Goal: Task Accomplishment & Management: Use online tool/utility

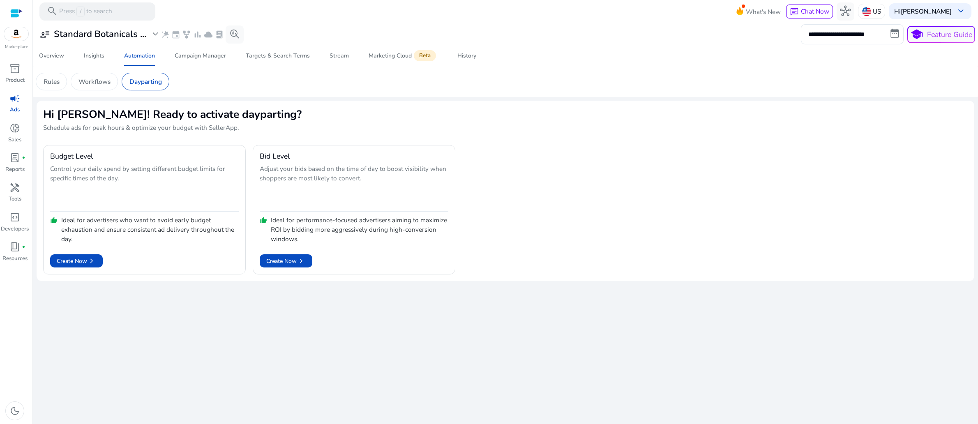
click at [248, 389] on div "**********" at bounding box center [506, 224] width 938 height 402
click at [10, 163] on span "lab_profile" at bounding box center [14, 157] width 11 height 11
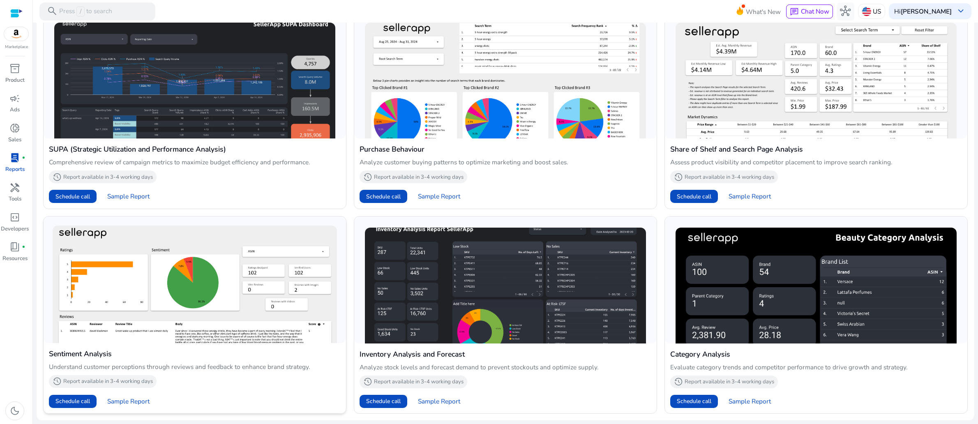
scroll to position [742, 0]
click at [14, 193] on span "handyman" at bounding box center [14, 187] width 11 height 11
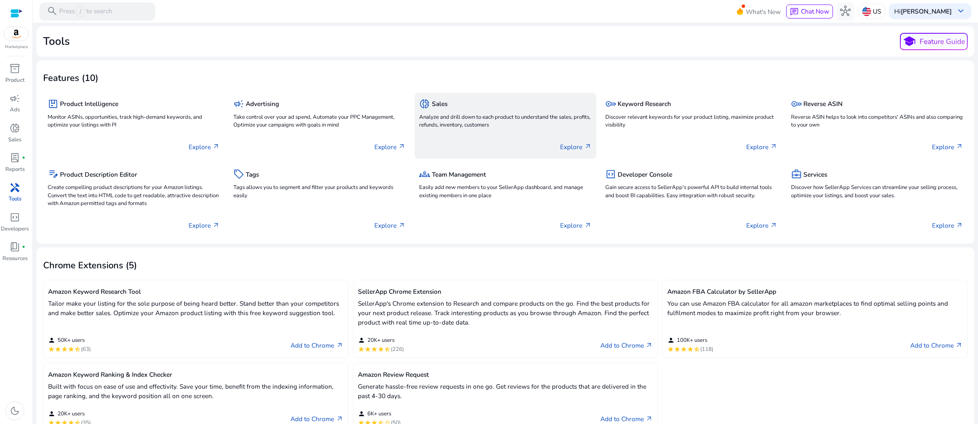
click at [497, 130] on p "Analyze and drill down to each product to understand the sales, profits, refund…" at bounding box center [505, 121] width 172 height 16
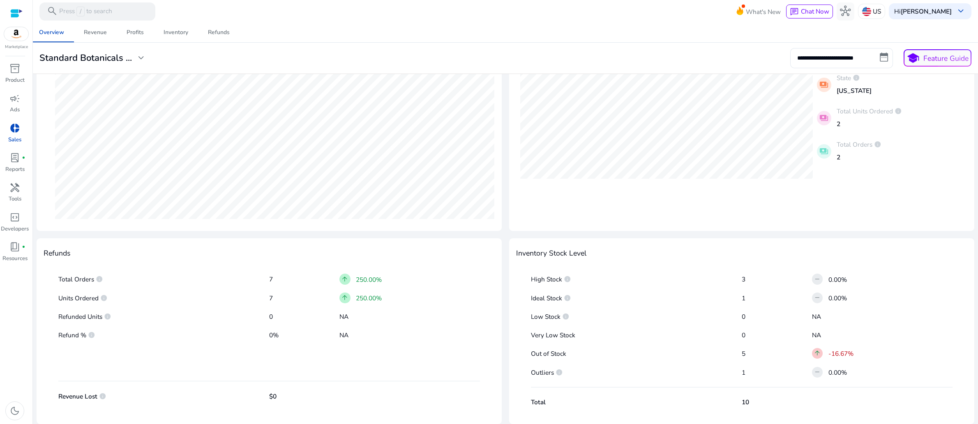
scroll to position [493, 0]
click at [815, 369] on span "remove" at bounding box center [817, 372] width 7 height 7
click at [742, 368] on p "1" at bounding box center [777, 372] width 70 height 9
click at [563, 369] on span "info" at bounding box center [559, 372] width 7 height 7
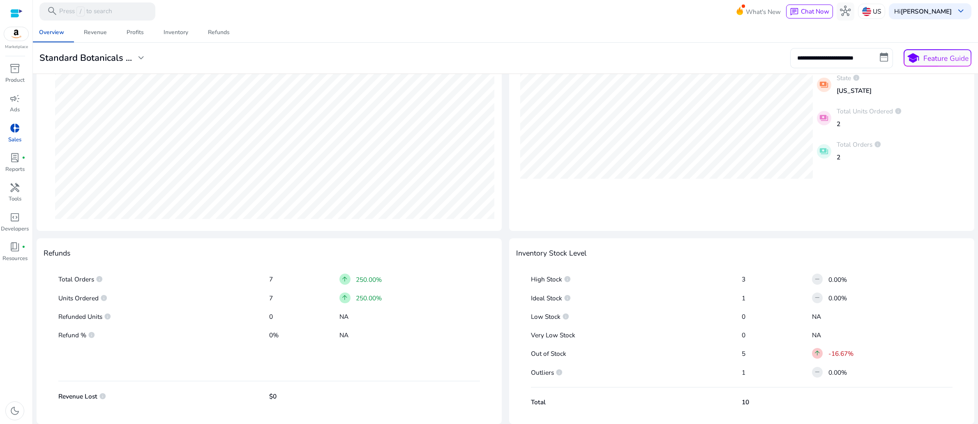
click at [563, 369] on span "info" at bounding box center [559, 372] width 7 height 7
click at [951, 277] on div "High Stock info 3 remove 0.00% Ideal Stock info 1 remove 0.00% Low Stock info 0…" at bounding box center [741, 339] width 451 height 156
click at [933, 65] on button "school Feature Guide" at bounding box center [938, 57] width 68 height 17
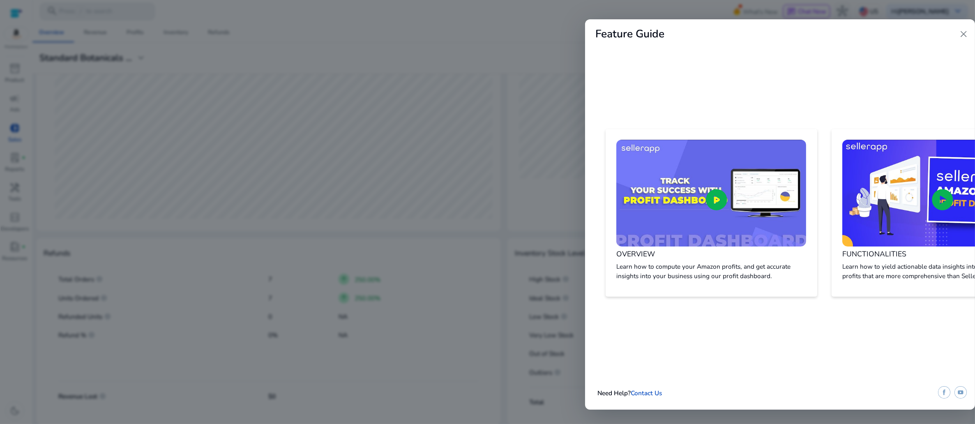
click at [965, 36] on span "close" at bounding box center [963, 34] width 11 height 11
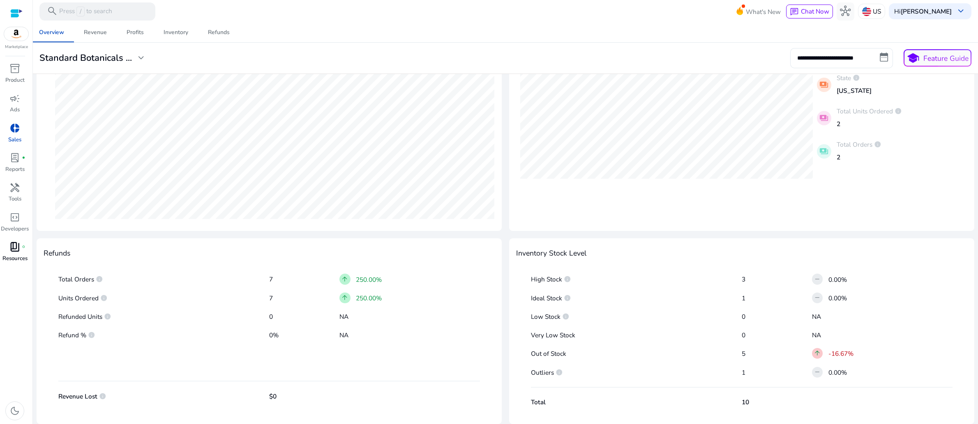
scroll to position [5, 0]
click at [16, 252] on span "book_4" at bounding box center [14, 247] width 11 height 11
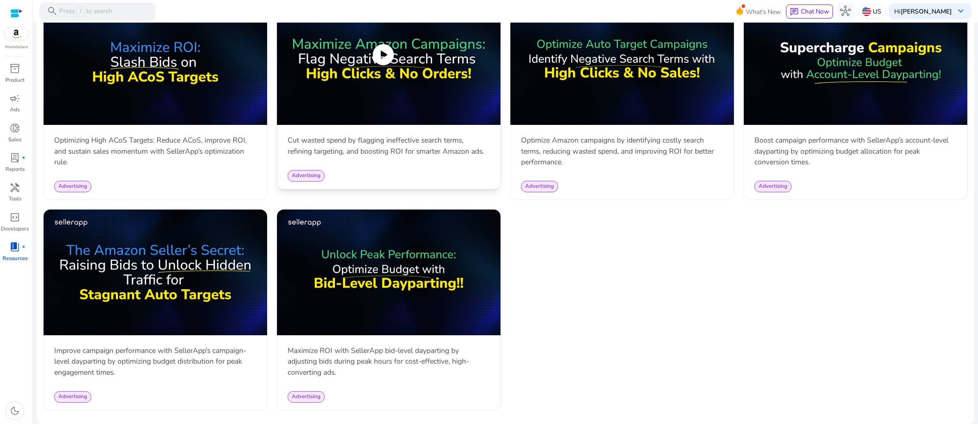
scroll to position [838, 0]
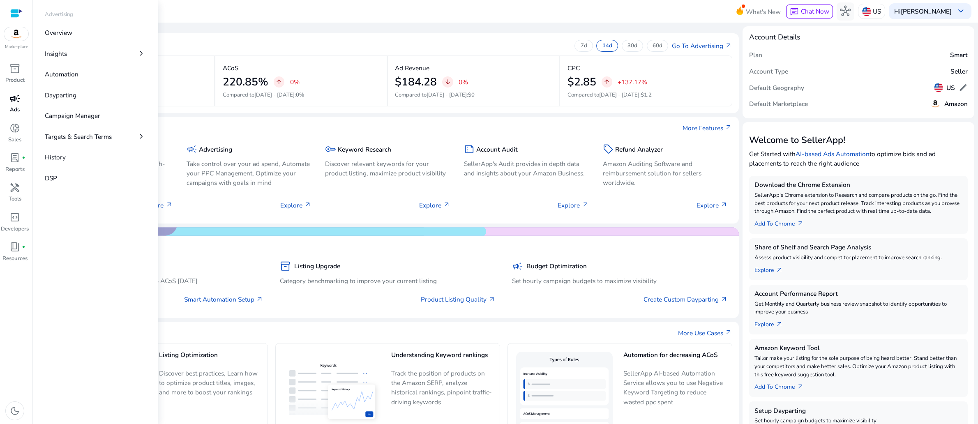
click at [17, 104] on span "campaign" at bounding box center [14, 98] width 11 height 11
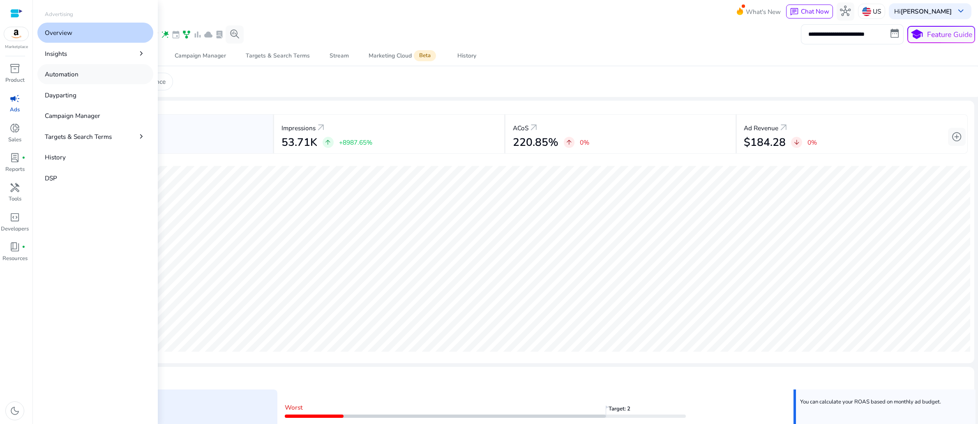
click at [77, 79] on p "Automation" at bounding box center [62, 73] width 34 height 9
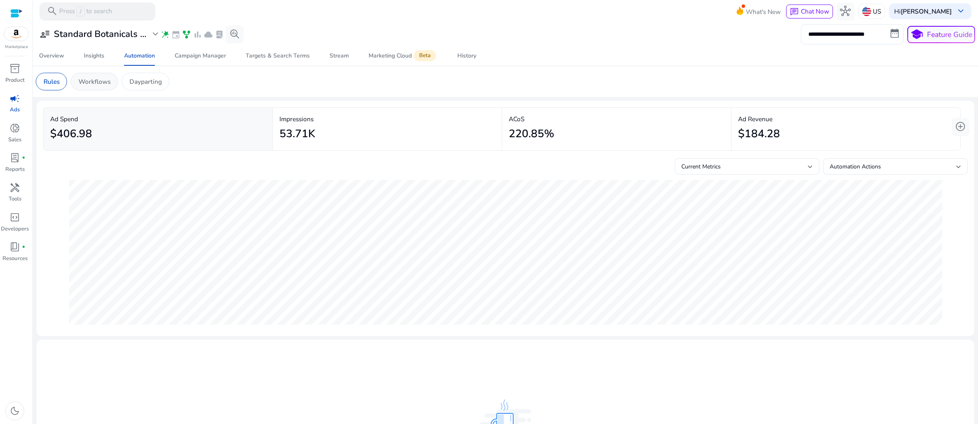
click at [111, 86] on p "Workflows" at bounding box center [95, 81] width 32 height 9
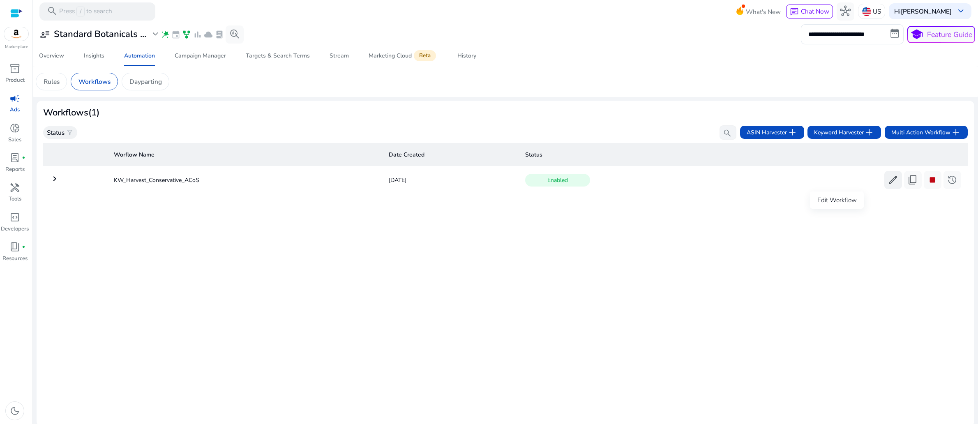
click at [888, 185] on span "edit" at bounding box center [893, 180] width 11 height 11
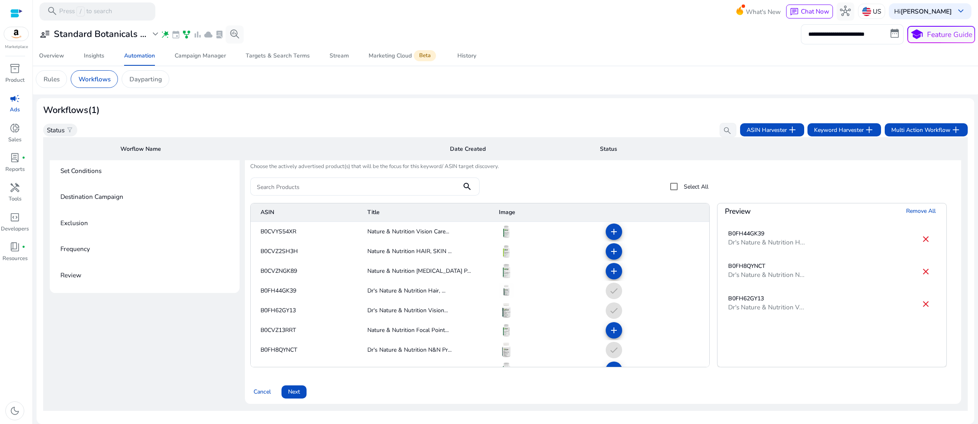
scroll to position [137, 0]
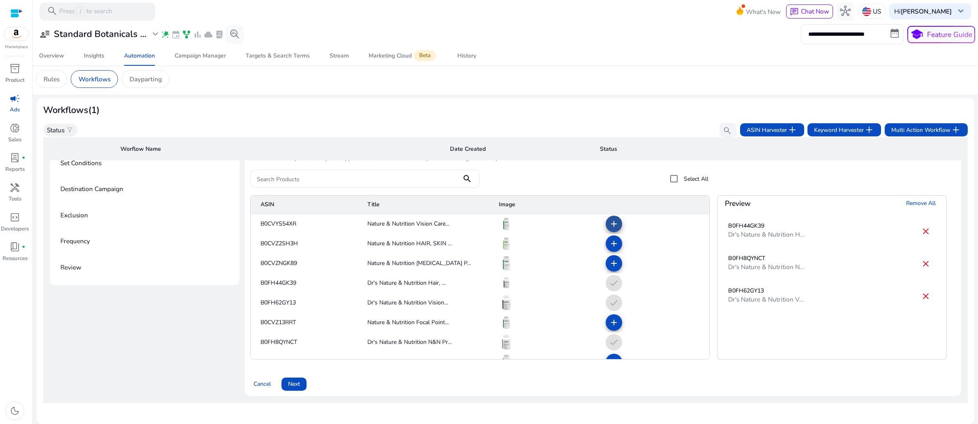
click at [609, 229] on mat-icon "add" at bounding box center [614, 224] width 10 height 10
click at [611, 249] on mat-icon "add" at bounding box center [614, 244] width 10 height 10
click at [610, 268] on mat-icon "add" at bounding box center [614, 264] width 10 height 10
click at [610, 328] on mat-icon "add" at bounding box center [614, 323] width 10 height 10
click at [607, 333] on mat-cell "check" at bounding box center [654, 323] width 110 height 20
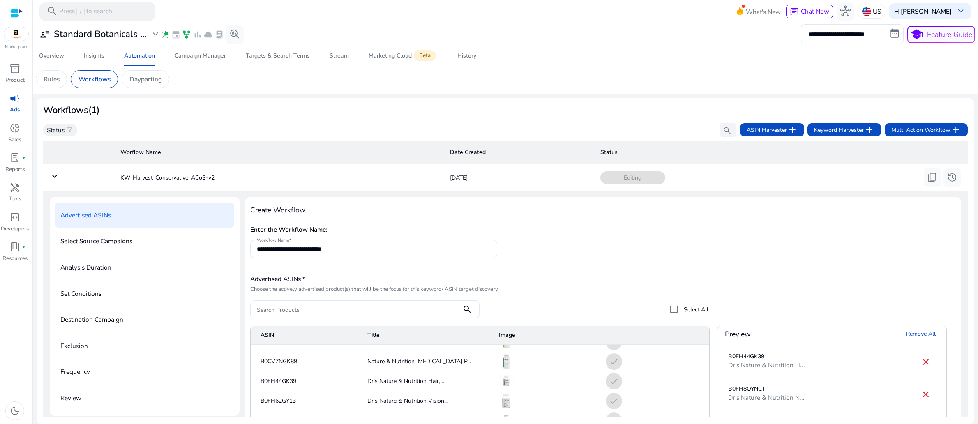
scroll to position [218, 0]
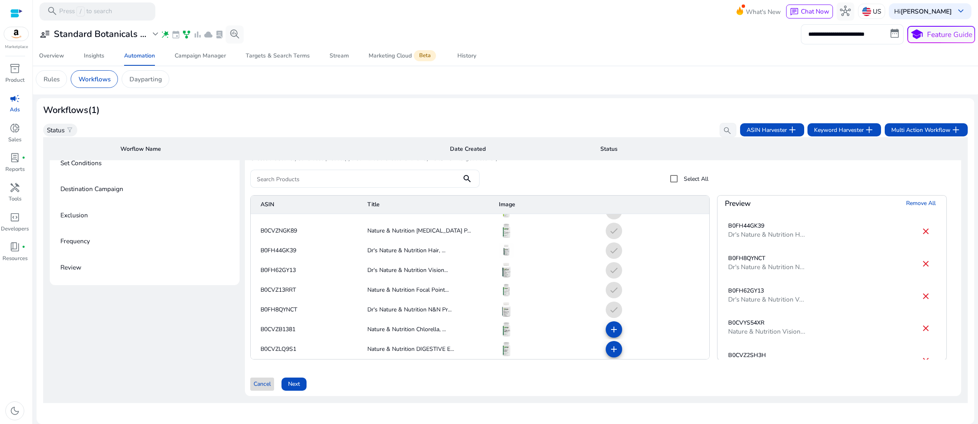
click at [271, 380] on span "Cancel" at bounding box center [262, 384] width 17 height 9
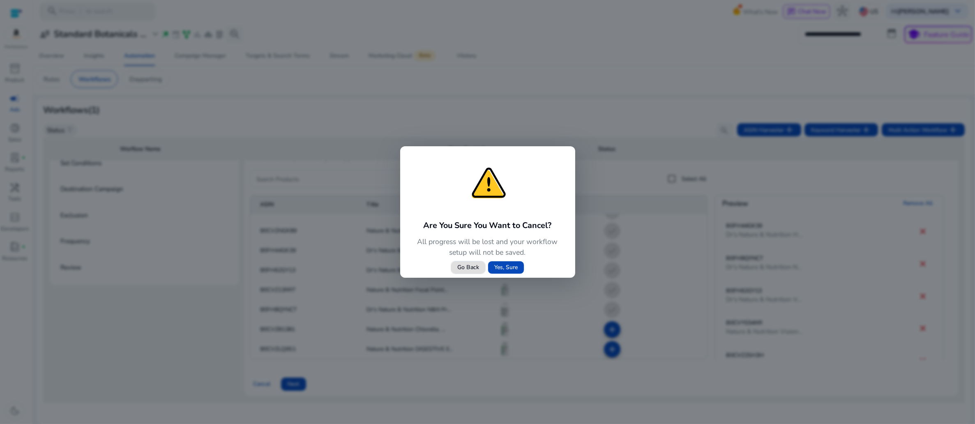
click at [508, 272] on span "Yes, Sure" at bounding box center [505, 267] width 23 height 9
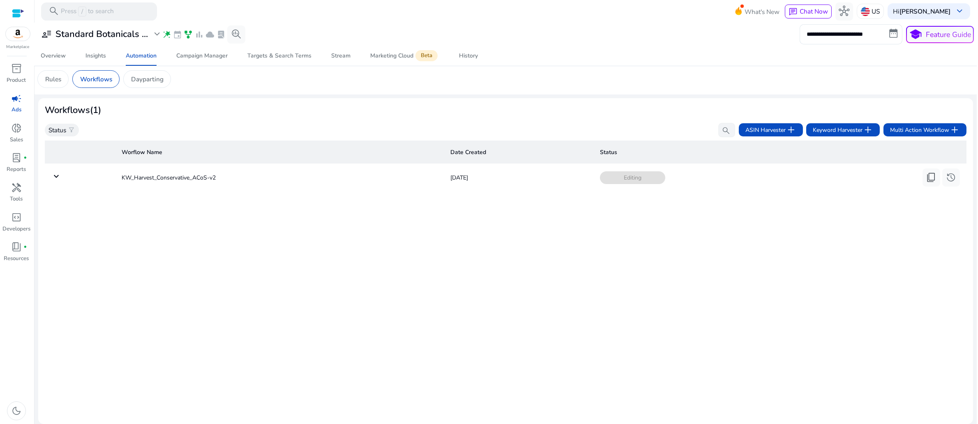
scroll to position [0, 0]
click at [888, 183] on span "edit" at bounding box center [893, 177] width 11 height 11
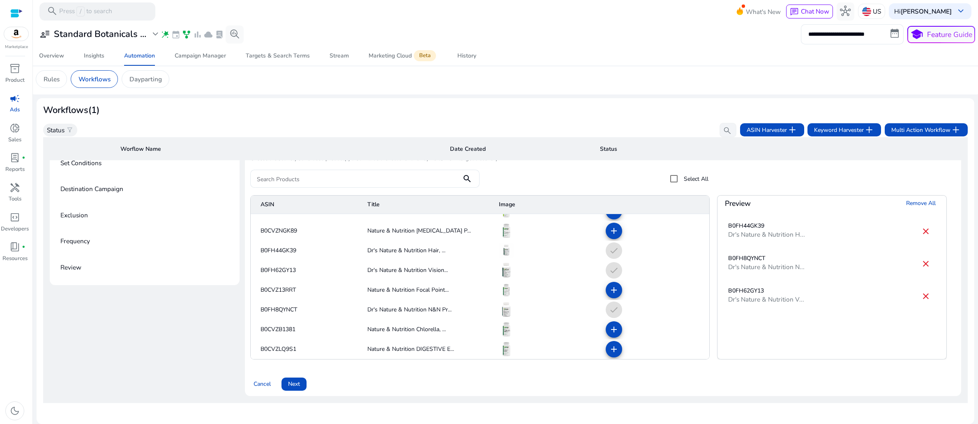
scroll to position [218, 0]
click at [300, 380] on span "Next" at bounding box center [294, 384] width 12 height 9
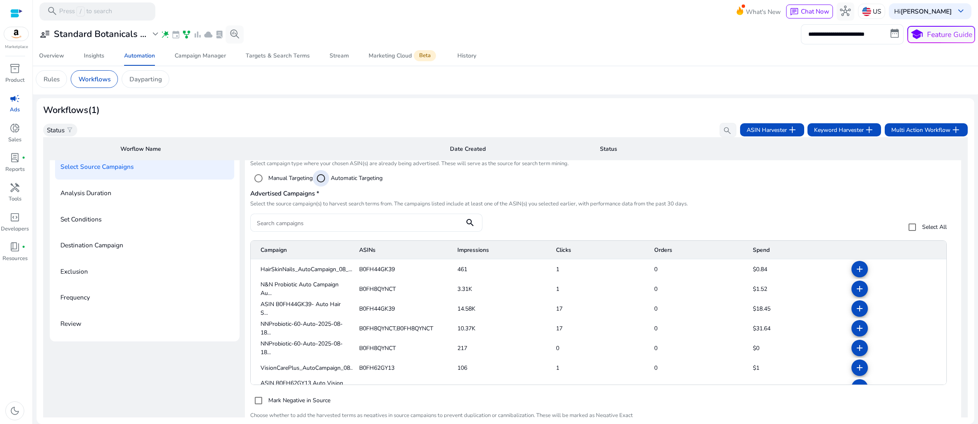
scroll to position [50, 0]
click at [855, 274] on mat-icon "add" at bounding box center [860, 269] width 10 height 10
click at [855, 293] on mat-icon "add" at bounding box center [860, 291] width 10 height 10
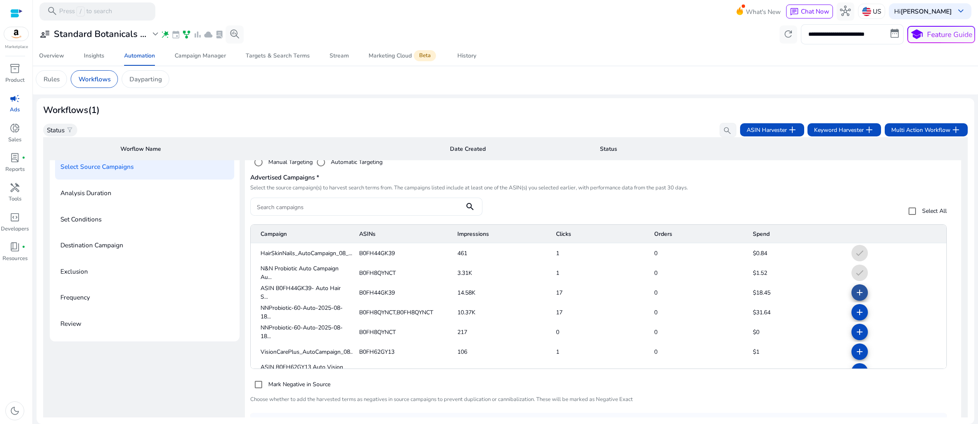
click at [855, 298] on mat-icon "add" at bounding box center [860, 293] width 10 height 10
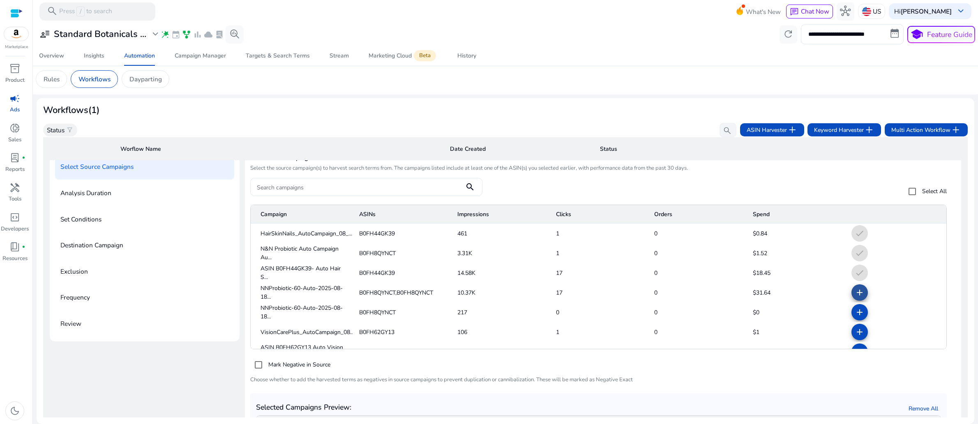
click at [855, 298] on mat-icon "add" at bounding box center [860, 293] width 10 height 10
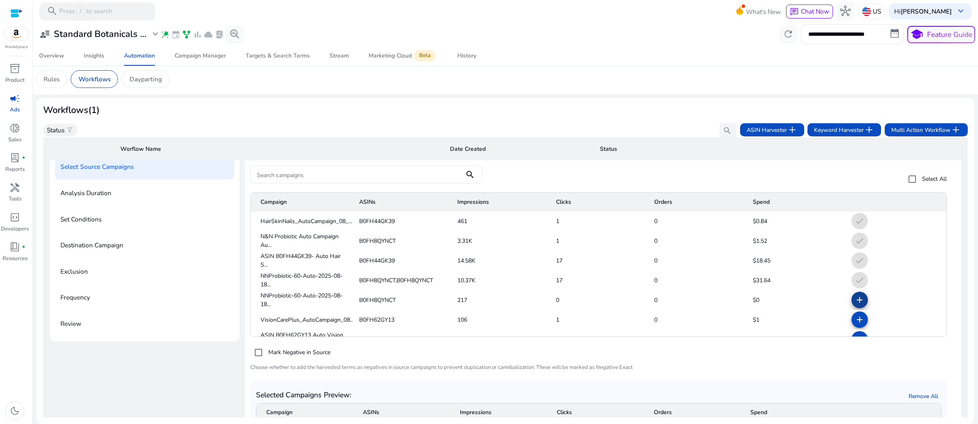
click at [855, 305] on mat-icon "add" at bounding box center [860, 300] width 10 height 10
click at [855, 325] on mat-icon "add" at bounding box center [860, 320] width 10 height 10
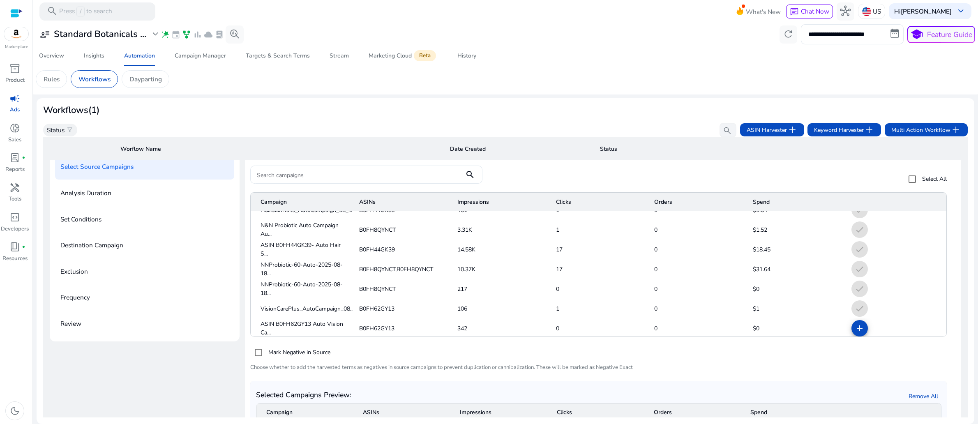
scroll to position [13, 0]
click at [855, 332] on mat-icon "add" at bounding box center [860, 327] width 10 height 10
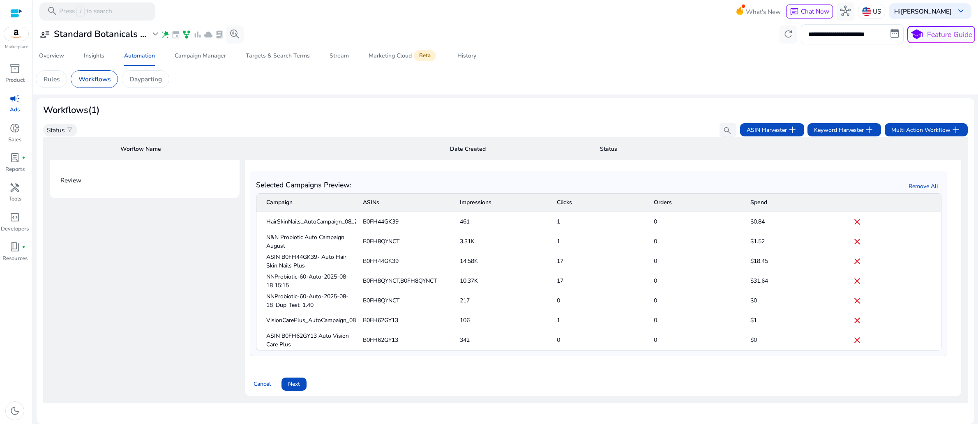
scroll to position [247, 0]
click at [300, 380] on span "Next" at bounding box center [294, 384] width 12 height 9
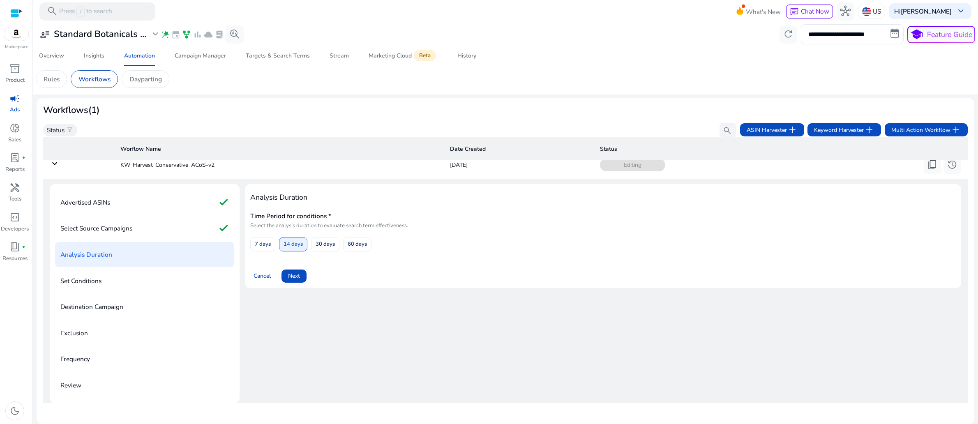
scroll to position [74, 0]
click at [300, 272] on span "Next" at bounding box center [294, 276] width 12 height 9
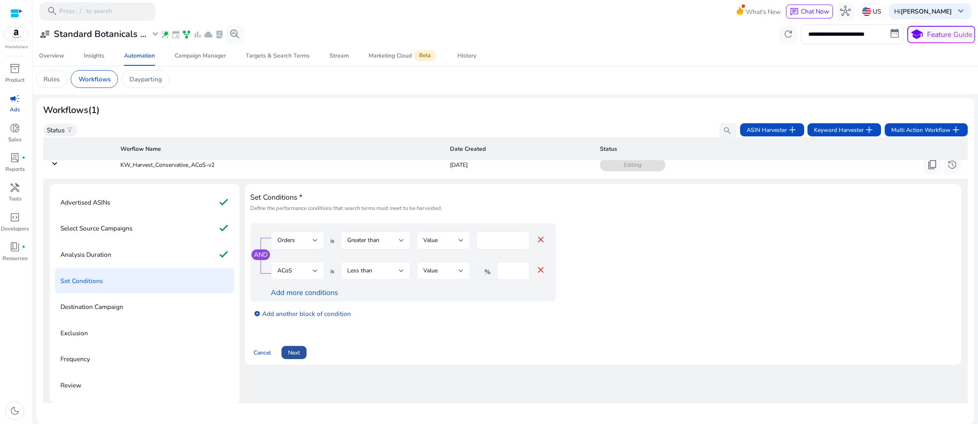
click at [300, 349] on span "Next" at bounding box center [294, 353] width 12 height 9
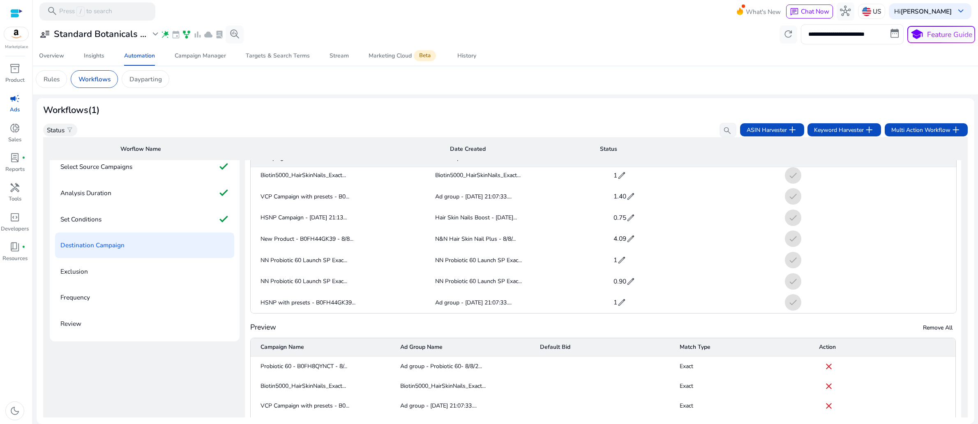
scroll to position [247, 0]
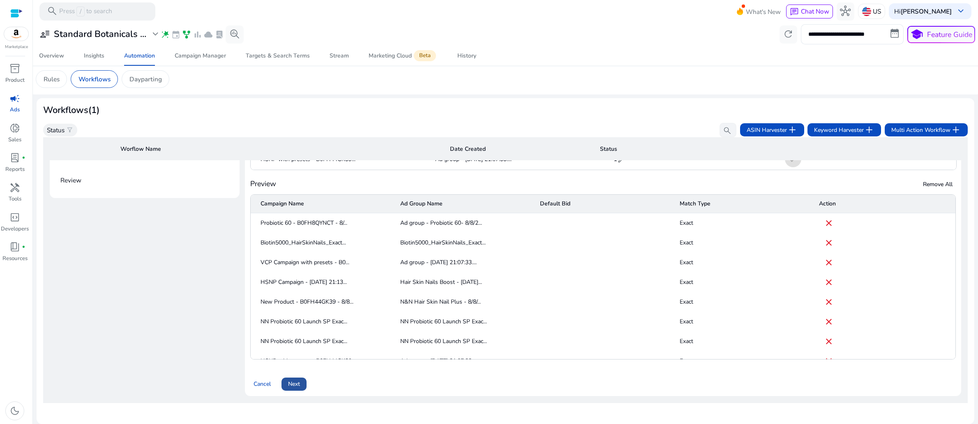
click at [300, 380] on span "Next" at bounding box center [294, 384] width 12 height 9
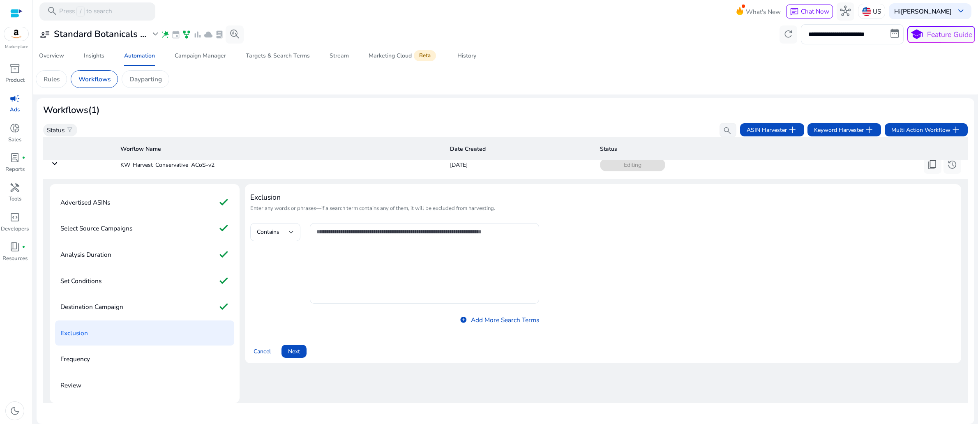
scroll to position [74, 0]
click at [300, 347] on span "Next" at bounding box center [294, 351] width 12 height 9
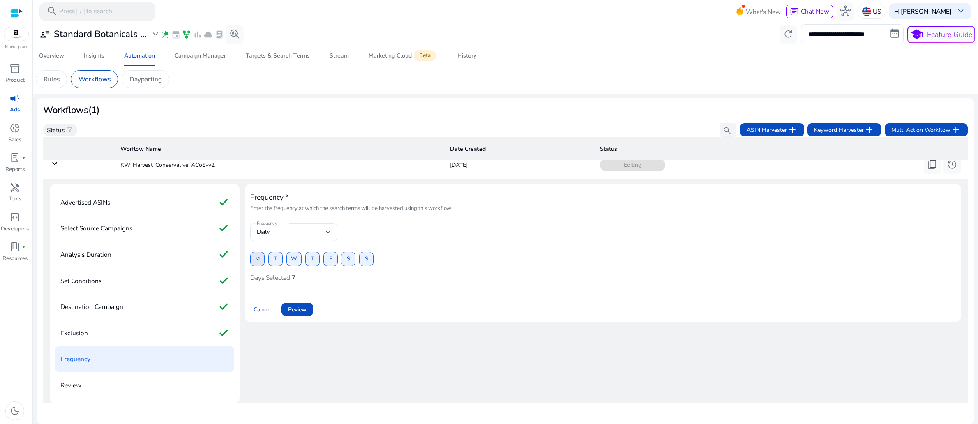
click at [260, 252] on span "M" at bounding box center [257, 259] width 5 height 14
click at [282, 249] on span at bounding box center [276, 259] width 14 height 20
click at [301, 249] on span at bounding box center [294, 259] width 14 height 20
click at [319, 249] on span at bounding box center [313, 259] width 14 height 20
click at [332, 252] on span "F" at bounding box center [330, 259] width 3 height 14
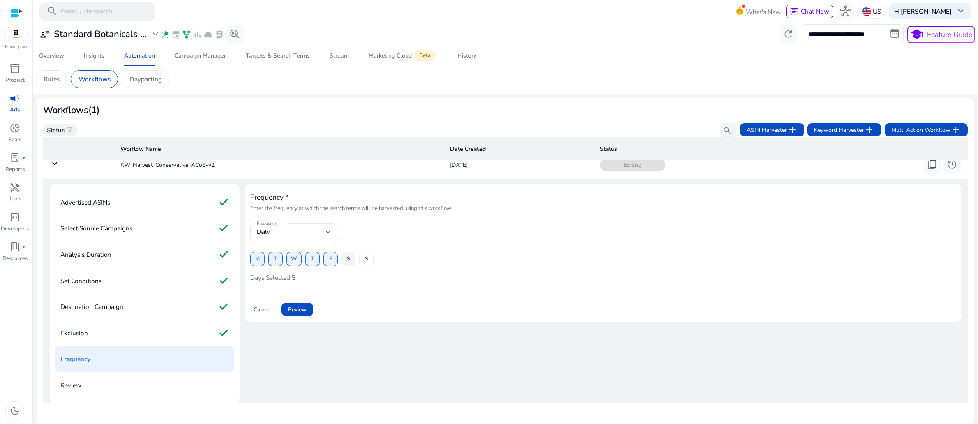
click at [350, 252] on span "S" at bounding box center [348, 259] width 3 height 14
click at [373, 249] on span at bounding box center [367, 259] width 14 height 20
click at [88, 326] on p "Exclusion" at bounding box center [74, 333] width 28 height 14
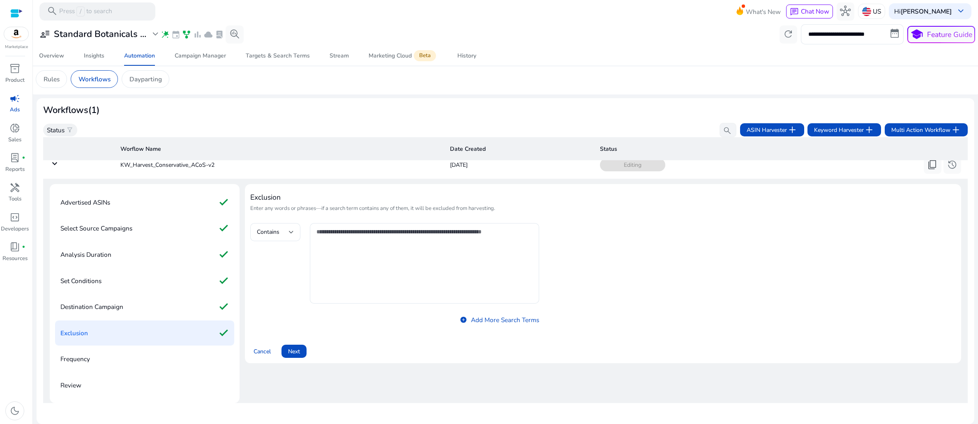
scroll to position [74, 0]
click at [374, 229] on textarea at bounding box center [424, 263] width 216 height 72
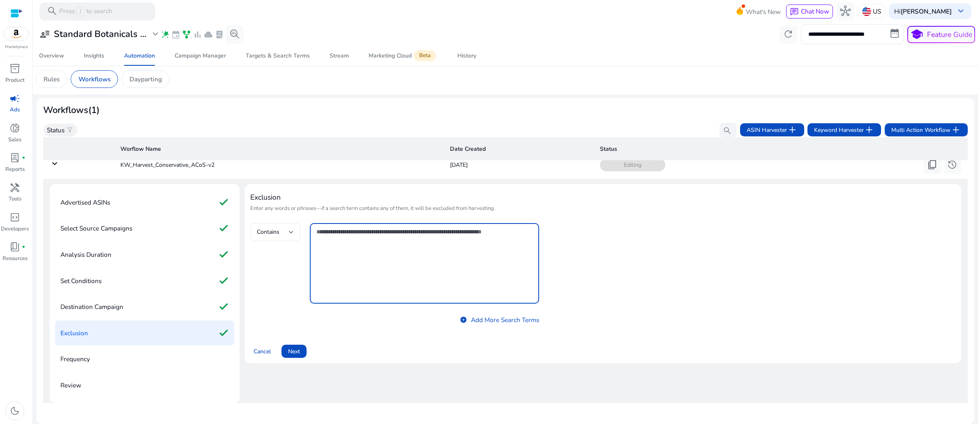
click at [345, 227] on textarea at bounding box center [424, 263] width 216 height 72
paste textarea "**********"
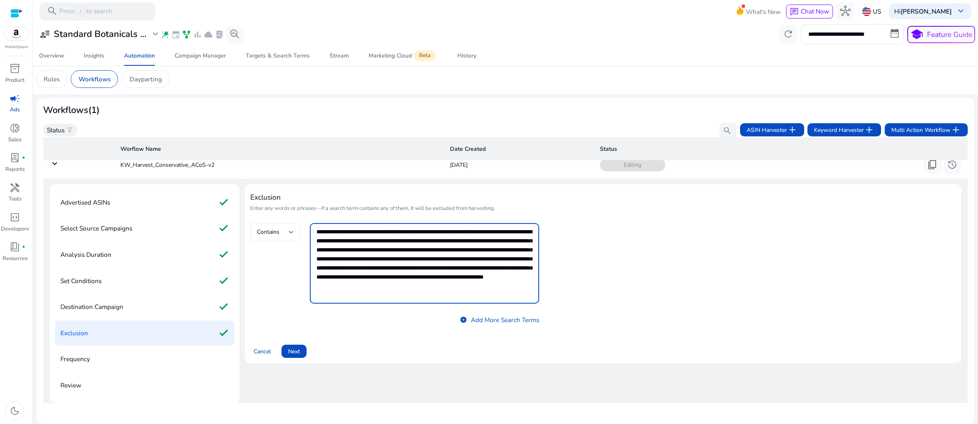
type textarea "**********"
click at [294, 231] on div at bounding box center [291, 232] width 5 height 3
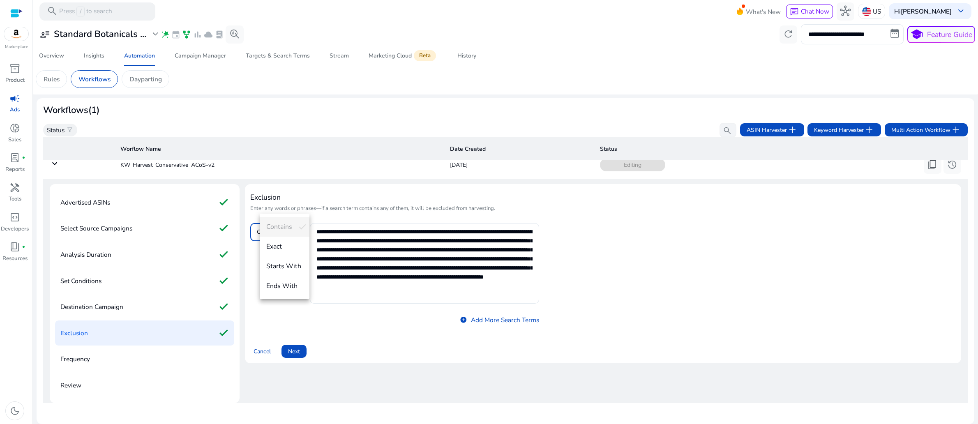
click at [806, 273] on div at bounding box center [489, 212] width 978 height 424
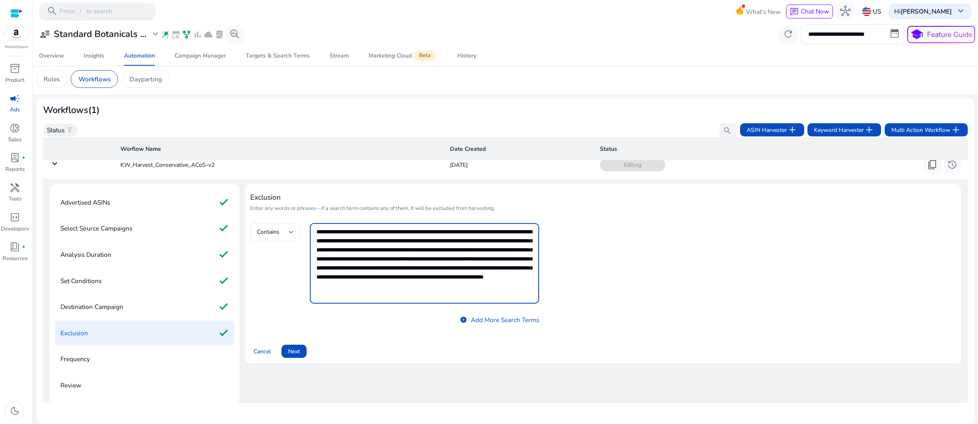
click at [504, 257] on textarea "**********" at bounding box center [424, 263] width 216 height 72
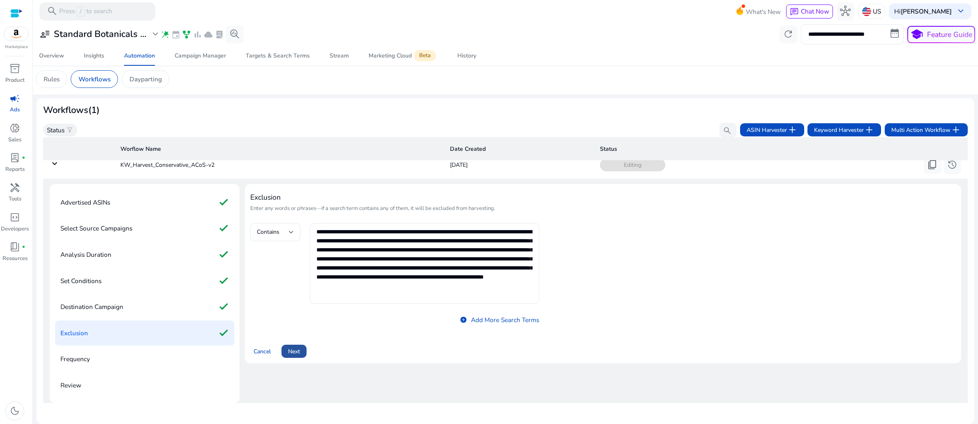
click at [300, 347] on span "Next" at bounding box center [294, 351] width 12 height 9
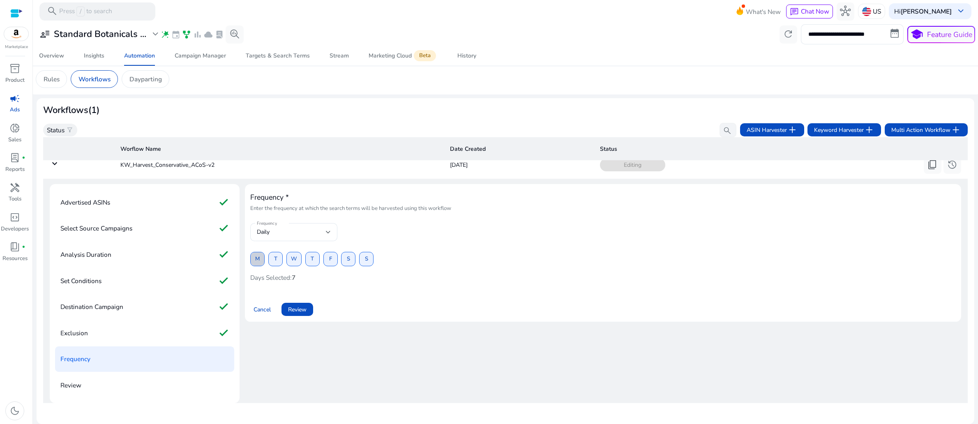
click at [260, 252] on span "M" at bounding box center [257, 259] width 5 height 14
click at [277, 252] on span "T" at bounding box center [275, 259] width 3 height 14
click at [297, 252] on span "W" at bounding box center [294, 259] width 6 height 14
click at [314, 252] on span "T" at bounding box center [312, 259] width 3 height 14
click at [332, 252] on span "F" at bounding box center [330, 259] width 3 height 14
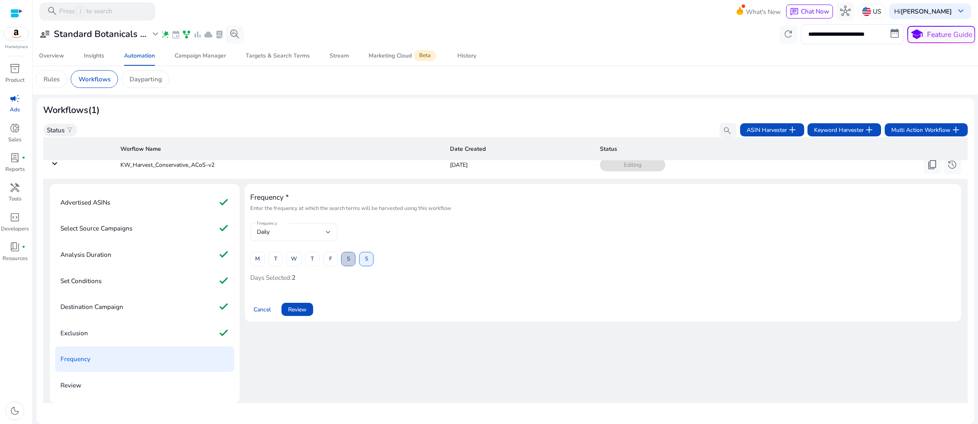
click at [350, 252] on span "S" at bounding box center [348, 259] width 3 height 14
click at [368, 252] on span "S" at bounding box center [366, 259] width 3 height 14
click at [260, 252] on span "M" at bounding box center [257, 259] width 5 height 14
click at [282, 249] on span at bounding box center [276, 259] width 14 height 20
click at [297, 252] on span "W" at bounding box center [294, 259] width 6 height 14
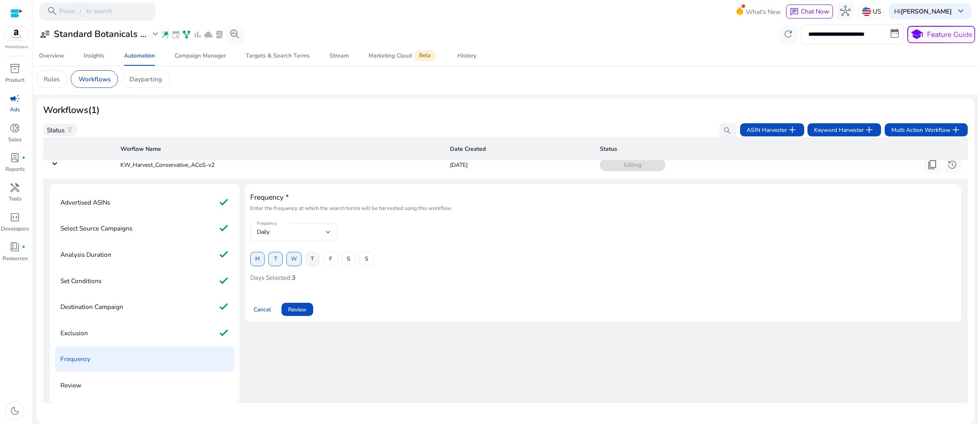
click at [314, 252] on span "T" at bounding box center [312, 259] width 3 height 14
click at [337, 249] on span at bounding box center [331, 259] width 14 height 20
click at [355, 249] on span at bounding box center [349, 259] width 14 height 20
click at [368, 252] on span "S" at bounding box center [366, 259] width 3 height 14
click at [307, 305] on span "Review" at bounding box center [297, 309] width 18 height 9
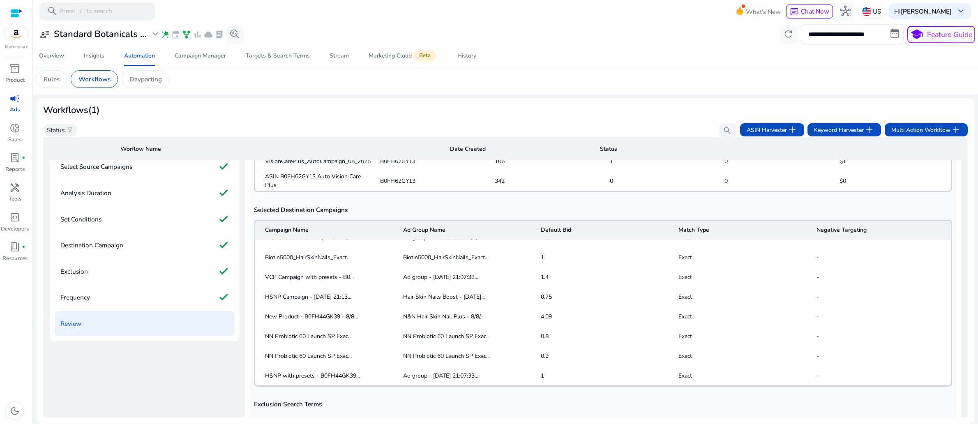
scroll to position [247, 0]
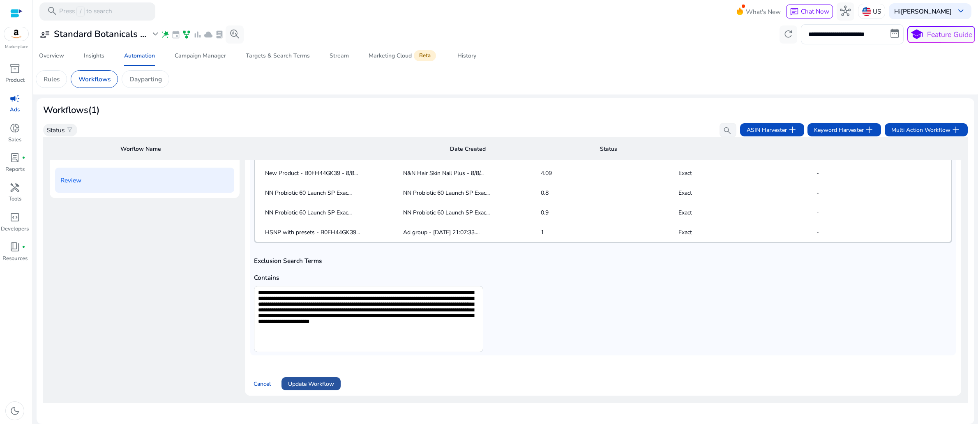
click at [321, 380] on span "Update Workflow" at bounding box center [311, 384] width 46 height 9
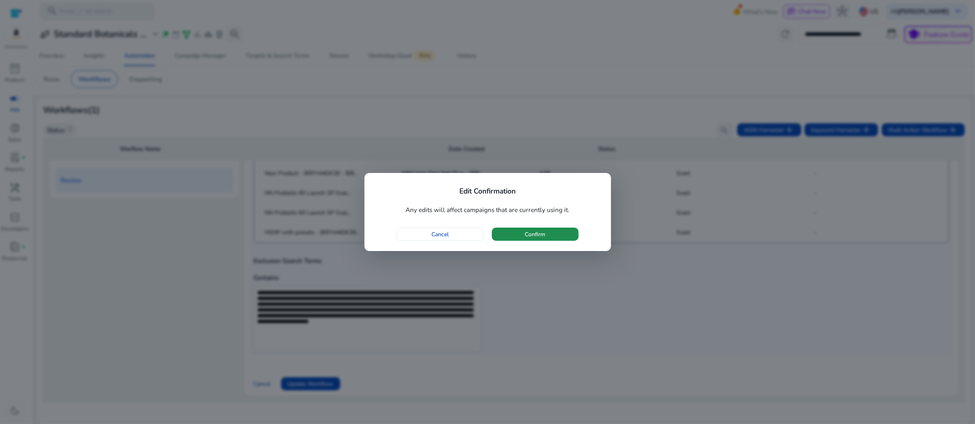
click at [545, 239] on span "Confirm" at bounding box center [535, 234] width 21 height 9
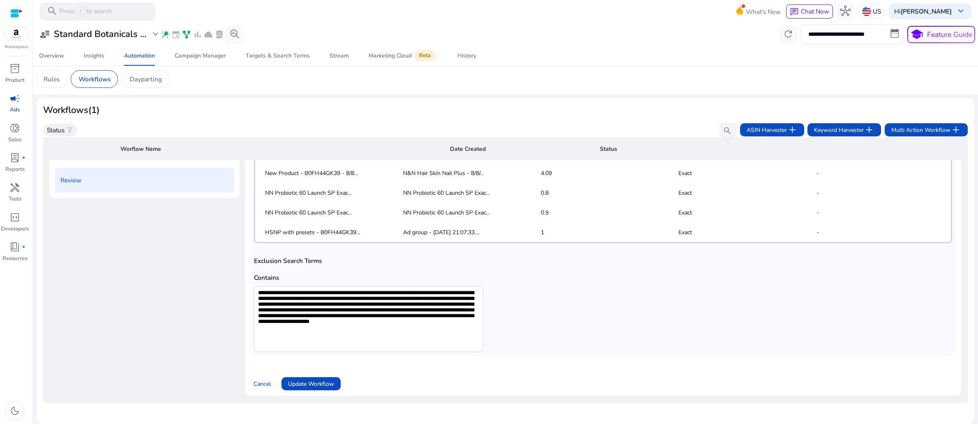
click at [687, 271] on div "**********" at bounding box center [603, 311] width 698 height 81
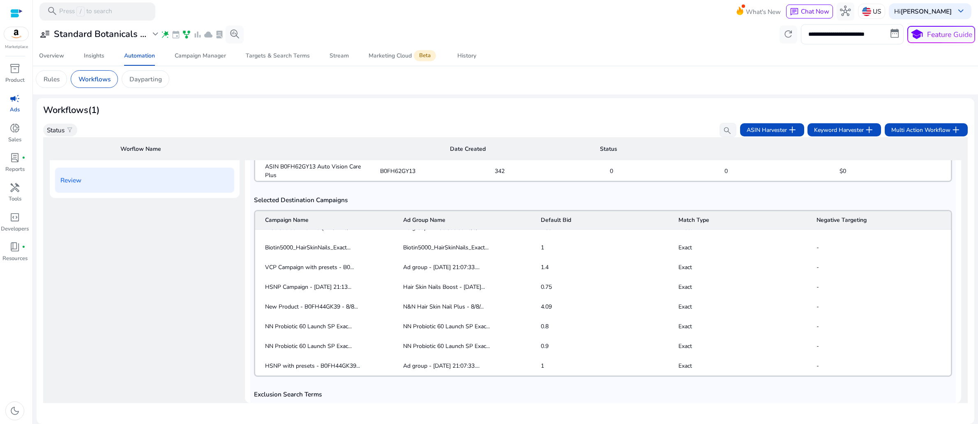
scroll to position [518, 0]
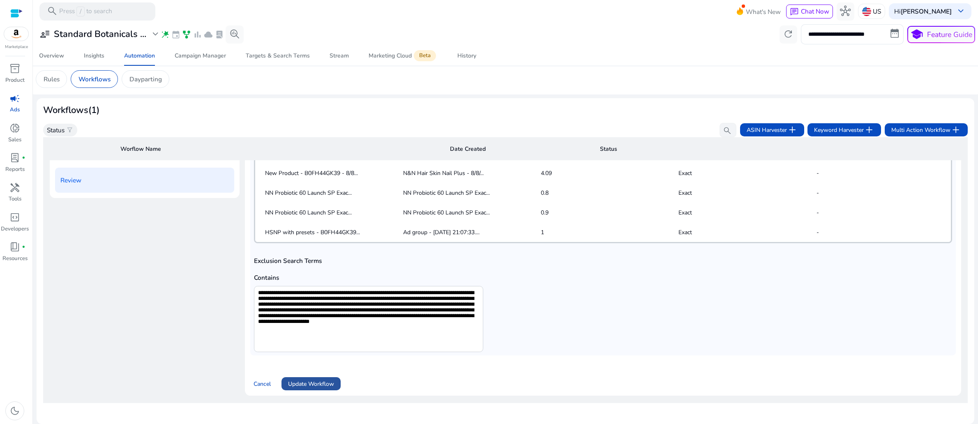
click at [321, 380] on span "Update Workflow" at bounding box center [311, 384] width 46 height 9
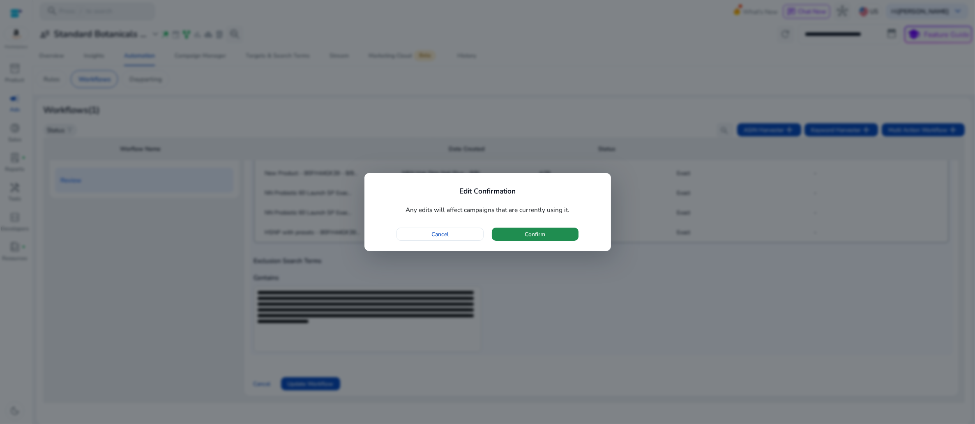
click at [557, 244] on span "button" at bounding box center [535, 234] width 87 height 20
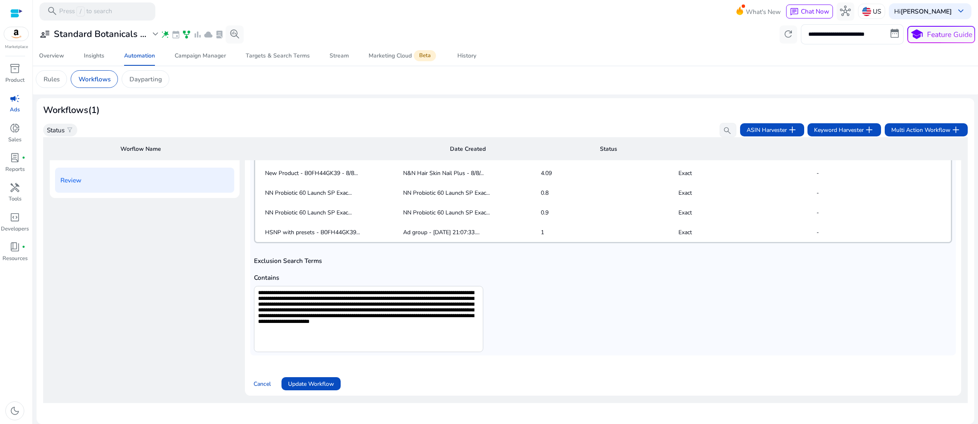
click at [523, 113] on div "Workflows (1) Status filter_alt search ASIN Harvester add Keyword Harvester add…" at bounding box center [505, 121] width 925 height 33
click at [99, 105] on h3 "Workflows (1)" at bounding box center [71, 110] width 56 height 11
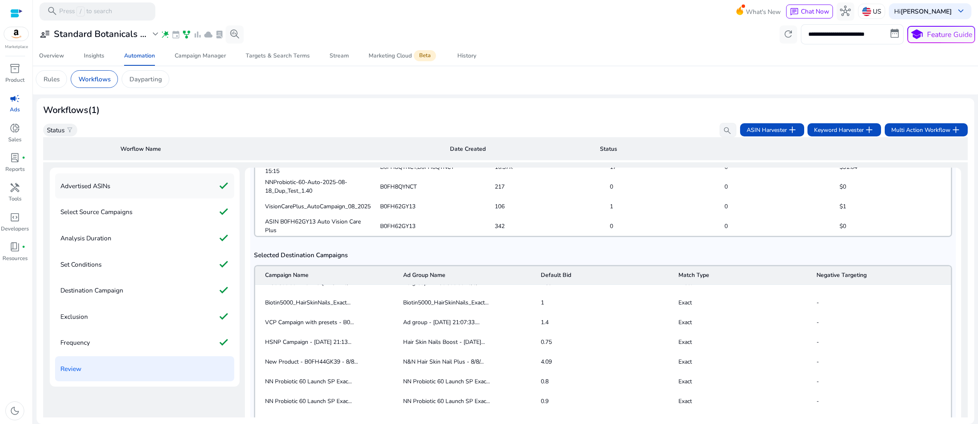
scroll to position [0, 0]
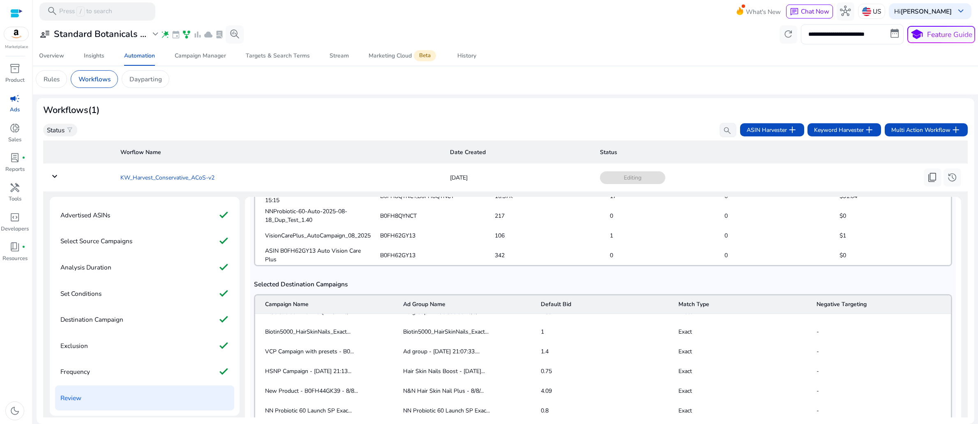
click at [342, 175] on td "KW_Harvest_Conservative_ACoS-v2" at bounding box center [279, 177] width 330 height 21
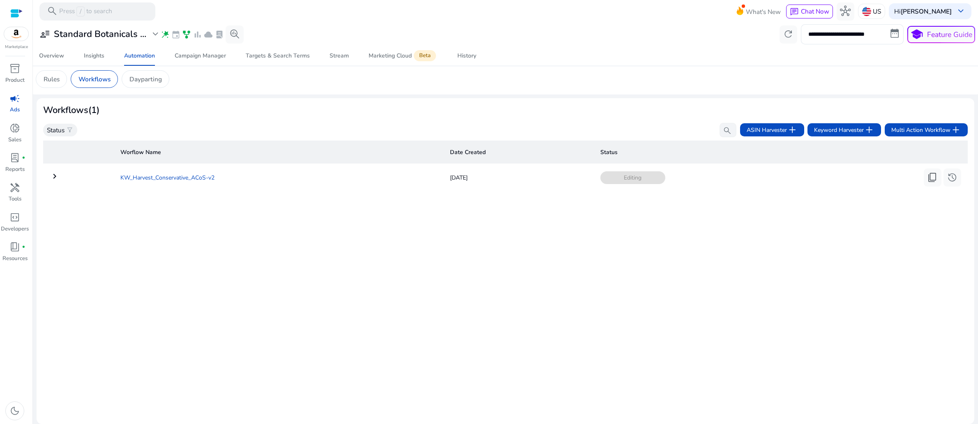
click at [159, 186] on td "KW_Harvest_Conservative_ACoS-v2" at bounding box center [279, 177] width 330 height 21
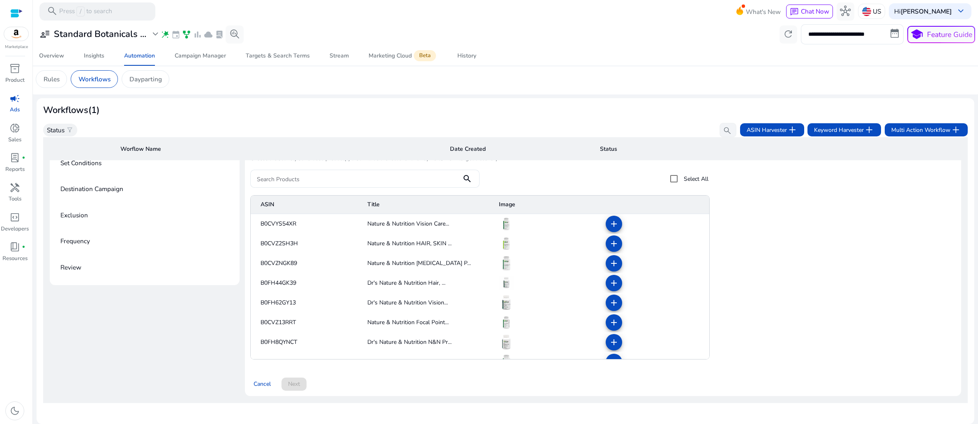
scroll to position [37, 0]
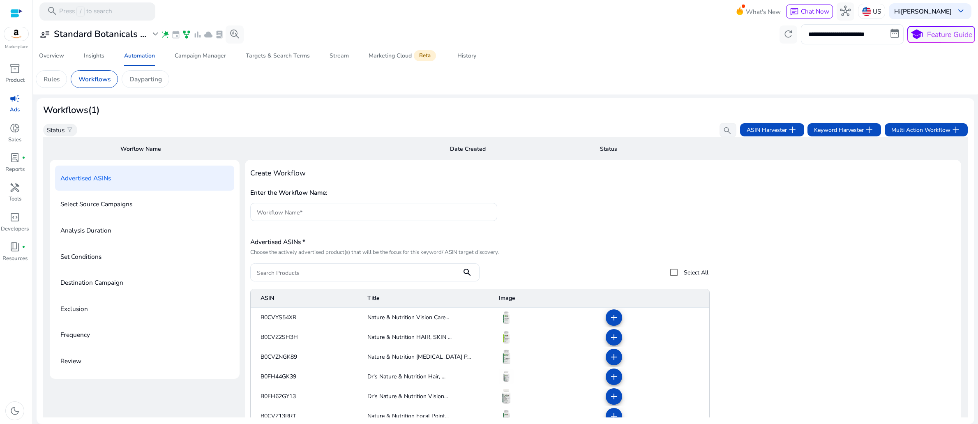
click at [129, 211] on p "Select Source Campaigns" at bounding box center [96, 204] width 72 height 14
click at [111, 238] on p "Analysis Duration" at bounding box center [85, 230] width 51 height 14
click at [356, 196] on h5 "Enter the Workflow Name:" at bounding box center [603, 192] width 706 height 7
click at [347, 217] on input "Workflow Name" at bounding box center [374, 212] width 234 height 9
click at [365, 196] on h5 "Enter the Workflow Name:" at bounding box center [603, 192] width 706 height 7
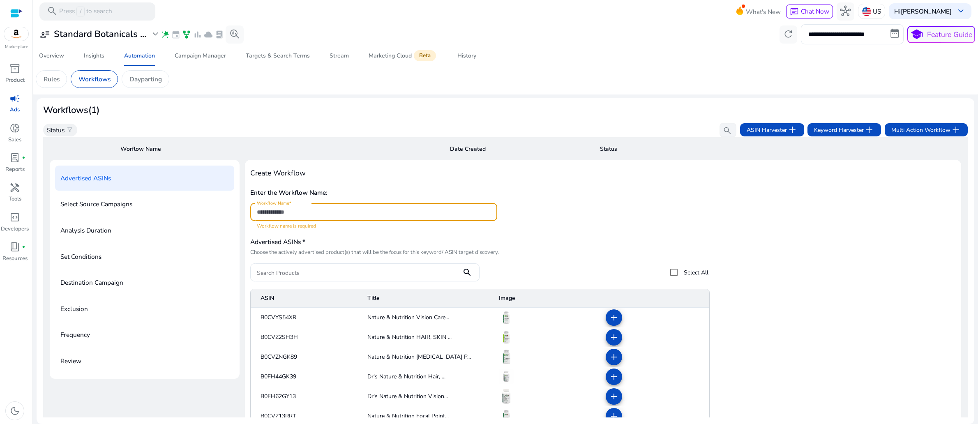
click at [307, 217] on input "Workflow Name" at bounding box center [374, 212] width 234 height 9
paste input "**********"
type input "**********"
click at [603, 230] on div "**********" at bounding box center [603, 208] width 706 height 44
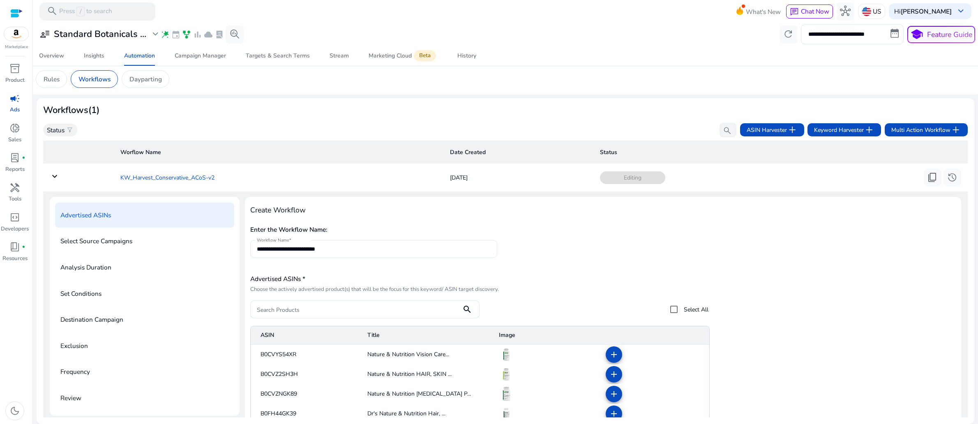
click at [161, 180] on td "KW_Harvest_Conservative_ACoS-v2" at bounding box center [279, 177] width 330 height 21
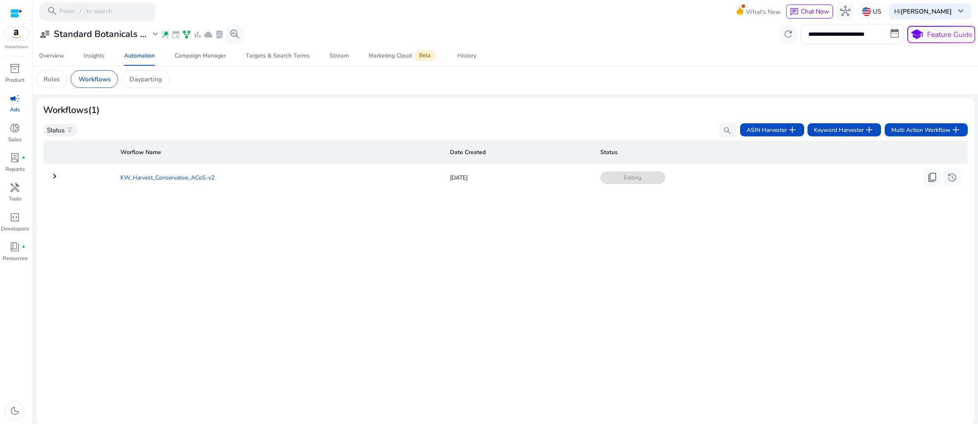
click at [162, 180] on td "KW_Harvest_Conservative_ACoS-v2" at bounding box center [279, 177] width 330 height 21
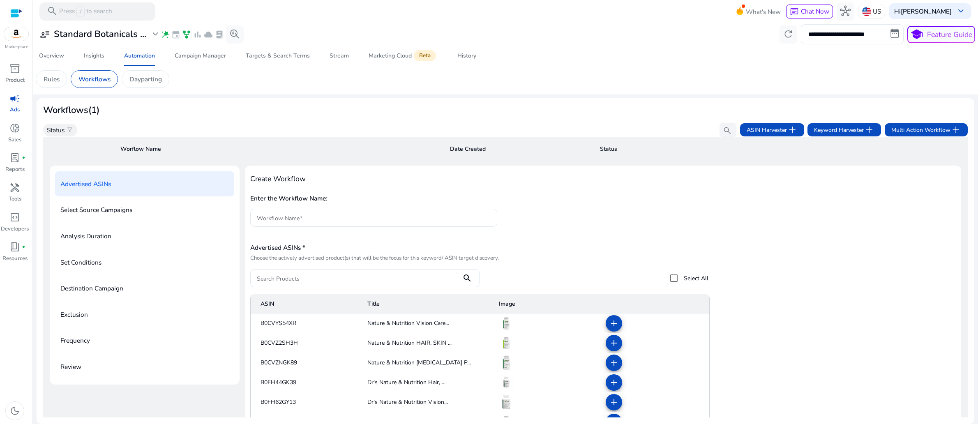
scroll to position [34, 0]
click at [182, 105] on div "Workflows (1) Status filter_alt search ASIN Harvester add Keyword Harvester add…" at bounding box center [505, 121] width 925 height 33
click at [824, 233] on div "Enter the Workflow Name: Workflow Name" at bounding box center [603, 211] width 706 height 44
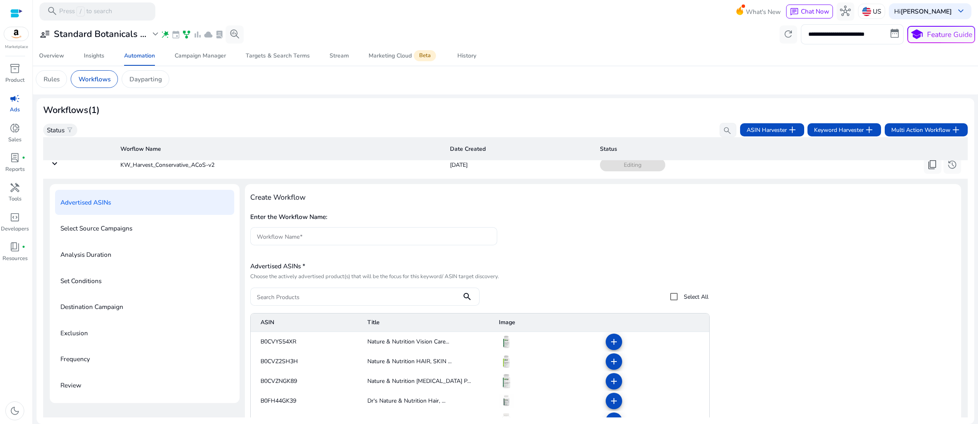
scroll to position [0, 0]
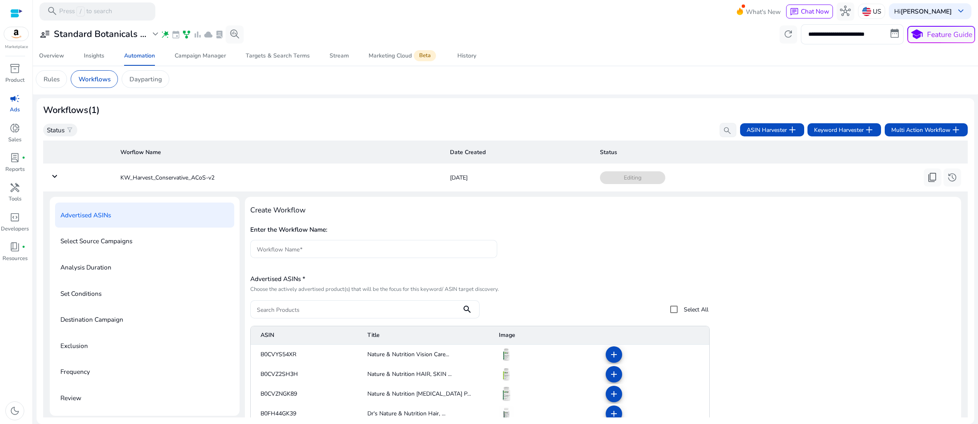
drag, startPoint x: 961, startPoint y: 205, endPoint x: 935, endPoint y: 213, distance: 26.3
click at [944, 209] on mat-sidenav-content "**********" at bounding box center [505, 212] width 945 height 424
click at [711, 233] on h5 "Enter the Workflow Name:" at bounding box center [603, 229] width 706 height 7
click at [311, 254] on input "Workflow Name" at bounding box center [374, 249] width 234 height 9
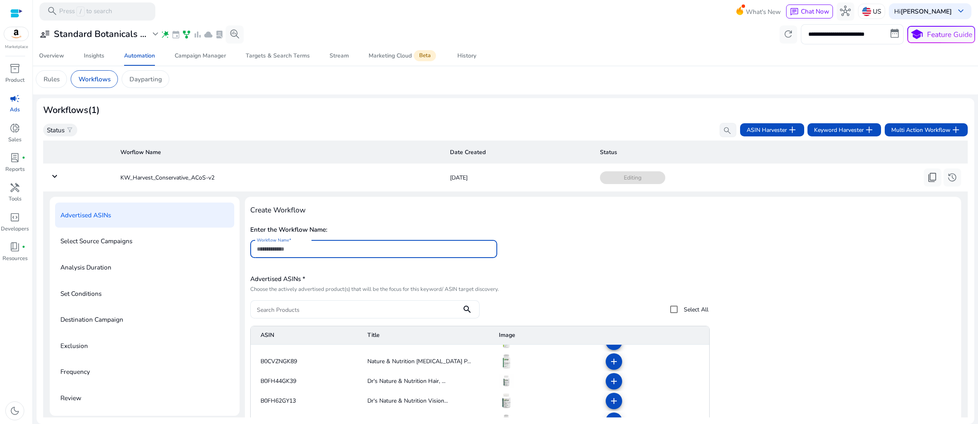
paste input "**********"
type input "**********"
click at [582, 267] on div "**********" at bounding box center [603, 245] width 706 height 44
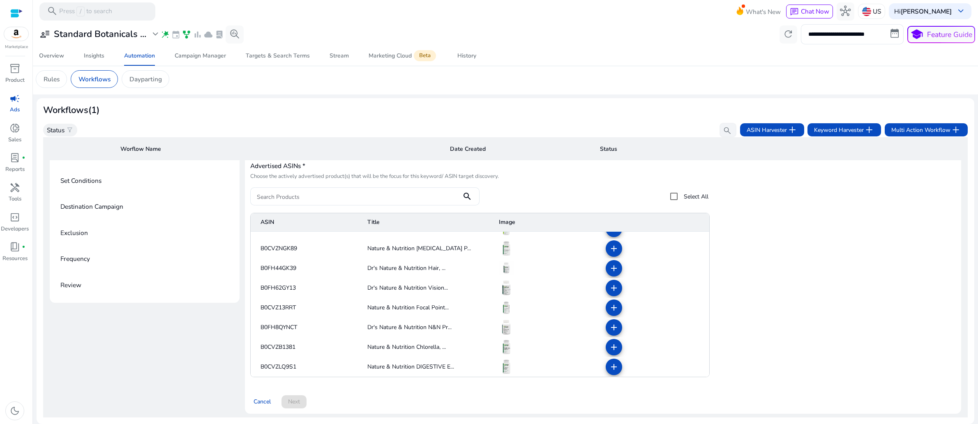
scroll to position [122, 0]
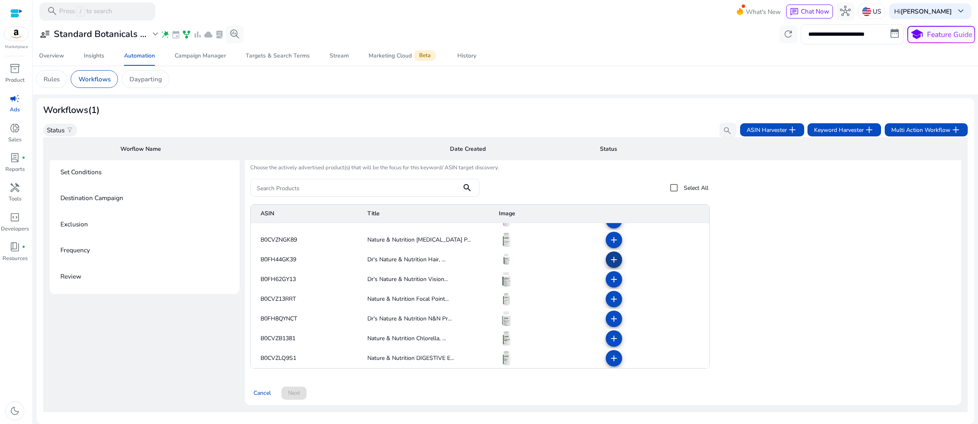
click at [609, 265] on mat-icon "add" at bounding box center [614, 260] width 10 height 10
click at [611, 284] on mat-icon "add" at bounding box center [614, 280] width 10 height 10
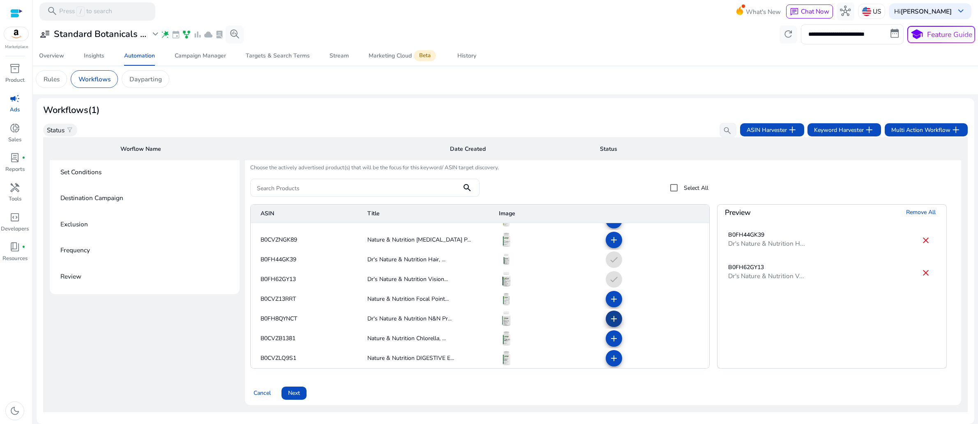
click at [609, 324] on mat-icon "add" at bounding box center [614, 319] width 10 height 10
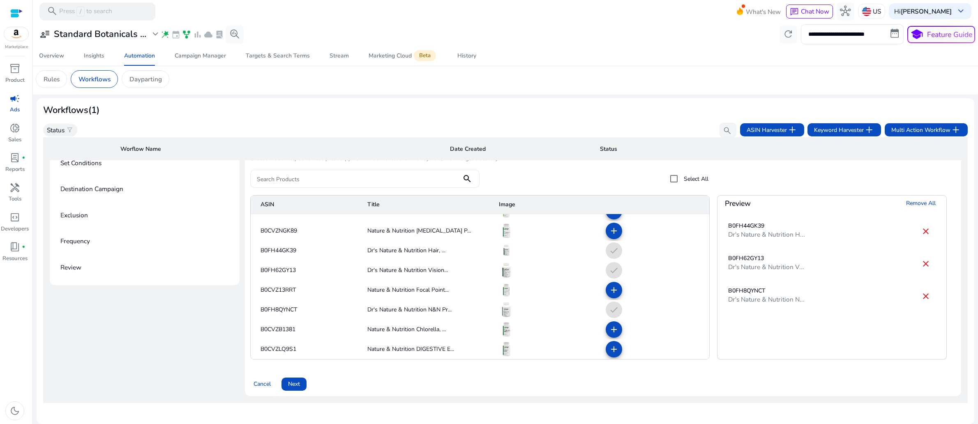
scroll to position [218, 0]
click at [626, 391] on div "**********" at bounding box center [603, 231] width 716 height 330
click at [300, 384] on span "Next" at bounding box center [294, 384] width 12 height 9
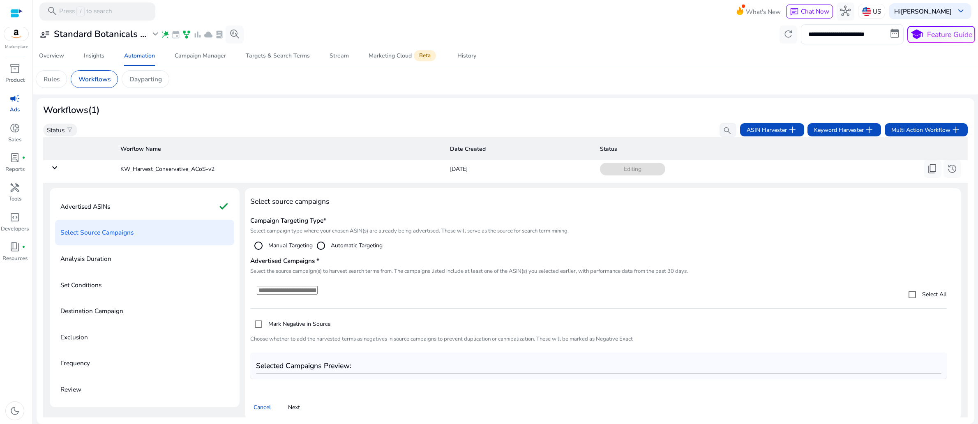
scroll to position [0, 0]
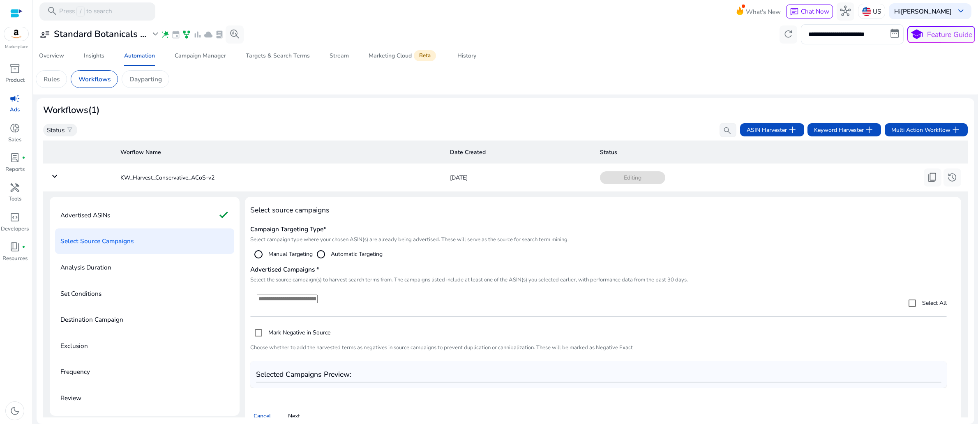
click at [839, 316] on div "Select All" at bounding box center [598, 303] width 697 height 27
click at [262, 215] on h4 "Select source campaigns" at bounding box center [603, 210] width 706 height 9
click at [181, 254] on div "Select Source Campaigns" at bounding box center [144, 241] width 179 height 25
click at [296, 303] on input at bounding box center [287, 299] width 61 height 9
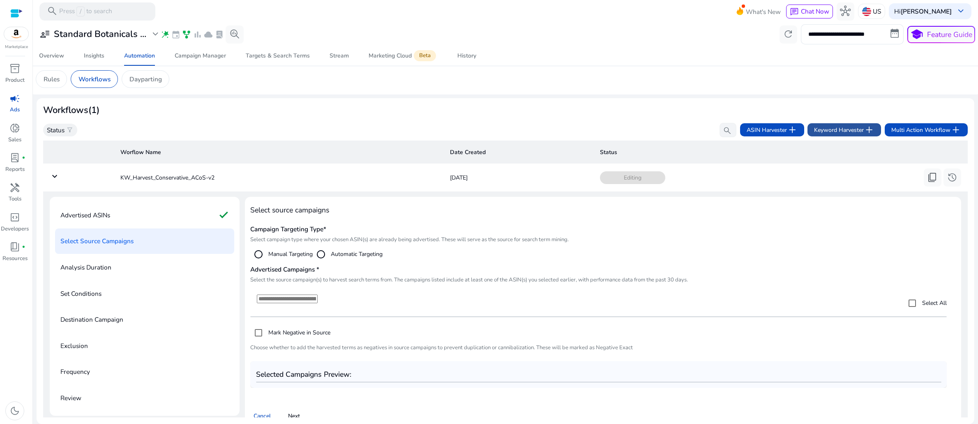
click at [814, 125] on span "Keyword Harvester add" at bounding box center [844, 130] width 60 height 11
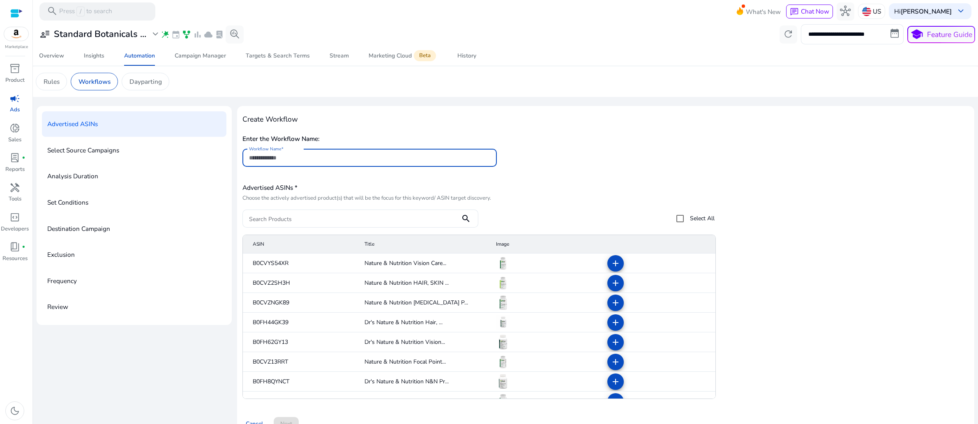
click at [318, 162] on input "Workflow Name" at bounding box center [369, 157] width 241 height 9
type input "**********"
click at [388, 227] on div "Advertised ASINs * Choose the actively advertised product(s) that will be the f…" at bounding box center [478, 204] width 472 height 46
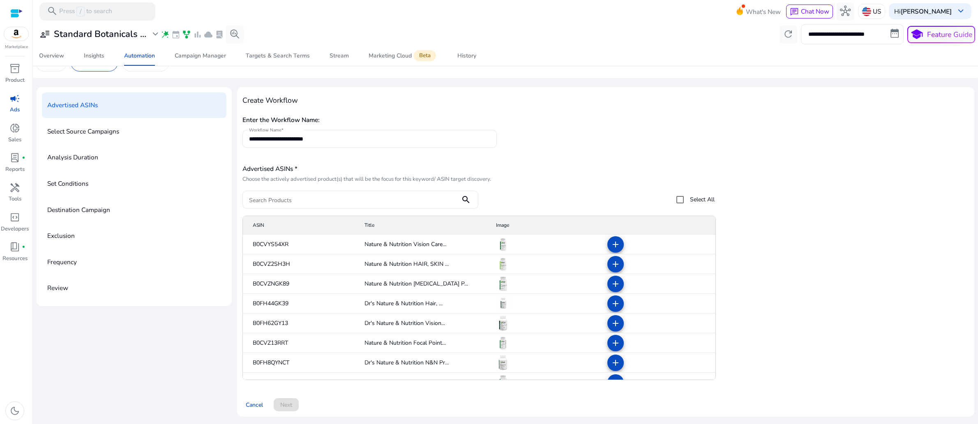
scroll to position [85, 0]
click at [612, 309] on mat-icon "add" at bounding box center [616, 304] width 10 height 10
click at [615, 328] on mat-icon "add" at bounding box center [616, 324] width 10 height 10
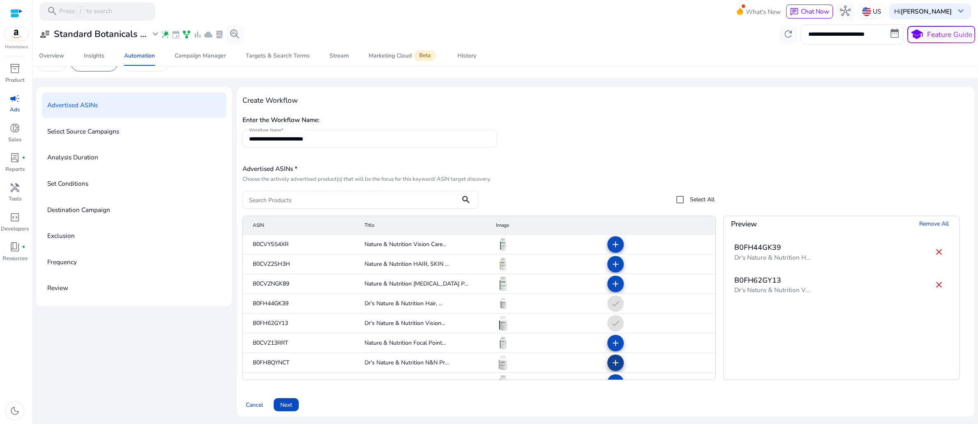
click at [611, 368] on mat-icon "add" at bounding box center [616, 363] width 10 height 10
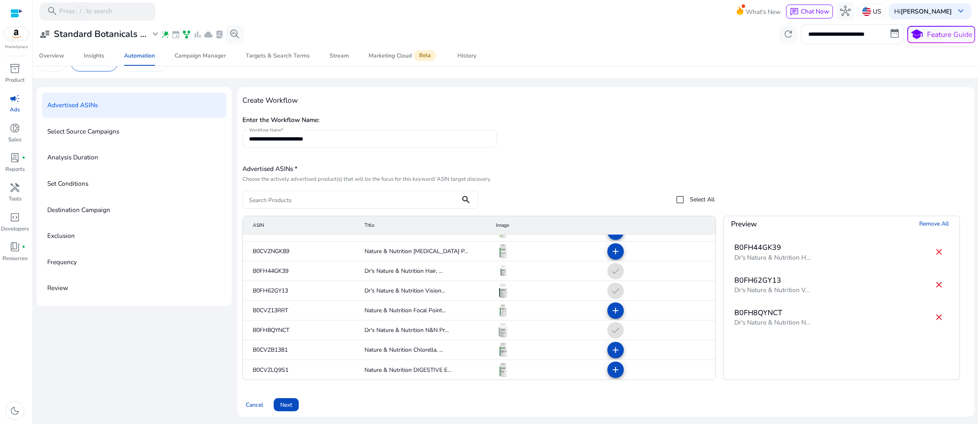
scroll to position [52, 0]
click at [292, 401] on span "Next" at bounding box center [286, 405] width 12 height 9
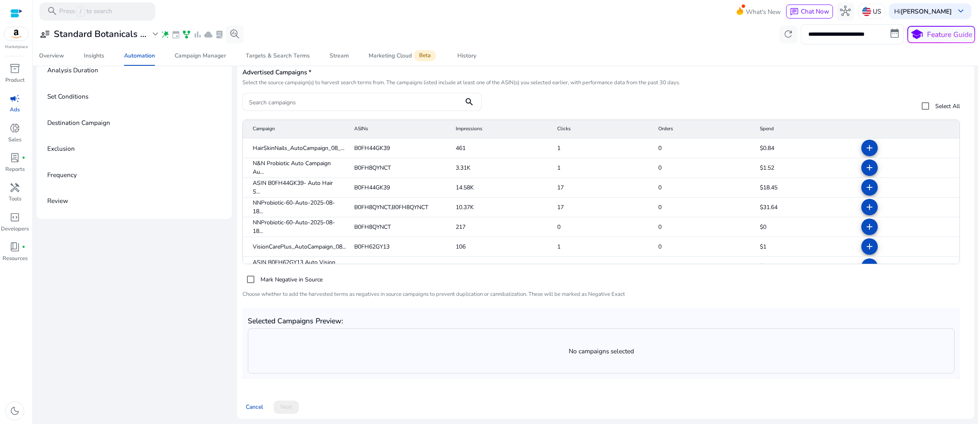
scroll to position [50, 0]
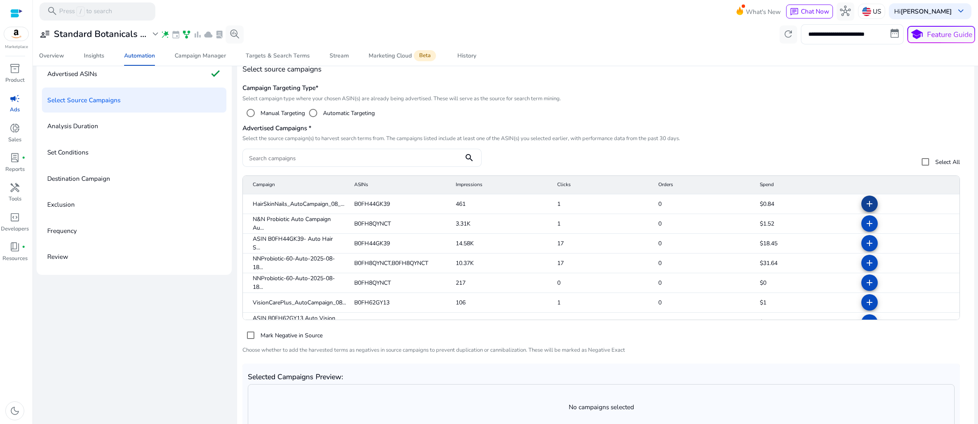
click at [865, 209] on mat-icon "add" at bounding box center [870, 204] width 10 height 10
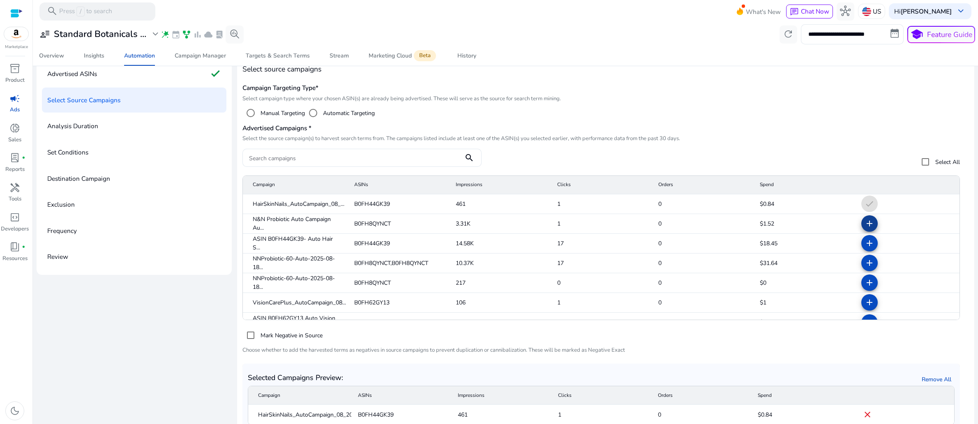
click at [865, 229] on mat-icon "add" at bounding box center [870, 224] width 10 height 10
click at [865, 248] on mat-icon "add" at bounding box center [870, 243] width 10 height 10
click at [865, 268] on mat-icon "add" at bounding box center [870, 263] width 10 height 10
click at [865, 288] on mat-icon "add" at bounding box center [870, 283] width 10 height 10
click at [865, 307] on mat-icon "add" at bounding box center [870, 303] width 10 height 10
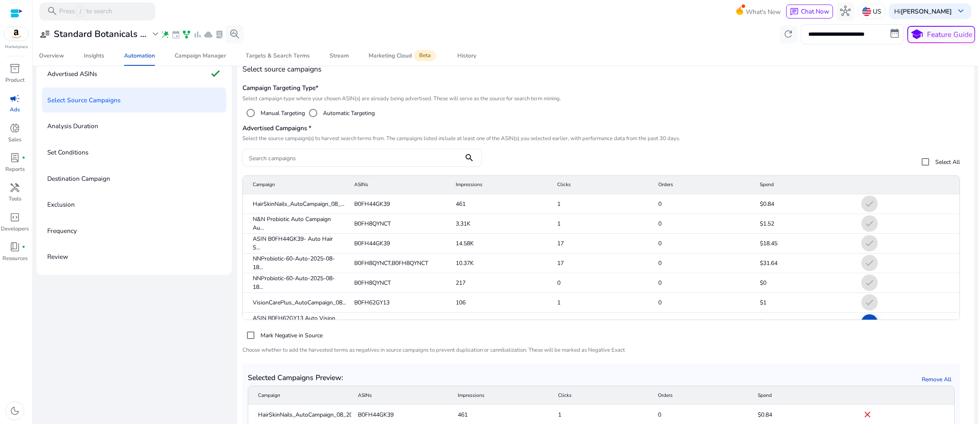
scroll to position [13, 0]
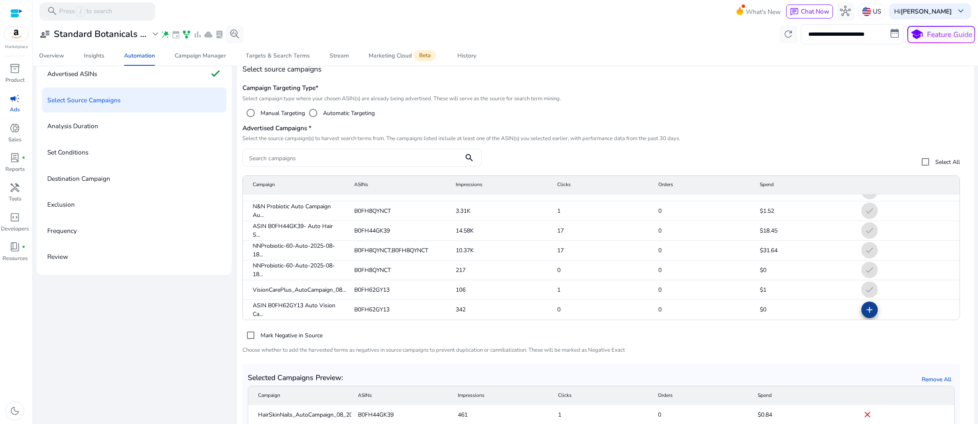
click at [865, 315] on mat-icon "add" at bounding box center [870, 310] width 10 height 10
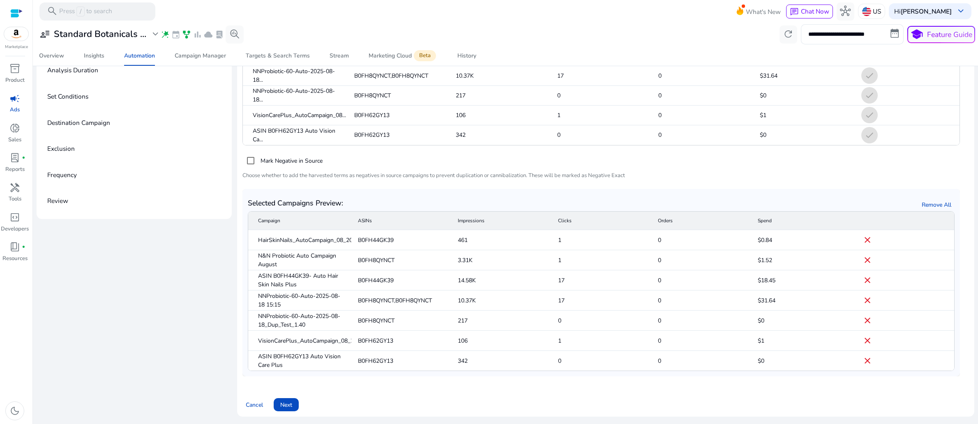
scroll to position [131, 0]
click at [292, 401] on span "Next" at bounding box center [286, 405] width 12 height 9
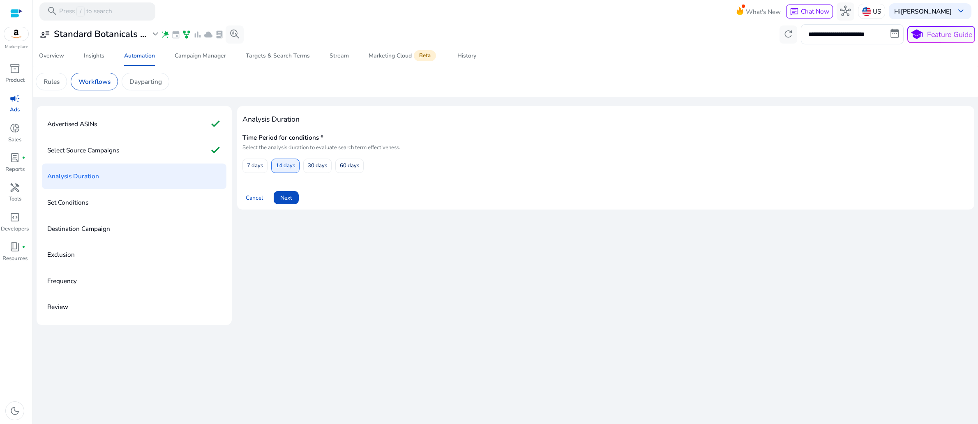
scroll to position [32, 0]
click at [292, 202] on span "Next" at bounding box center [286, 198] width 12 height 9
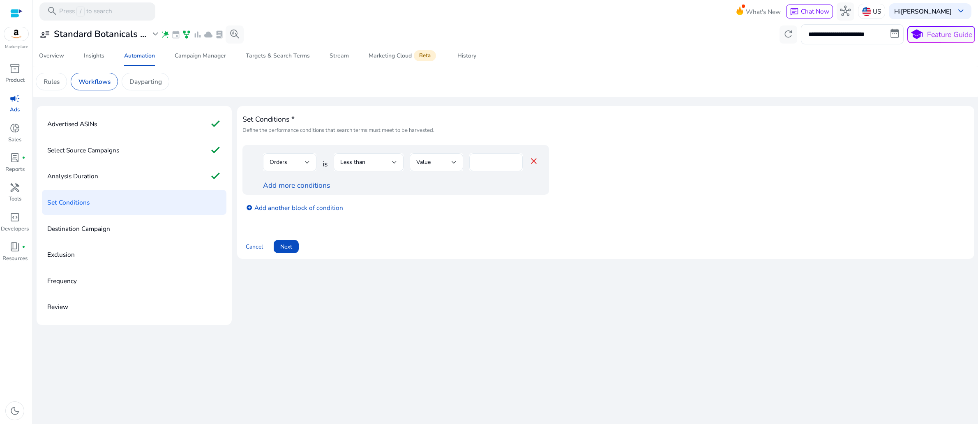
click at [499, 167] on input "*" at bounding box center [496, 162] width 40 height 9
type input "*"
click at [314, 190] on link "Add more conditions" at bounding box center [296, 185] width 67 height 10
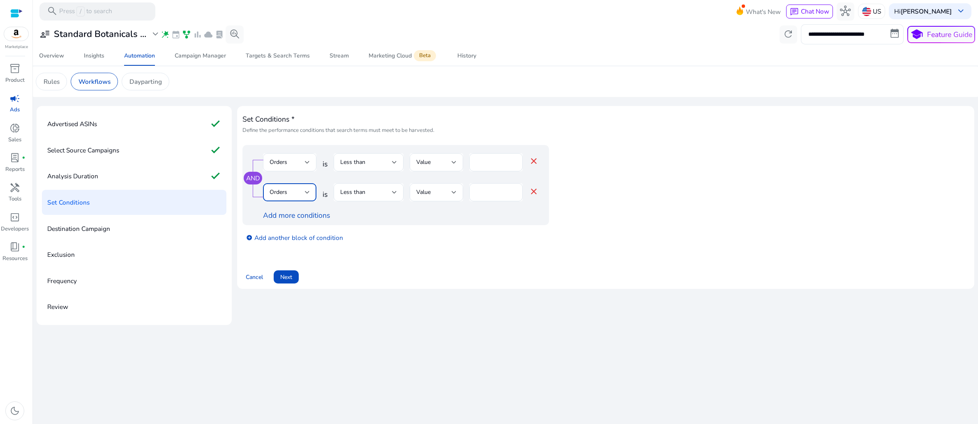
click at [310, 194] on div at bounding box center [307, 192] width 5 height 3
click at [294, 291] on span "ACoS" at bounding box center [299, 292] width 40 height 9
click at [516, 197] on input "*" at bounding box center [505, 192] width 21 height 9
type input "**"
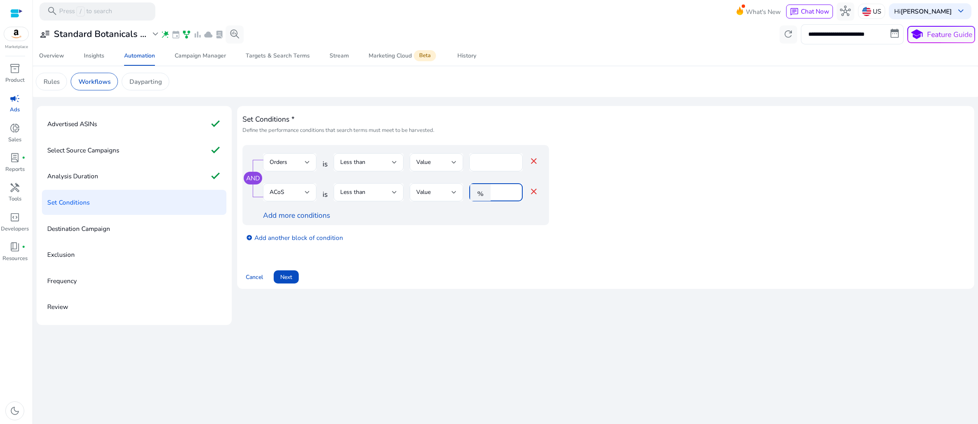
click at [502, 284] on div "Set Conditions * Define the performance conditions that search terms must meet …" at bounding box center [605, 197] width 727 height 172
click at [404, 171] on div "Less than" at bounding box center [369, 162] width 70 height 18
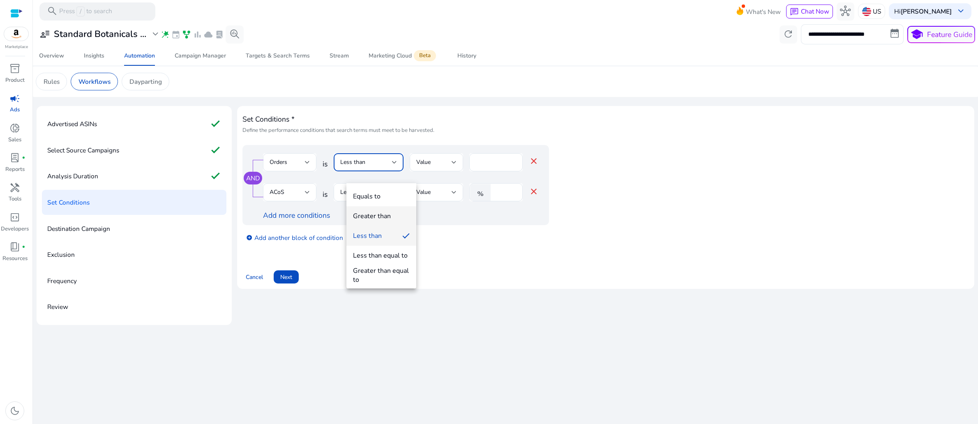
click at [392, 215] on span "Greater than" at bounding box center [381, 216] width 57 height 9
click at [457, 284] on div "Cancel Next" at bounding box center [605, 273] width 727 height 21
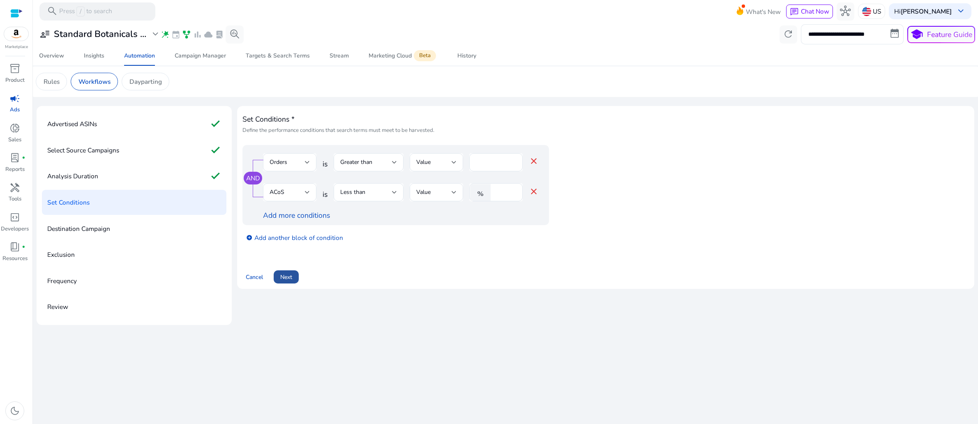
click at [292, 282] on span "Next" at bounding box center [286, 277] width 12 height 9
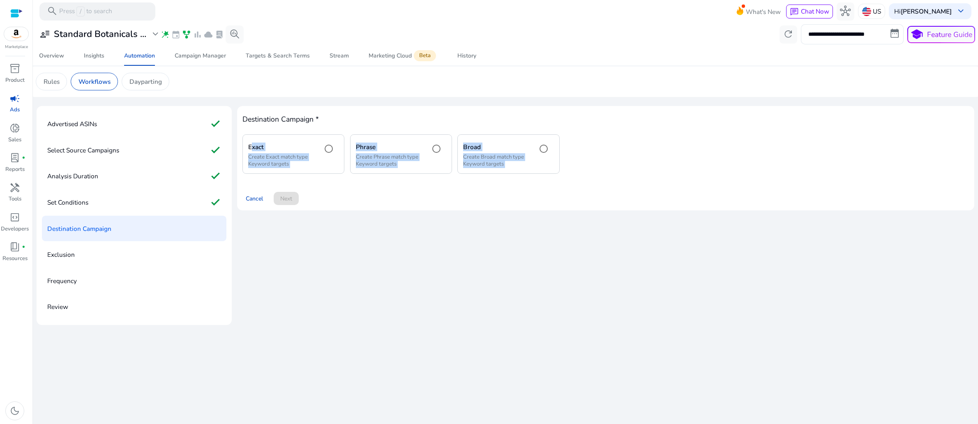
drag, startPoint x: 248, startPoint y: 130, endPoint x: 599, endPoint y: 224, distance: 362.8
click at [599, 211] on div "Destination Campaign * Exact Create Exact match type Keyword targets Phrase Cre…" at bounding box center [605, 158] width 737 height 105
copy body "Exact Create Exact match type Keyword targets Phrase Create Phrase match type K…"
click at [672, 325] on div "Destination Campaign * Exact Create Exact match type Keyword targets Phrase Cre…" at bounding box center [605, 215] width 737 height 219
click at [88, 210] on p "Set Conditions" at bounding box center [67, 202] width 41 height 14
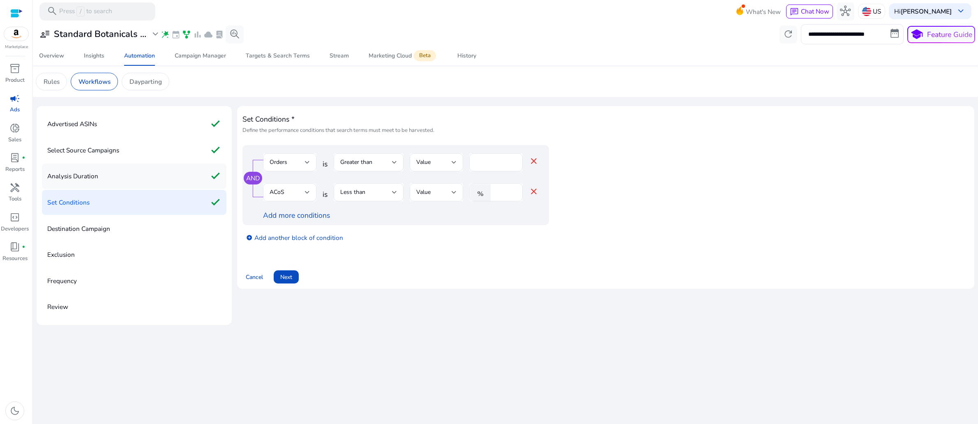
click at [98, 183] on p "Analysis Duration" at bounding box center [72, 176] width 51 height 14
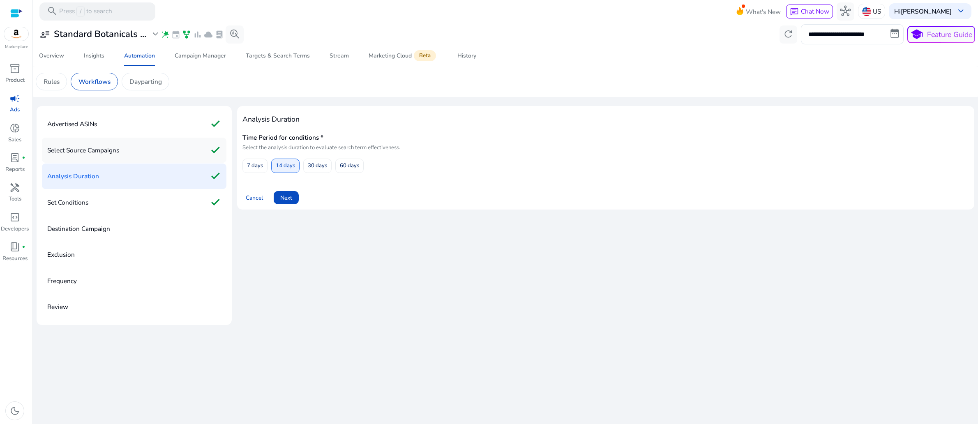
click at [113, 157] on p "Select Source Campaigns" at bounding box center [83, 150] width 72 height 14
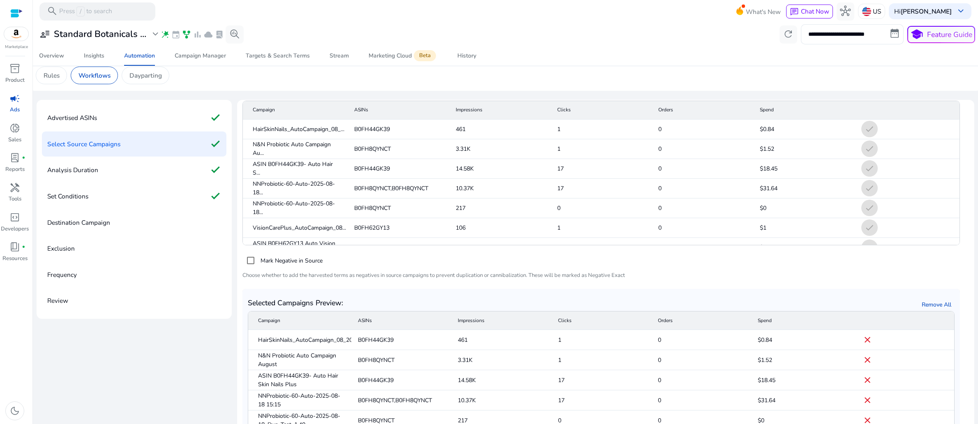
scroll to position [0, 0]
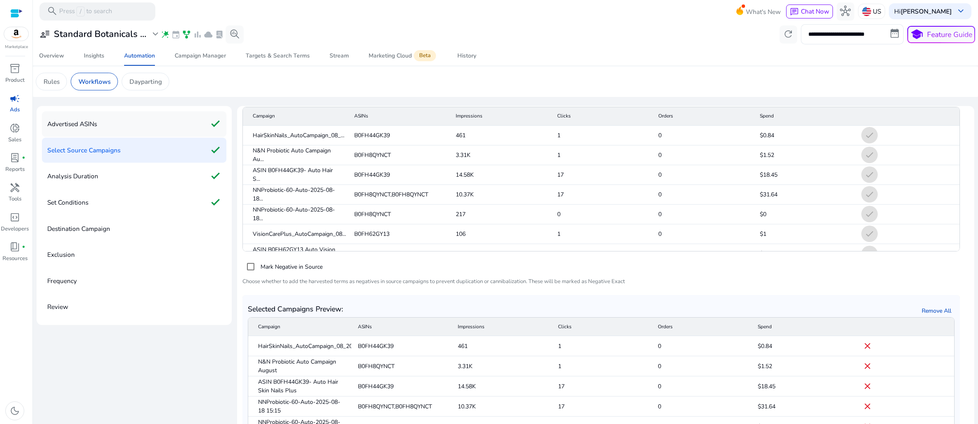
click at [97, 131] on p "Advertised ASINs" at bounding box center [72, 124] width 50 height 14
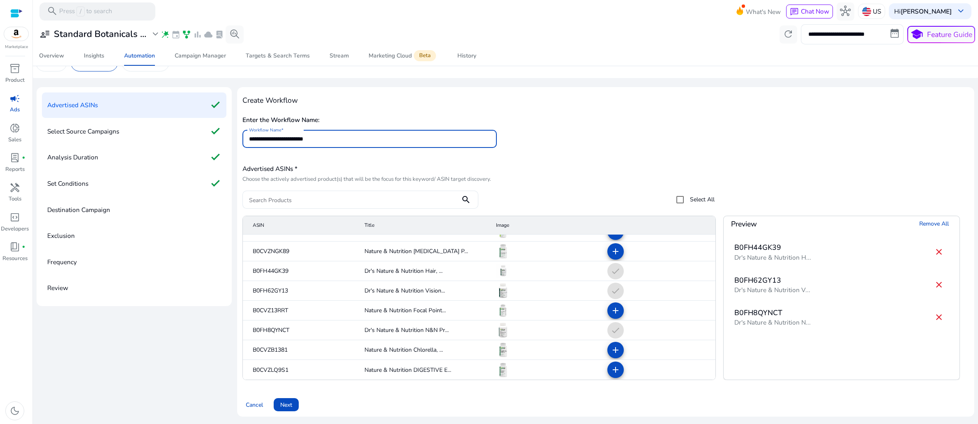
scroll to position [52, 0]
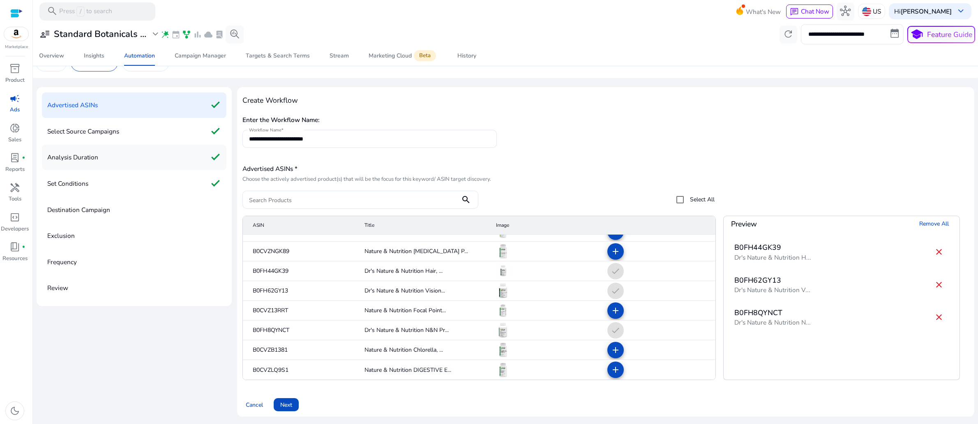
click at [98, 150] on p "Analysis Duration" at bounding box center [72, 157] width 51 height 14
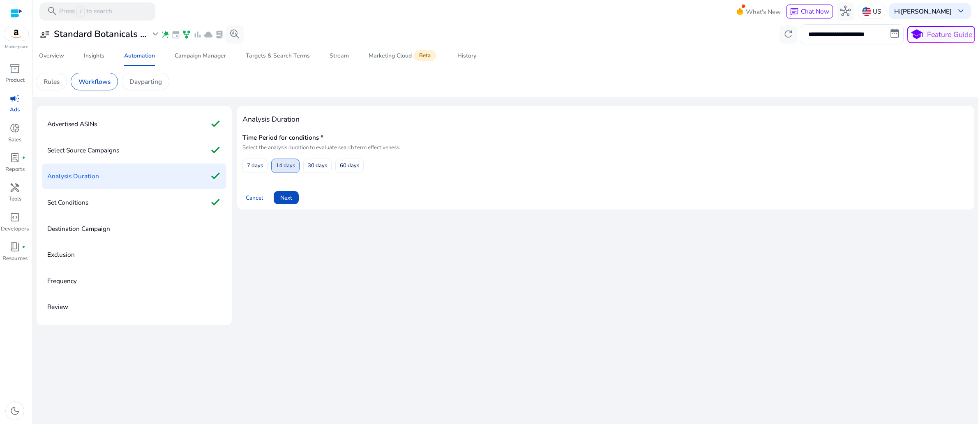
click at [295, 173] on span "14 days" at bounding box center [285, 166] width 19 height 14
click at [88, 210] on p "Set Conditions" at bounding box center [67, 202] width 41 height 14
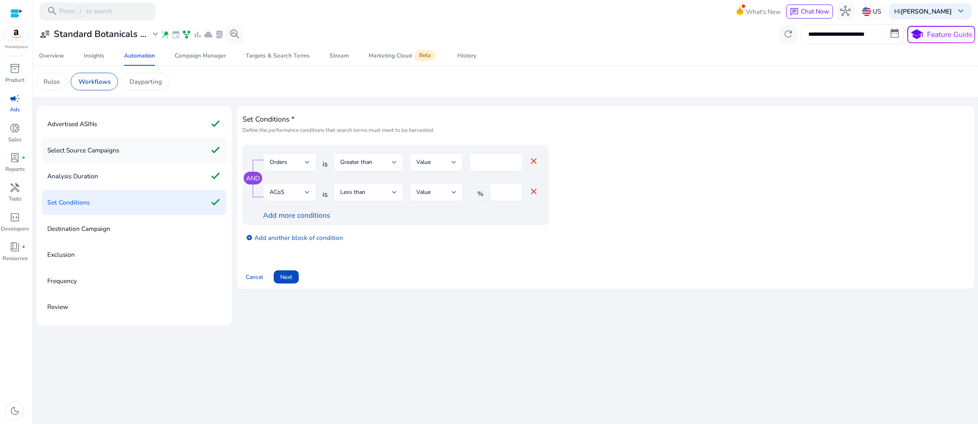
click at [119, 157] on p "Select Source Campaigns" at bounding box center [83, 150] width 72 height 14
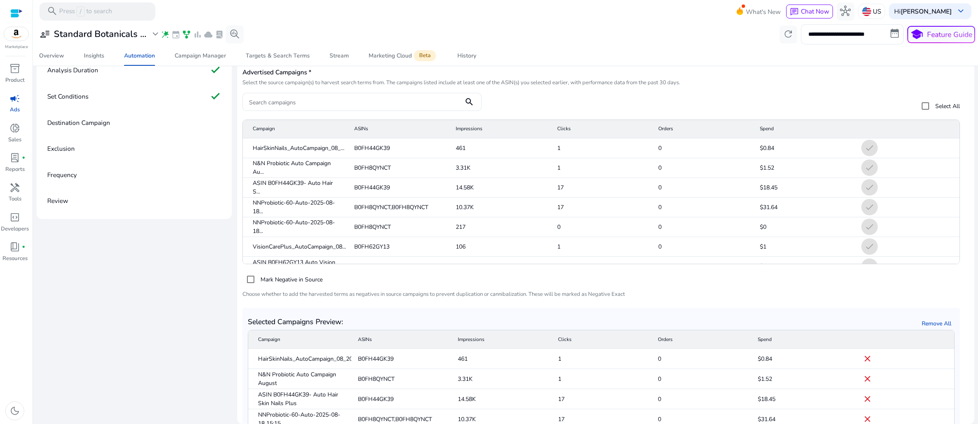
scroll to position [131, 0]
click at [98, 130] on p "Destination Campaign" at bounding box center [78, 122] width 63 height 14
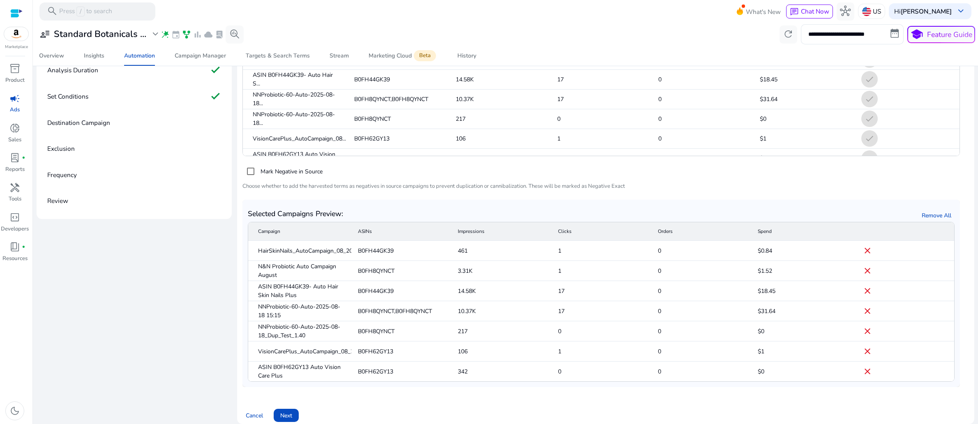
scroll to position [199, 0]
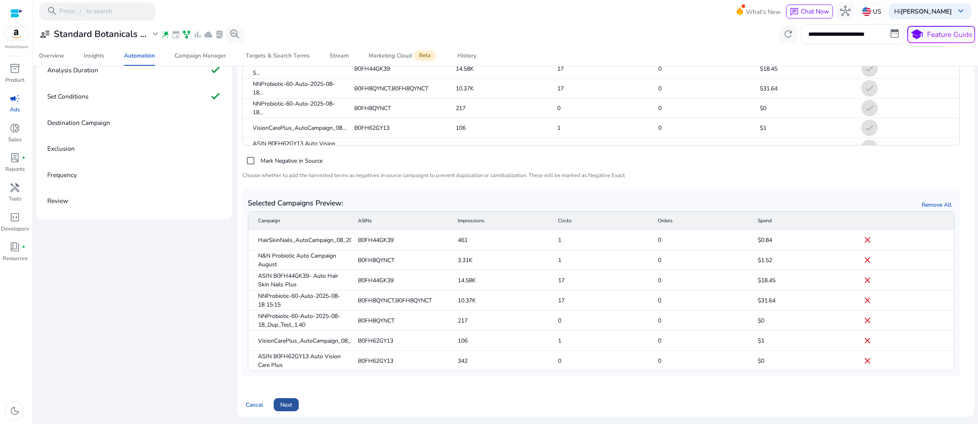
click at [292, 401] on span "Next" at bounding box center [286, 405] width 12 height 9
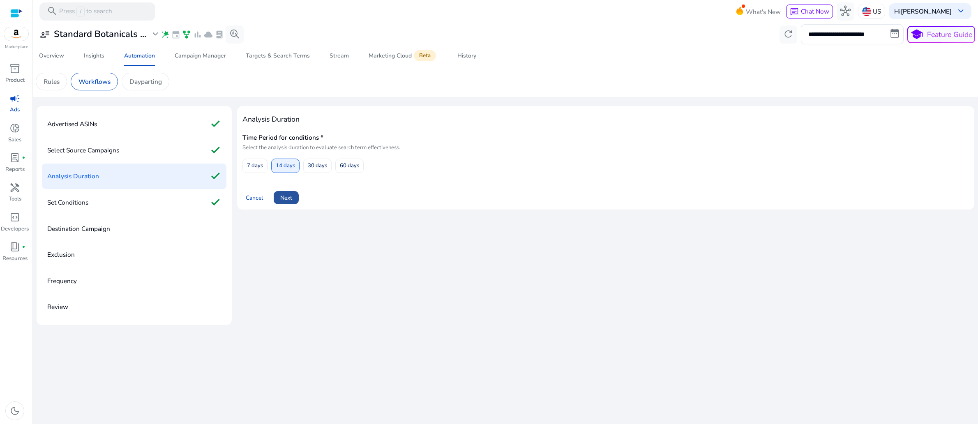
click at [292, 202] on span "Next" at bounding box center [286, 198] width 12 height 9
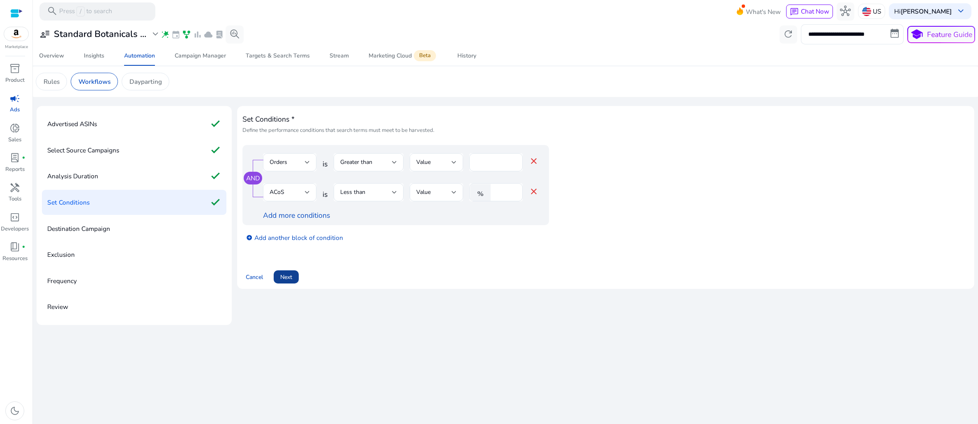
click at [292, 282] on span "Next" at bounding box center [286, 277] width 12 height 9
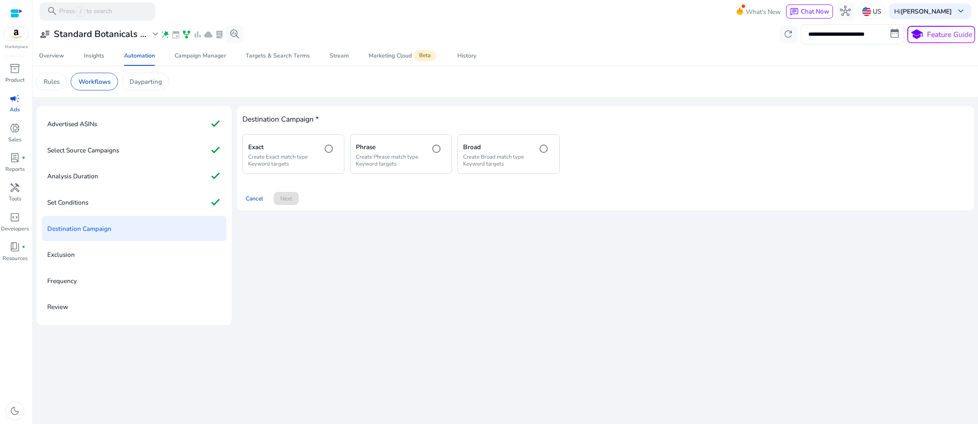
click at [359, 206] on div "Cancel Next" at bounding box center [605, 195] width 727 height 21
click at [370, 206] on div "Cancel Next" at bounding box center [605, 195] width 727 height 21
click at [315, 168] on p "Create Exact match type Keyword targets" at bounding box center [281, 161] width 67 height 14
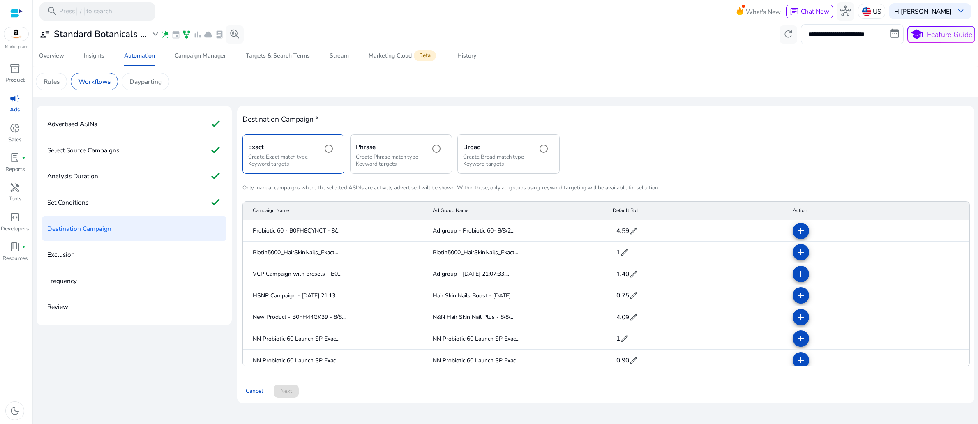
click at [315, 168] on p "Create Exact match type Keyword targets" at bounding box center [281, 161] width 67 height 14
click at [415, 168] on p "Create Phrase match type Keyword targets" at bounding box center [389, 161] width 67 height 14
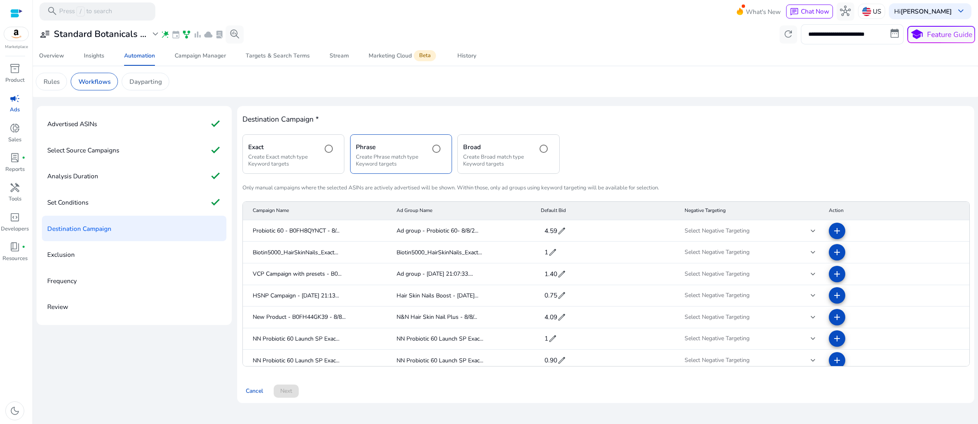
click at [530, 168] on p "Create Broad match type Keyword targets" at bounding box center [496, 161] width 67 height 14
click at [423, 168] on p "Create Phrase match type Keyword targets" at bounding box center [389, 161] width 67 height 14
click at [315, 168] on p "Create Exact match type Keyword targets" at bounding box center [281, 161] width 67 height 14
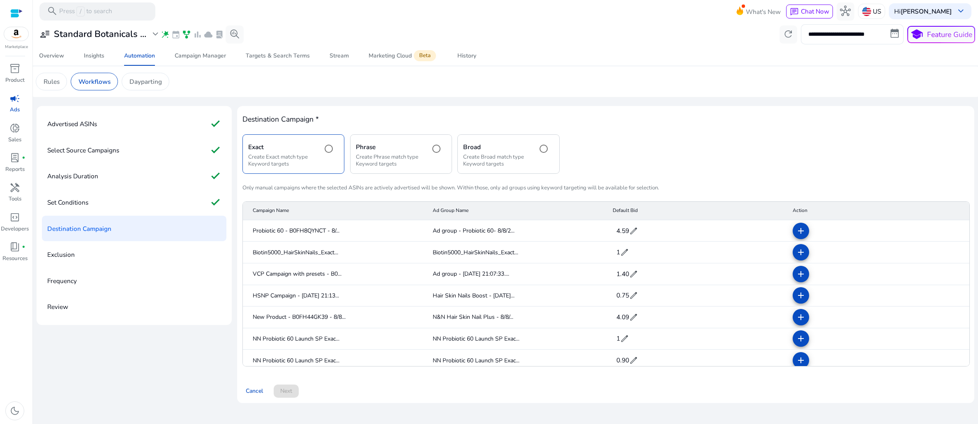
scroll to position [32, 0]
click at [621, 139] on div "Destination Campaign * Exact Create Exact match type Keyword targets Phrase Cre…" at bounding box center [605, 238] width 727 height 255
click at [623, 139] on div "Destination Campaign * Exact Create Exact match type Keyword targets Phrase Cre…" at bounding box center [605, 238] width 727 height 255
click at [417, 129] on div "Destination Campaign * Exact Create Exact match type Keyword targets Phrase Cre…" at bounding box center [605, 238] width 727 height 255
click at [88, 210] on p "Set Conditions" at bounding box center [67, 202] width 41 height 14
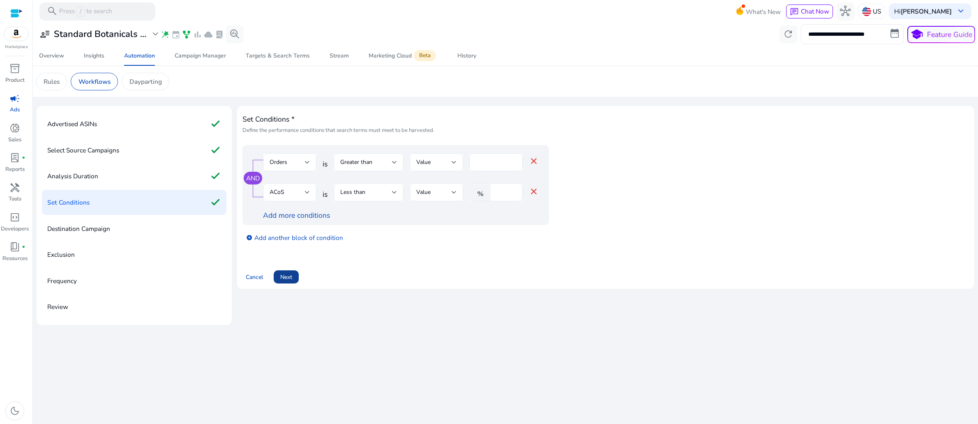
click at [292, 282] on span "Next" at bounding box center [286, 277] width 12 height 9
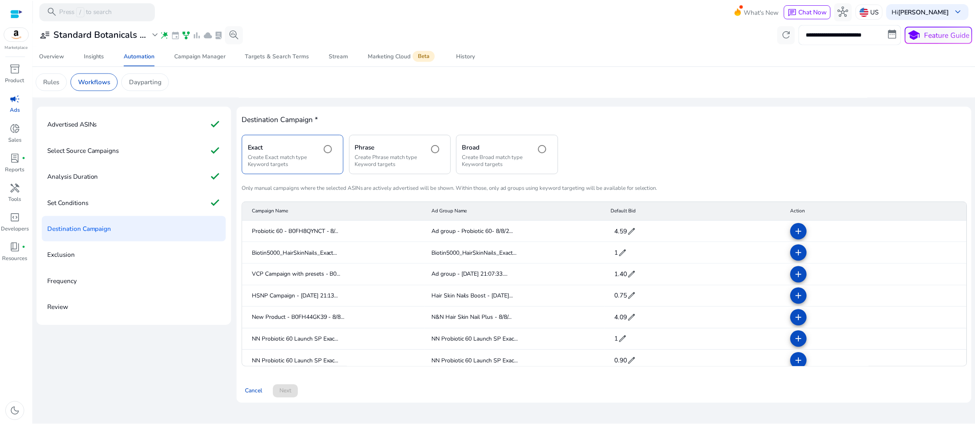
scroll to position [83, 0]
click at [258, 395] on span "Cancel" at bounding box center [254, 391] width 17 height 9
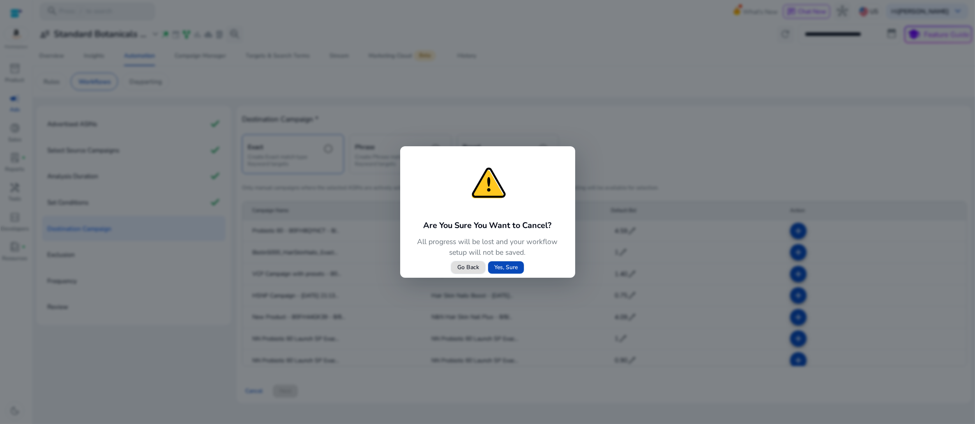
click at [507, 272] on span "Yes, Sure" at bounding box center [505, 267] width 23 height 9
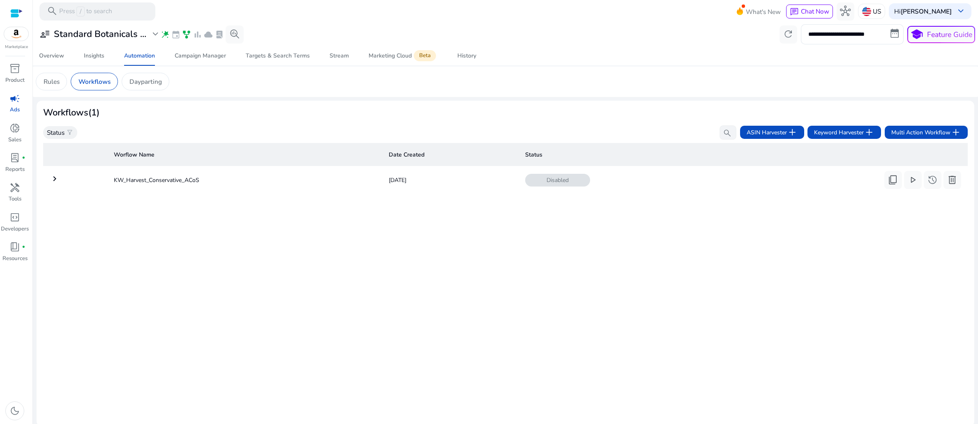
click at [300, 298] on div "Worflow Name Date Created Status keyboard_arrow_right KW_Harvest_Conservative_A…" at bounding box center [505, 280] width 925 height 280
click at [540, 187] on span "Disabled" at bounding box center [557, 180] width 65 height 13
click at [60, 184] on mat-icon "keyboard_arrow_right" at bounding box center [55, 179] width 10 height 10
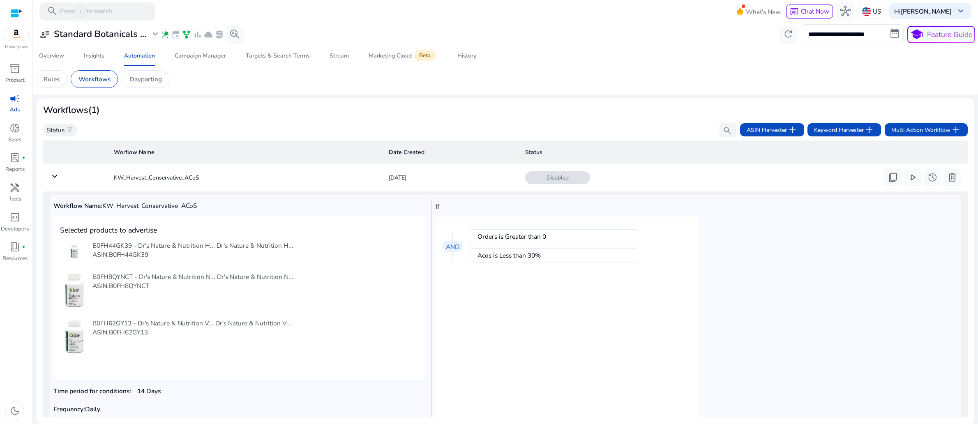
scroll to position [41, 0]
click at [115, 185] on td "KW_Harvest_Conservative_ACoS" at bounding box center [244, 177] width 275 height 21
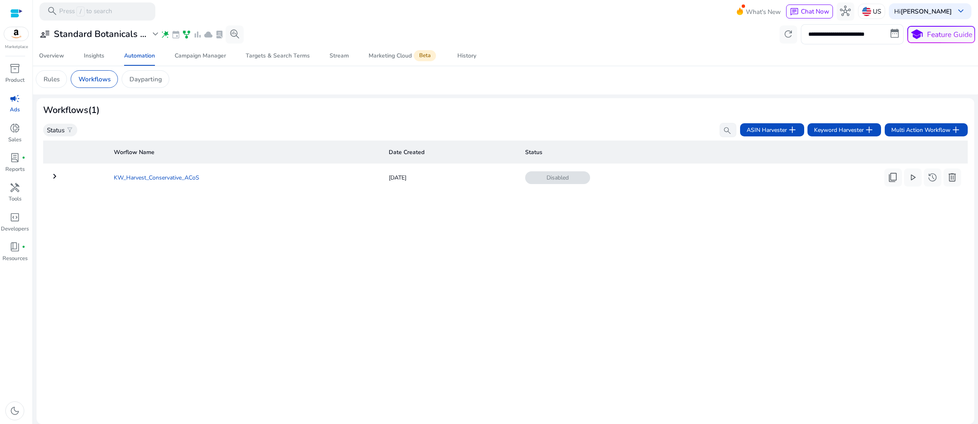
click at [115, 185] on td "KW_Harvest_Conservative_ACoS" at bounding box center [244, 177] width 275 height 21
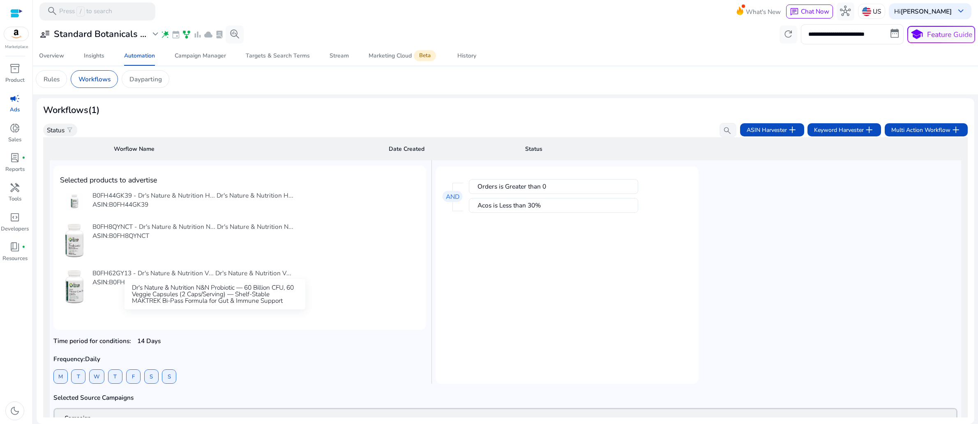
scroll to position [0, 0]
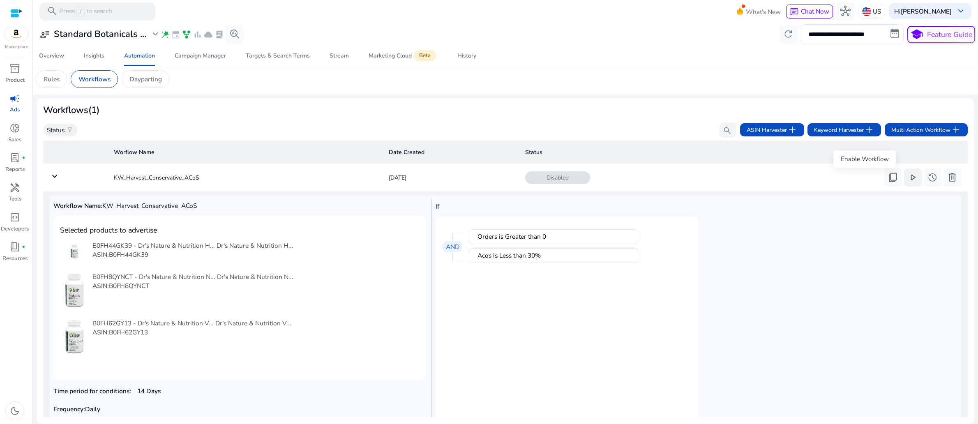
click at [908, 183] on span "play_arrow" at bounding box center [913, 177] width 11 height 11
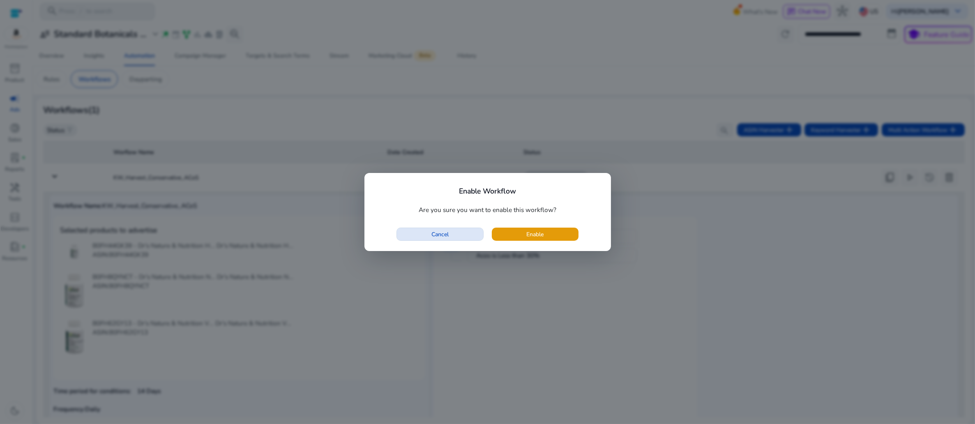
click at [436, 239] on span "Cancel" at bounding box center [440, 234] width 17 height 9
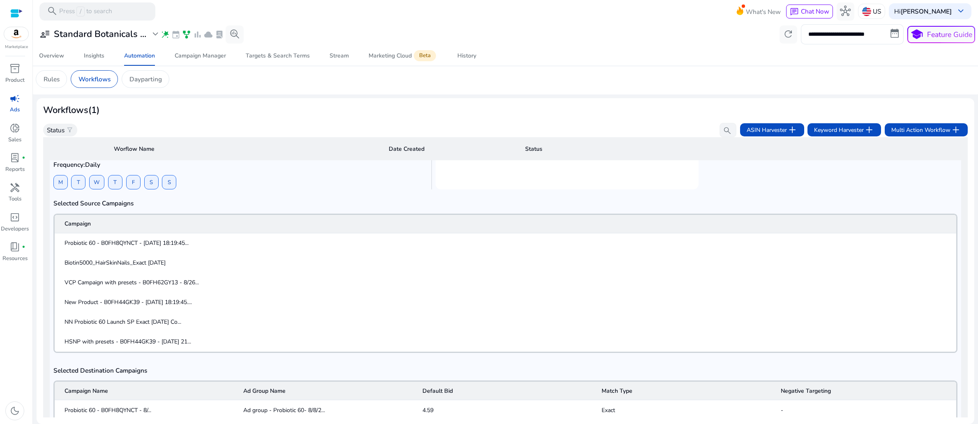
scroll to position [235, 0]
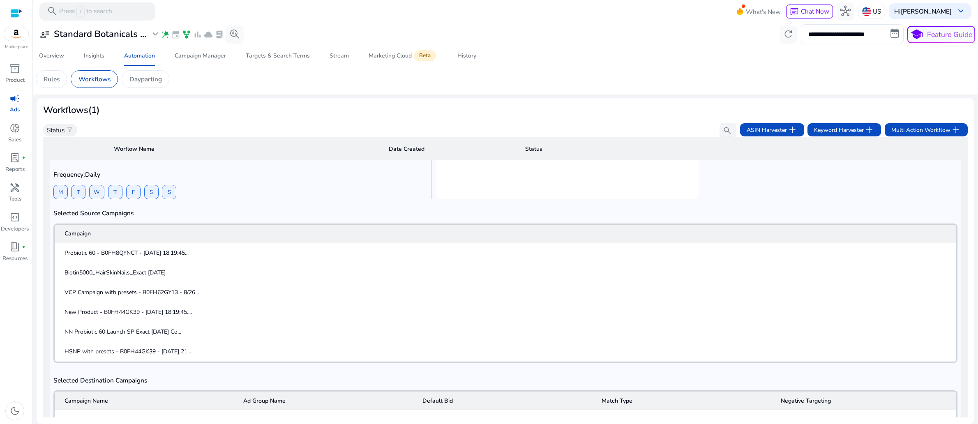
click at [87, 243] on mat-header-cell "Campaign" at bounding box center [506, 234] width 902 height 18
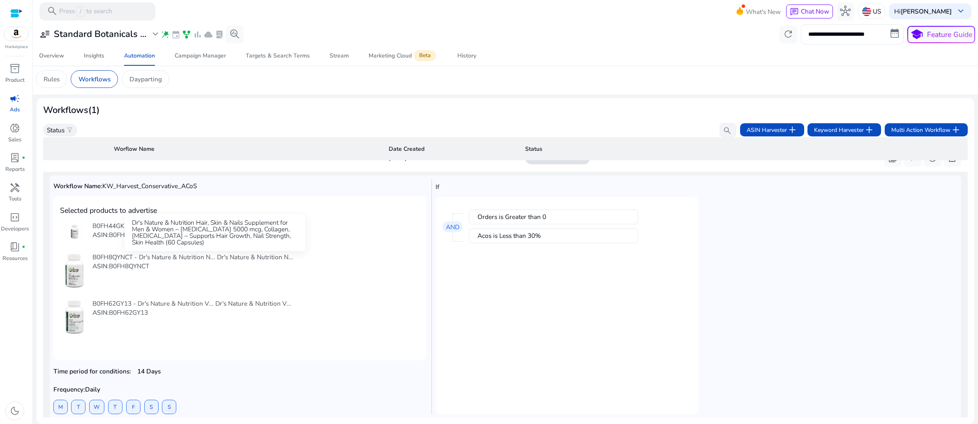
scroll to position [0, 0]
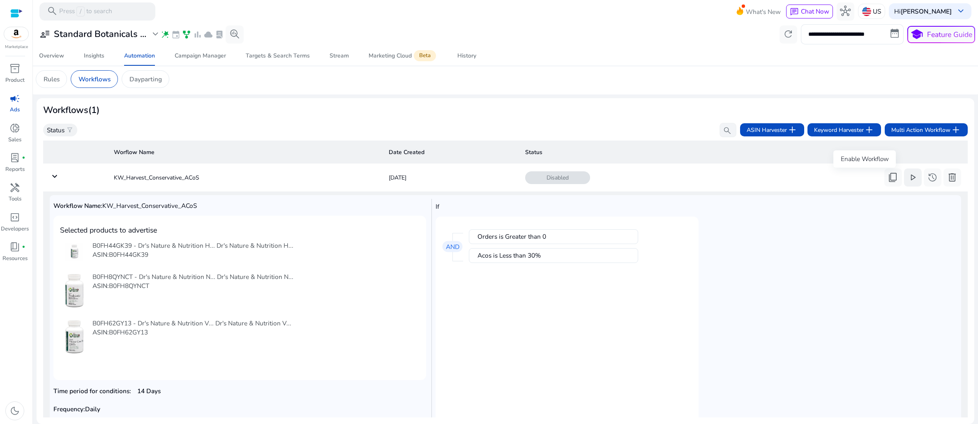
click at [908, 183] on span "play_arrow" at bounding box center [913, 177] width 11 height 11
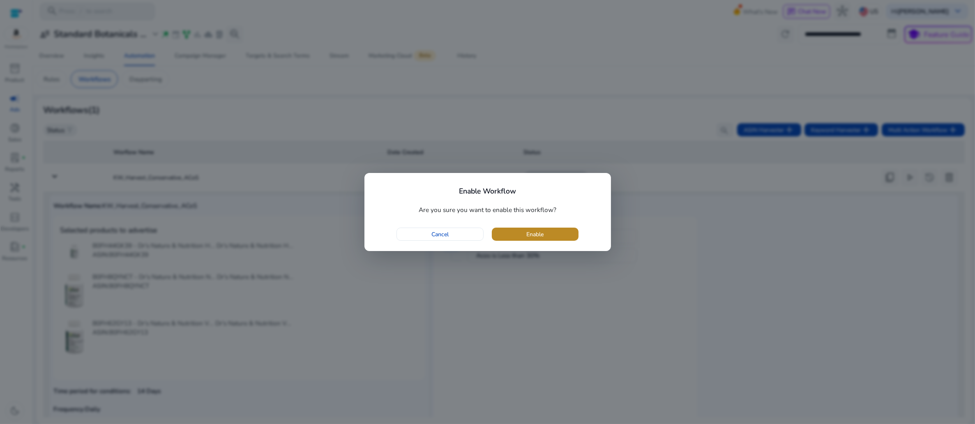
click at [544, 238] on span "Enable" at bounding box center [535, 234] width 17 height 9
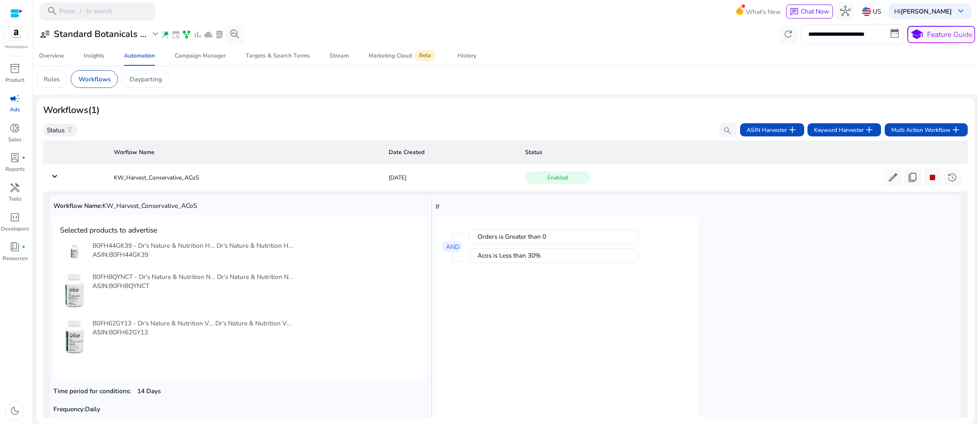
click at [688, 345] on mat-card "Orders is Greater than 0 Acos is Less than 30% AND" at bounding box center [567, 325] width 263 height 217
click at [552, 184] on span "Enabled" at bounding box center [557, 177] width 65 height 13
click at [476, 59] on div "History" at bounding box center [466, 56] width 19 height 6
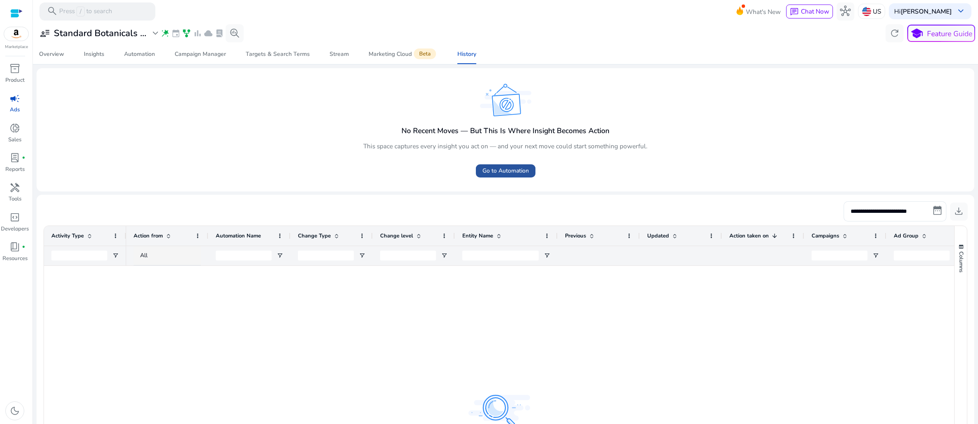
click at [502, 175] on span "Go to Automation" at bounding box center [506, 170] width 46 height 9
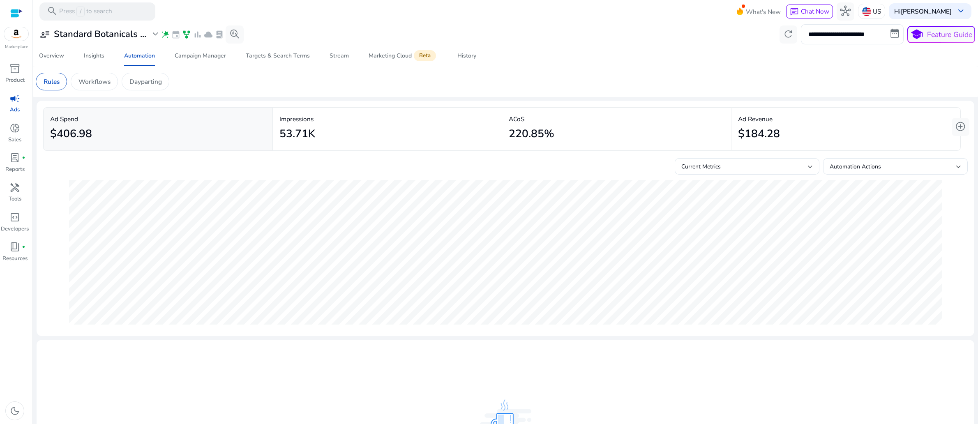
click at [536, 78] on mat-card "Rules Workflows Dayparting" at bounding box center [505, 81] width 953 height 31
click at [742, 7] on span at bounding box center [743, 6] width 3 height 3
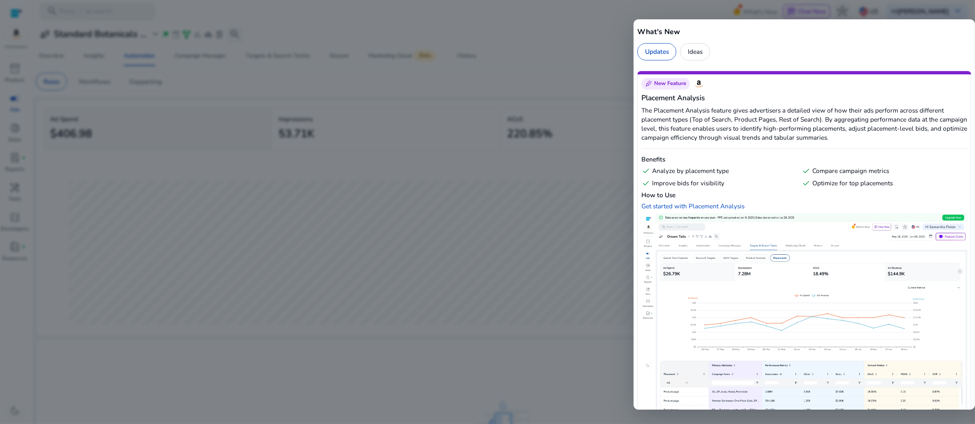
click at [671, 60] on div "Updates" at bounding box center [656, 51] width 39 height 17
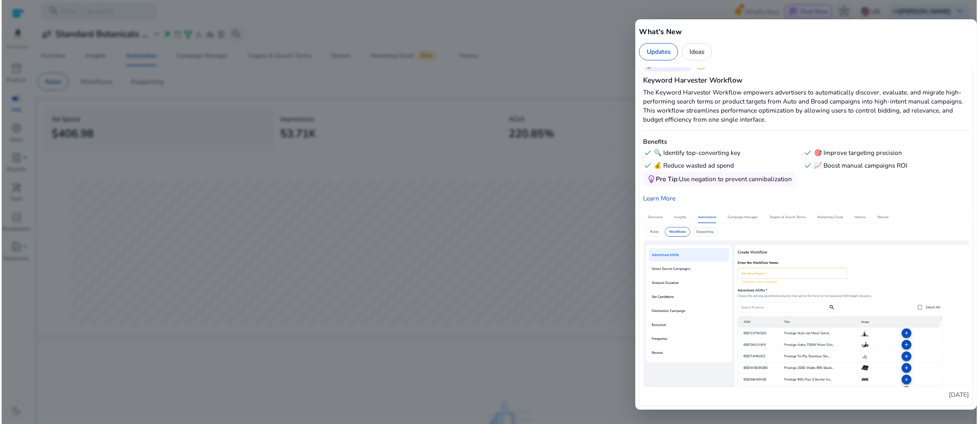
scroll to position [2203, 0]
click at [566, 46] on div at bounding box center [487, 212] width 975 height 424
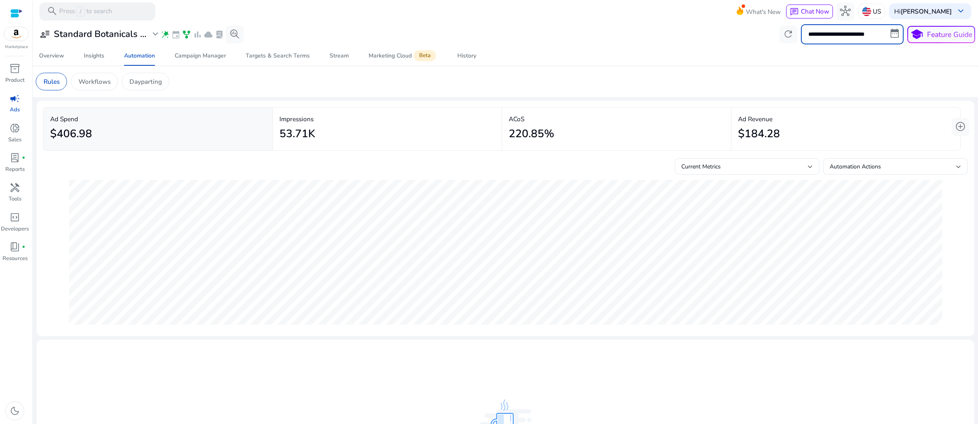
click at [860, 38] on input "**********" at bounding box center [852, 34] width 103 height 20
select select "*"
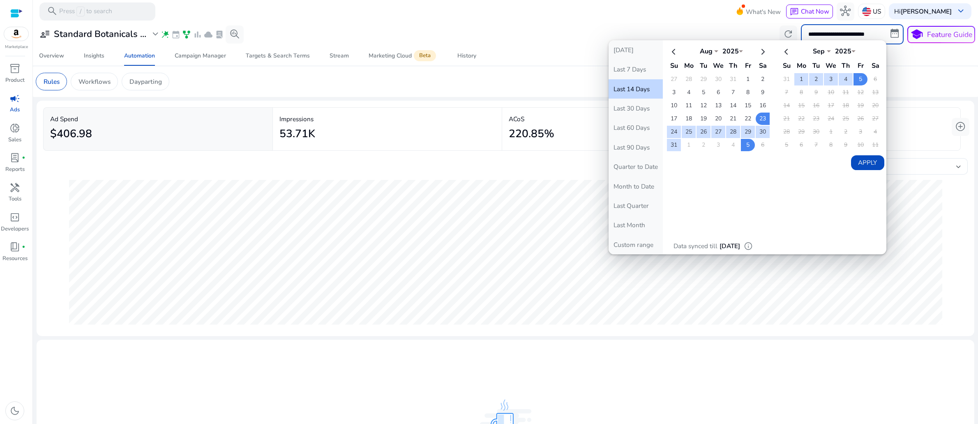
click at [851, 170] on button "Apply" at bounding box center [867, 162] width 33 height 15
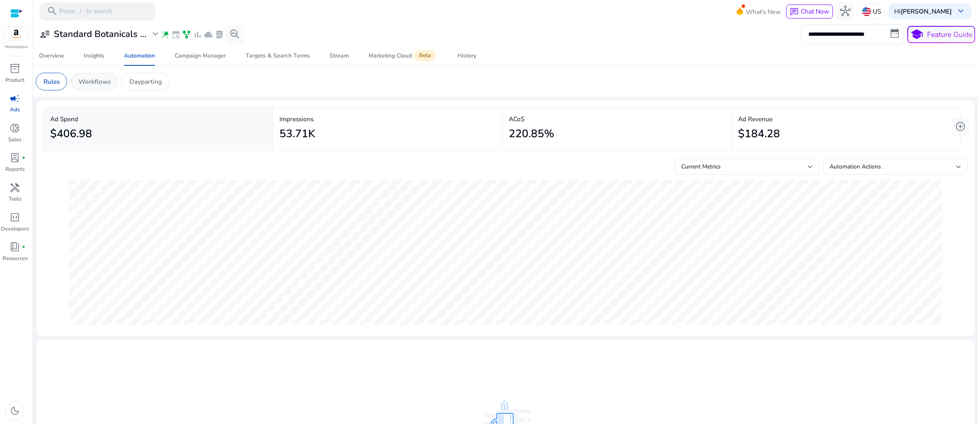
click at [111, 86] on p "Workflows" at bounding box center [95, 81] width 32 height 9
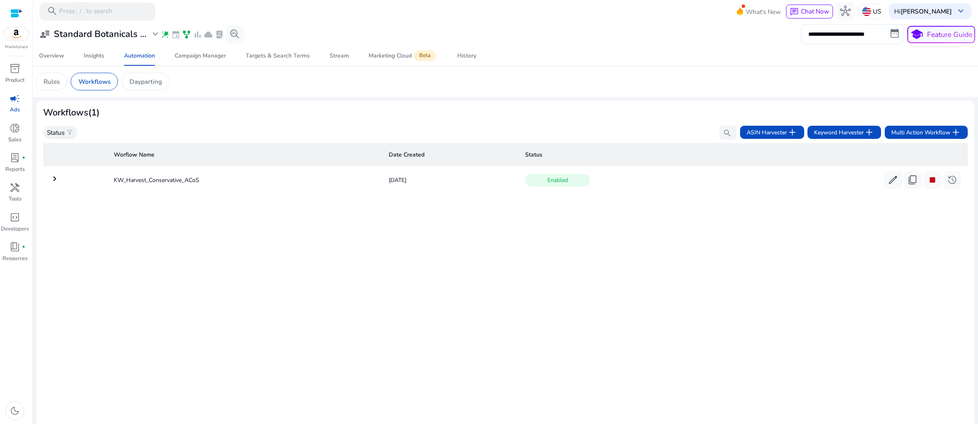
click at [498, 333] on div "Worflow Name Date Created Status keyboard_arrow_right KW_Harvest_Conservative_A…" at bounding box center [505, 280] width 925 height 280
click at [161, 39] on span "expand_more" at bounding box center [155, 34] width 11 height 11
click at [134, 84] on p "Standard Botanicals Incor..." at bounding box center [94, 78] width 78 height 9
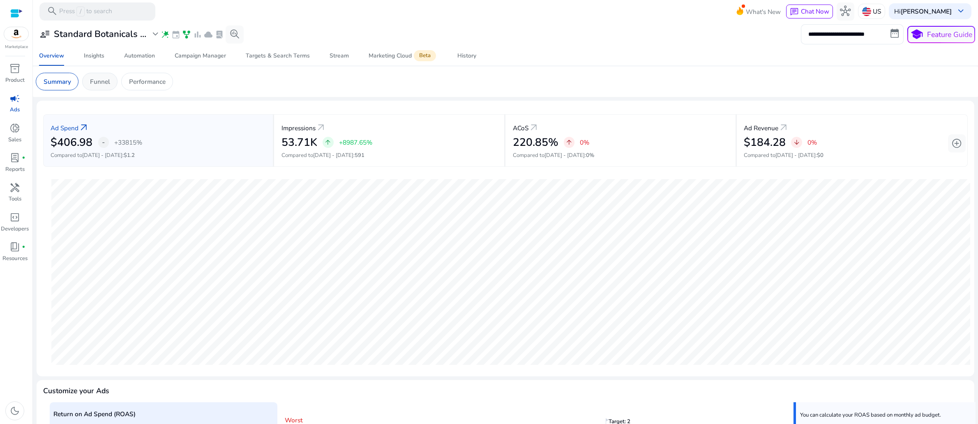
click at [110, 86] on p "Funnel" at bounding box center [100, 81] width 20 height 9
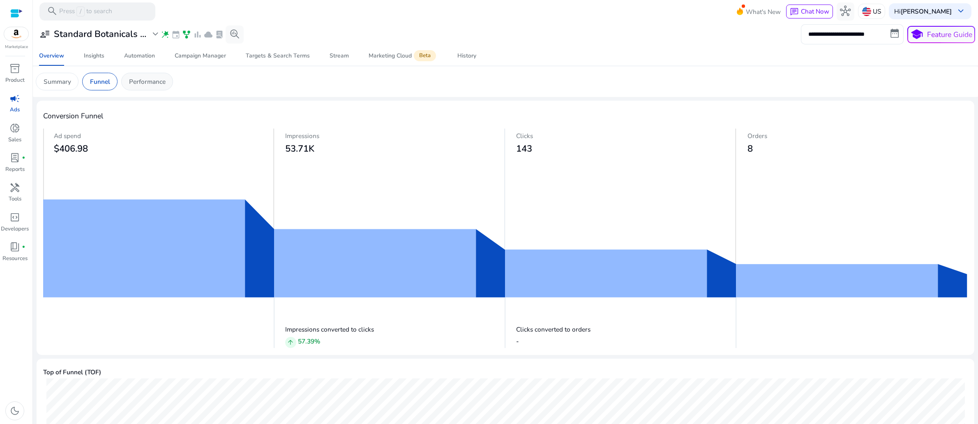
click at [166, 86] on p "Performance" at bounding box center [147, 81] width 37 height 9
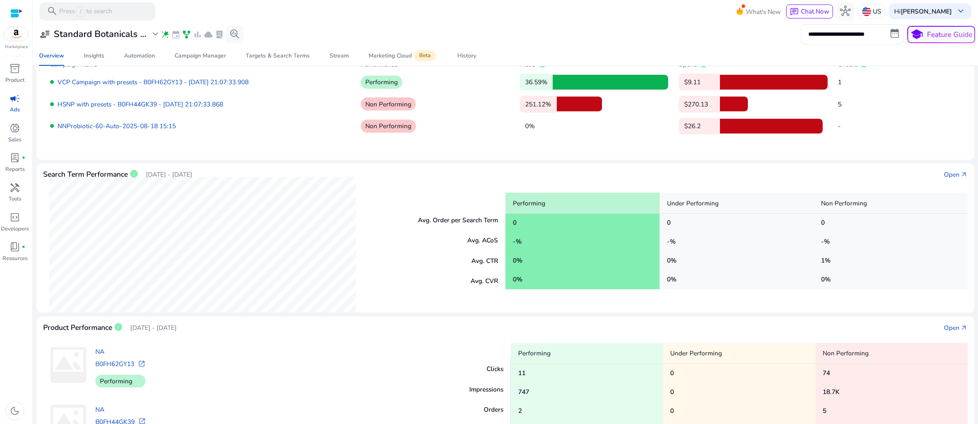
scroll to position [23, 0]
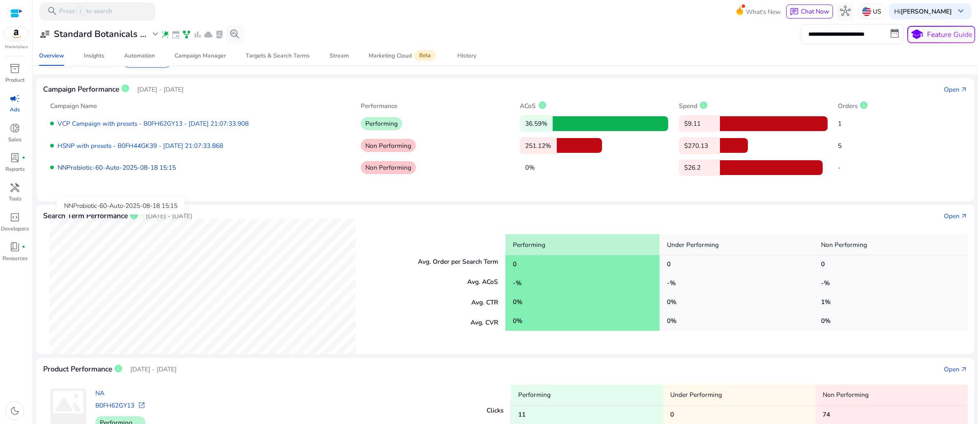
click at [176, 172] on link "NNProbiotic-60-Auto-2025-08-18 15:15" at bounding box center [117, 167] width 118 height 9
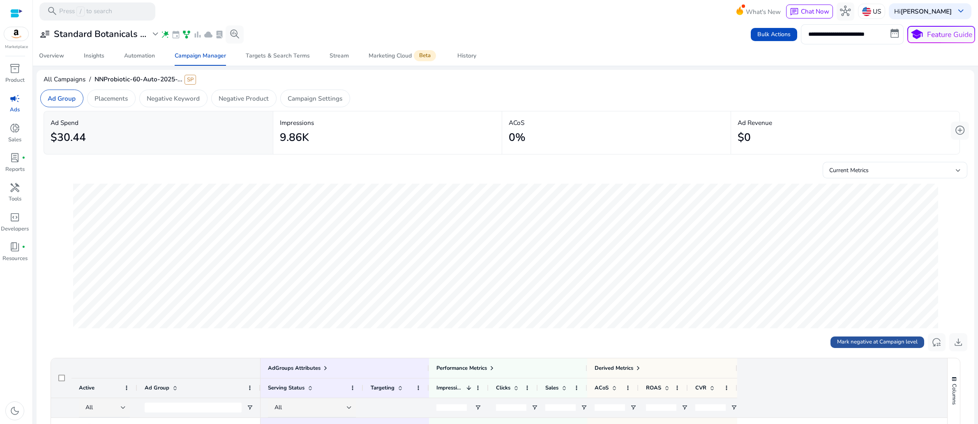
click at [841, 346] on span "Mark negative at Campaign level" at bounding box center [877, 342] width 81 height 8
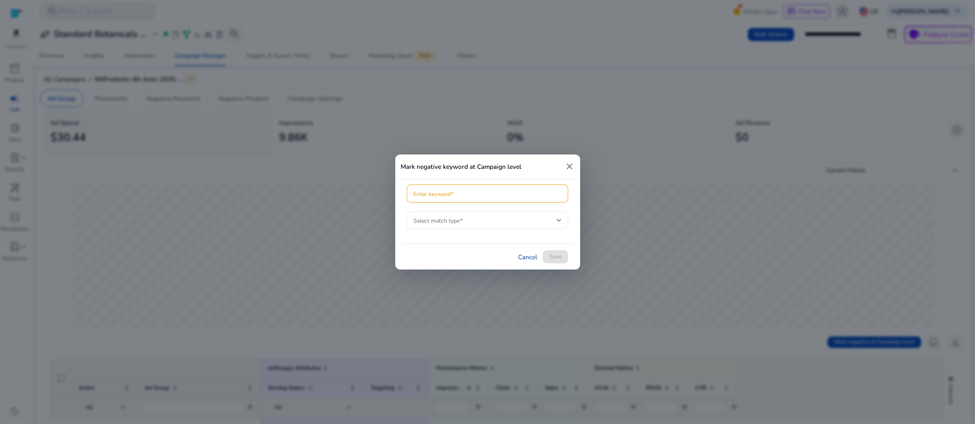
click at [518, 262] on link "Cancel" at bounding box center [527, 256] width 19 height 9
click at [568, 162] on mat-icon "close" at bounding box center [570, 167] width 10 height 10
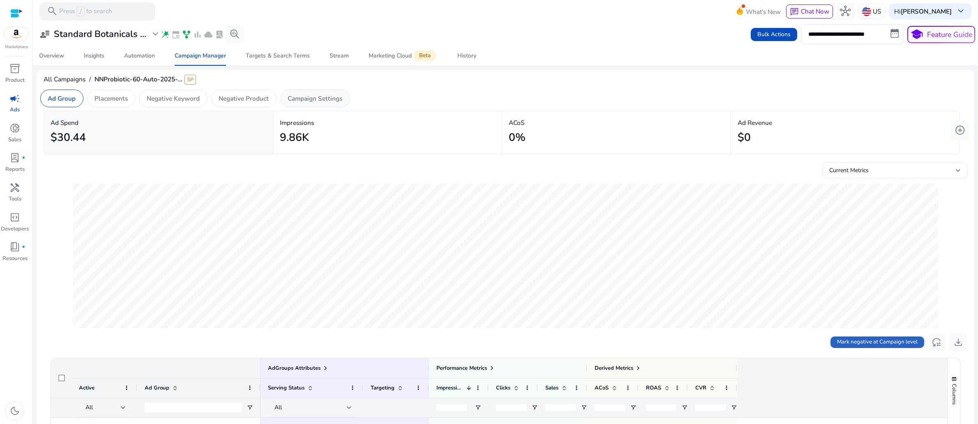
click at [342, 103] on p "Campaign Settings" at bounding box center [315, 98] width 55 height 9
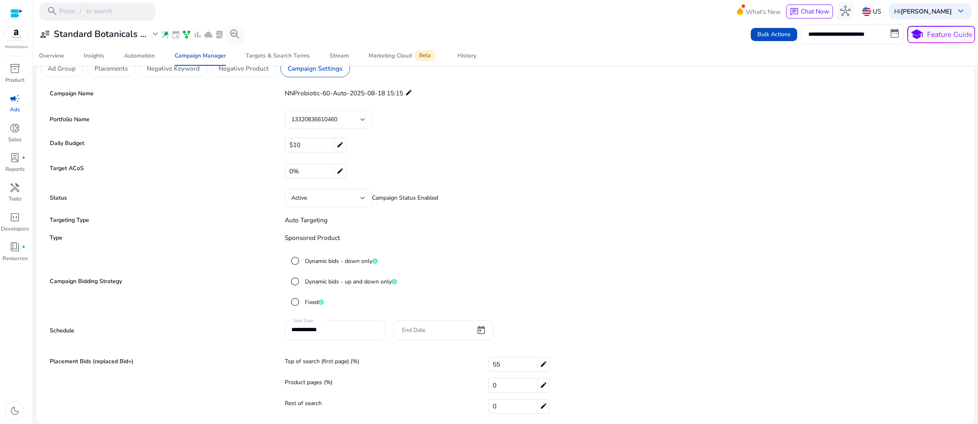
scroll to position [83, 0]
click at [506, 365] on div "55 edit" at bounding box center [519, 364] width 62 height 15
click at [505, 366] on input "**" at bounding box center [580, 364] width 183 height 13
drag, startPoint x: 505, startPoint y: 366, endPoint x: 483, endPoint y: 365, distance: 21.8
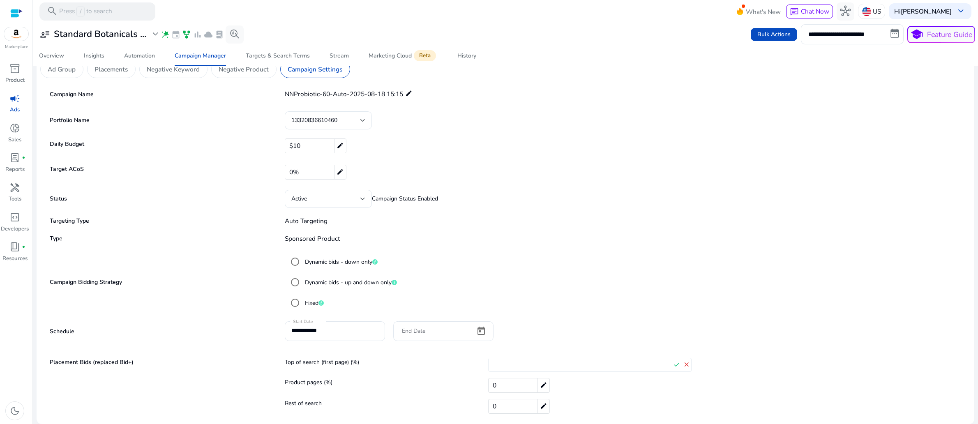
click at [483, 365] on div "Top of search (first page) (%) ** check close" at bounding box center [624, 366] width 678 height 16
type input "**"
click at [672, 368] on mat-icon "check" at bounding box center [677, 365] width 10 height 12
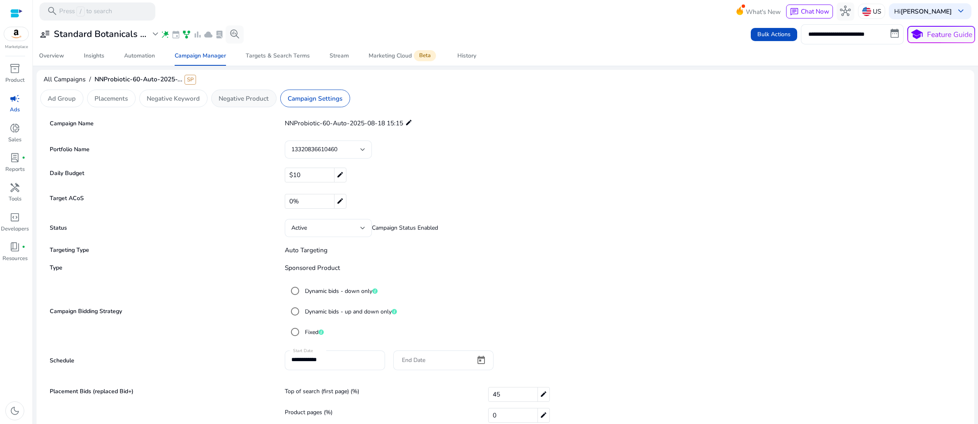
click at [269, 103] on p "Negative Product" at bounding box center [244, 98] width 50 height 9
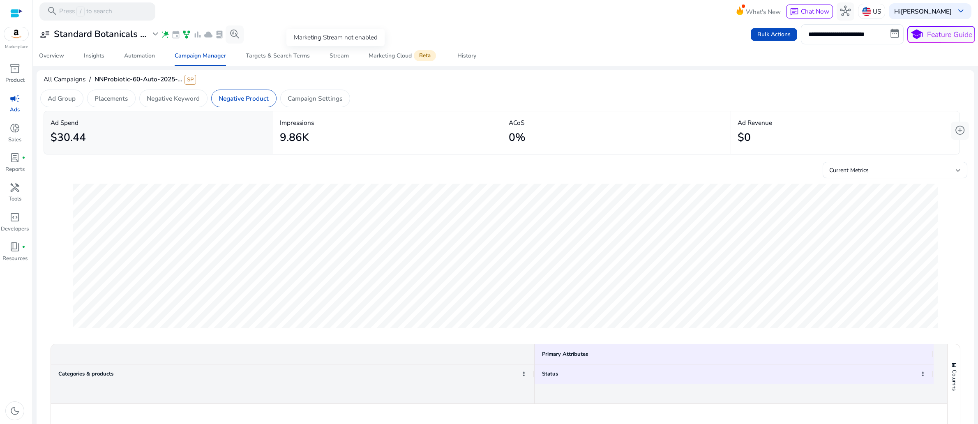
click at [202, 39] on span "bar_chart" at bounding box center [197, 34] width 9 height 9
click at [263, 59] on div "Targets & Search Terms" at bounding box center [278, 56] width 64 height 6
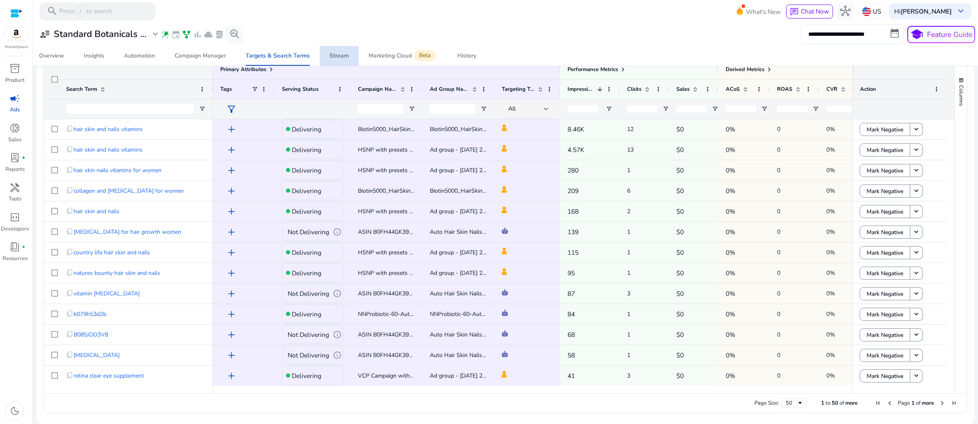
click at [335, 59] on div "Stream" at bounding box center [339, 56] width 19 height 6
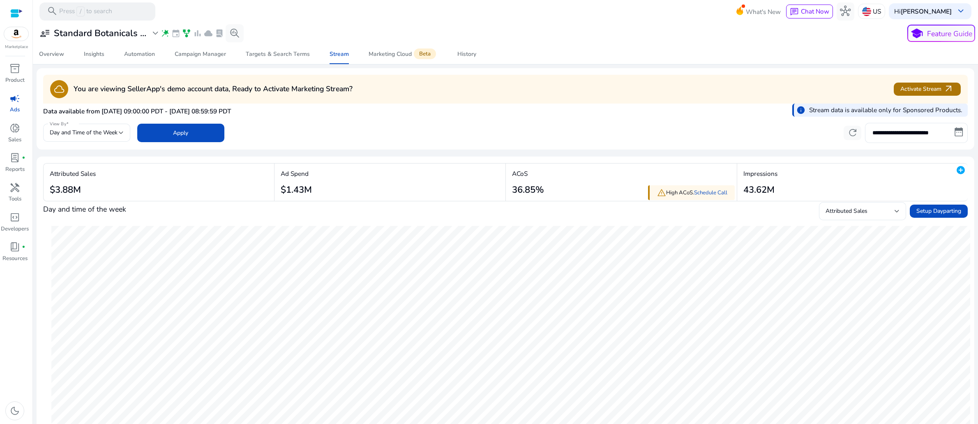
click at [907, 95] on span "Activate Stream arrow_outward" at bounding box center [927, 89] width 53 height 11
click at [202, 38] on span "bar_chart" at bounding box center [197, 33] width 9 height 9
click at [213, 37] on span "cloud" at bounding box center [208, 33] width 9 height 9
click at [397, 58] on div "Marketing Cloud Beta" at bounding box center [403, 54] width 69 height 7
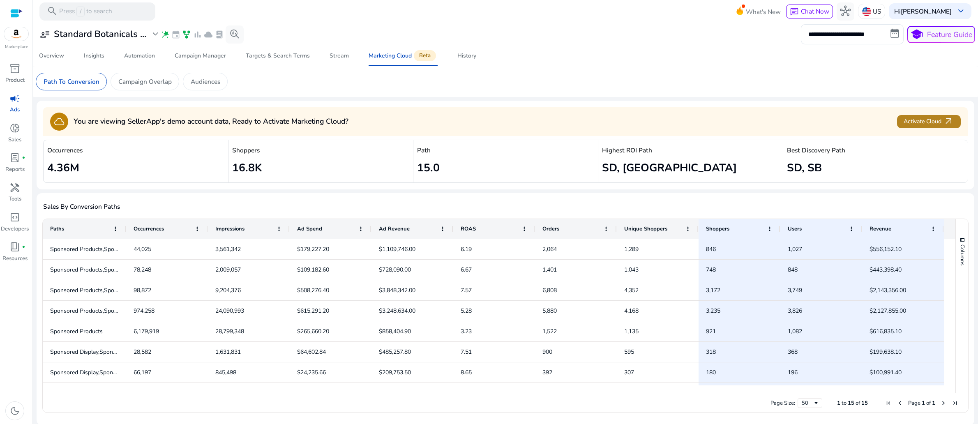
click at [911, 127] on span "Activate Cloud arrow_outward" at bounding box center [929, 121] width 50 height 11
click at [49, 59] on div "Overview" at bounding box center [51, 56] width 25 height 6
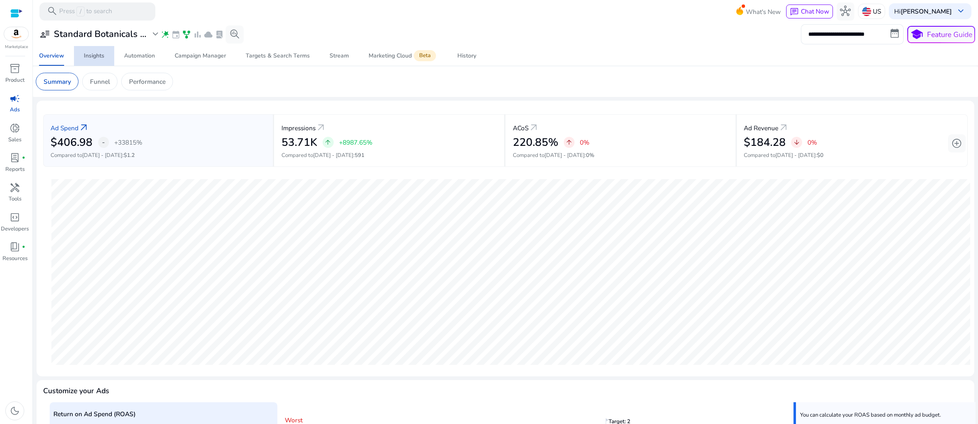
click at [95, 59] on div "Insights" at bounding box center [94, 56] width 21 height 6
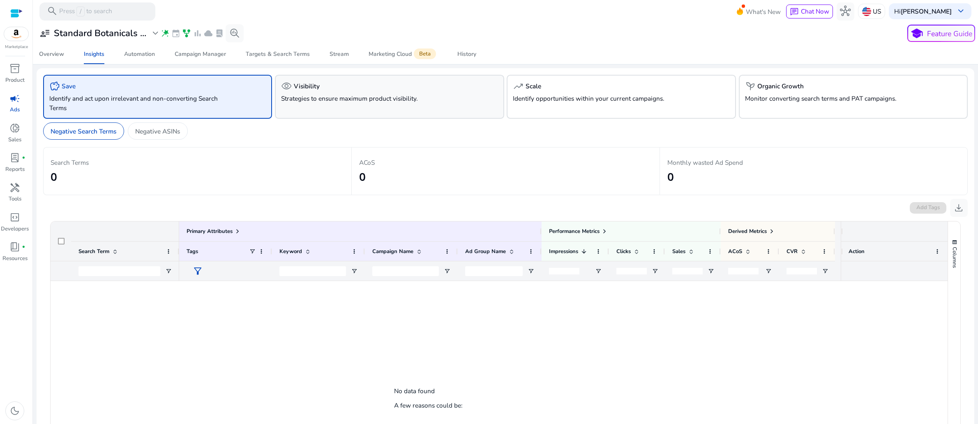
click at [383, 92] on div "visibility Visibility" at bounding box center [389, 86] width 217 height 11
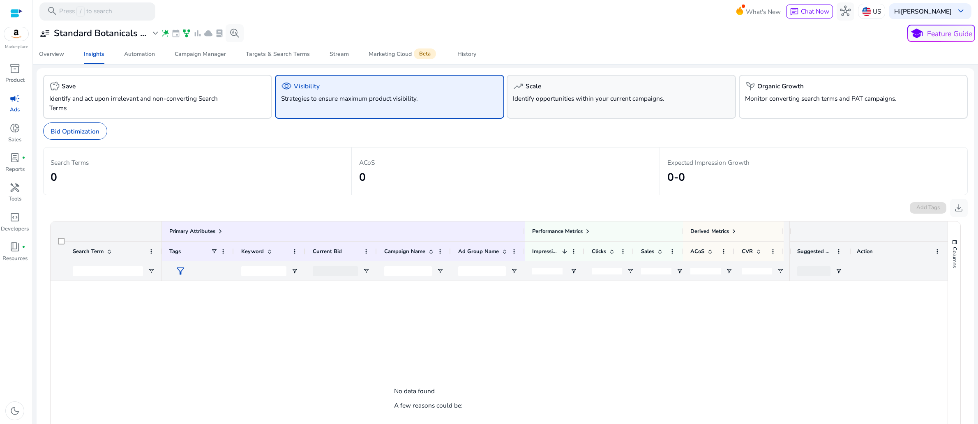
click at [575, 103] on p "Identify opportunities within your current campaigns." at bounding box center [603, 98] width 180 height 9
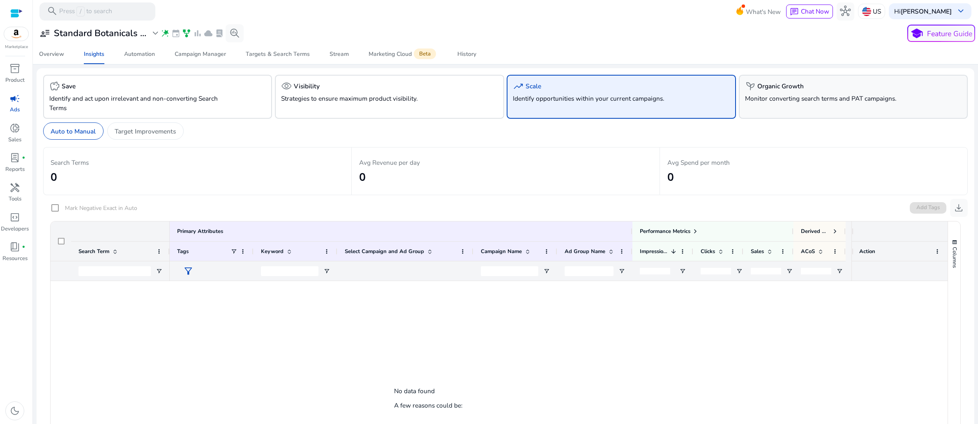
click at [799, 103] on p "Monitor converting search terms and PAT campaigns." at bounding box center [835, 98] width 180 height 9
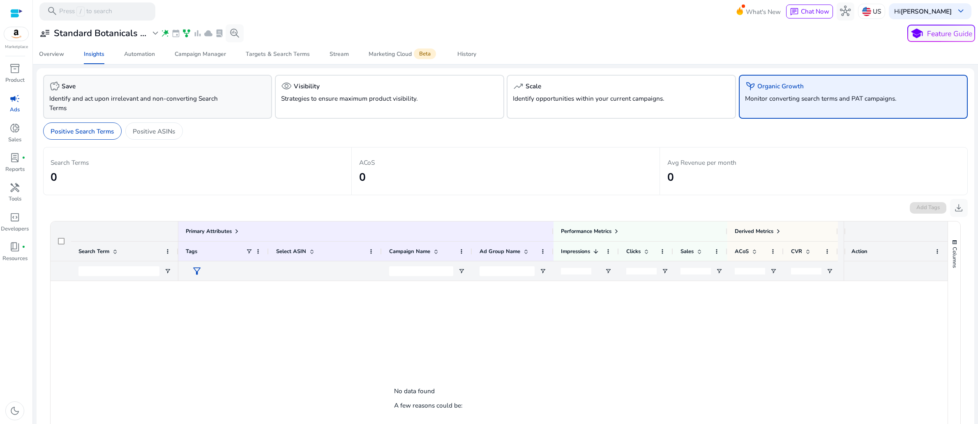
click at [109, 113] on p "Identify and act upon irrelevant and non-converting Search Terms" at bounding box center [139, 103] width 180 height 19
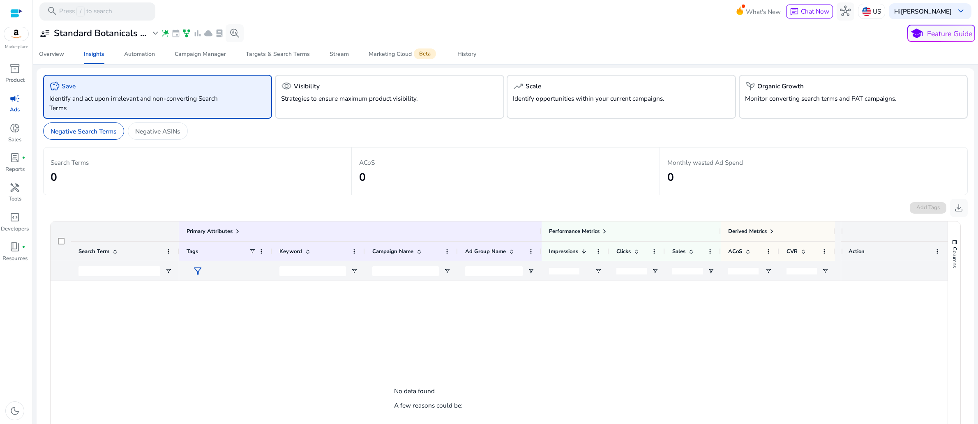
click at [133, 113] on p "Identify and act upon irrelevant and non-converting Search Terms" at bounding box center [139, 103] width 180 height 19
click at [383, 103] on p "Strategies to ensure maximum product visibility." at bounding box center [371, 98] width 180 height 9
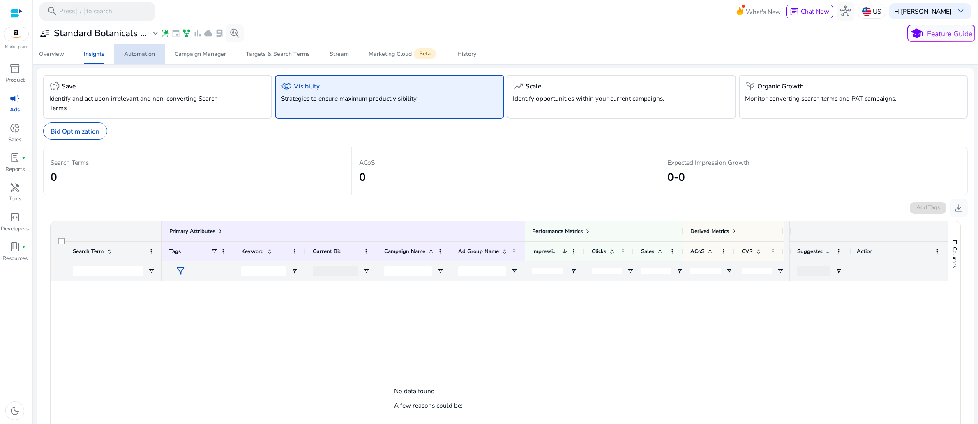
click at [144, 57] on div "Automation" at bounding box center [139, 54] width 31 height 6
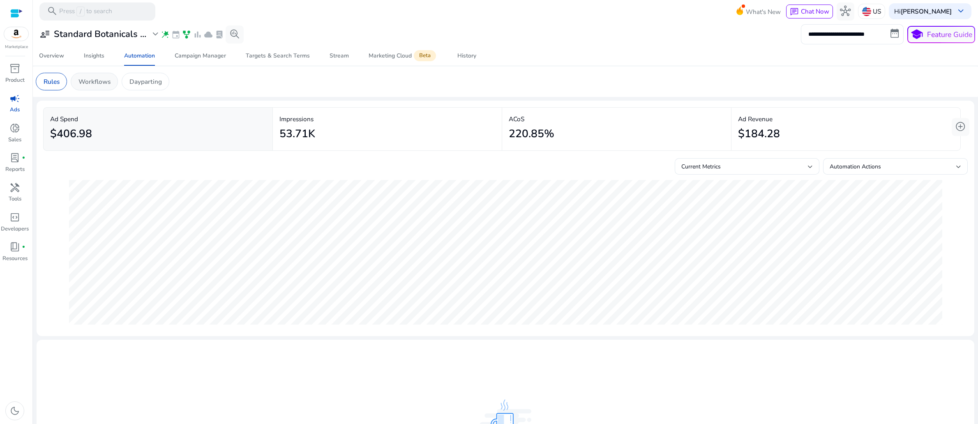
click at [111, 86] on p "Workflows" at bounding box center [95, 81] width 32 height 9
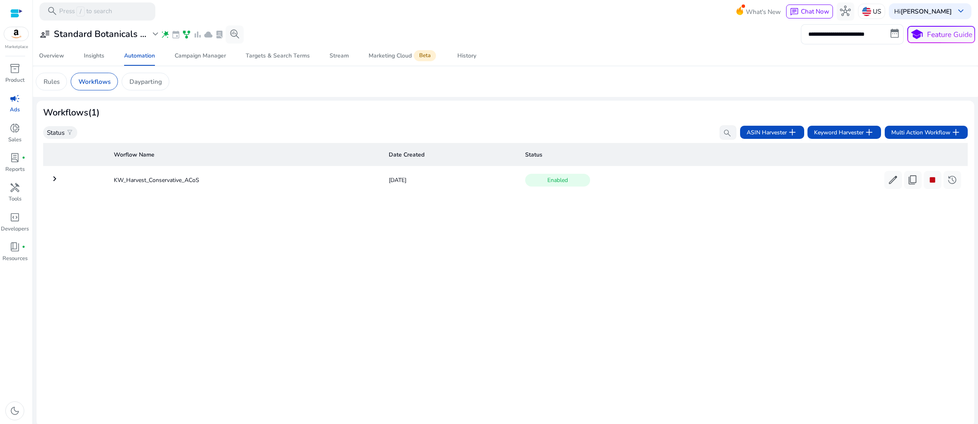
click at [279, 90] on app-sa-custom-tab "Rules Workflows Dayparting" at bounding box center [506, 82] width 940 height 18
click at [12, 134] on span "donut_small" at bounding box center [14, 128] width 11 height 11
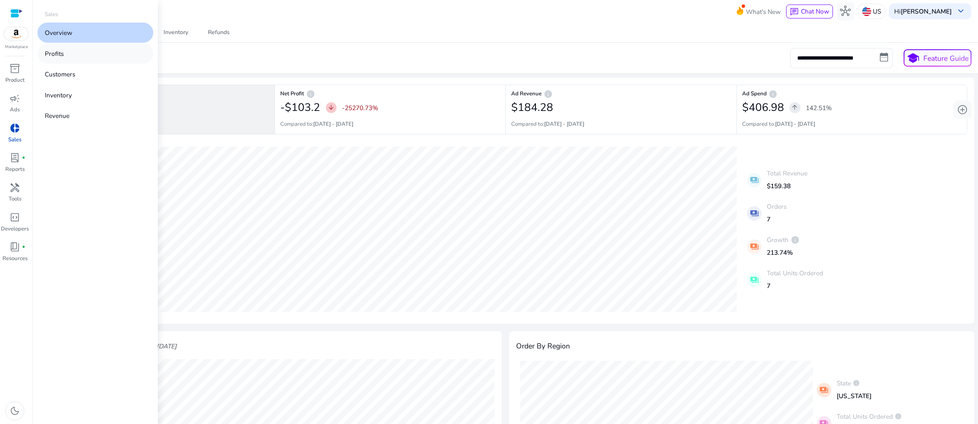
click at [87, 63] on link "Profits" at bounding box center [95, 53] width 116 height 20
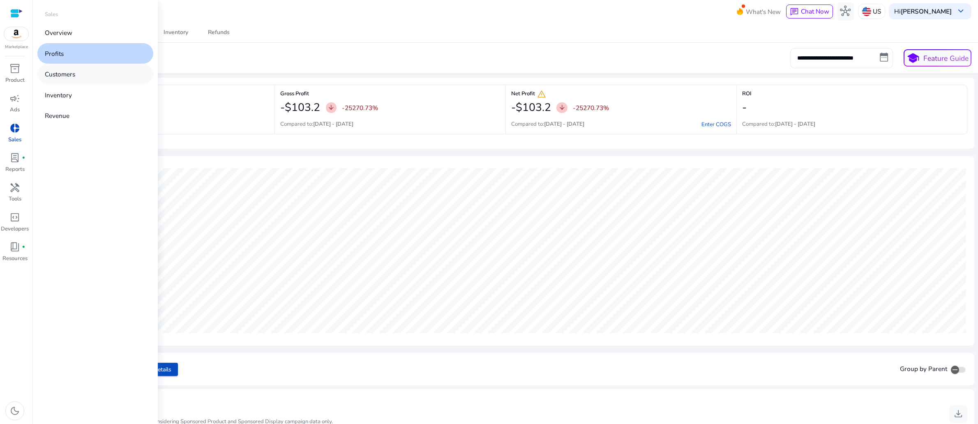
click at [75, 79] on p "Customers" at bounding box center [60, 73] width 30 height 9
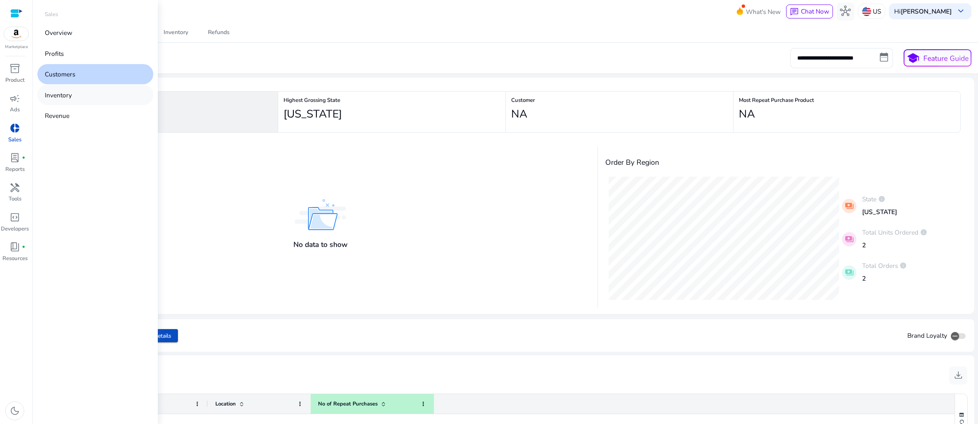
click at [72, 100] on p "Inventory" at bounding box center [58, 94] width 27 height 9
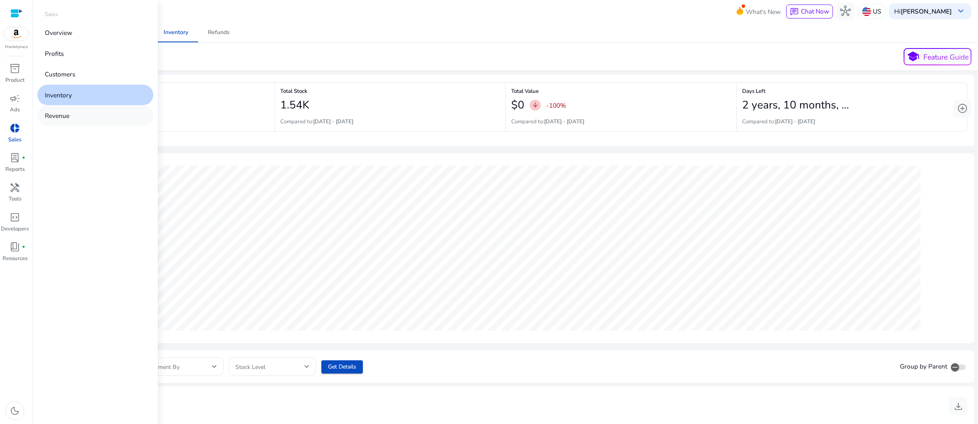
click at [69, 120] on p "Revenue" at bounding box center [57, 115] width 25 height 9
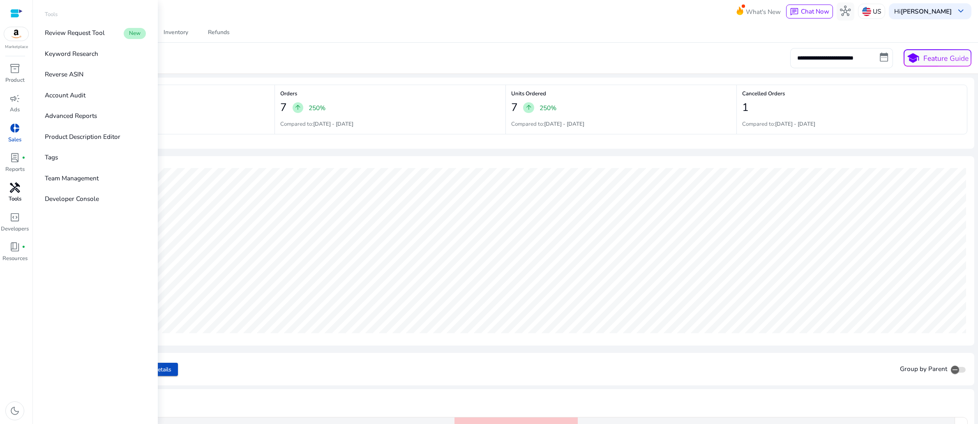
click at [13, 193] on span "handyman" at bounding box center [14, 187] width 11 height 11
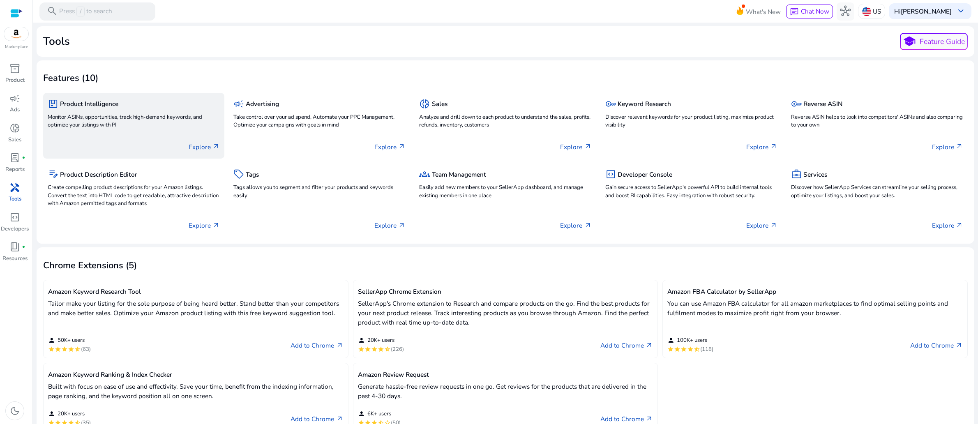
click at [136, 130] on p "Monitor ASINs, opportunities, track high-demand keywords, and optimize your lis…" at bounding box center [134, 121] width 172 height 16
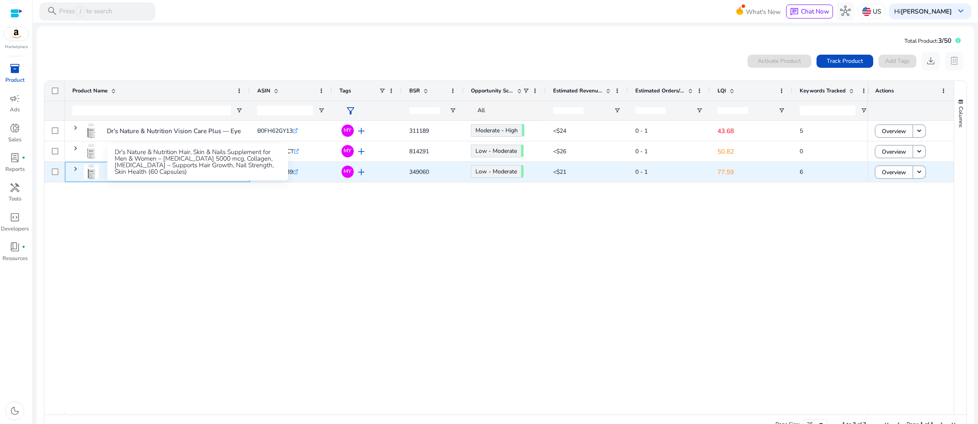
click at [185, 180] on p "Dr's Nature & Nutrition Hair, Skin & Nails Supplement for Men..." at bounding box center [198, 172] width 182 height 17
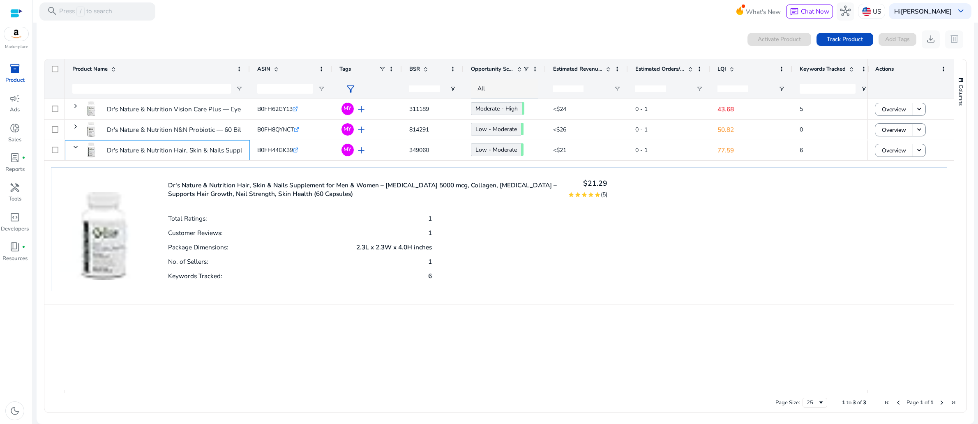
scroll to position [42, 0]
click at [467, 282] on div "Total Ratings: 1 Customer Reviews: 1 Package Dimensions: 2.3L x 2.3W x 4.0H inc…" at bounding box center [388, 247] width 440 height 72
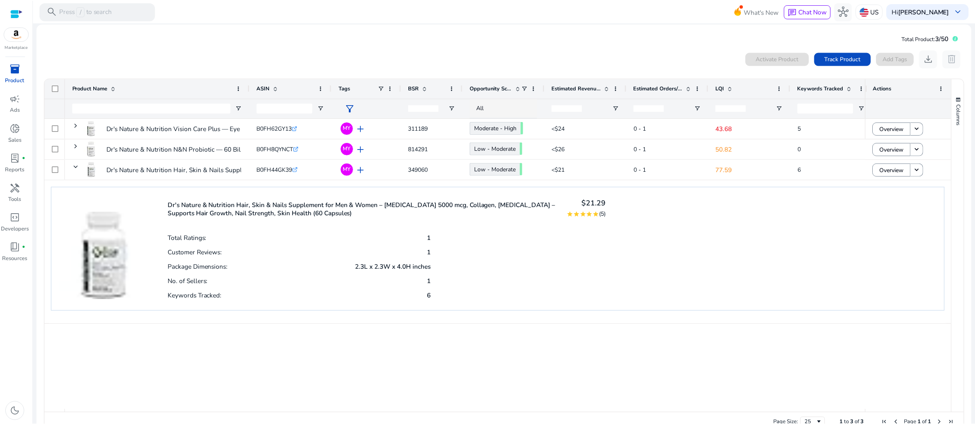
scroll to position [0, 0]
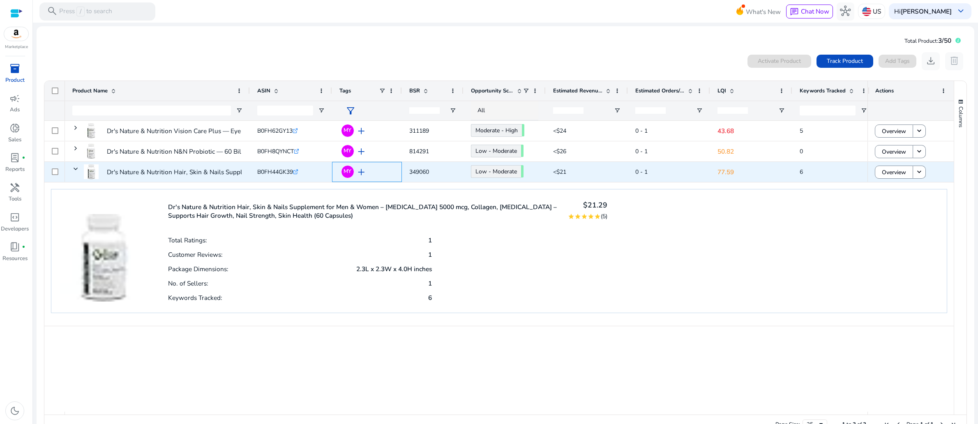
click at [365, 178] on span "add" at bounding box center [361, 172] width 11 height 11
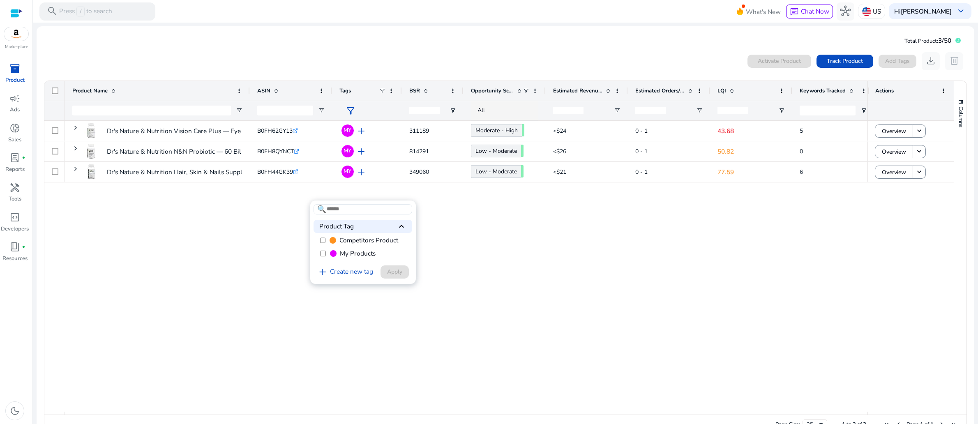
click at [513, 283] on div at bounding box center [489, 212] width 978 height 424
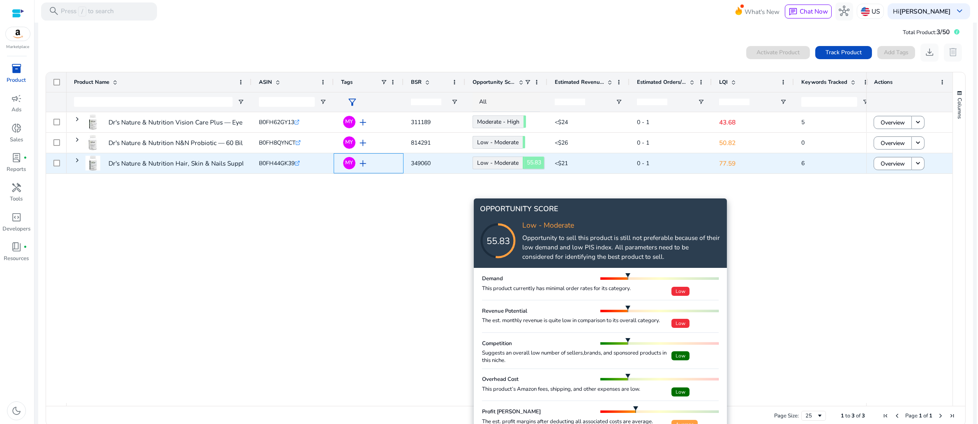
scroll to position [12, 0]
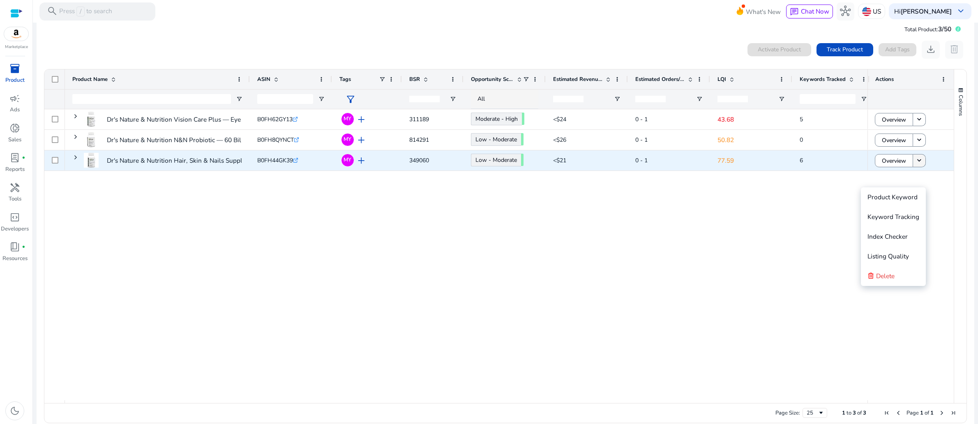
click at [921, 165] on mat-icon "keyboard_arrow_down" at bounding box center [919, 161] width 8 height 8
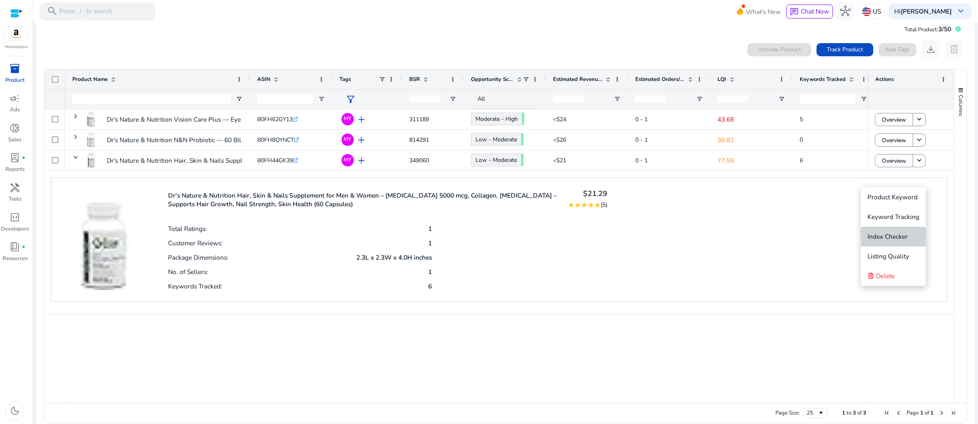
click at [892, 235] on span "Index Checker" at bounding box center [888, 236] width 40 height 9
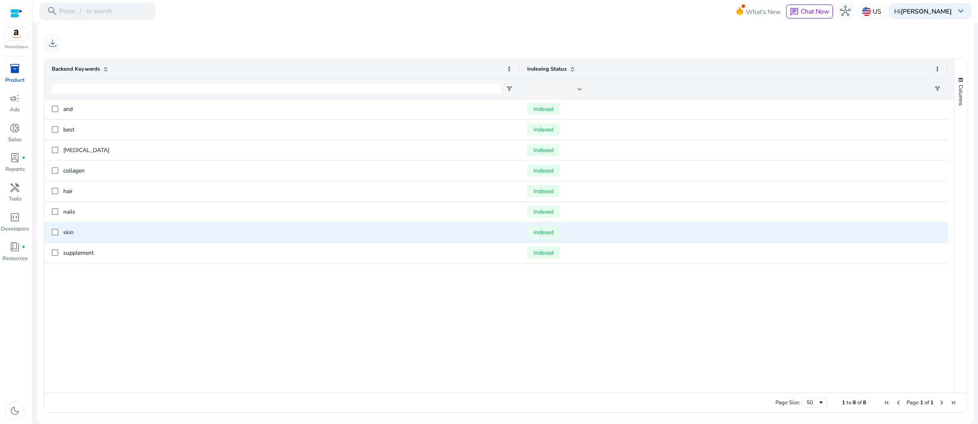
scroll to position [403, 0]
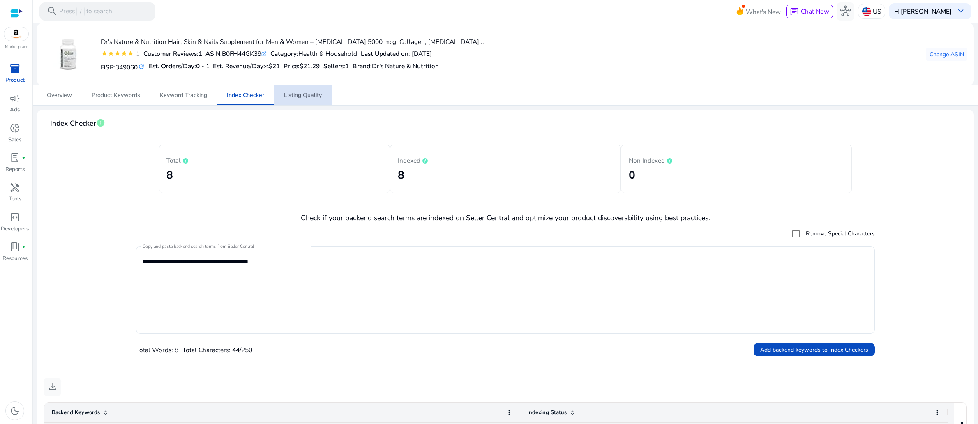
click at [302, 98] on span "Listing Quality" at bounding box center [303, 95] width 38 height 6
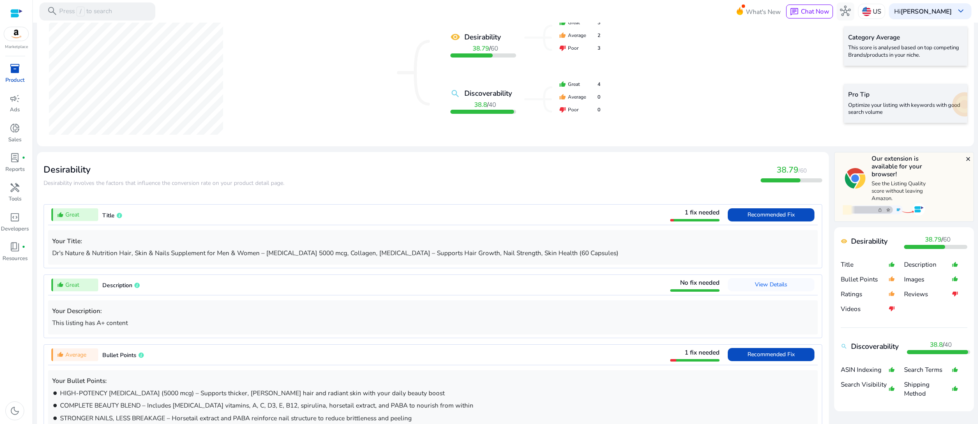
scroll to position [147, 0]
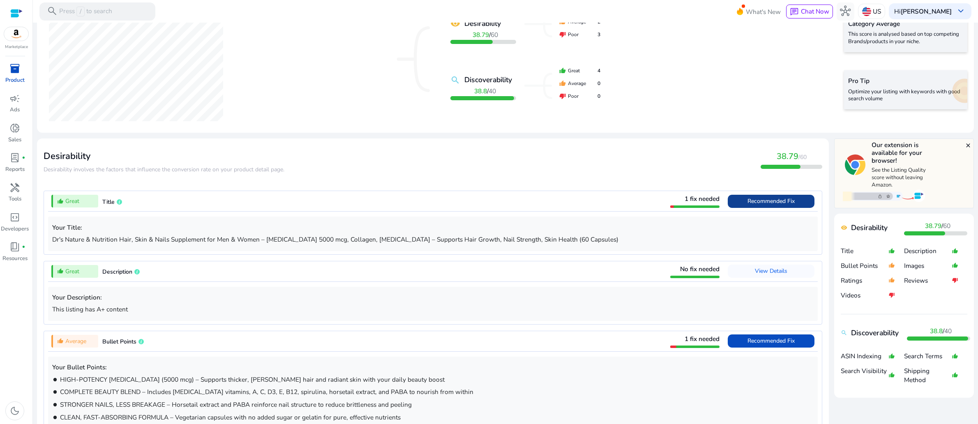
click at [748, 205] on span "Recommended Fix" at bounding box center [771, 201] width 47 height 8
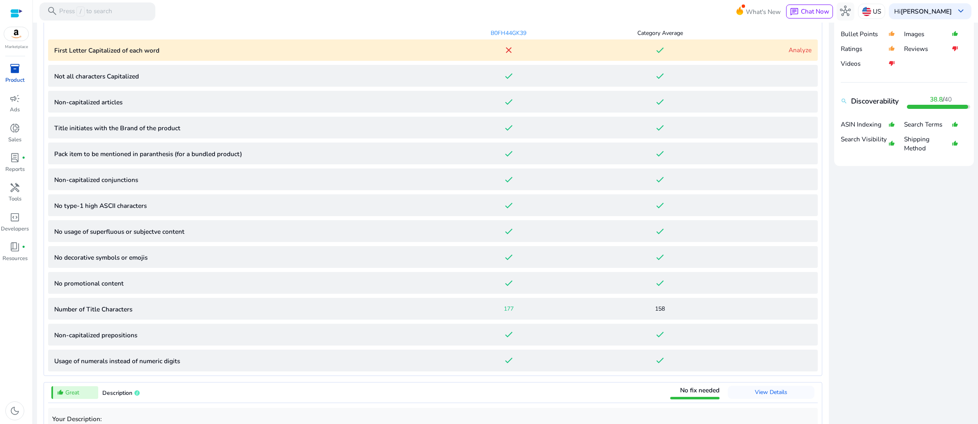
scroll to position [385, 0]
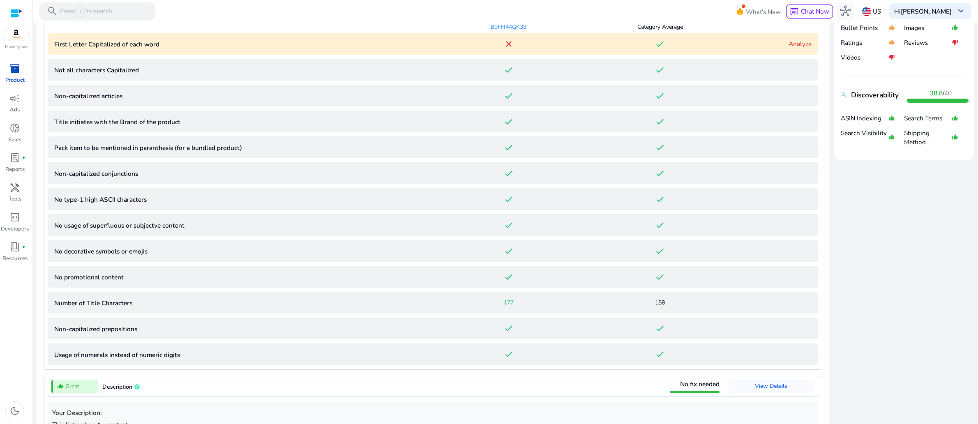
click at [751, 48] on div "Analyze" at bounding box center [774, 43] width 76 height 9
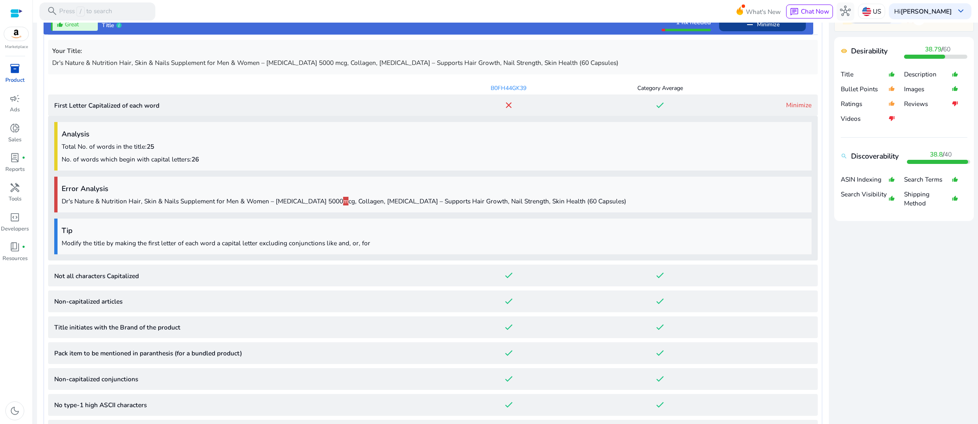
scroll to position [294, 0]
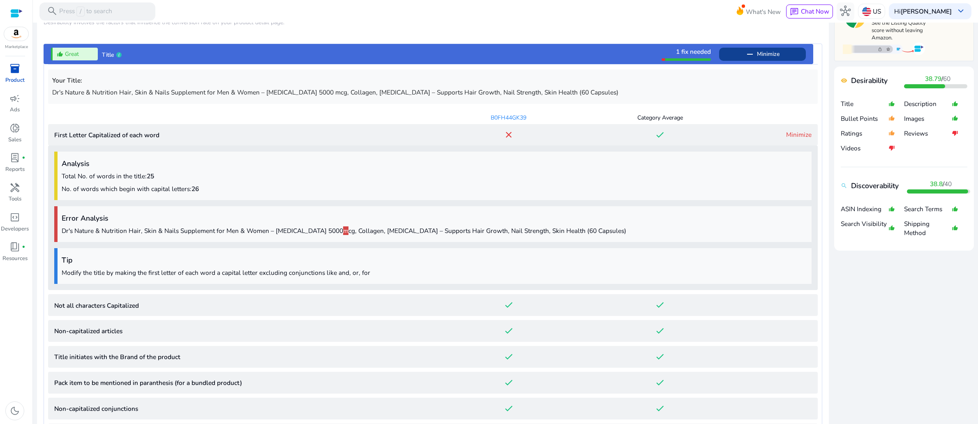
click at [786, 139] on link "Minimize" at bounding box center [798, 134] width 25 height 9
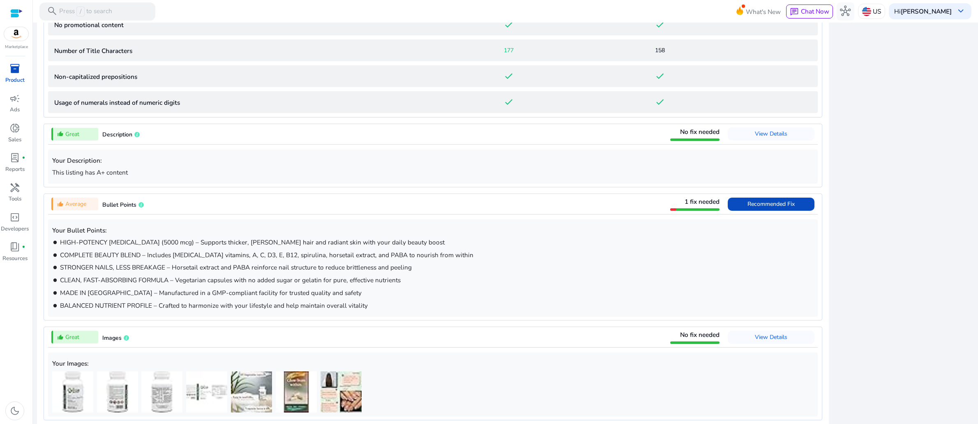
scroll to position [814, 0]
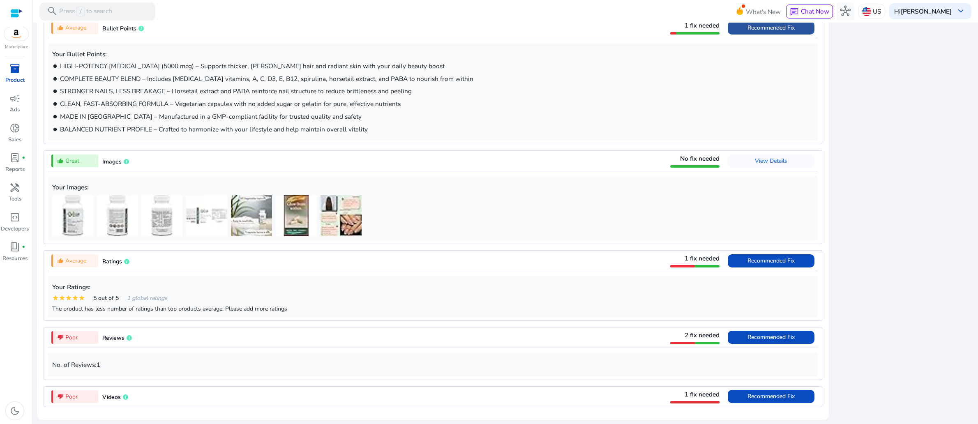
click at [750, 32] on span "Recommended Fix" at bounding box center [771, 28] width 47 height 8
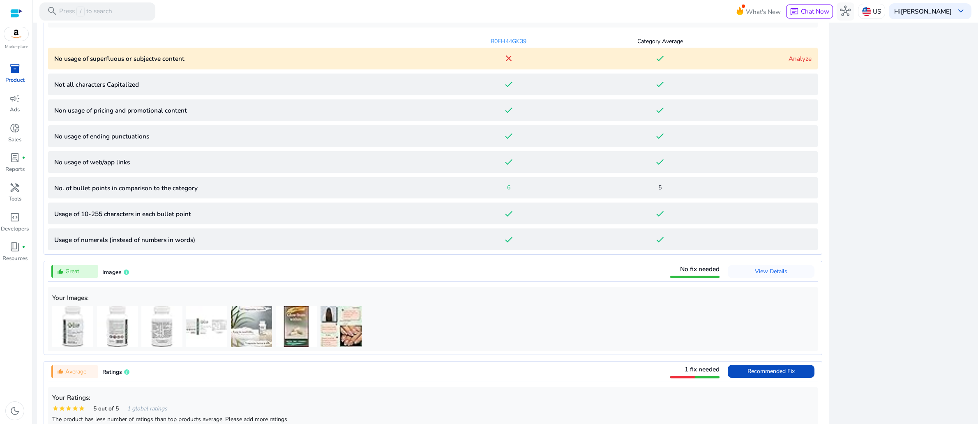
scroll to position [573, 0]
click at [160, 64] on p "No usage of superfluous or subjectve content" at bounding box center [243, 58] width 379 height 9
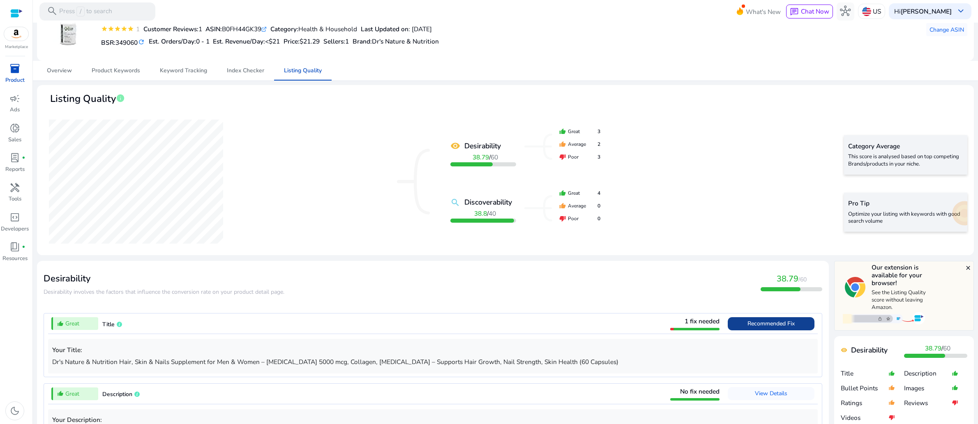
scroll to position [0, 0]
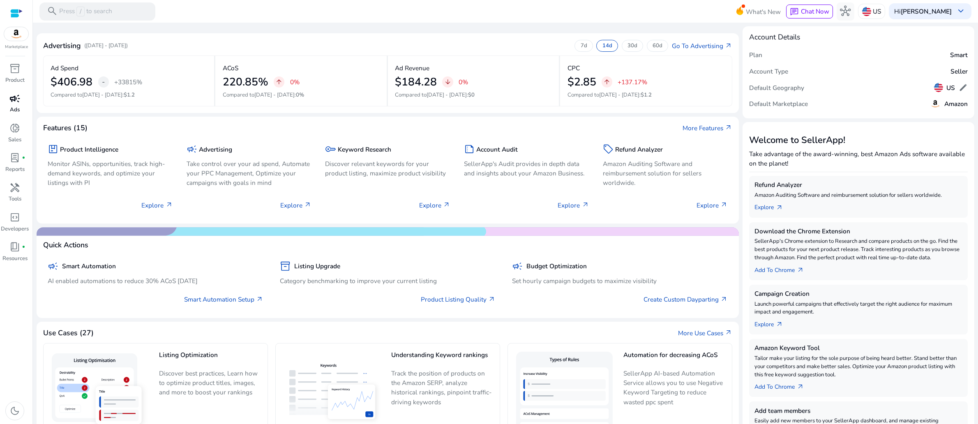
click at [13, 104] on span "campaign" at bounding box center [14, 98] width 11 height 11
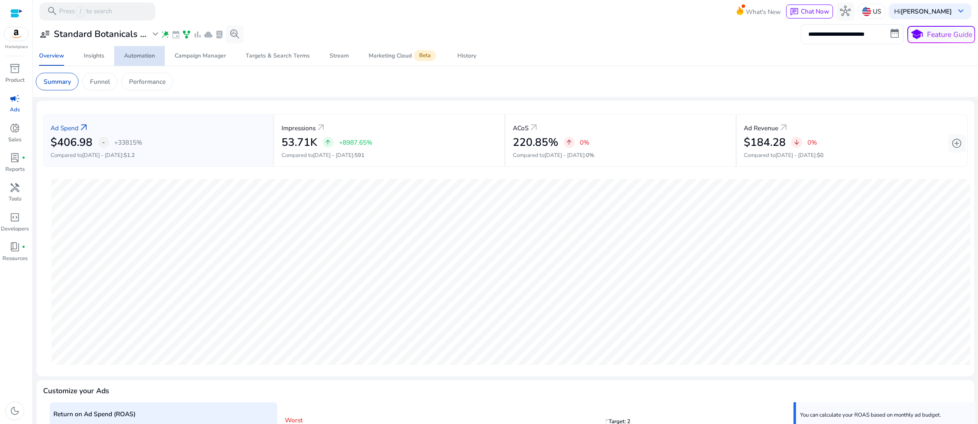
click at [145, 59] on div "Automation" at bounding box center [139, 56] width 31 height 6
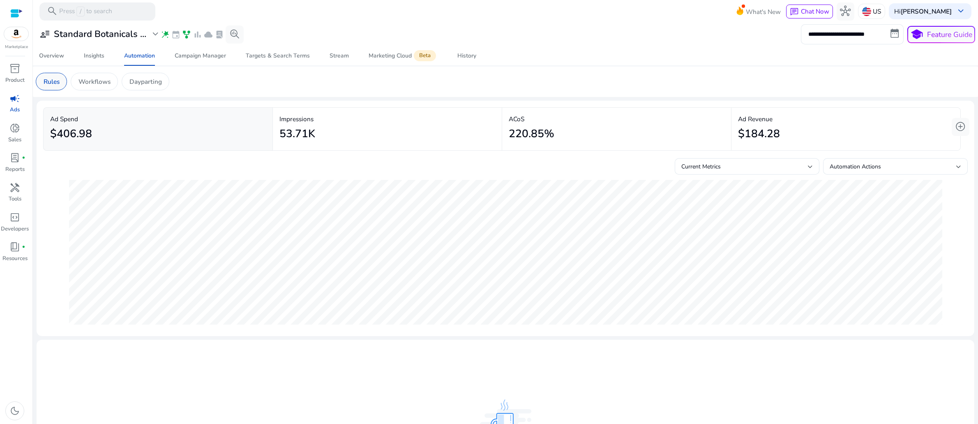
click at [53, 86] on p "Rules" at bounding box center [52, 81] width 16 height 9
click at [111, 86] on p "Workflows" at bounding box center [95, 81] width 32 height 9
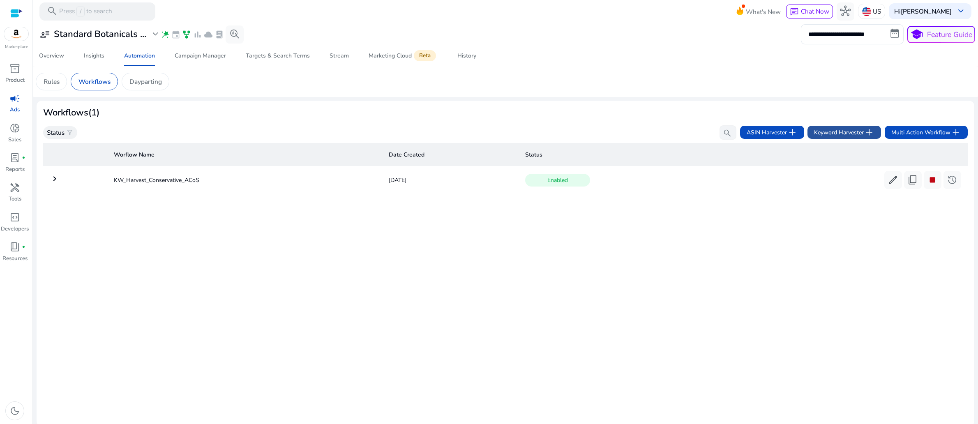
click at [827, 138] on span "Keyword Harvester add" at bounding box center [844, 132] width 60 height 11
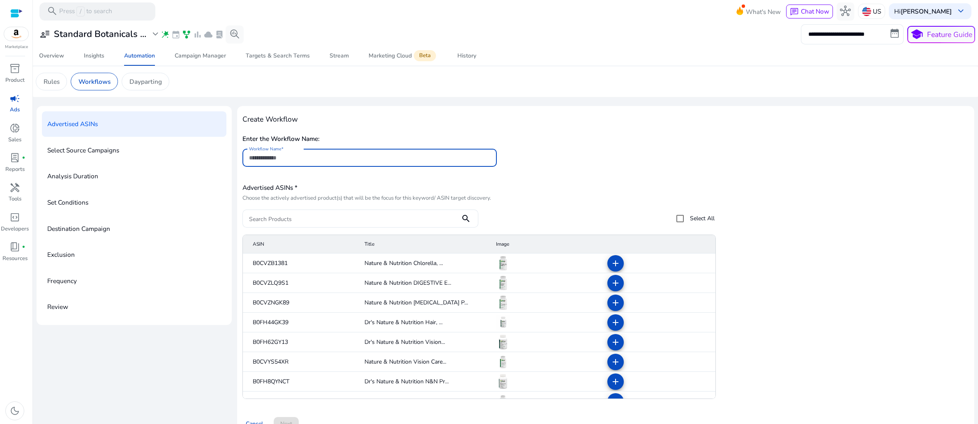
click at [315, 162] on input "Workflow Name" at bounding box center [369, 157] width 241 height 9
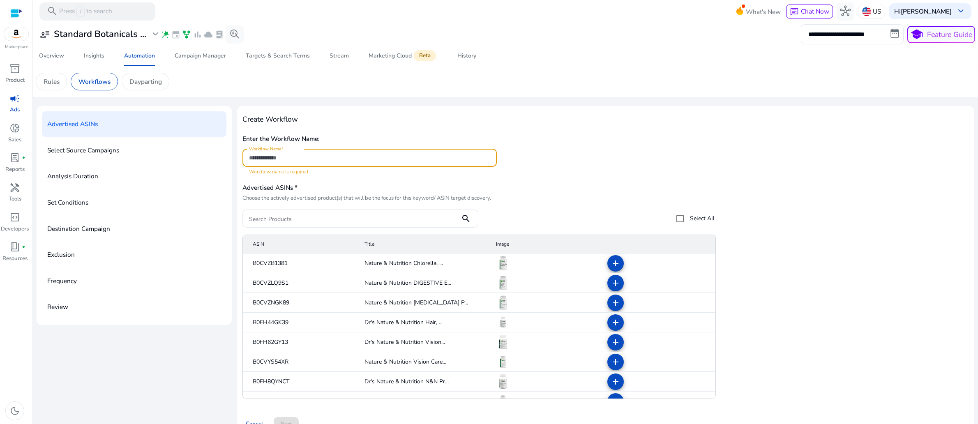
click at [308, 162] on input "Workflow Name" at bounding box center [369, 157] width 241 height 9
paste input "**********"
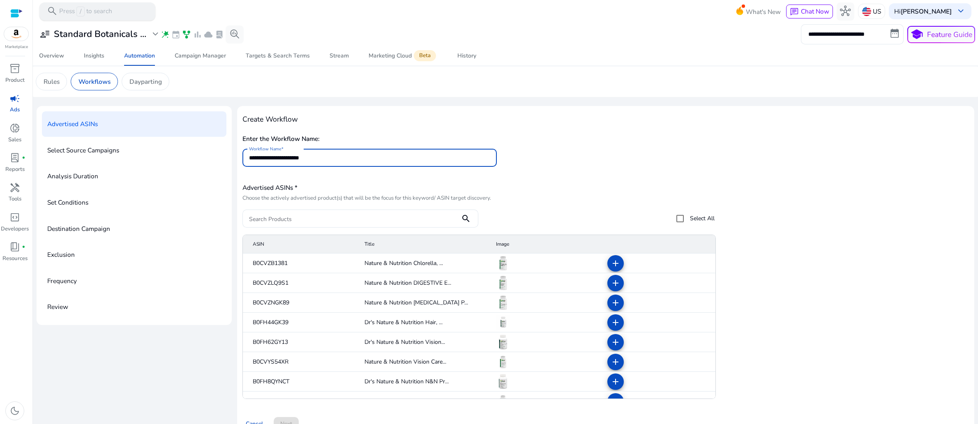
type input "**********"
click at [660, 176] on div "**********" at bounding box center [605, 154] width 727 height 44
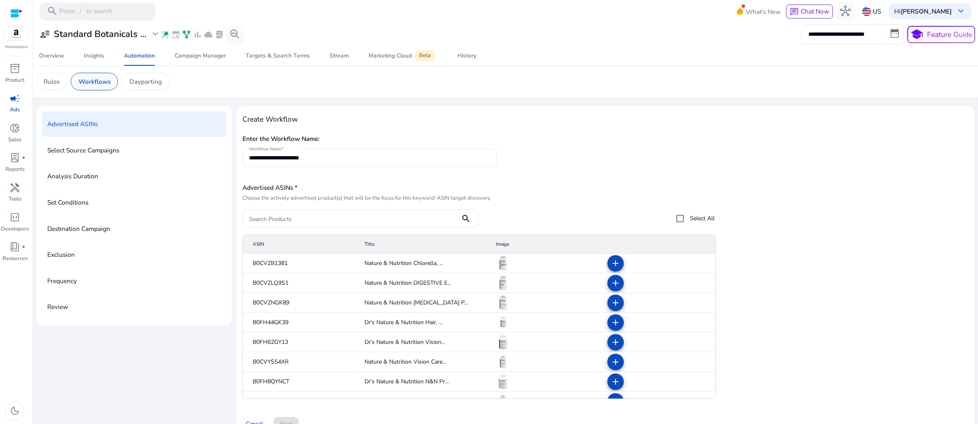
click at [111, 86] on p "Workflows" at bounding box center [95, 81] width 32 height 9
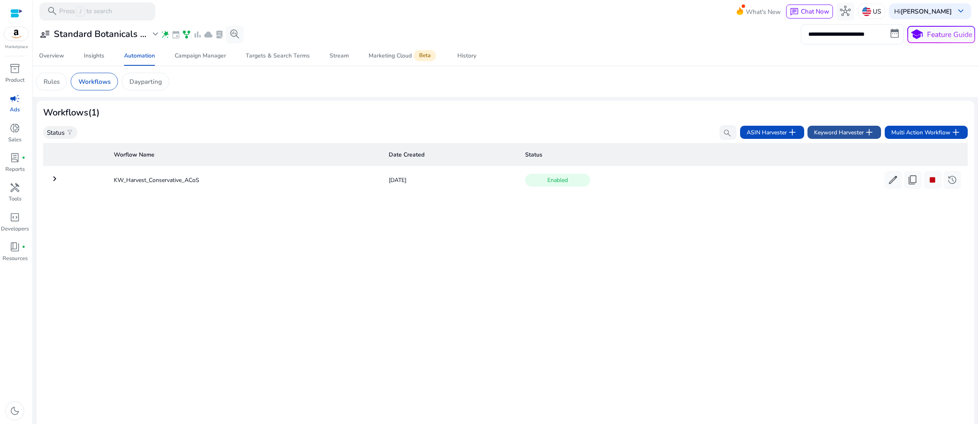
click at [814, 138] on span "Keyword Harvester add" at bounding box center [844, 132] width 60 height 11
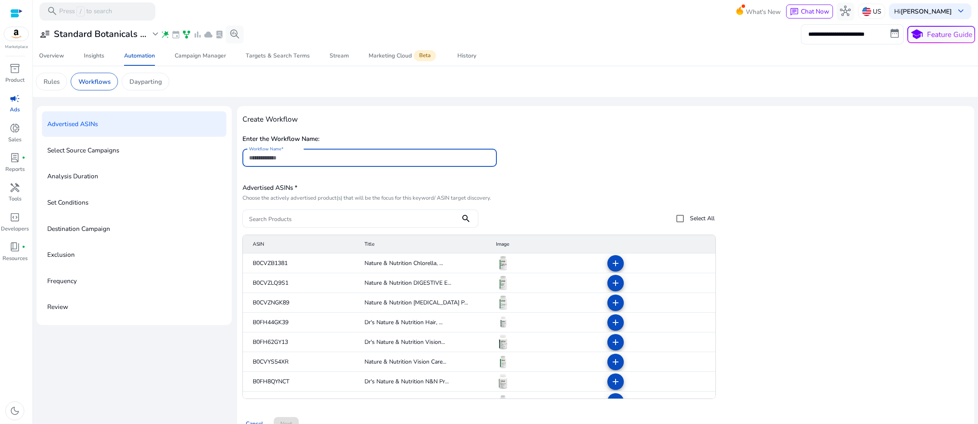
click at [330, 162] on input "Workflow Name" at bounding box center [369, 157] width 241 height 9
type input "**********"
click at [639, 176] on div "**********" at bounding box center [605, 154] width 727 height 44
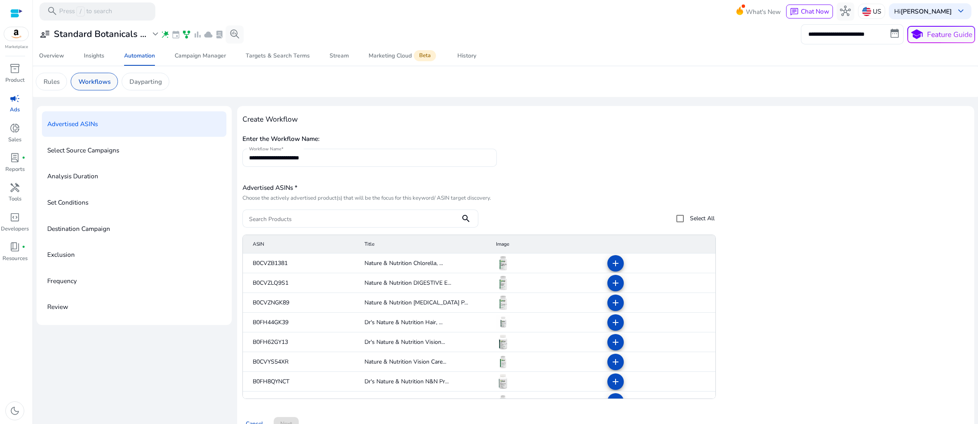
click at [111, 86] on p "Workflows" at bounding box center [95, 81] width 32 height 9
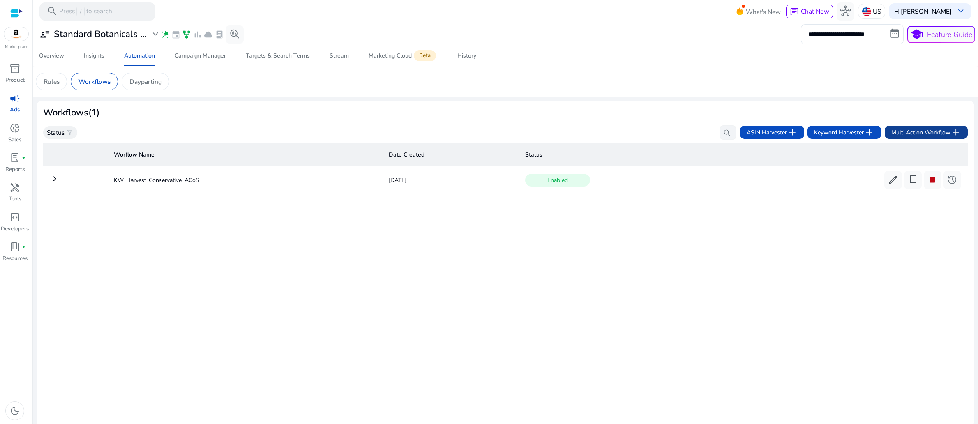
click at [909, 138] on span "Multi Action Workflow add" at bounding box center [926, 132] width 70 height 11
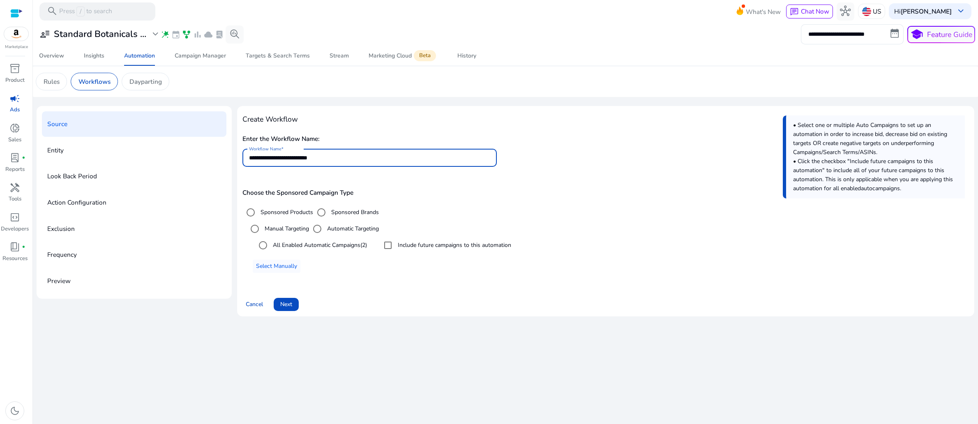
click at [359, 162] on input "**********" at bounding box center [369, 157] width 241 height 9
drag, startPoint x: 359, startPoint y: 206, endPoint x: 247, endPoint y: 199, distance: 111.6
click at [247, 199] on div "**********" at bounding box center [605, 211] width 737 height 210
paste input
type input "**********"
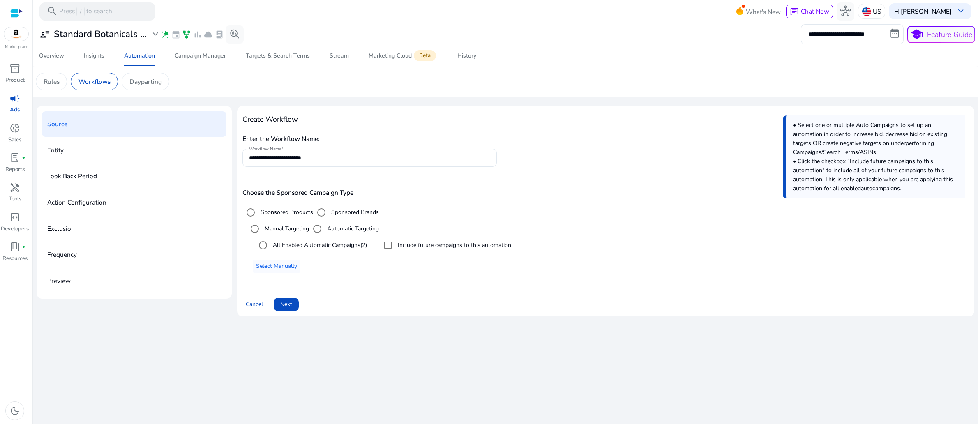
click at [572, 270] on div "Choose the Sponsored Campaign Type Sponsored Products Sponsored Brands Manual T…" at bounding box center [605, 230] width 727 height 83
click at [364, 249] on label "All Enabled Automatic Campaigns (2)" at bounding box center [319, 245] width 96 height 9
click at [283, 270] on span "Select Manually" at bounding box center [276, 266] width 41 height 9
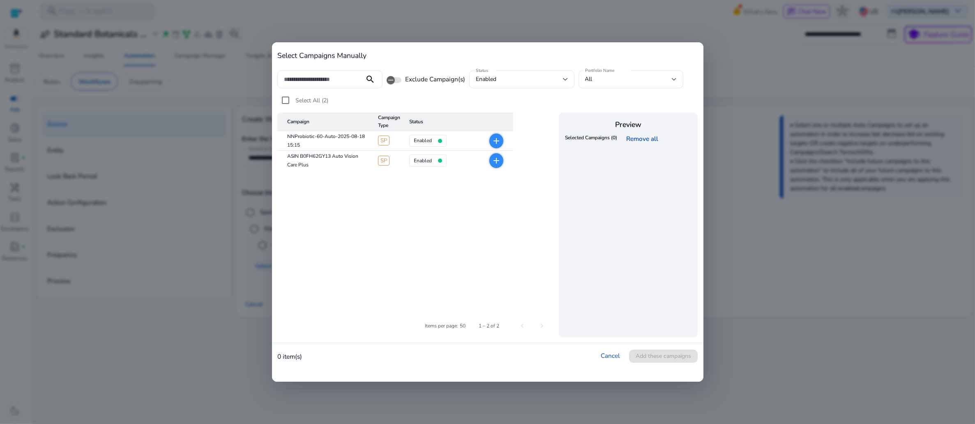
click at [797, 85] on div at bounding box center [487, 212] width 975 height 424
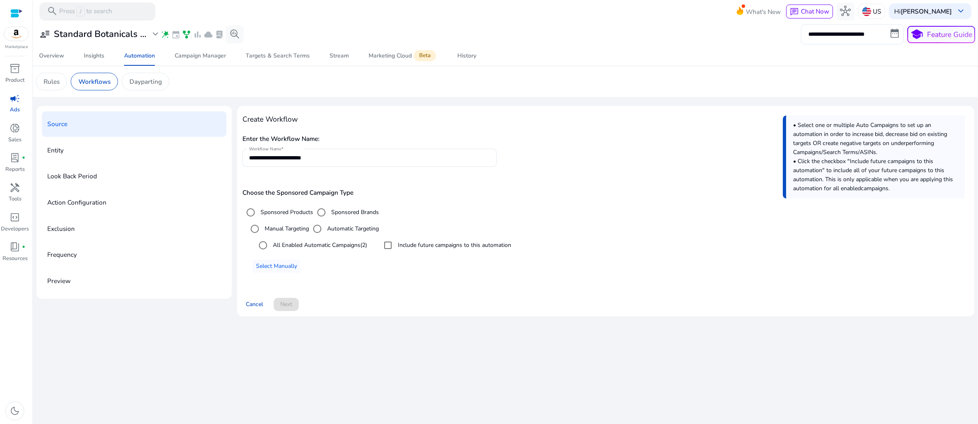
click at [501, 176] on div "**********" at bounding box center [605, 154] width 727 height 44
click at [297, 270] on span "Select Manually" at bounding box center [276, 266] width 41 height 9
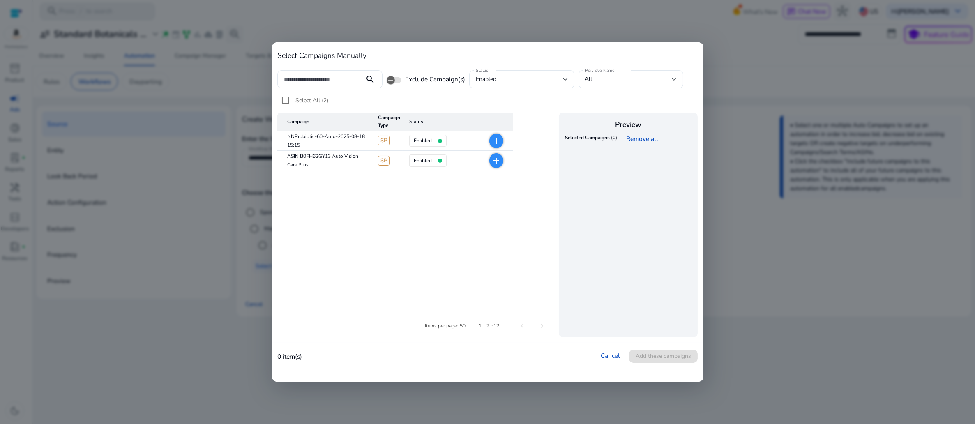
click at [499, 146] on mat-icon "add" at bounding box center [497, 141] width 10 height 10
click at [498, 166] on mat-icon "add" at bounding box center [497, 161] width 10 height 10
click at [451, 288] on table "Campaign Campaign Type Status NNProbiotic-60-Auto-2025-08-18 15:15 SP enabled c…" at bounding box center [416, 208] width 278 height 191
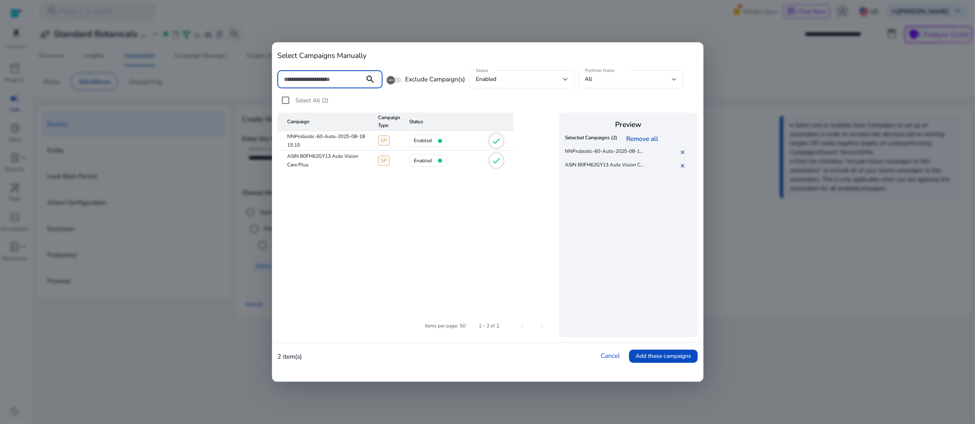
click at [335, 84] on input at bounding box center [321, 79] width 74 height 9
click at [328, 84] on input at bounding box center [321, 79] width 74 height 9
paste input "**********"
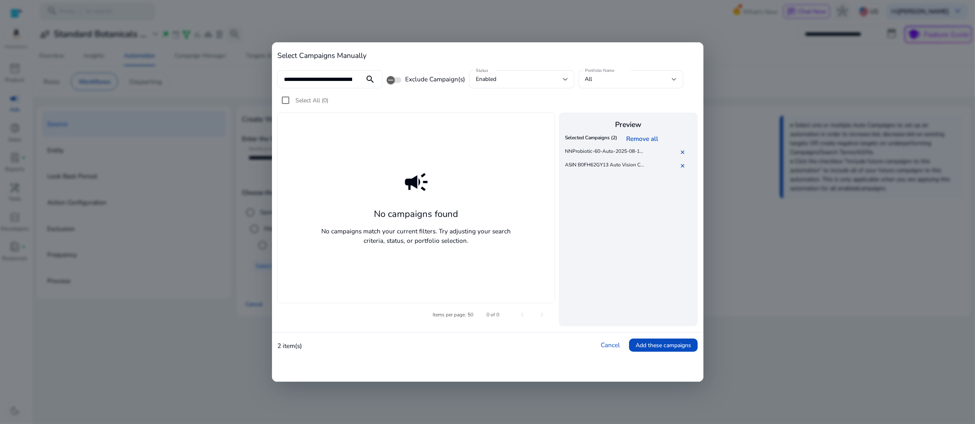
click at [368, 84] on mat-icon "search" at bounding box center [370, 79] width 20 height 10
click at [365, 84] on mat-icon "search" at bounding box center [370, 79] width 20 height 10
click at [436, 245] on p "No campaigns match your current filters. Try adjusting your search criteria, st…" at bounding box center [416, 235] width 203 height 19
click at [396, 88] on span "button" at bounding box center [391, 80] width 16 height 16
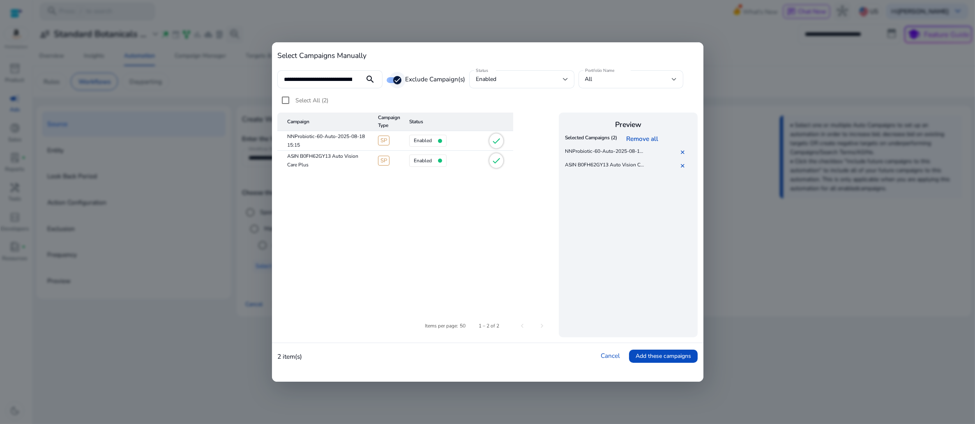
click at [389, 88] on span "button" at bounding box center [397, 80] width 16 height 16
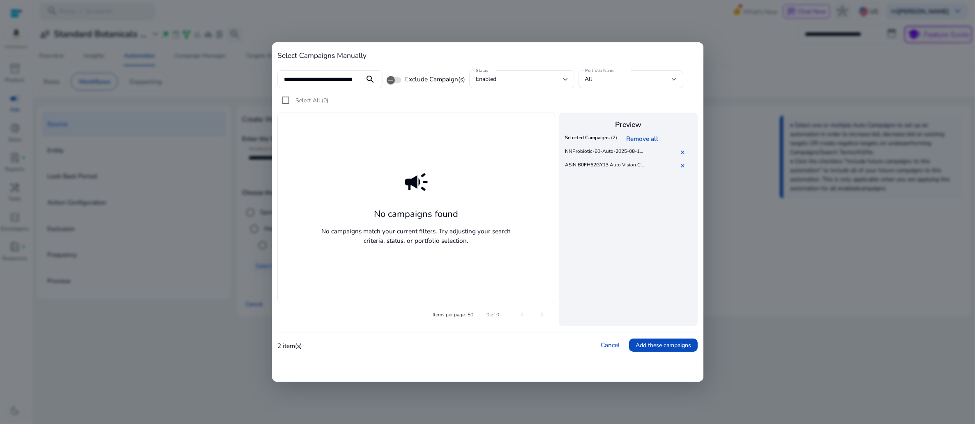
click at [365, 84] on mat-icon "search" at bounding box center [370, 79] width 20 height 10
drag, startPoint x: 358, startPoint y: 93, endPoint x: 283, endPoint y: 91, distance: 74.4
click at [283, 88] on div "**********" at bounding box center [329, 79] width 105 height 18
click at [286, 88] on div "**********" at bounding box center [329, 79] width 105 height 18
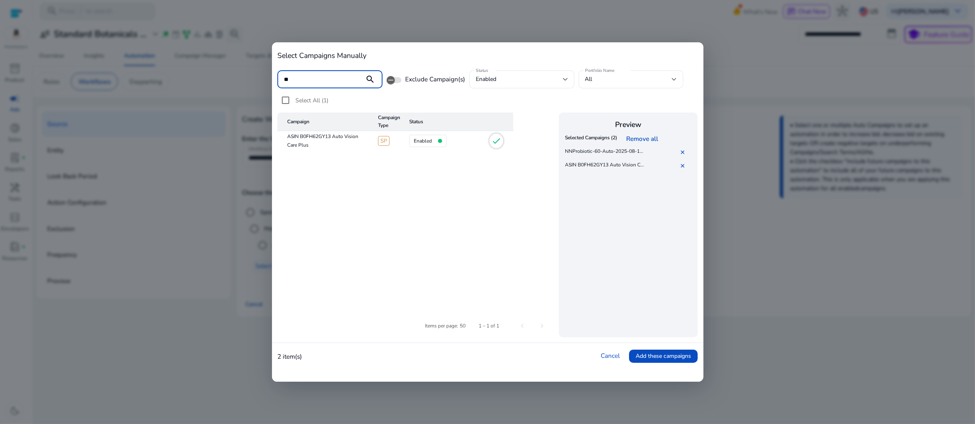
type input "*"
paste input "**********"
type input "**********"
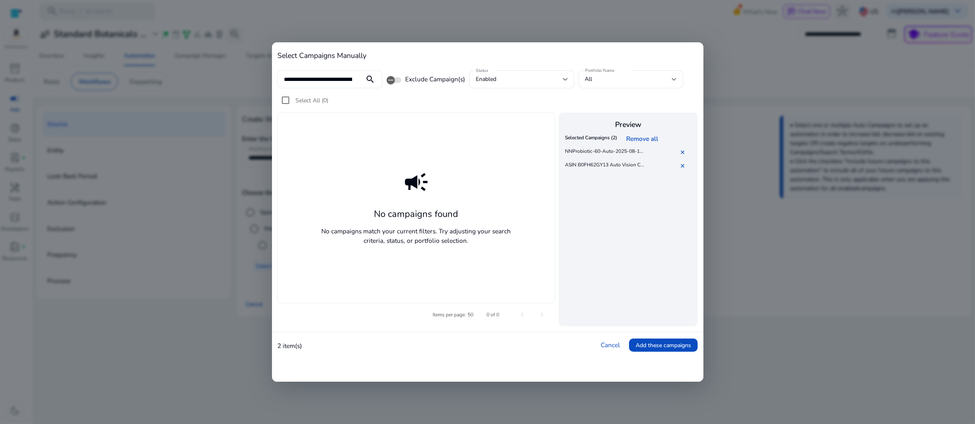
click at [365, 84] on mat-icon "search" at bounding box center [370, 79] width 20 height 10
click at [366, 84] on mat-icon "search" at bounding box center [370, 79] width 20 height 10
click at [364, 135] on div "campaign No campaigns found No campaigns match your current filters. Try adjust…" at bounding box center [416, 208] width 278 height 191
click at [568, 81] on div at bounding box center [565, 79] width 5 height 3
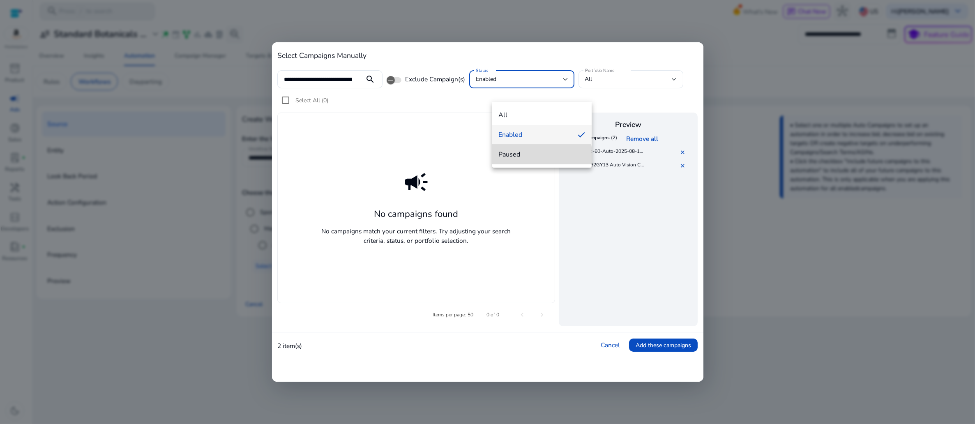
click at [527, 157] on span "paused" at bounding box center [542, 154] width 86 height 9
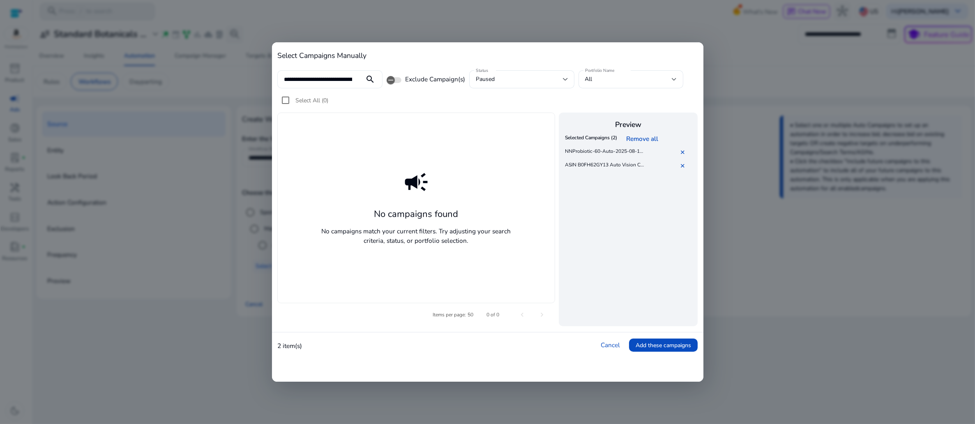
click at [364, 84] on mat-icon "search" at bounding box center [370, 79] width 20 height 10
click at [367, 84] on mat-icon "search" at bounding box center [370, 79] width 20 height 10
click at [652, 84] on div "All" at bounding box center [628, 79] width 87 height 9
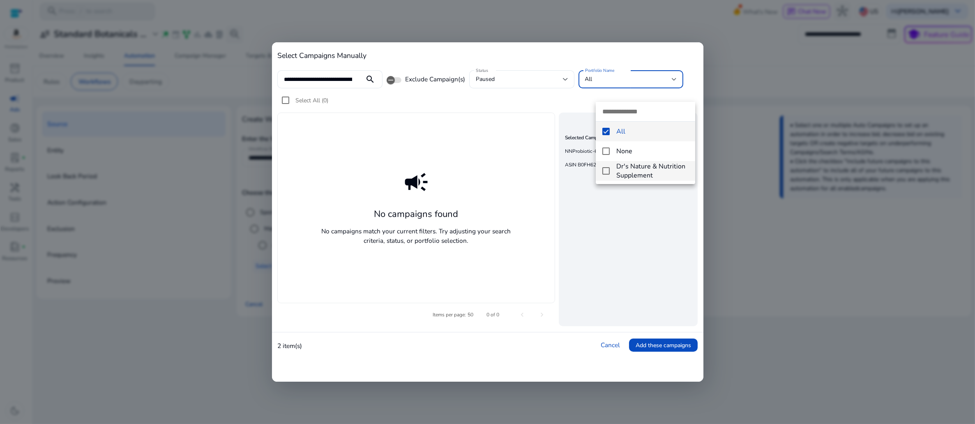
click at [642, 167] on span "Dr's Nature & Nutrition Supplement" at bounding box center [653, 171] width 72 height 18
click at [509, 140] on div at bounding box center [487, 212] width 975 height 424
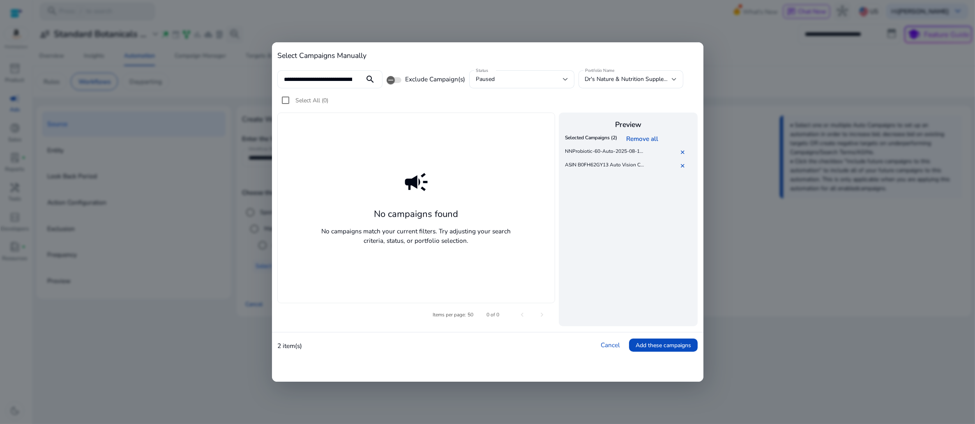
click at [365, 84] on mat-icon "search" at bounding box center [370, 79] width 20 height 10
click at [568, 81] on div at bounding box center [565, 79] width 5 height 3
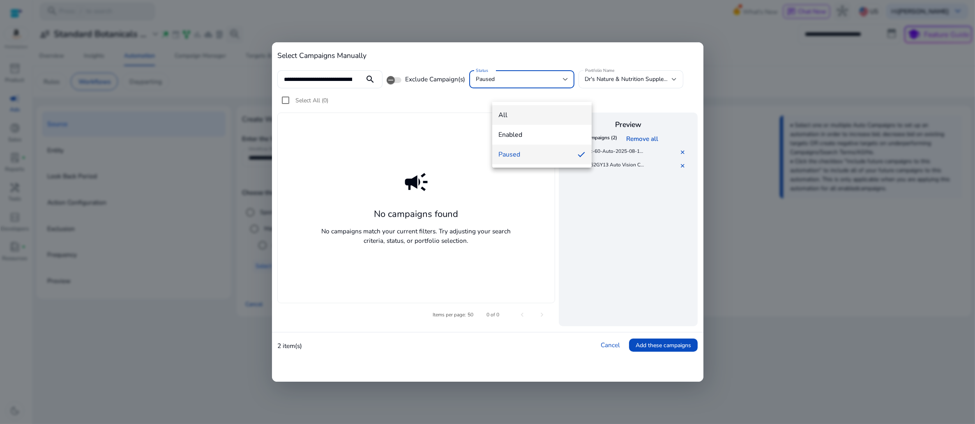
click at [512, 112] on span "all" at bounding box center [542, 115] width 86 height 9
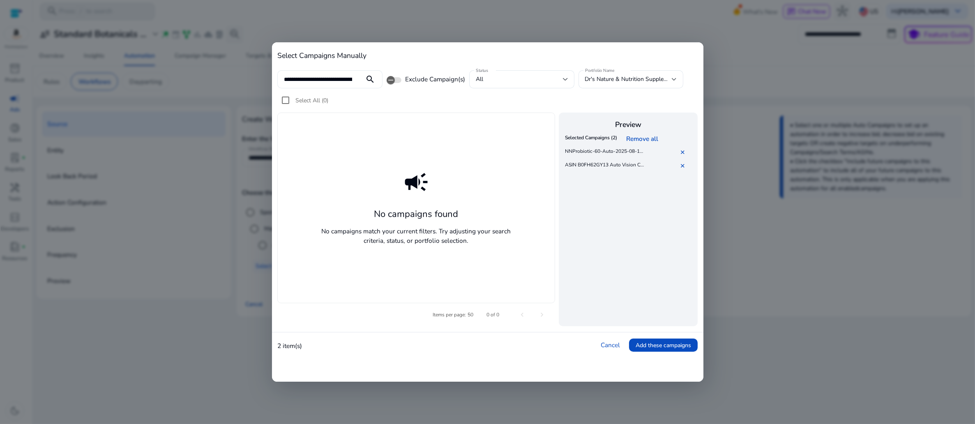
click at [367, 84] on mat-icon "search" at bounding box center [370, 79] width 20 height 10
click at [364, 148] on div "campaign No campaigns found No campaigns match your current filters. Try adjust…" at bounding box center [416, 208] width 278 height 191
click at [495, 148] on div "campaign No campaigns found No campaigns match your current filters. Try adjust…" at bounding box center [416, 208] width 278 height 191
click at [482, 112] on div "Select All (0)" at bounding box center [487, 102] width 421 height 21
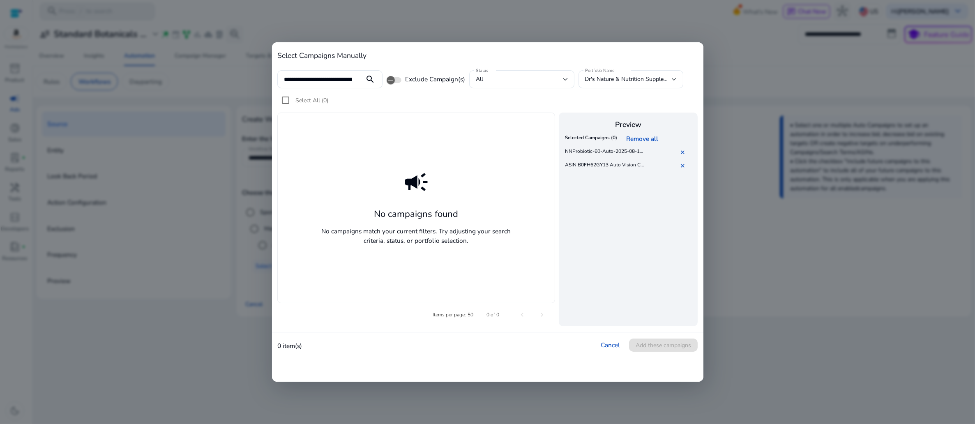
click at [345, 155] on div "campaign No campaigns found No campaigns match your current filters. Try adjust…" at bounding box center [416, 208] width 278 height 191
click at [353, 141] on div "campaign No campaigns found No campaigns match your current filters. Try adjust…" at bounding box center [416, 208] width 278 height 191
click at [353, 142] on div "campaign No campaigns found No campaigns match your current filters. Try adjust…" at bounding box center [416, 208] width 278 height 191
click at [358, 84] on div "search" at bounding box center [370, 79] width 25 height 10
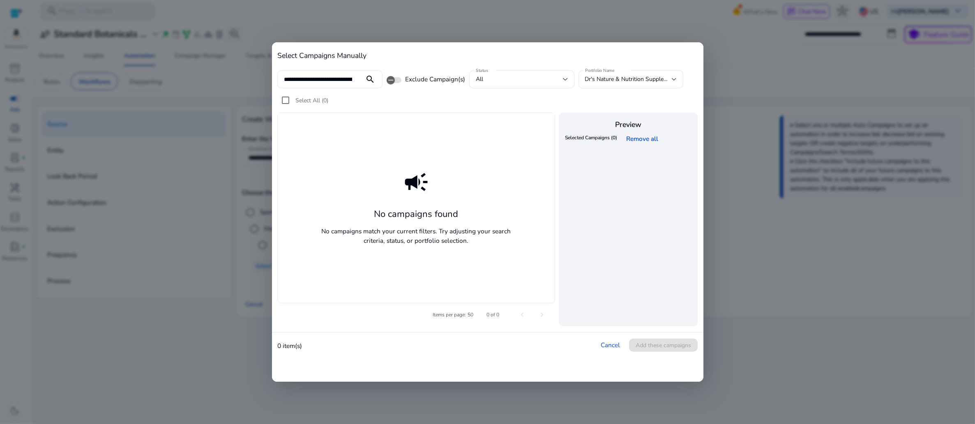
click at [358, 84] on div "search" at bounding box center [370, 79] width 25 height 10
click at [761, 61] on div at bounding box center [487, 212] width 975 height 424
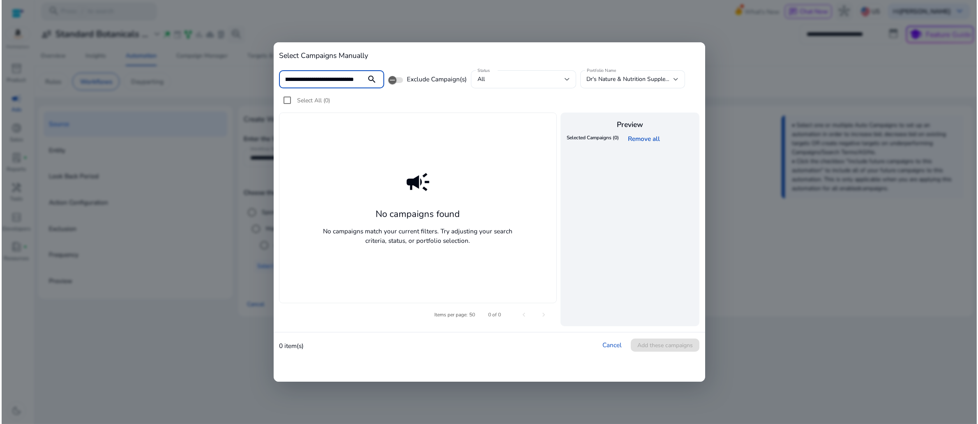
scroll to position [0, 0]
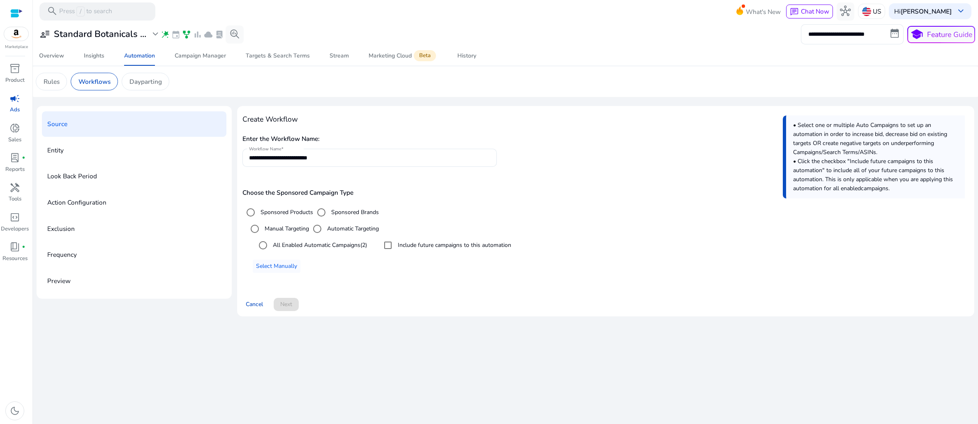
click at [592, 196] on h5 "Choose the Sponsored Campaign Type" at bounding box center [605, 192] width 727 height 7
click at [359, 273] on div "Select Manually" at bounding box center [608, 266] width 723 height 13
click at [673, 235] on div "Choose the Sponsored Campaign Type Sponsored Products Sponsored Brands Manual T…" at bounding box center [605, 234] width 727 height 106
click at [660, 87] on app-sa-custom-tab "Rules Workflows Dayparting" at bounding box center [506, 82] width 940 height 18
click at [591, 273] on div "Select Manually" at bounding box center [608, 266] width 723 height 13
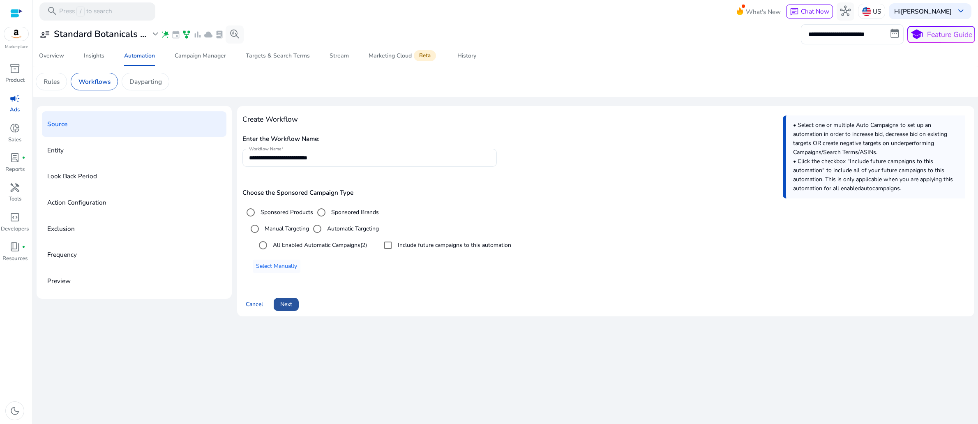
click at [292, 309] on span "Next" at bounding box center [286, 304] width 12 height 9
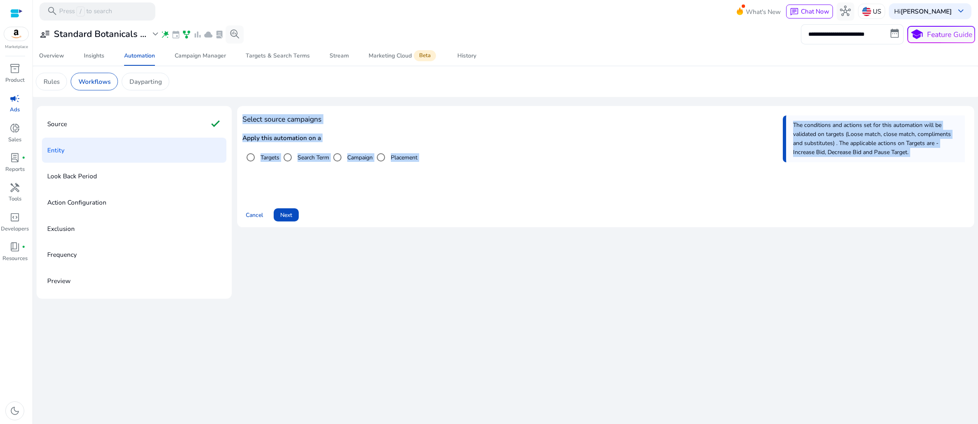
drag, startPoint x: 254, startPoint y: 149, endPoint x: 431, endPoint y: 270, distance: 214.3
click at [431, 222] on div "Select source campaigns Apply this automation on a Targets Search Term Campaign…" at bounding box center [605, 166] width 727 height 110
copy body "Select source campaigns Apply this automation on a Targets Search Term Campaign…"
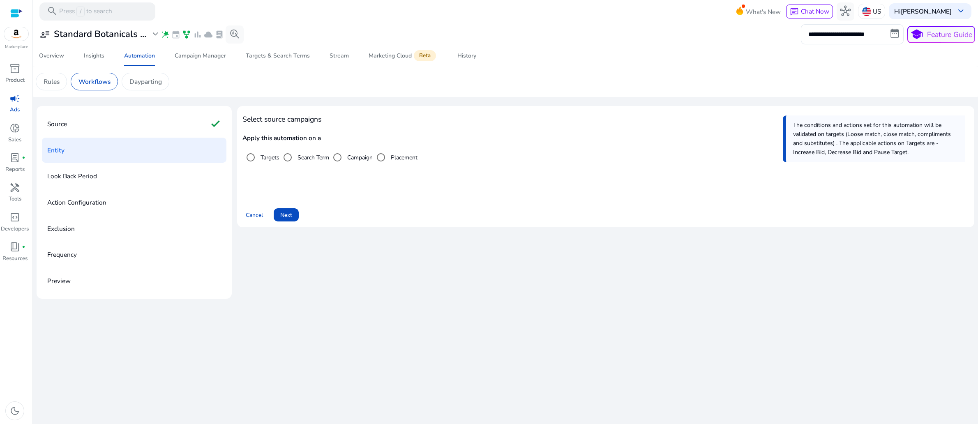
click at [503, 90] on app-sa-custom-tab "Rules Workflows Dayparting" at bounding box center [506, 82] width 940 height 18
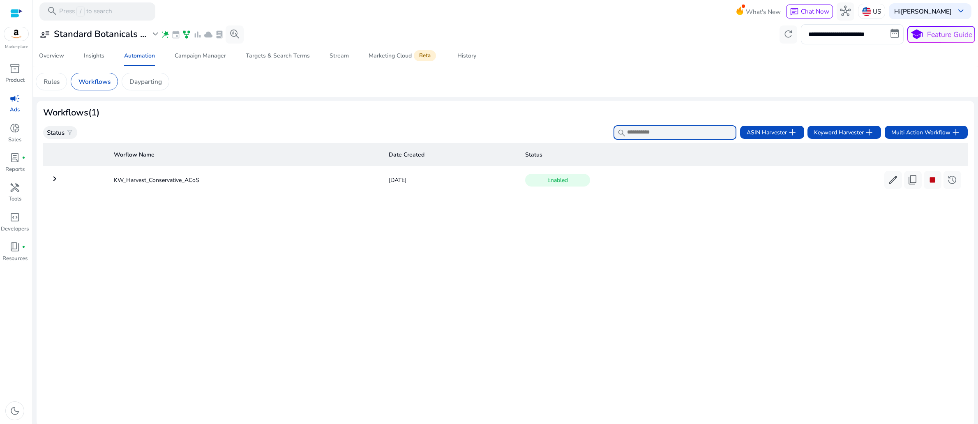
drag, startPoint x: 647, startPoint y: 157, endPoint x: 739, endPoint y: 135, distance: 94.3
click at [759, 140] on div "Workflows (1) Status filter_alt search ASIN Harvester add Keyword Harvester add…" at bounding box center [505, 123] width 925 height 33
drag, startPoint x: 715, startPoint y: 139, endPoint x: 971, endPoint y: 180, distance: 259.3
click at [971, 180] on mat-sidenav-content "**********" at bounding box center [505, 212] width 945 height 424
click at [802, 124] on mat-card "Workflows (1) Status filter_alt search ASIN Harvester add Keyword Harvester add…" at bounding box center [506, 264] width 938 height 326
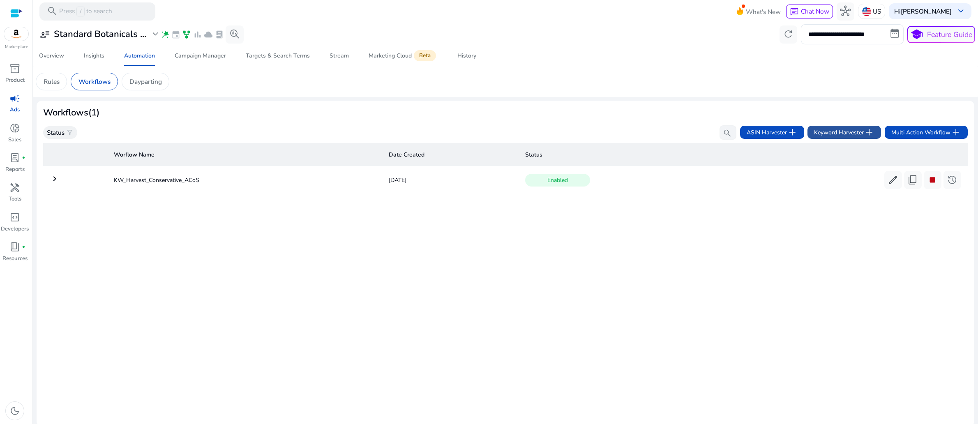
click at [820, 138] on span "Keyword Harvester add" at bounding box center [844, 132] width 60 height 11
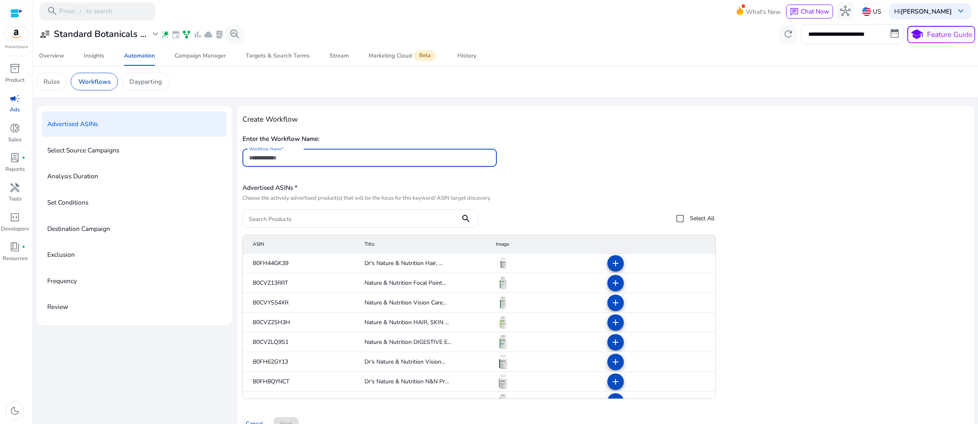
click at [309, 162] on input "Workflow Name" at bounding box center [369, 157] width 241 height 9
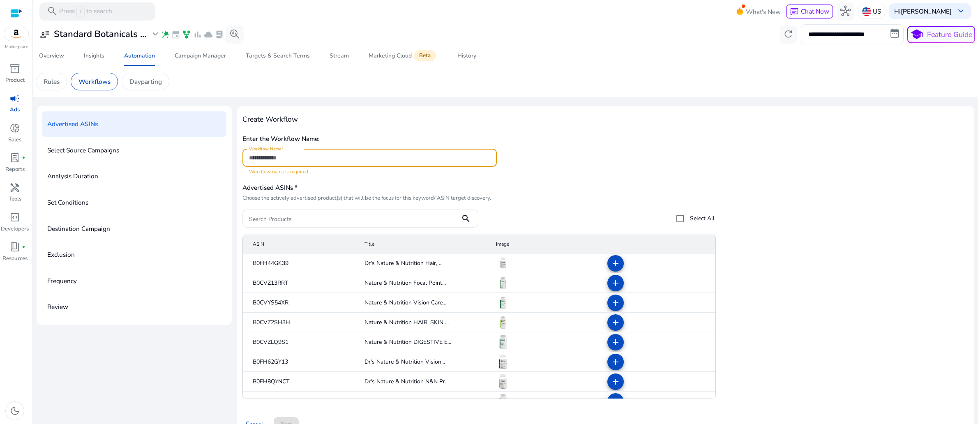
click at [341, 162] on input "Workflow Name" at bounding box center [369, 157] width 241 height 9
paste input "**********"
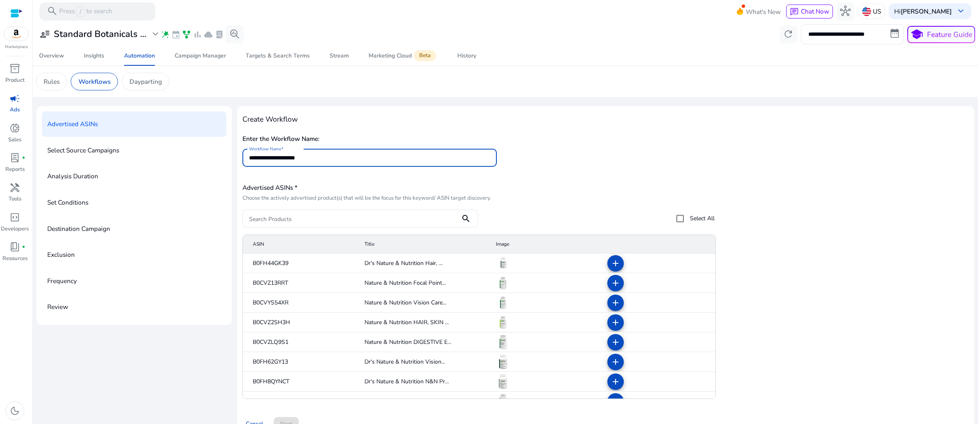
type input "**********"
click at [582, 176] on div "**********" at bounding box center [605, 154] width 727 height 44
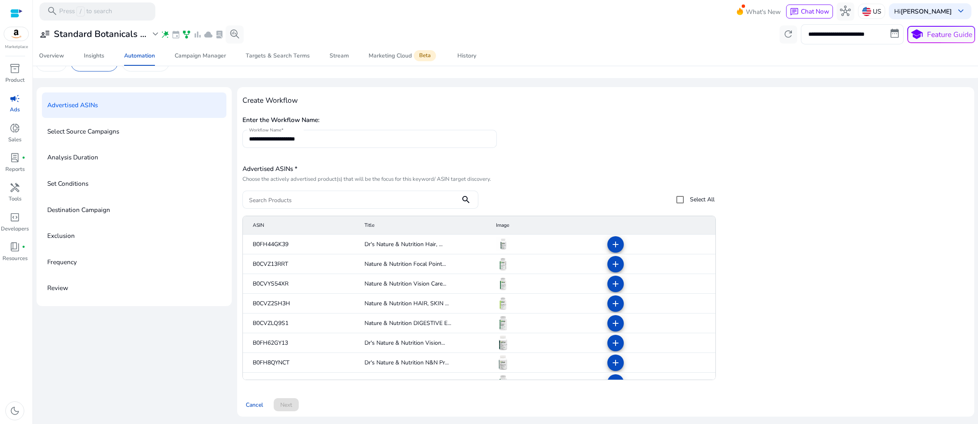
scroll to position [101, 0]
click at [612, 240] on mat-icon "add" at bounding box center [616, 245] width 10 height 10
click at [613, 340] on mat-icon "add" at bounding box center [616, 343] width 10 height 10
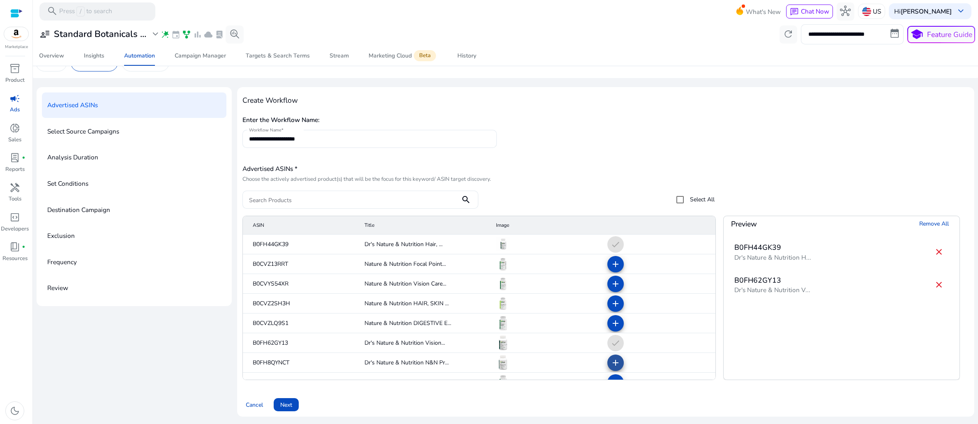
click at [612, 360] on mat-icon "add" at bounding box center [616, 363] width 10 height 10
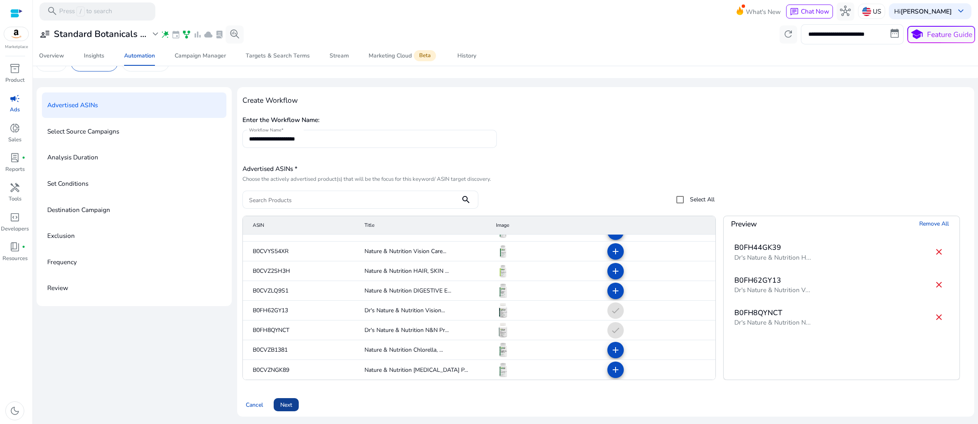
click at [292, 401] on span "Next" at bounding box center [286, 405] width 12 height 9
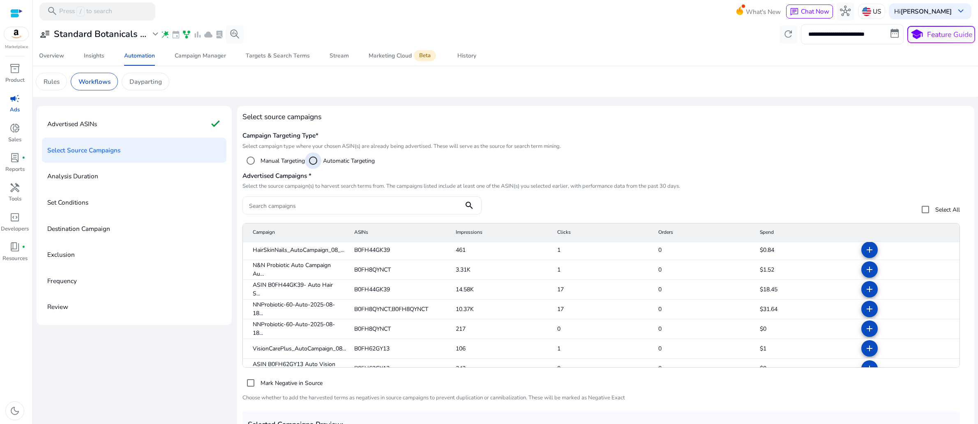
scroll to position [2, 0]
click at [861, 240] on span at bounding box center [870, 250] width 20 height 20
click at [865, 267] on mat-icon "add" at bounding box center [870, 272] width 10 height 10
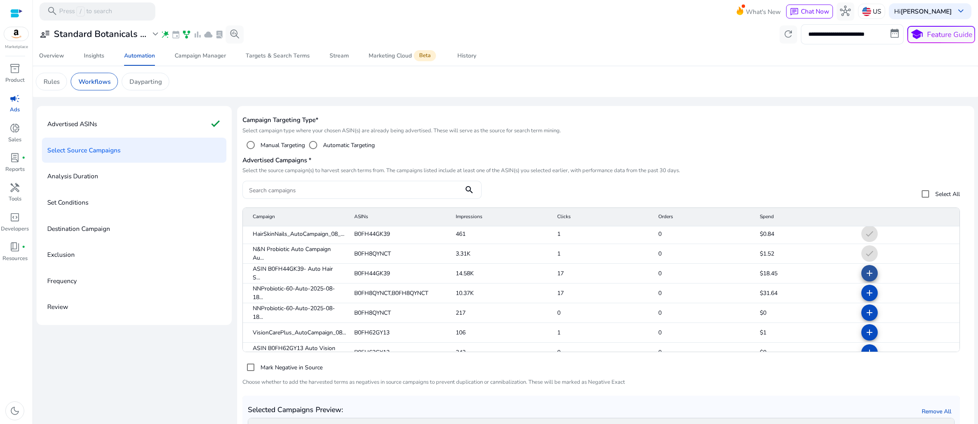
click at [865, 278] on mat-icon "add" at bounding box center [870, 273] width 10 height 10
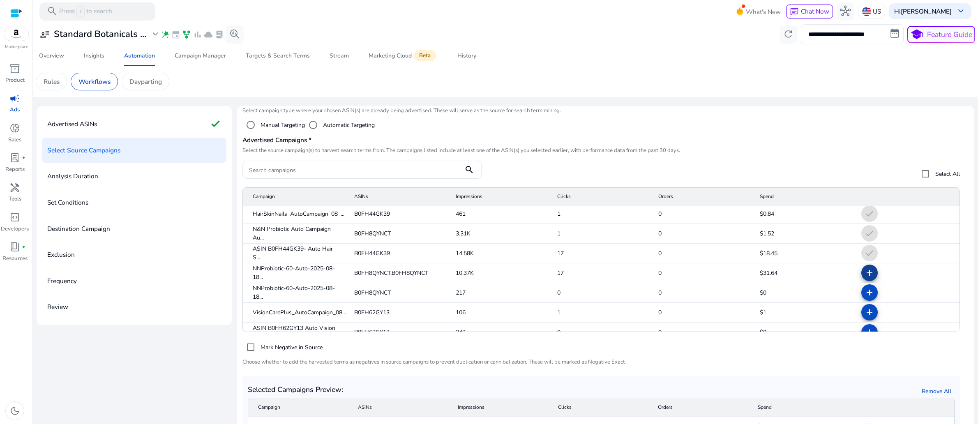
click at [865, 278] on mat-icon "add" at bounding box center [870, 273] width 10 height 10
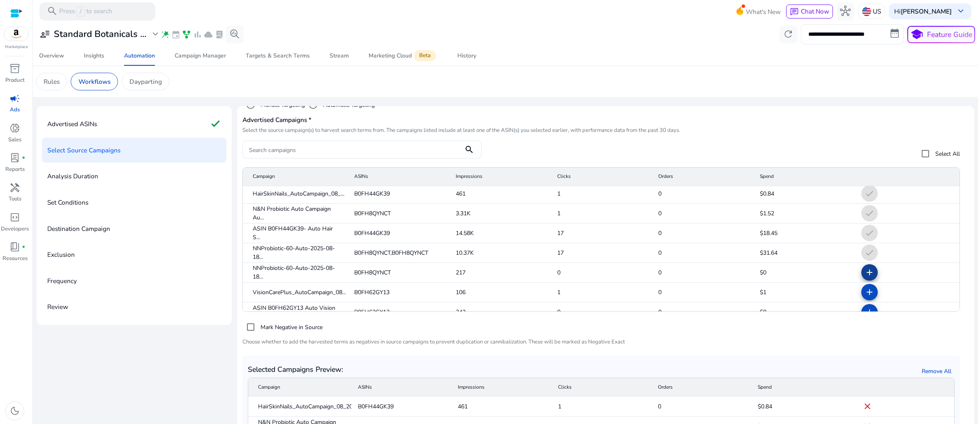
click at [865, 277] on mat-icon "add" at bounding box center [870, 273] width 10 height 10
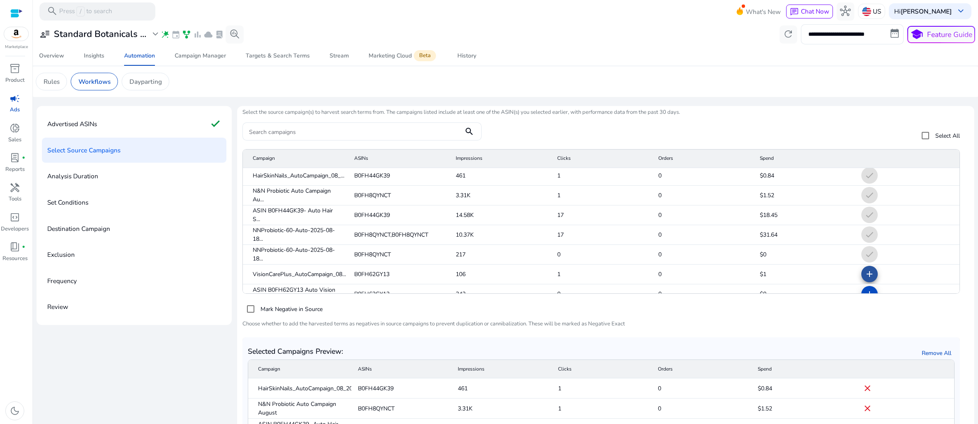
click at [865, 279] on mat-icon "add" at bounding box center [870, 274] width 10 height 10
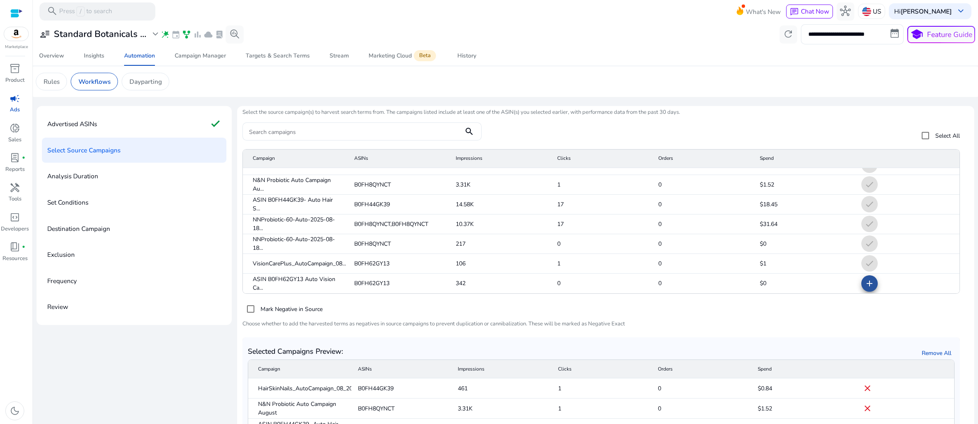
click at [865, 289] on mat-icon "add" at bounding box center [870, 284] width 10 height 10
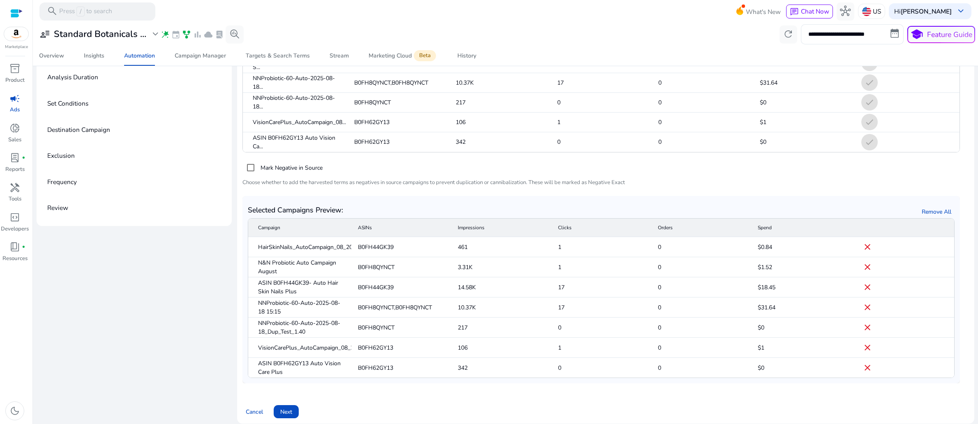
scroll to position [195, 0]
click at [863, 272] on mat-icon "close" at bounding box center [868, 267] width 10 height 10
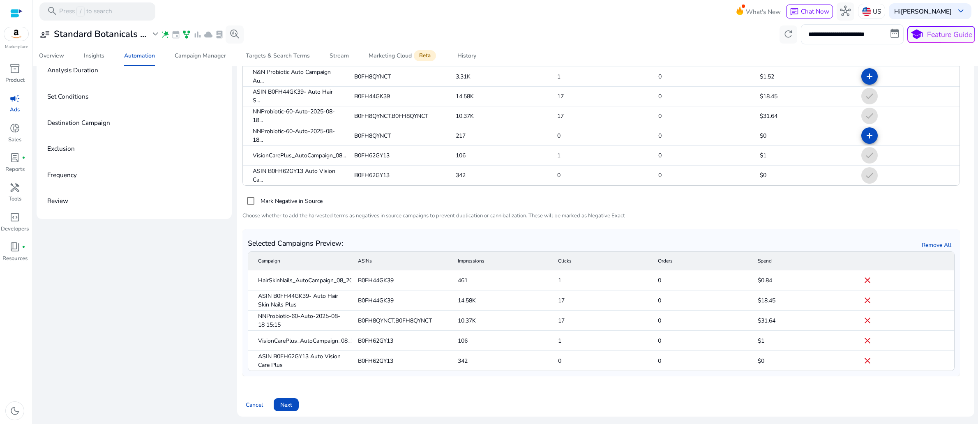
scroll to position [131, 0]
click at [292, 401] on span "Next" at bounding box center [286, 405] width 12 height 9
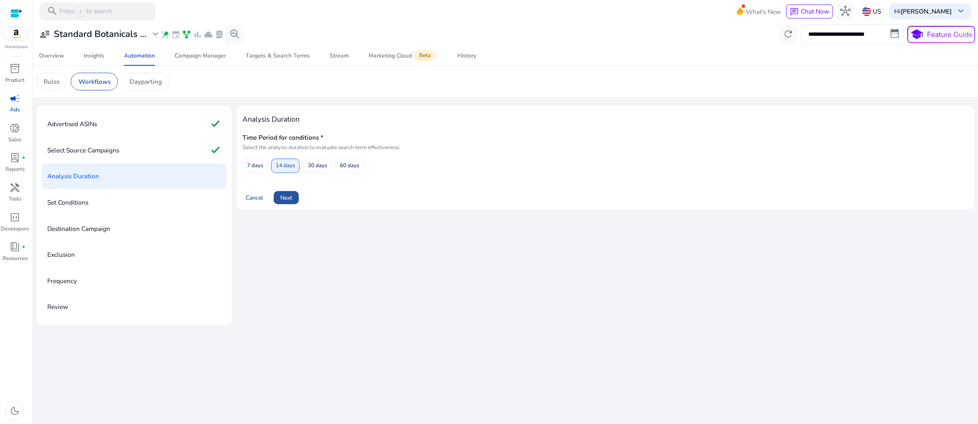
click at [292, 202] on span "Next" at bounding box center [286, 198] width 12 height 9
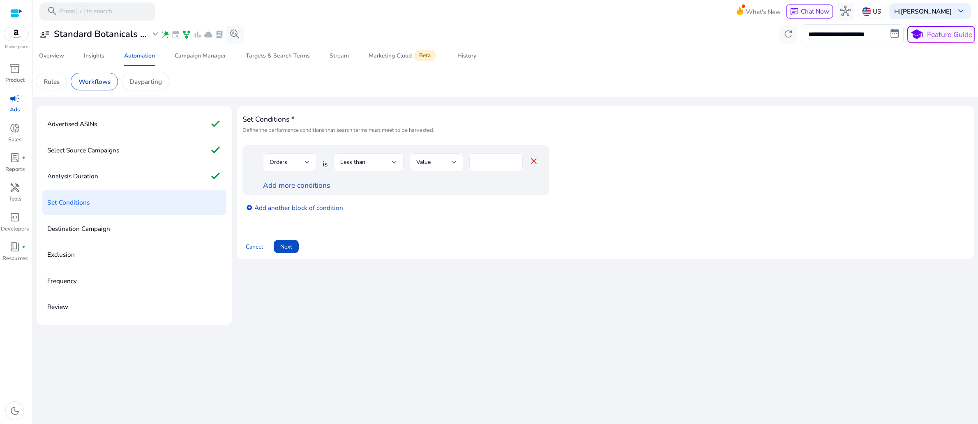
click at [503, 167] on input "*" at bounding box center [496, 162] width 40 height 9
type input "*"
click at [392, 167] on div "Less than" at bounding box center [366, 162] width 52 height 9
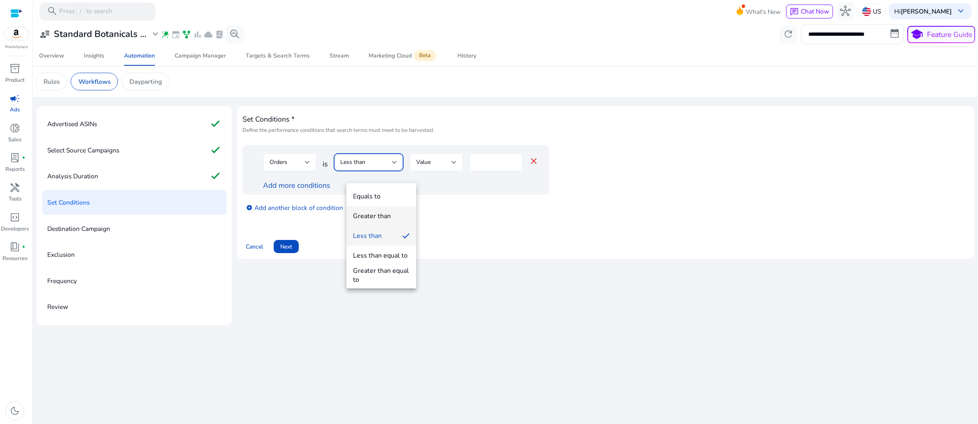
click at [375, 214] on div "Greater than" at bounding box center [372, 216] width 38 height 9
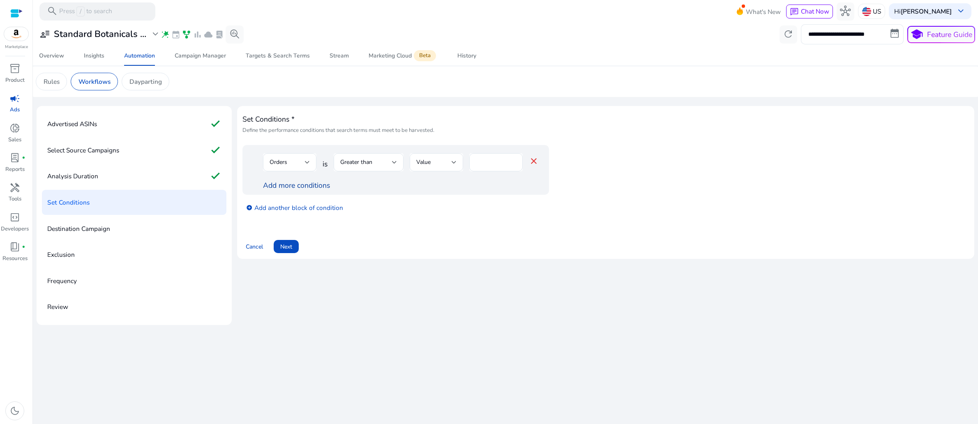
click at [301, 190] on link "Add more conditions" at bounding box center [296, 185] width 67 height 10
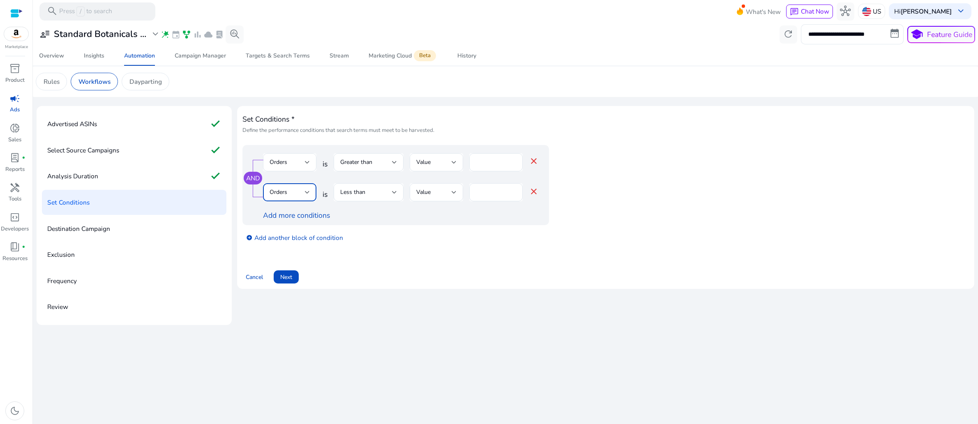
click at [310, 194] on div at bounding box center [307, 192] width 5 height 3
click at [291, 219] on span "ACoS" at bounding box center [299, 219] width 40 height 9
click at [509, 197] on input "*" at bounding box center [505, 192] width 21 height 9
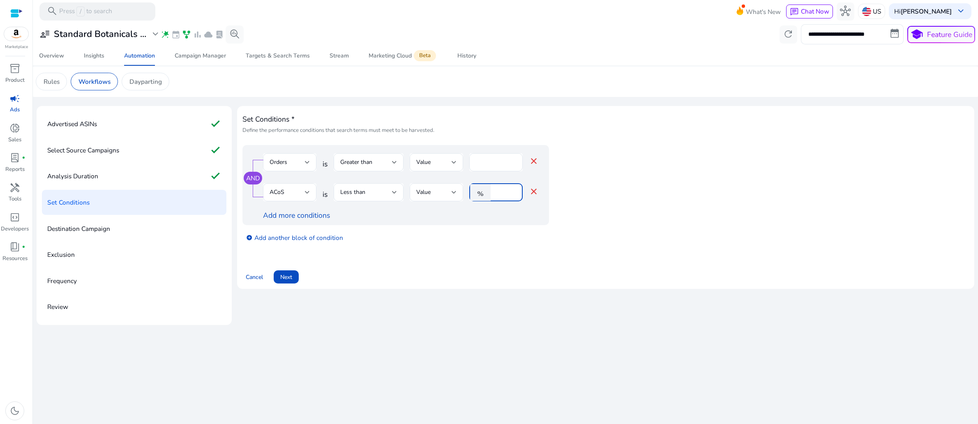
type input "**"
click at [497, 284] on div "Set Conditions * Define the performance conditions that search terms must meet …" at bounding box center [605, 197] width 727 height 172
click at [292, 282] on span "Next" at bounding box center [286, 277] width 12 height 9
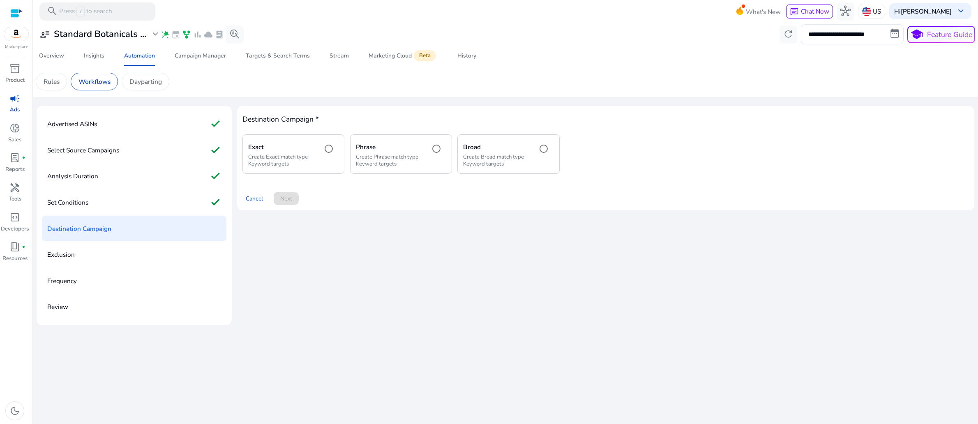
click at [389, 321] on div "Destination Campaign * Exact Create Exact match type Keyword targets Phrase Cre…" at bounding box center [605, 215] width 737 height 219
click at [68, 262] on p "Exclusion" at bounding box center [61, 254] width 28 height 14
click at [111, 236] on p "Destination Campaign" at bounding box center [79, 229] width 64 height 14
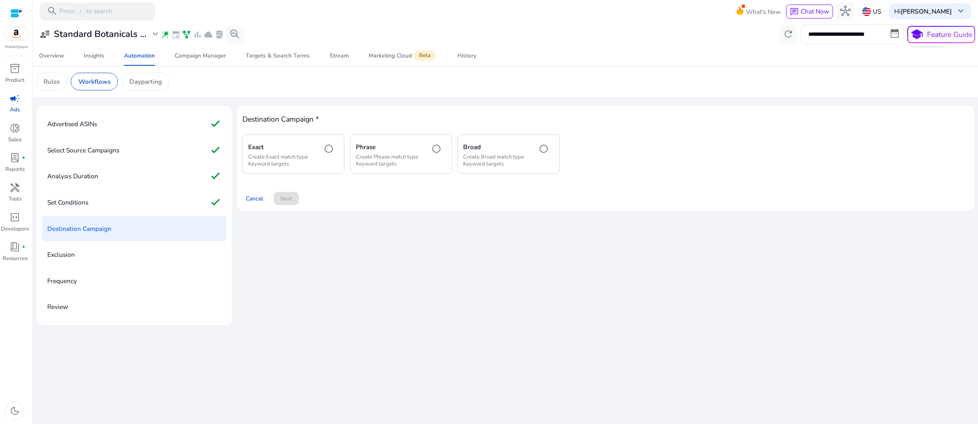
click at [111, 236] on p "Destination Campaign" at bounding box center [79, 229] width 64 height 14
click at [106, 157] on p "Select Source Campaigns" at bounding box center [83, 150] width 72 height 14
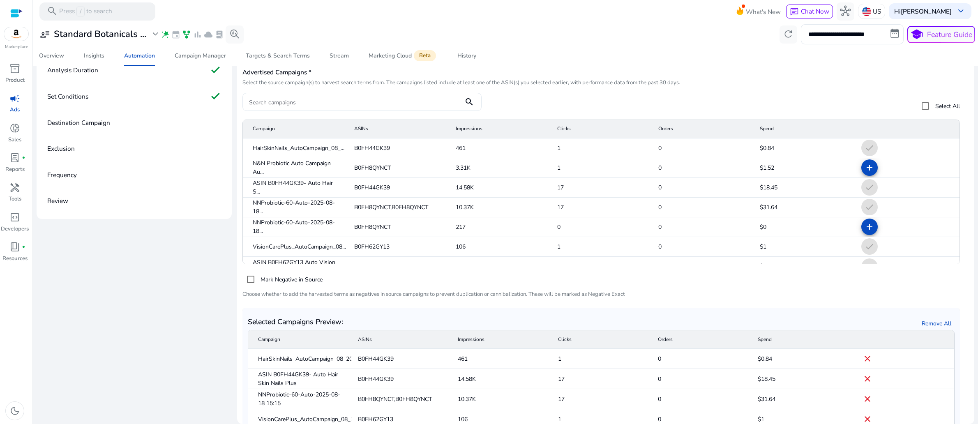
scroll to position [131, 0]
click at [101, 130] on p "Destination Campaign" at bounding box center [78, 122] width 63 height 14
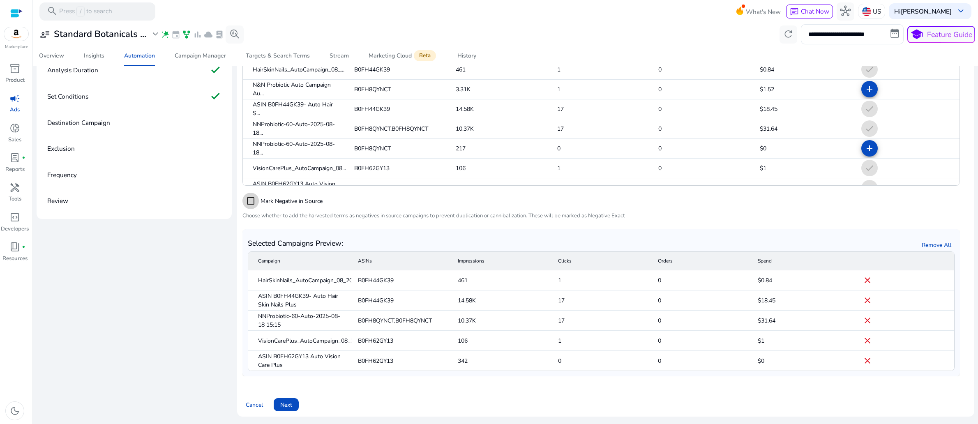
scroll to position [159, 0]
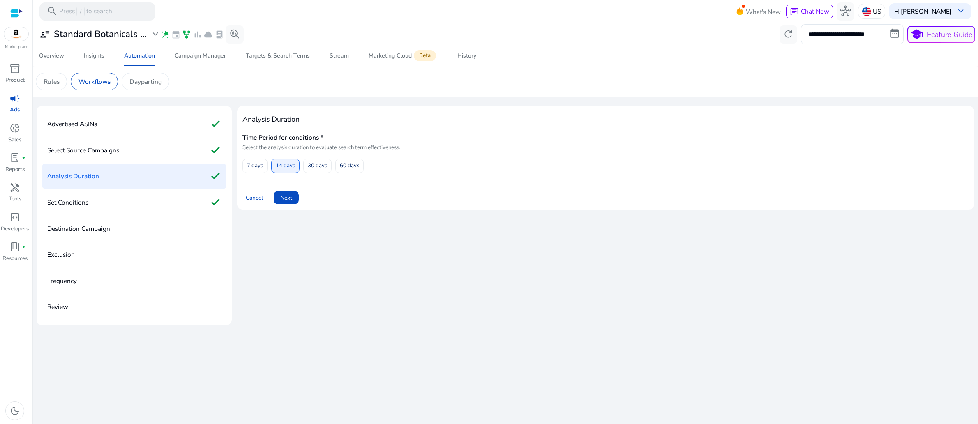
scroll to position [32, 0]
click at [292, 202] on span "Next" at bounding box center [286, 198] width 12 height 9
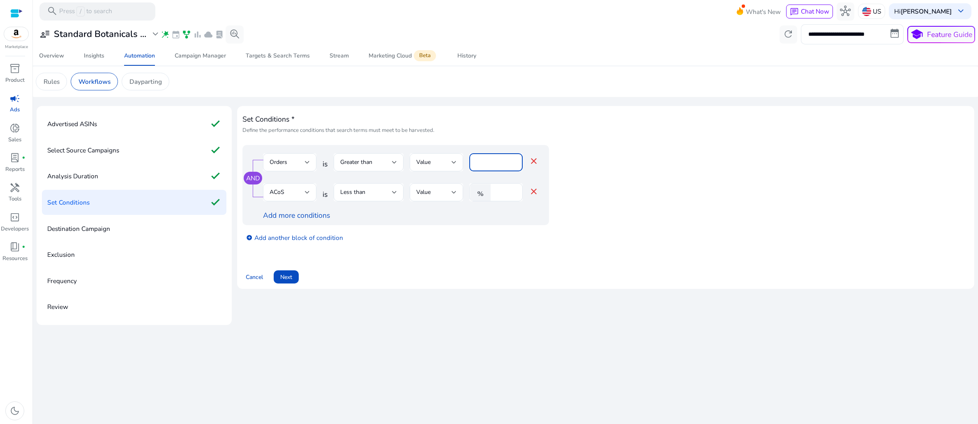
click at [494, 167] on input "*" at bounding box center [496, 162] width 40 height 9
click at [422, 284] on div "Cancel Next" at bounding box center [605, 273] width 727 height 21
click at [292, 282] on span "Next" at bounding box center [286, 277] width 12 height 9
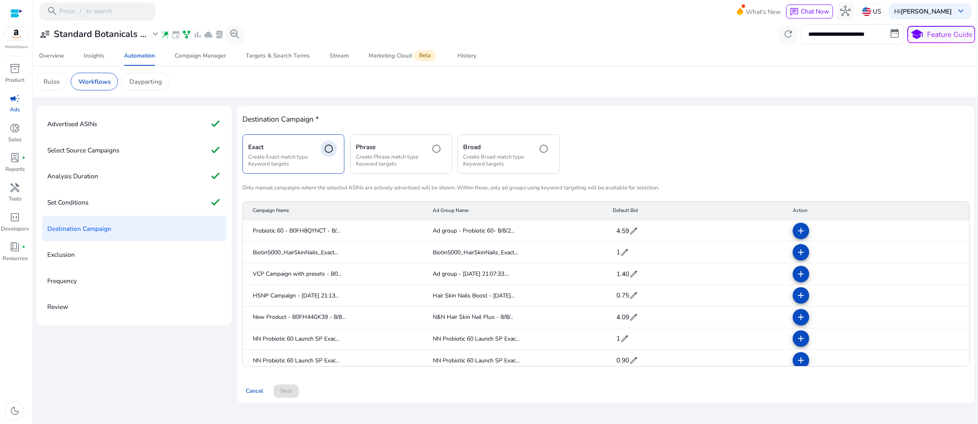
scroll to position [83, 0]
click at [460, 390] on div "Cancel Next" at bounding box center [605, 387] width 727 height 21
click at [800, 229] on mat-icon "add" at bounding box center [801, 231] width 10 height 10
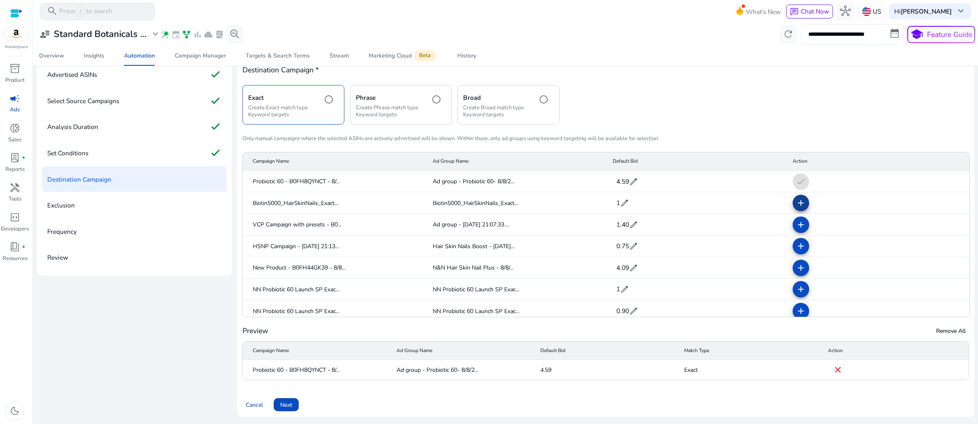
click at [796, 208] on mat-icon "add" at bounding box center [801, 203] width 10 height 10
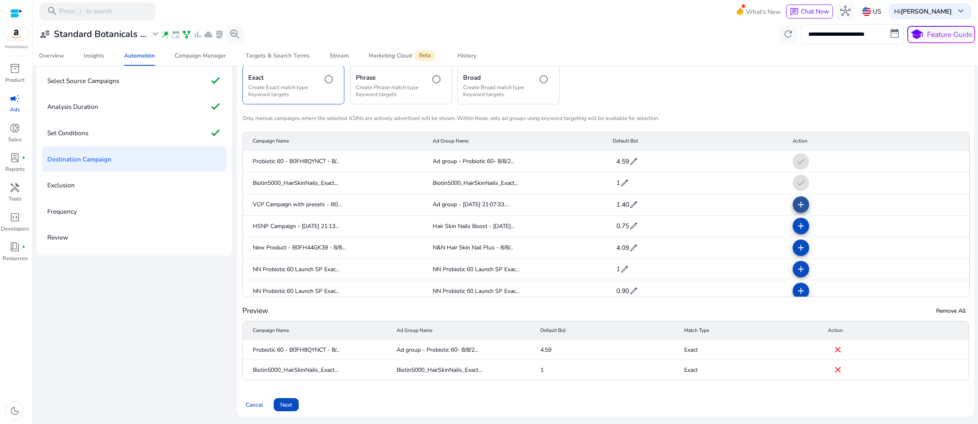
click at [796, 210] on mat-icon "add" at bounding box center [801, 205] width 10 height 10
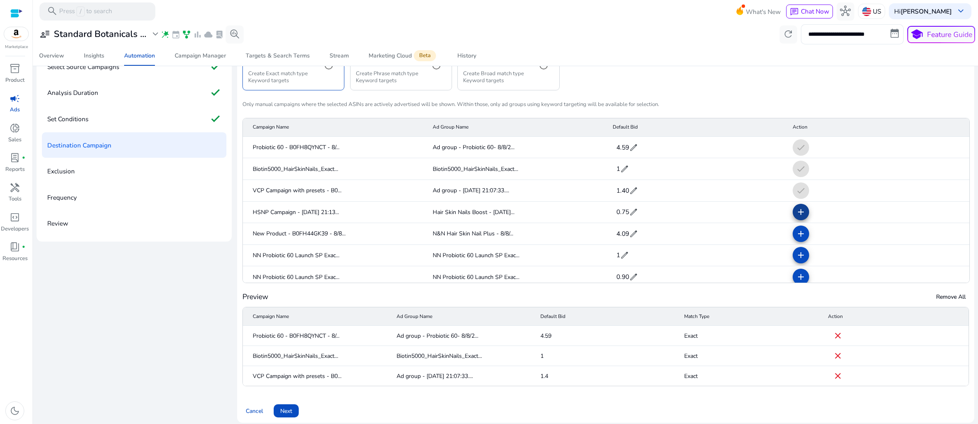
click at [796, 217] on mat-icon "add" at bounding box center [801, 212] width 10 height 10
click at [796, 239] on mat-icon "add" at bounding box center [801, 234] width 10 height 10
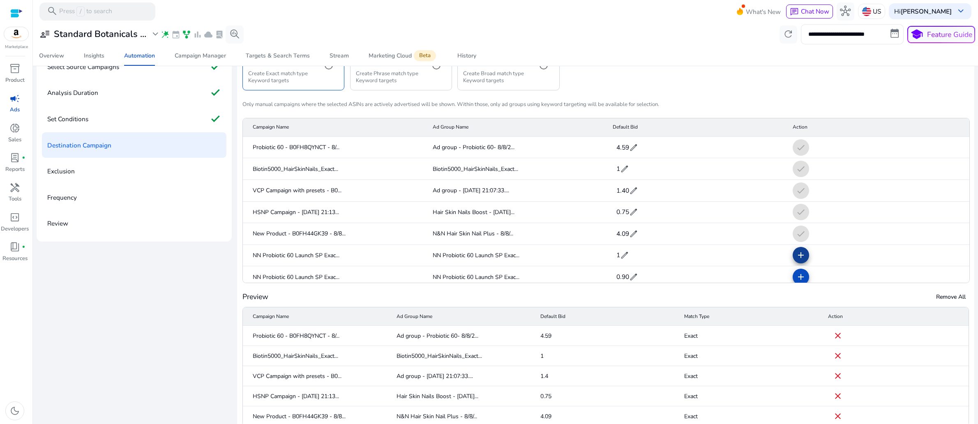
click at [796, 260] on mat-icon "add" at bounding box center [801, 255] width 10 height 10
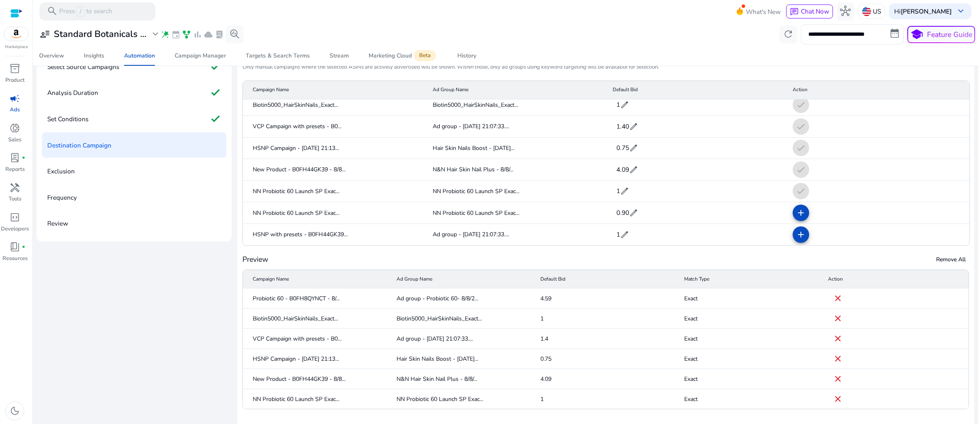
scroll to position [39, 0]
click at [796, 216] on mat-icon "add" at bounding box center [801, 211] width 10 height 10
click at [796, 238] on mat-icon "add" at bounding box center [801, 233] width 10 height 10
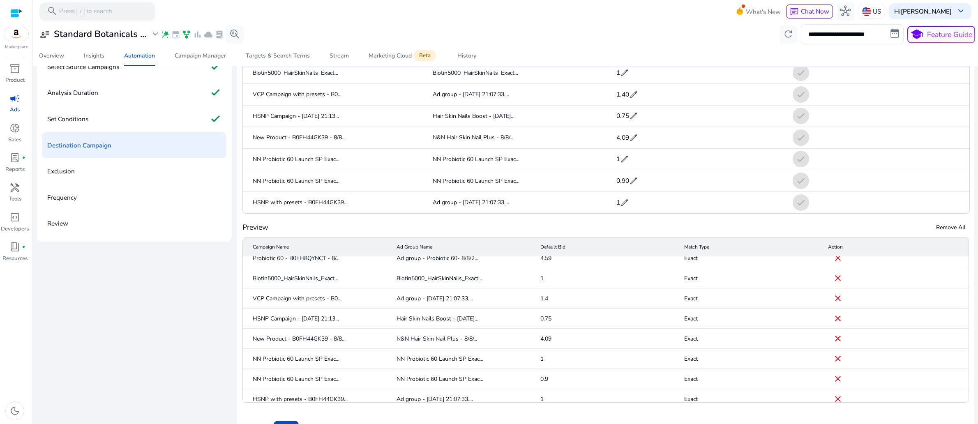
scroll to position [0, 0]
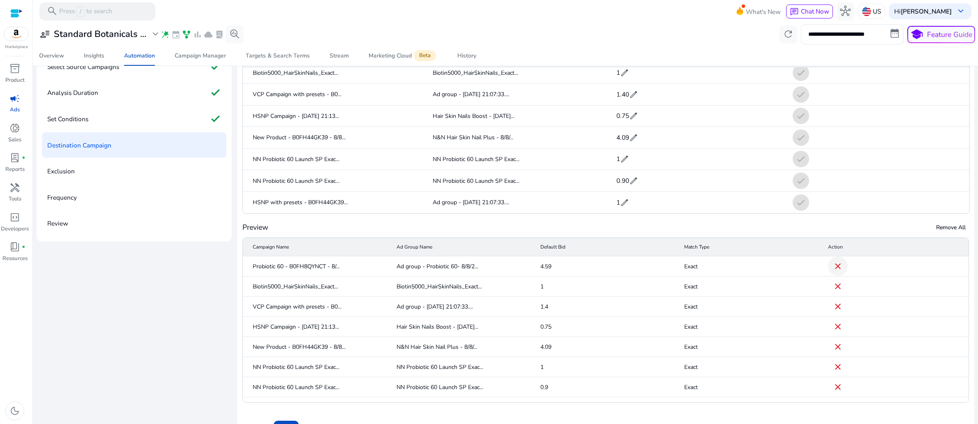
click at [833, 271] on mat-icon "close" at bounding box center [838, 266] width 10 height 10
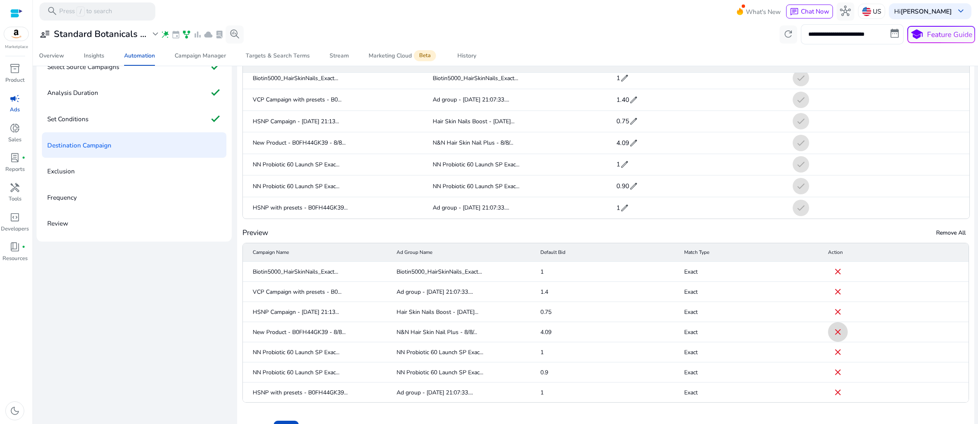
click at [834, 337] on mat-icon "close" at bounding box center [838, 332] width 10 height 10
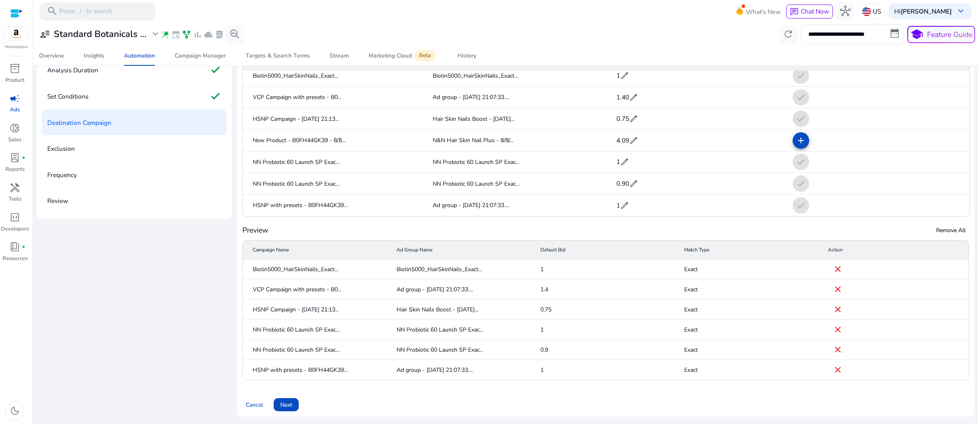
scroll to position [131, 0]
click at [292, 401] on span "Next" at bounding box center [286, 405] width 12 height 9
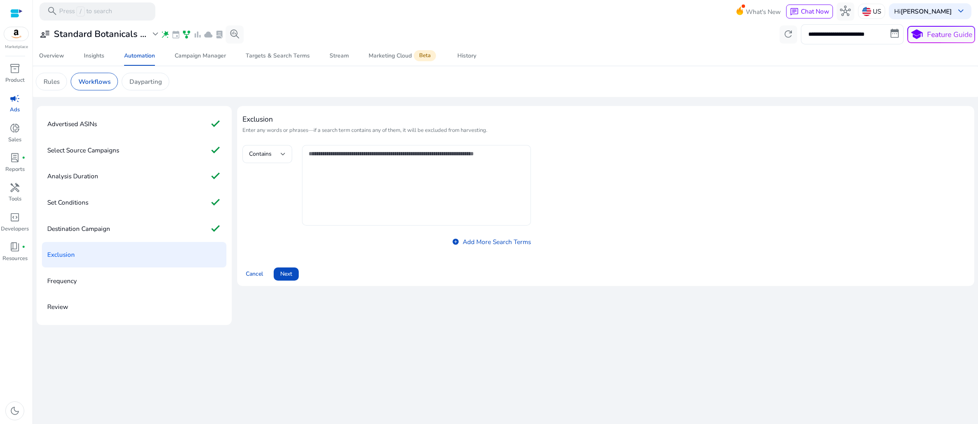
click at [370, 195] on textarea at bounding box center [417, 185] width 216 height 72
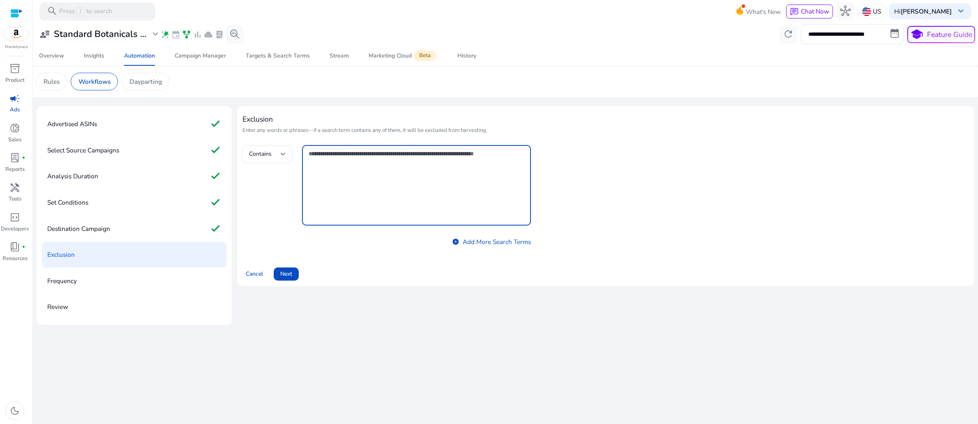
click at [365, 180] on textarea at bounding box center [417, 185] width 216 height 72
paste textarea "**********"
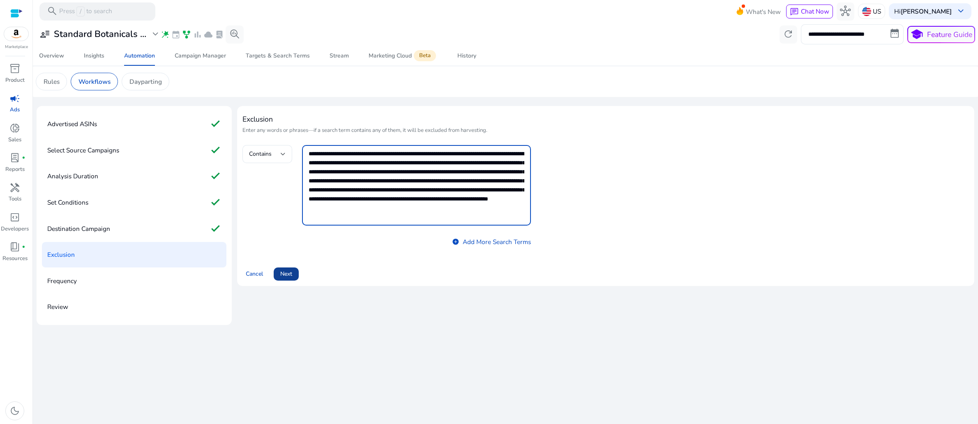
type textarea "**********"
click at [292, 278] on span "Next" at bounding box center [286, 274] width 12 height 9
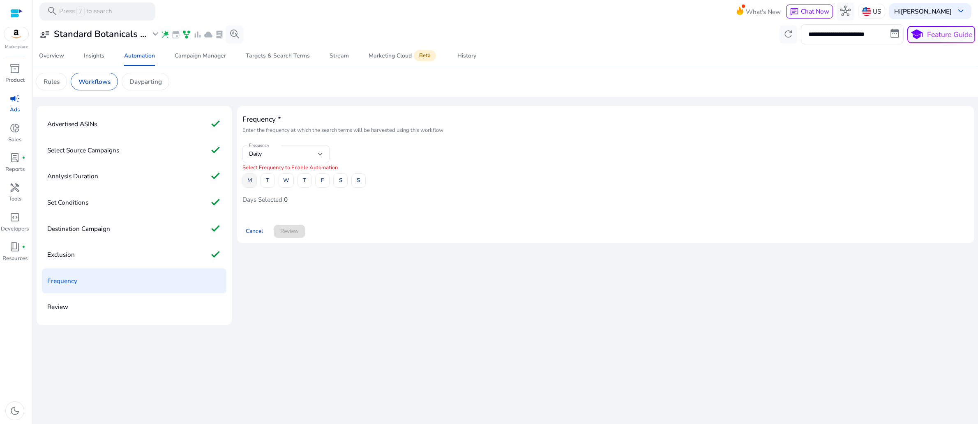
click at [252, 188] on span "M" at bounding box center [249, 180] width 5 height 14
click at [269, 188] on span "T" at bounding box center [267, 180] width 3 height 14
click at [289, 188] on span "W" at bounding box center [286, 180] width 6 height 14
click at [306, 188] on span "T" at bounding box center [304, 180] width 3 height 14
drag, startPoint x: 343, startPoint y: 196, endPoint x: 350, endPoint y: 196, distance: 7.0
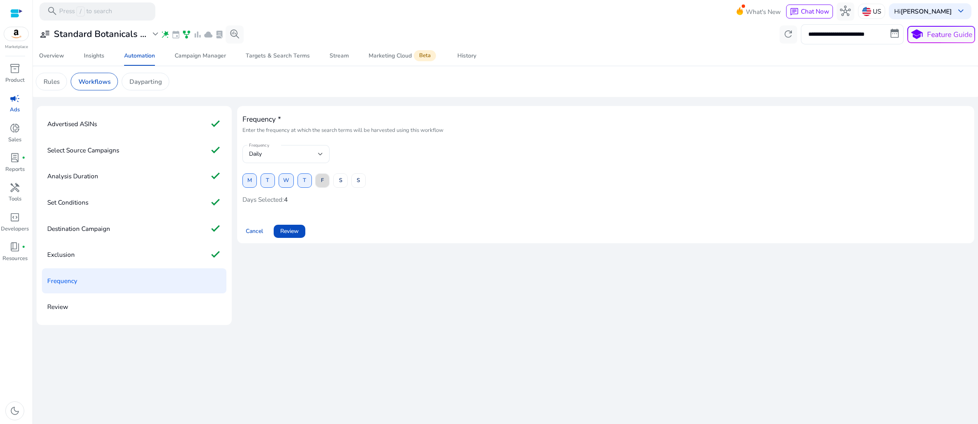
click at [324, 188] on span "F" at bounding box center [322, 180] width 3 height 14
click at [347, 191] on span at bounding box center [341, 181] width 14 height 20
click at [360, 188] on span "S" at bounding box center [358, 180] width 3 height 14
click at [299, 236] on span "Review" at bounding box center [289, 231] width 18 height 9
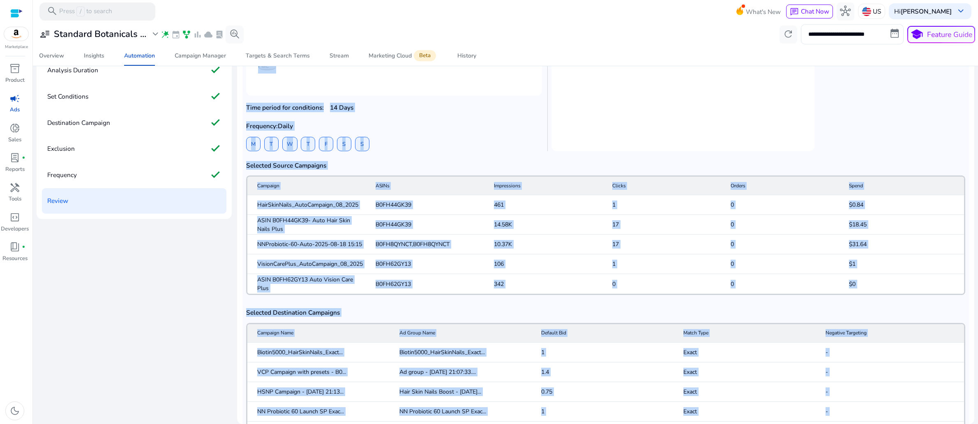
scroll to position [464, 0]
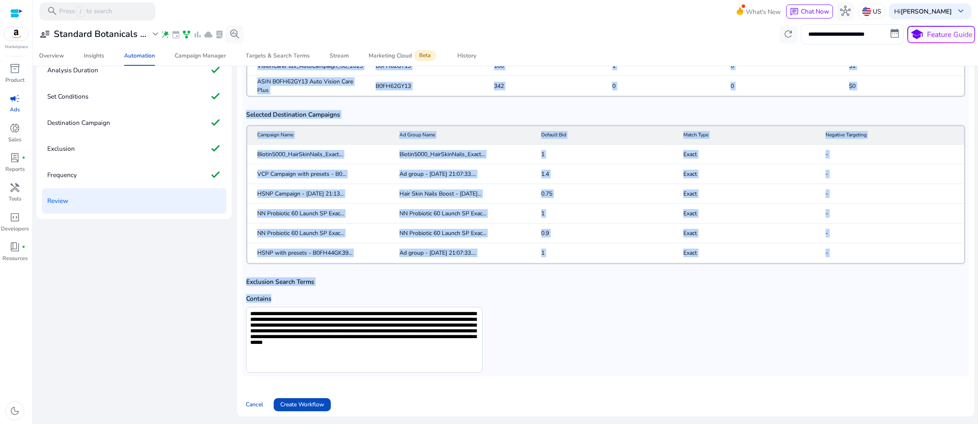
drag, startPoint x: 254, startPoint y: 148, endPoint x: 465, endPoint y: 456, distance: 373.7
click at [465, 424] on html "**********" at bounding box center [489, 212] width 978 height 424
copy div "Overview of Workflow Creations Workflow Name: Auto_Keyword_Harvester Selected p…"
click at [599, 292] on div "**********" at bounding box center [605, 332] width 719 height 81
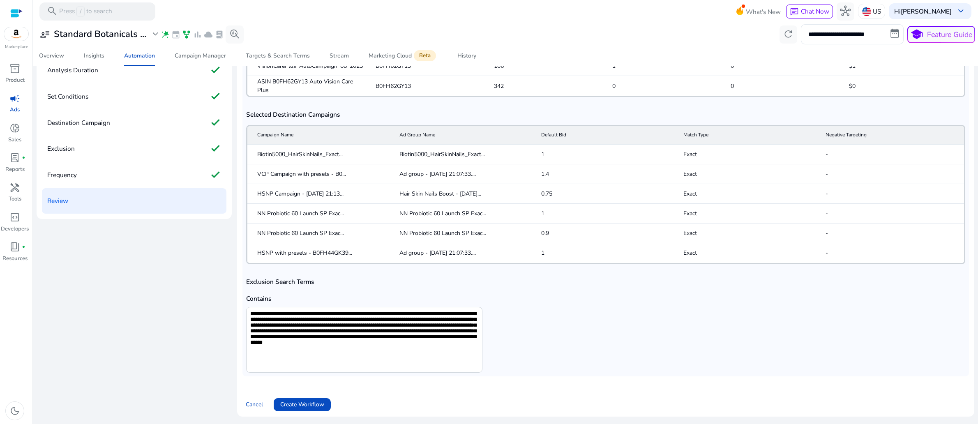
scroll to position [377, 0]
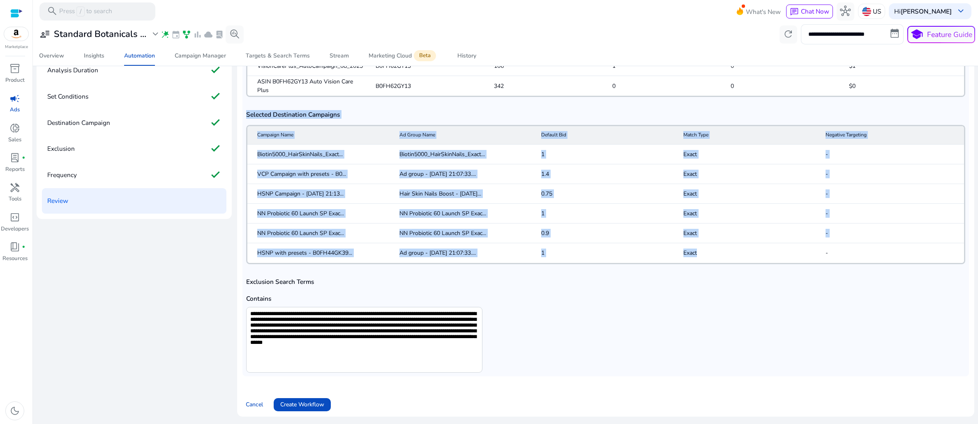
drag, startPoint x: 259, startPoint y: 124, endPoint x: 728, endPoint y: 276, distance: 493.9
click at [728, 268] on div "Selected Destination Campaigns Campaign Name Ad Group Name Default Bid Match Ty…" at bounding box center [605, 188] width 719 height 160
copy div "Selected Destination Campaigns Campaign Name Ad Group Name Default Bid Match Ty…"
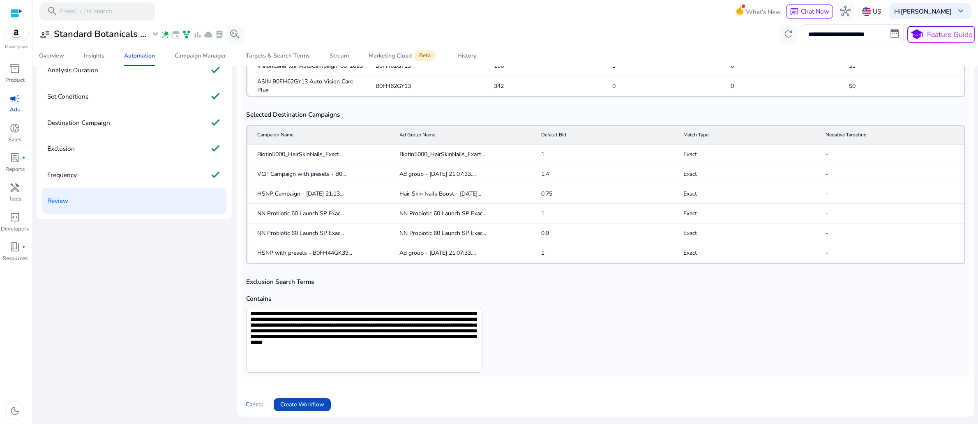
click at [612, 358] on div "**********" at bounding box center [605, 332] width 719 height 81
click at [323, 400] on span "Create Workflow" at bounding box center [302, 404] width 44 height 9
drag, startPoint x: 318, startPoint y: 400, endPoint x: 318, endPoint y: 396, distance: 4.1
click at [318, 400] on span "Create Workflow" at bounding box center [302, 404] width 44 height 9
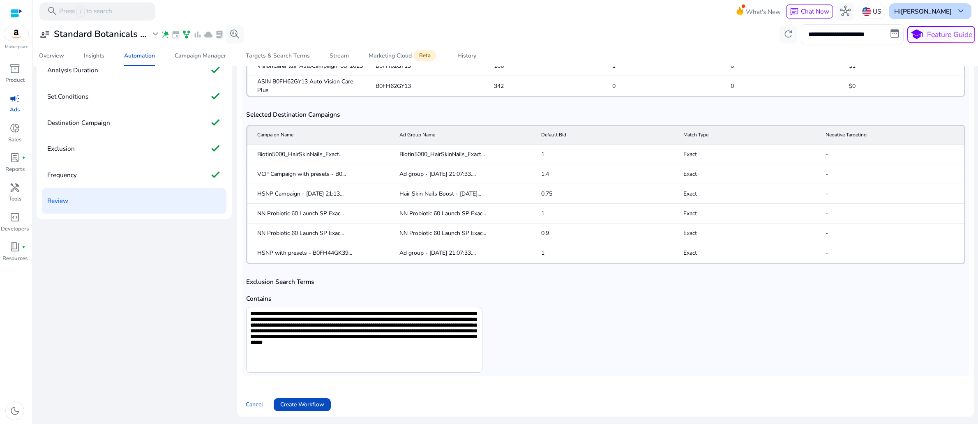
click at [956, 8] on span "keyboard_arrow_down" at bounding box center [961, 11] width 11 height 11
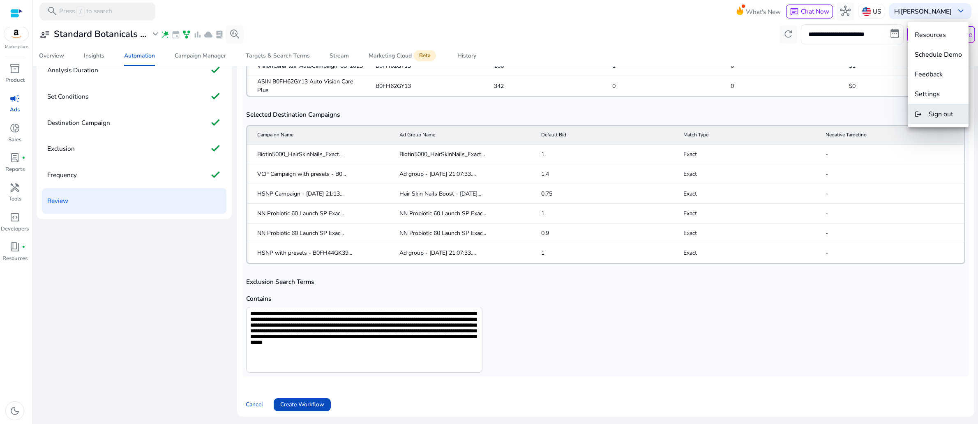
click at [941, 114] on span "Sign out" at bounding box center [941, 114] width 25 height 9
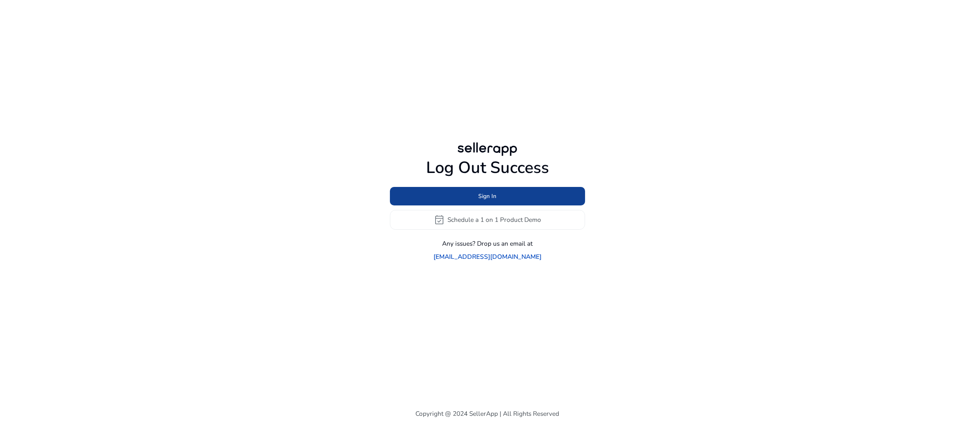
click at [488, 197] on span "Sign In" at bounding box center [488, 196] width 18 height 9
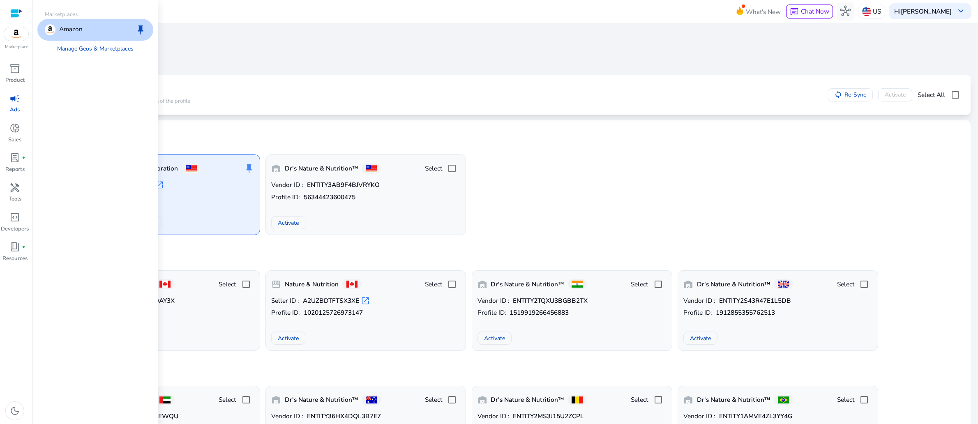
click at [16, 41] on img at bounding box center [16, 34] width 25 height 14
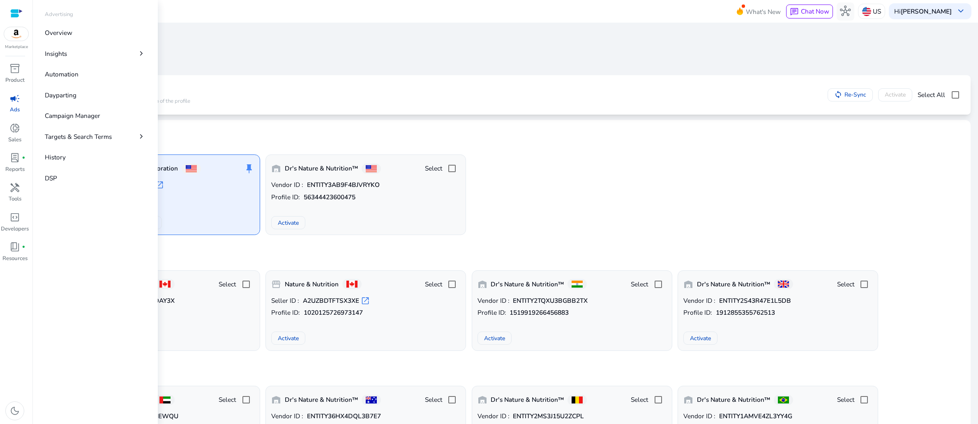
click at [15, 104] on span "campaign" at bounding box center [14, 98] width 11 height 11
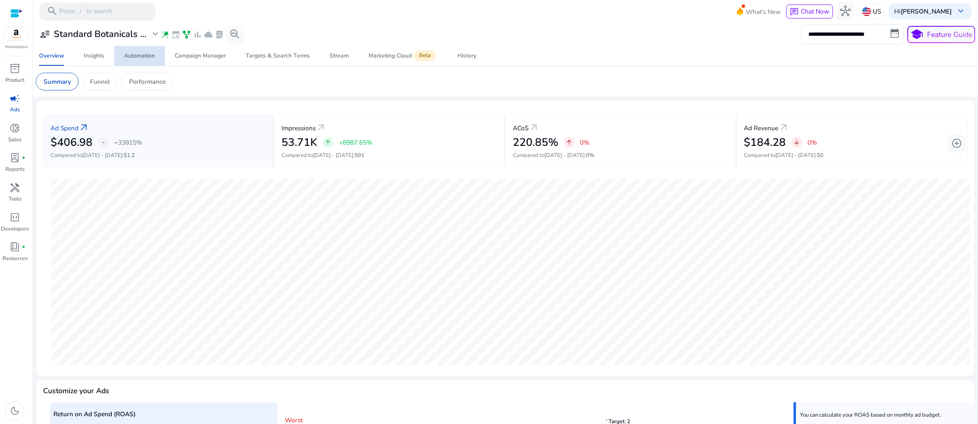
click at [147, 59] on div "Automation" at bounding box center [139, 56] width 31 height 6
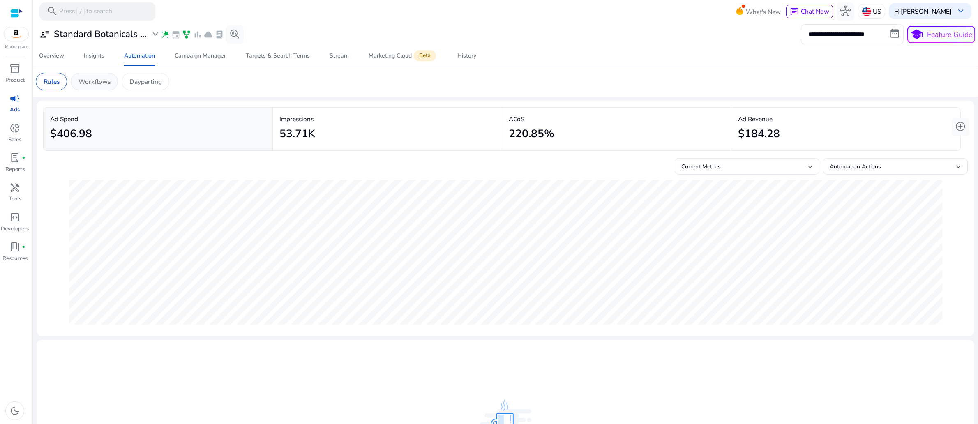
click at [111, 86] on p "Workflows" at bounding box center [95, 81] width 32 height 9
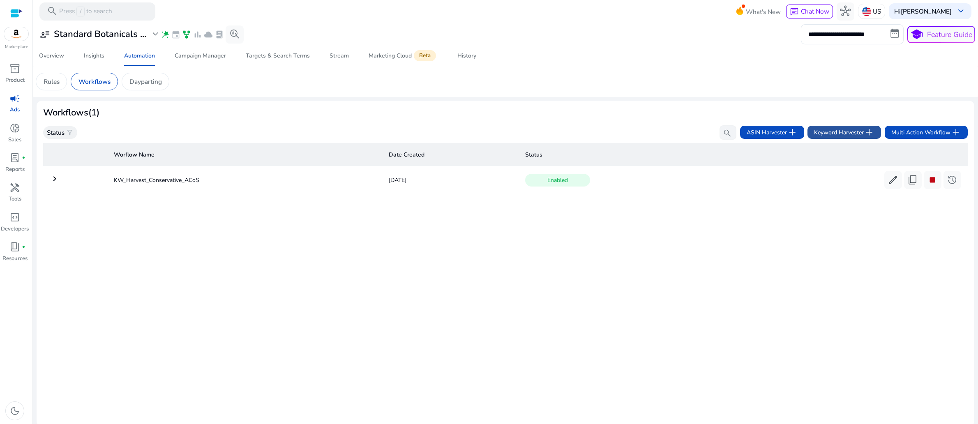
click at [825, 138] on span "Keyword Harvester add" at bounding box center [844, 132] width 60 height 11
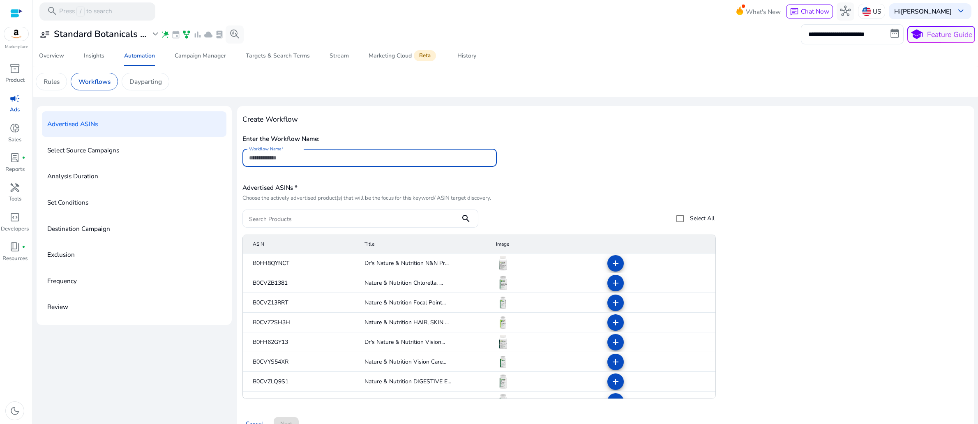
click at [328, 162] on input "Workflow Name" at bounding box center [369, 157] width 241 height 9
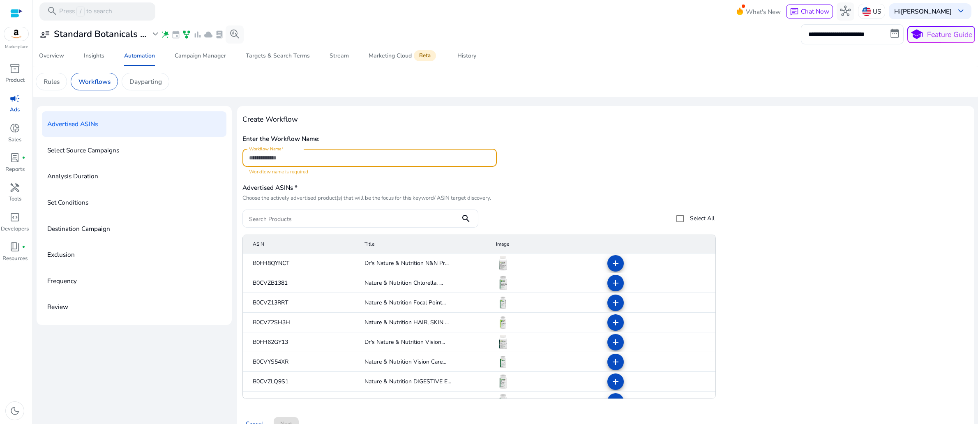
click at [288, 162] on input "Workflow Name" at bounding box center [369, 157] width 241 height 9
click at [111, 86] on p "Workflows" at bounding box center [95, 81] width 32 height 9
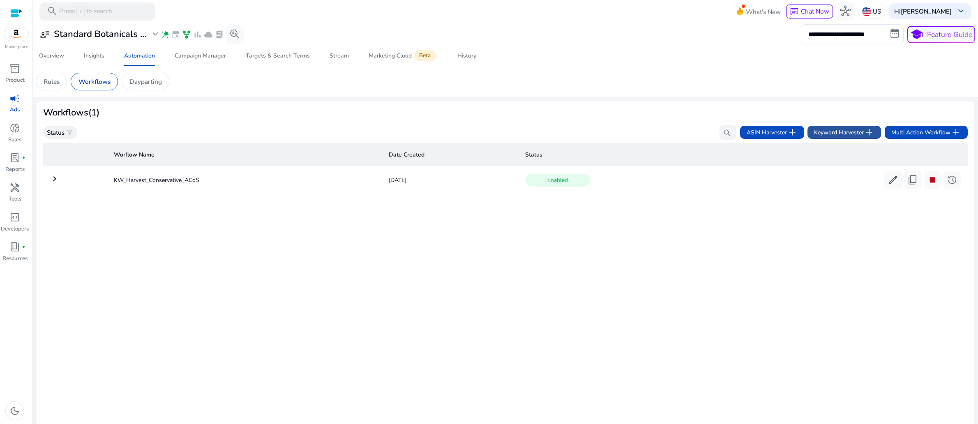
click at [829, 138] on span "Keyword Harvester add" at bounding box center [844, 132] width 60 height 11
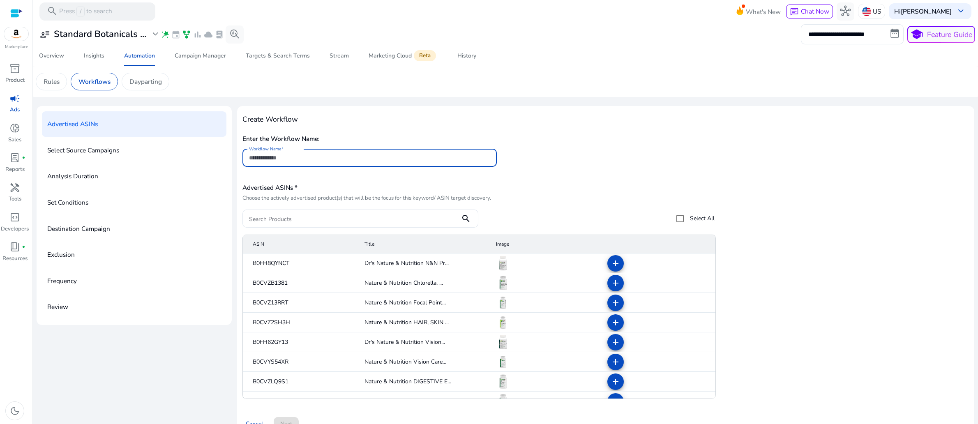
click at [281, 152] on mat-label "Workflow Name" at bounding box center [265, 149] width 32 height 6
click at [306, 162] on input "Workflow Name" at bounding box center [369, 157] width 241 height 9
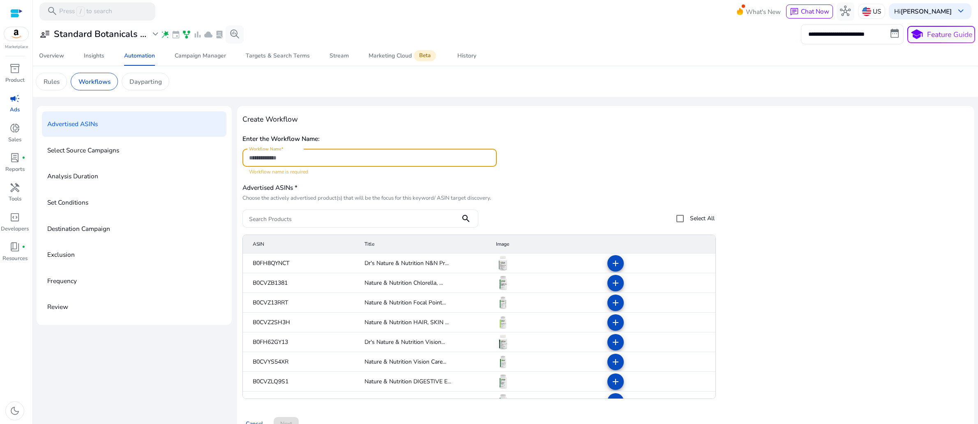
click at [306, 162] on input "Workflow Name" at bounding box center [369, 157] width 241 height 9
paste input "**********"
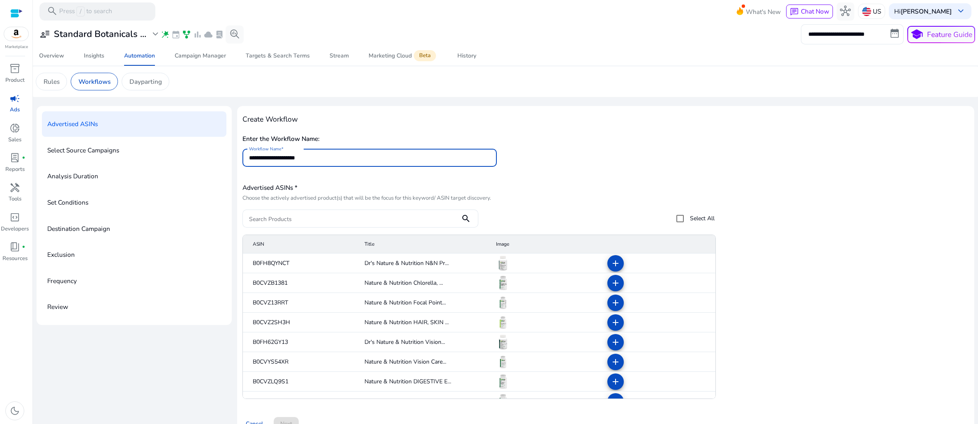
type input "**********"
click at [627, 176] on div "**********" at bounding box center [605, 154] width 727 height 44
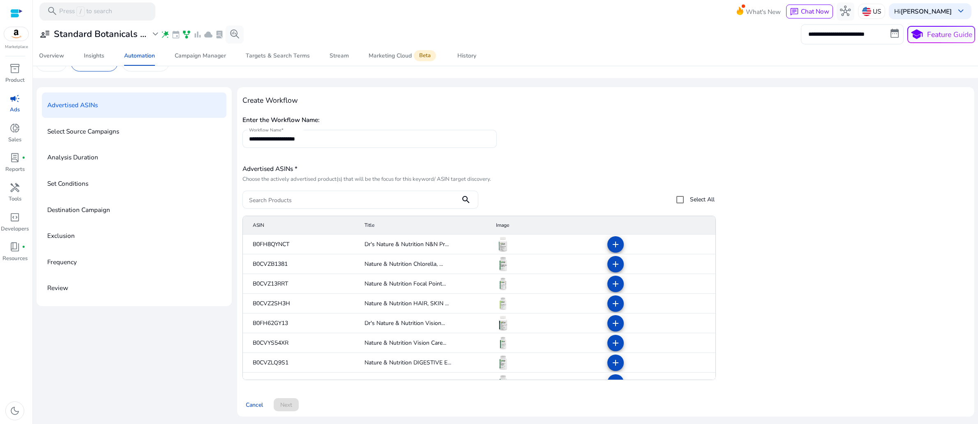
scroll to position [82, 0]
click at [614, 249] on mat-icon "add" at bounding box center [616, 245] width 10 height 10
click at [611, 328] on mat-icon "add" at bounding box center [616, 324] width 10 height 10
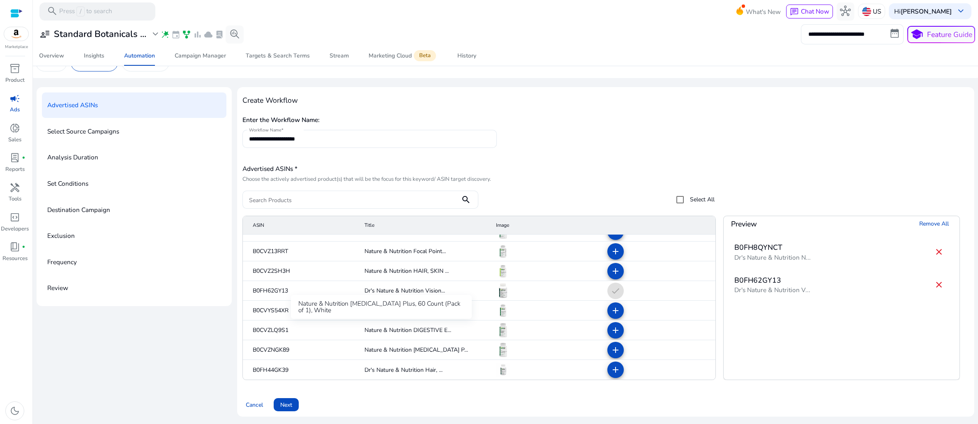
scroll to position [101, 0]
click at [614, 365] on mat-icon "add" at bounding box center [616, 370] width 10 height 10
click at [819, 410] on div "**********" at bounding box center [605, 252] width 737 height 330
click at [292, 401] on span "Next" at bounding box center [286, 405] width 12 height 9
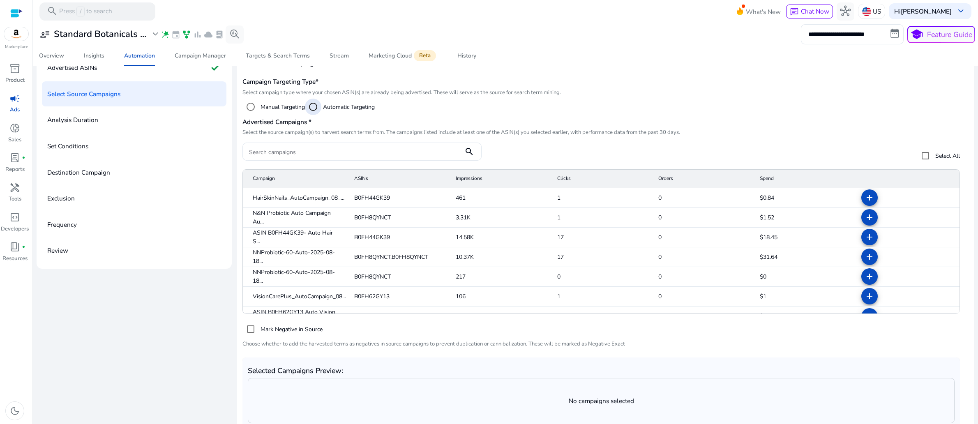
scroll to position [35, 0]
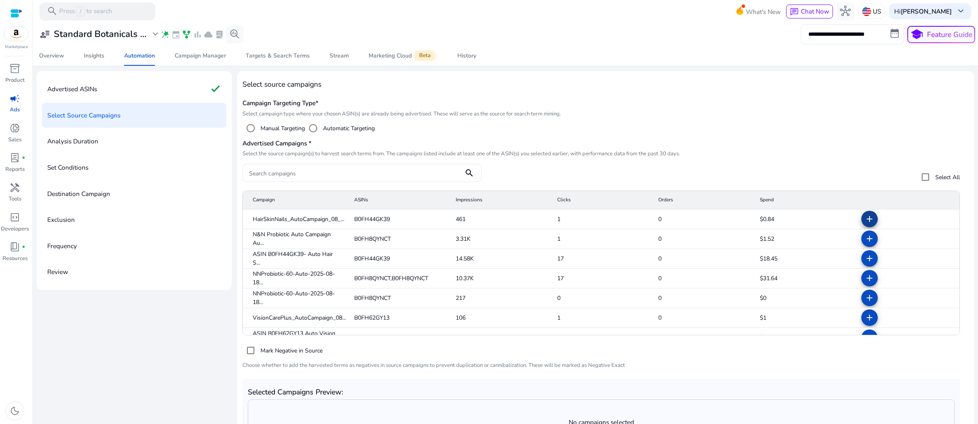
click at [865, 224] on mat-icon "add" at bounding box center [870, 219] width 10 height 10
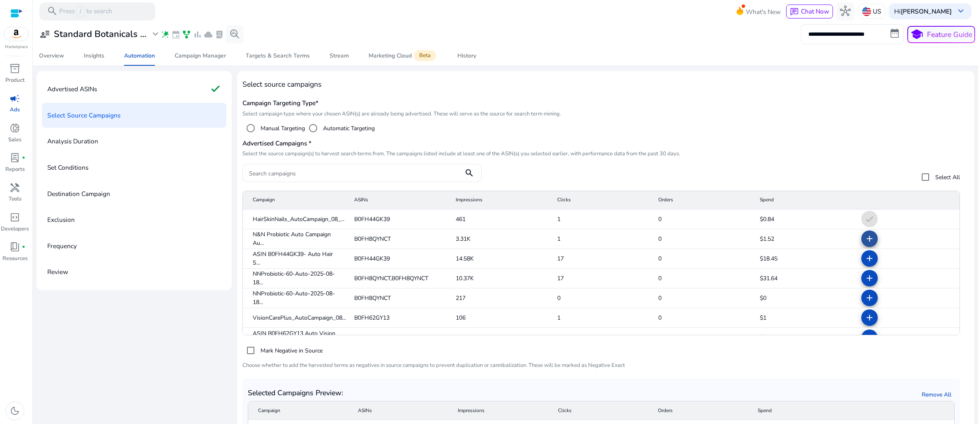
click at [865, 244] on mat-icon "add" at bounding box center [870, 239] width 10 height 10
click at [865, 263] on mat-icon "add" at bounding box center [870, 259] width 10 height 10
click at [865, 283] on mat-icon "add" at bounding box center [870, 278] width 10 height 10
click at [865, 303] on mat-icon "add" at bounding box center [870, 298] width 10 height 10
click at [865, 323] on mat-icon "add" at bounding box center [870, 318] width 10 height 10
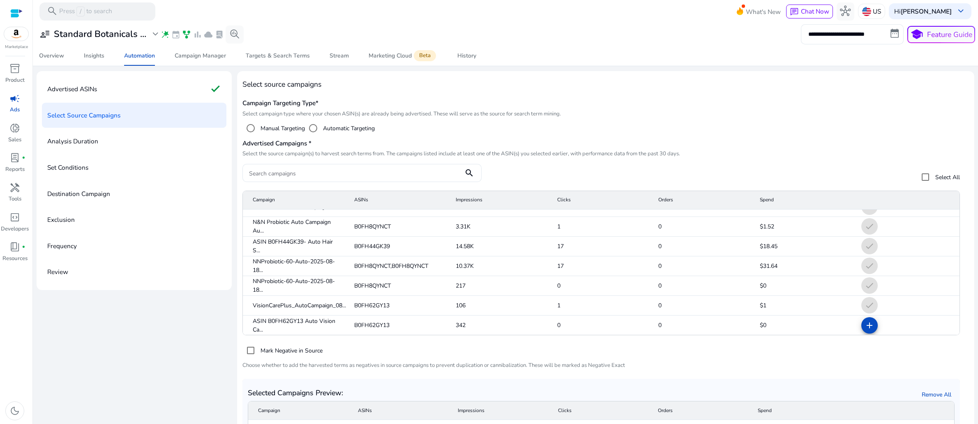
scroll to position [13, 0]
click at [865, 330] on mat-icon "add" at bounding box center [870, 325] width 10 height 10
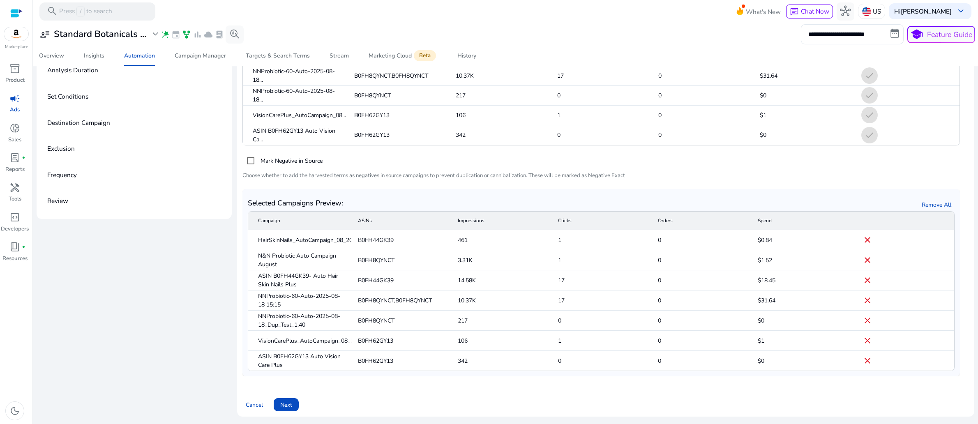
scroll to position [199, 0]
click at [292, 401] on span "Next" at bounding box center [286, 405] width 12 height 9
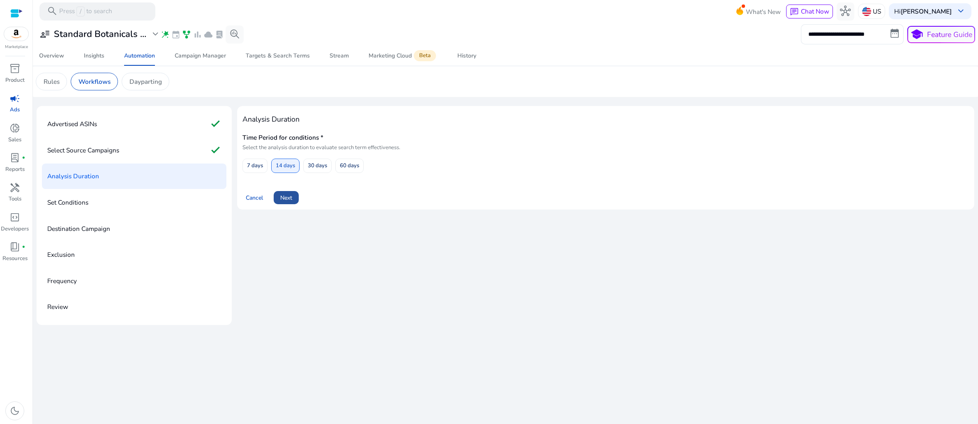
click at [292, 202] on span "Next" at bounding box center [286, 198] width 12 height 9
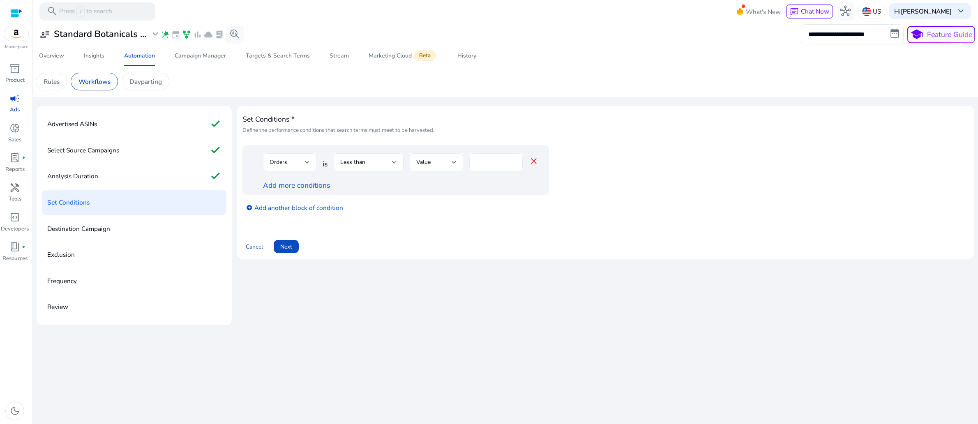
click at [500, 167] on input "*" at bounding box center [496, 162] width 40 height 9
click at [397, 164] on div at bounding box center [394, 162] width 5 height 3
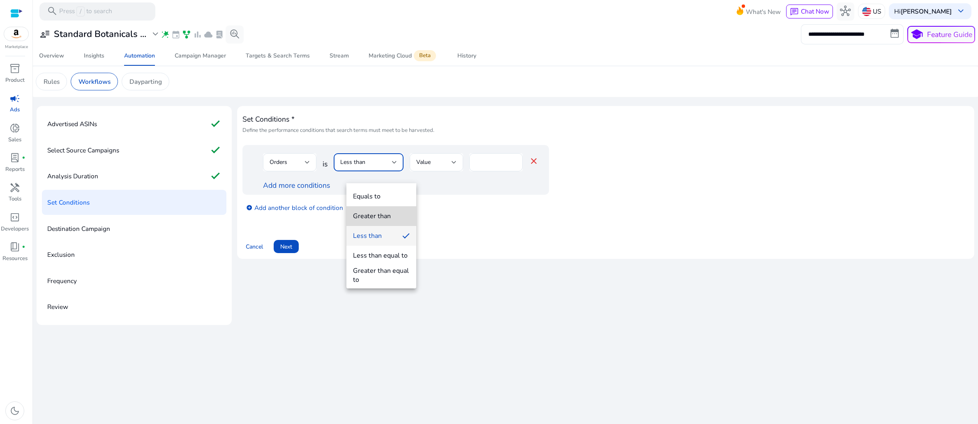
click at [385, 212] on div "Greater than" at bounding box center [372, 216] width 38 height 9
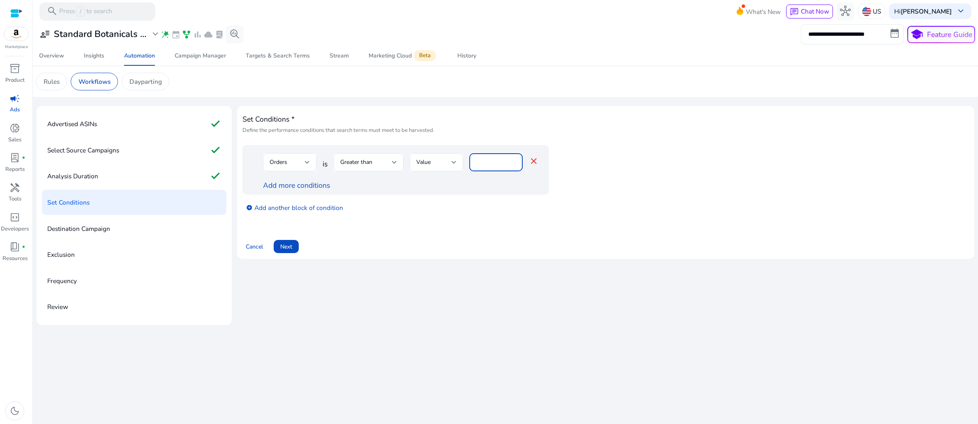
click at [502, 167] on input "*" at bounding box center [496, 162] width 40 height 9
type input "*"
click at [316, 190] on link "Add more conditions" at bounding box center [296, 185] width 67 height 10
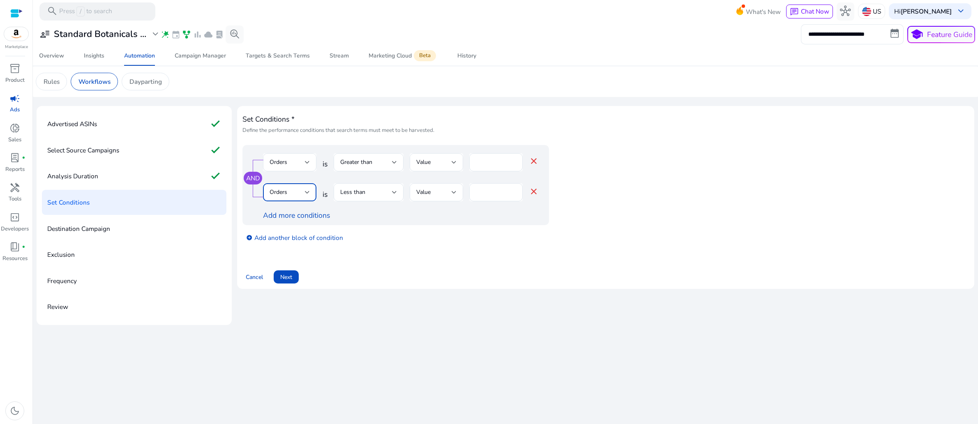
click at [310, 194] on div at bounding box center [307, 192] width 5 height 3
click at [307, 263] on span "ACoS" at bounding box center [299, 260] width 40 height 9
click at [508, 197] on input "*" at bounding box center [505, 192] width 21 height 9
type input "**"
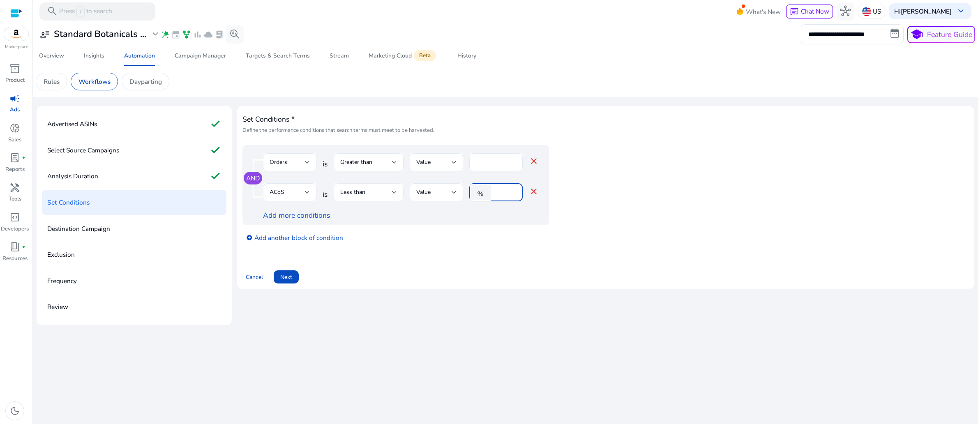
click at [397, 194] on div at bounding box center [394, 192] width 5 height 3
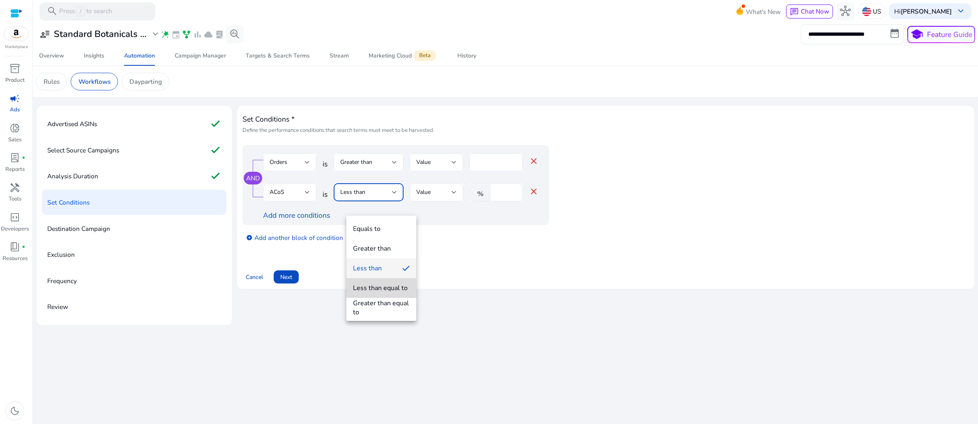
click at [379, 289] on div "Less than equal to" at bounding box center [380, 288] width 55 height 9
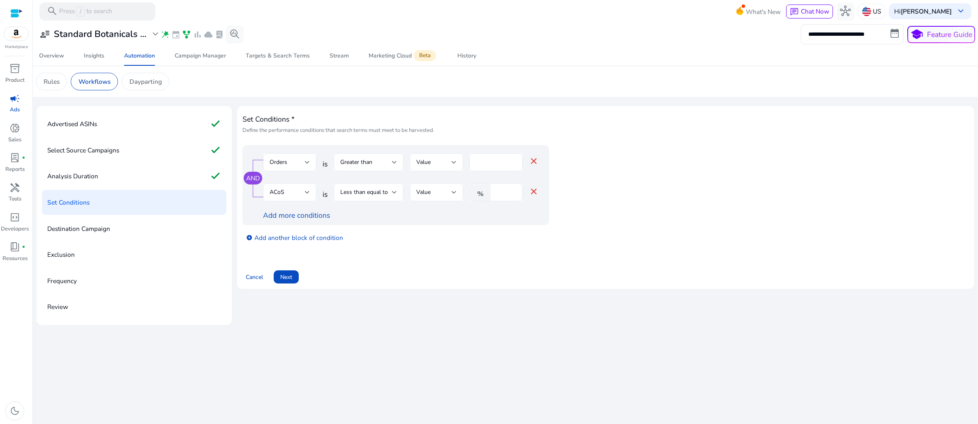
click at [463, 284] on div "Set Conditions * Define the performance conditions that search terms must meet …" at bounding box center [605, 197] width 727 height 172
click at [292, 282] on span "Next" at bounding box center [286, 277] width 12 height 9
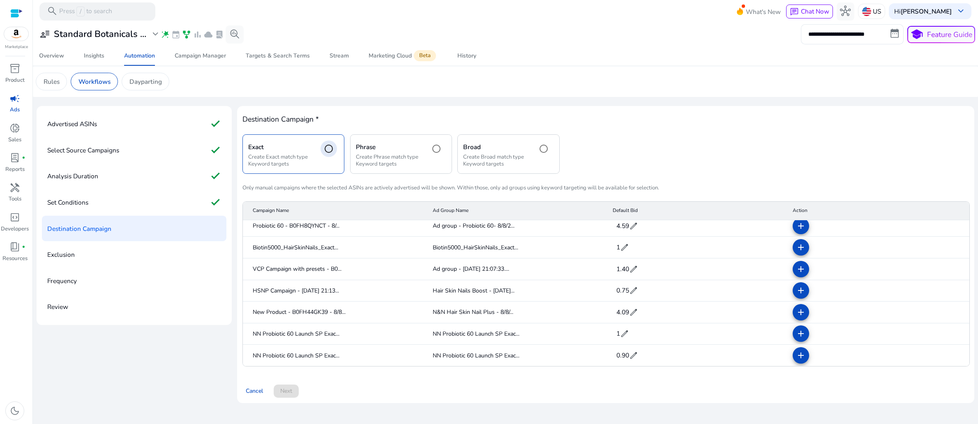
scroll to position [0, 0]
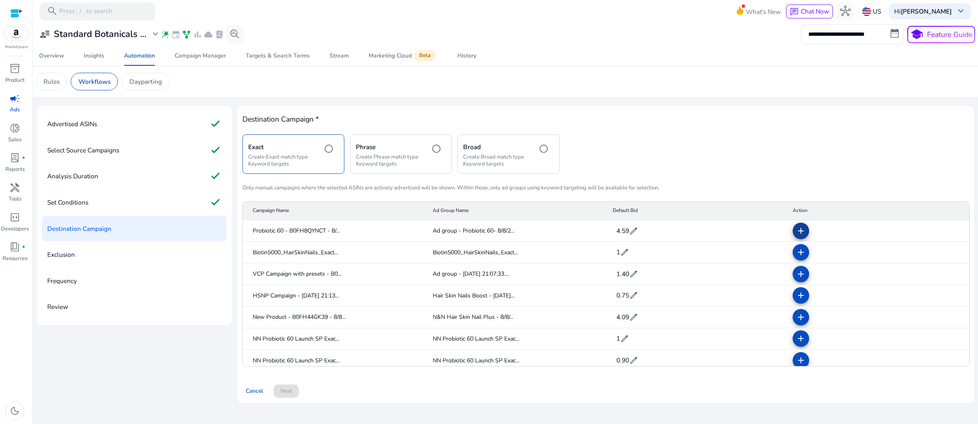
click at [797, 236] on mat-icon "add" at bounding box center [801, 231] width 10 height 10
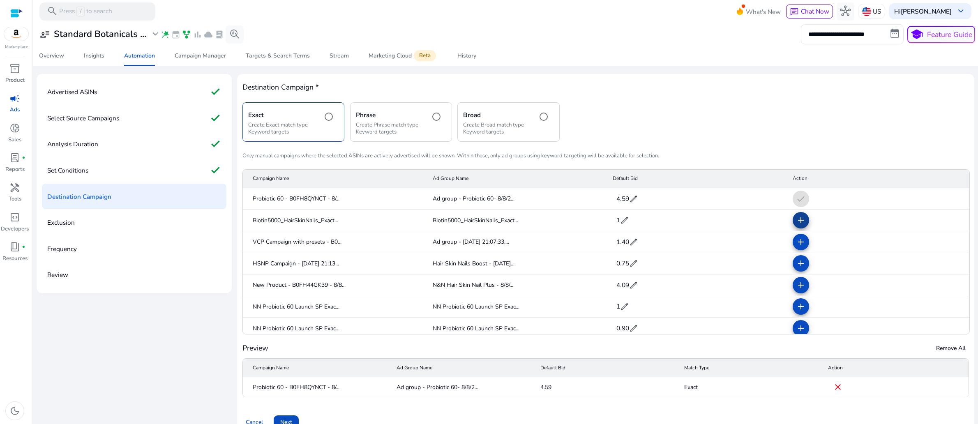
click at [796, 225] on mat-icon "add" at bounding box center [801, 220] width 10 height 10
click at [796, 247] on mat-icon "add" at bounding box center [801, 242] width 10 height 10
click at [796, 268] on mat-icon "add" at bounding box center [801, 264] width 10 height 10
click at [796, 290] on mat-icon "add" at bounding box center [801, 285] width 10 height 10
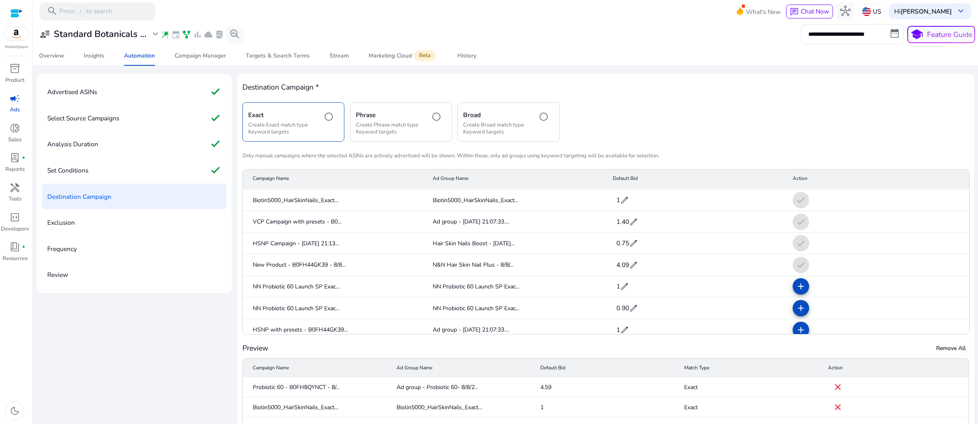
scroll to position [54, 0]
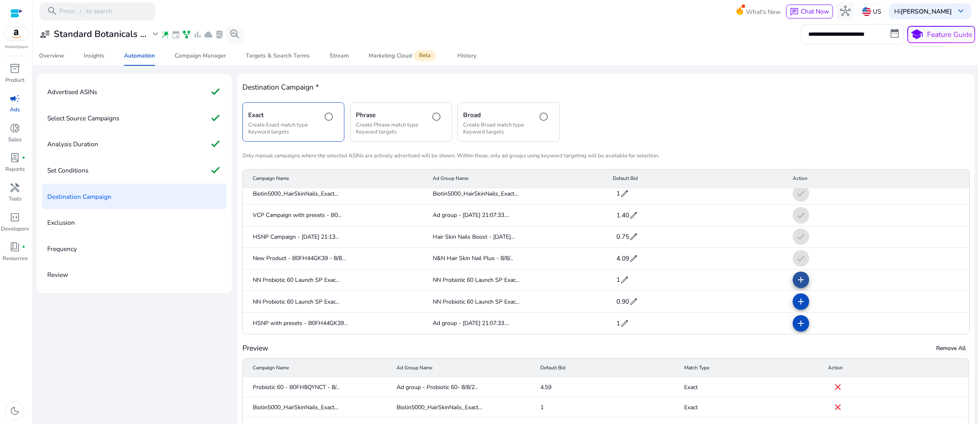
click at [796, 285] on mat-icon "add" at bounding box center [801, 280] width 10 height 10
click at [795, 312] on span at bounding box center [801, 302] width 20 height 20
click at [798, 328] on mat-icon "add" at bounding box center [801, 324] width 10 height 10
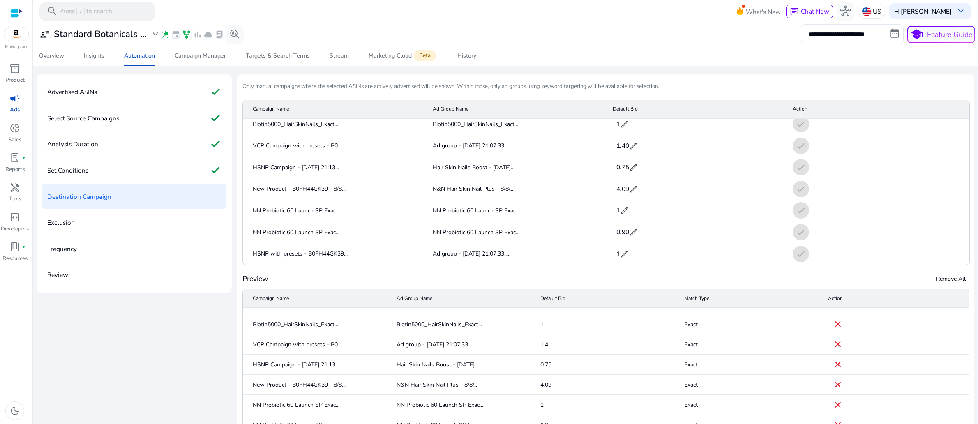
scroll to position [0, 0]
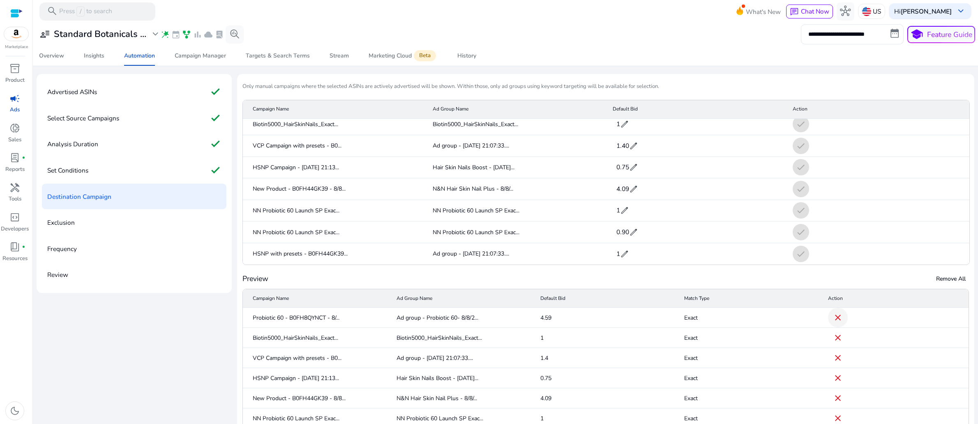
click at [833, 323] on mat-icon "close" at bounding box center [838, 318] width 10 height 10
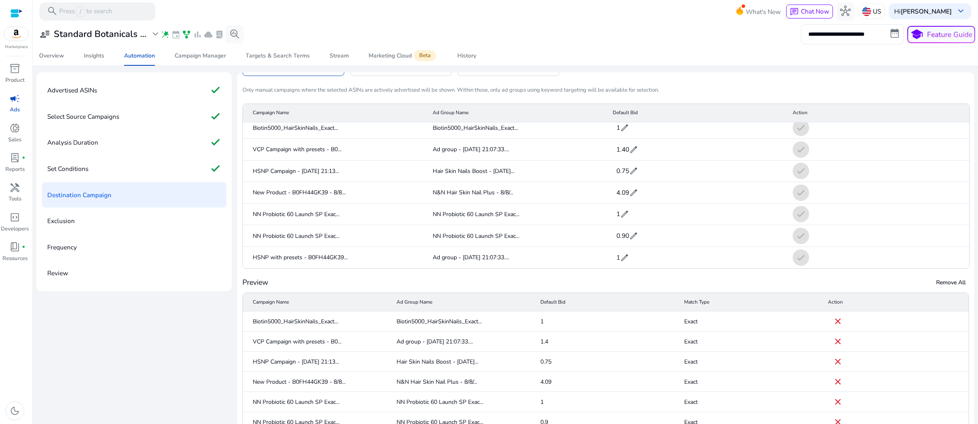
scroll to position [34, 0]
click at [833, 386] on mat-icon "close" at bounding box center [838, 381] width 10 height 10
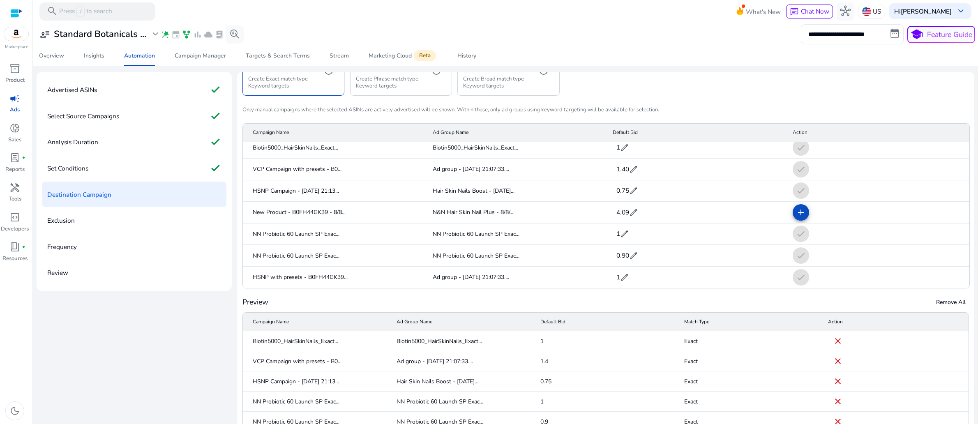
scroll to position [131, 0]
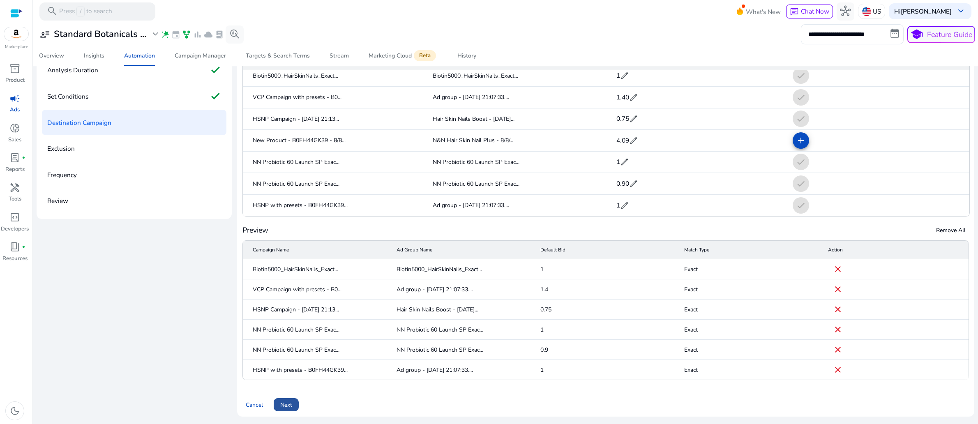
click at [292, 401] on span "Next" at bounding box center [286, 405] width 12 height 9
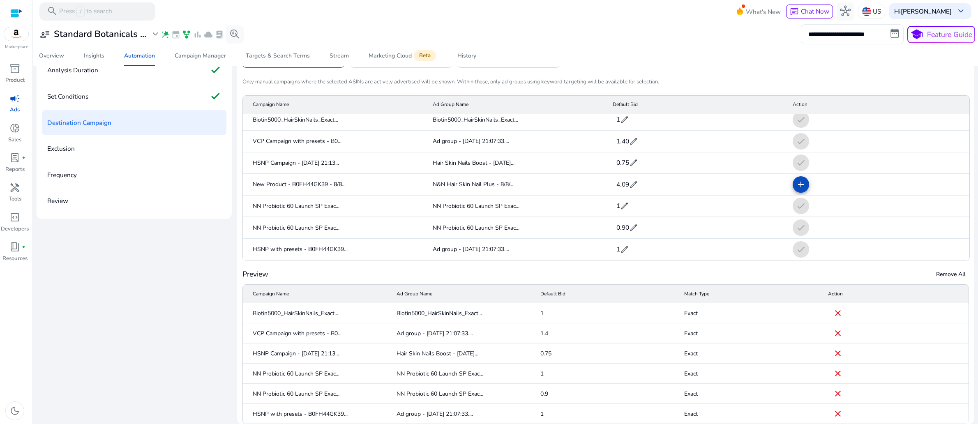
scroll to position [32, 0]
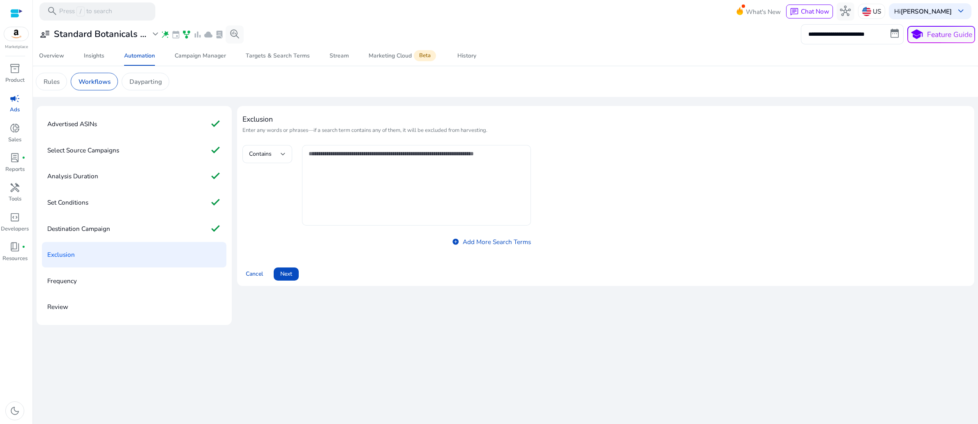
click at [359, 178] on textarea at bounding box center [417, 185] width 216 height 72
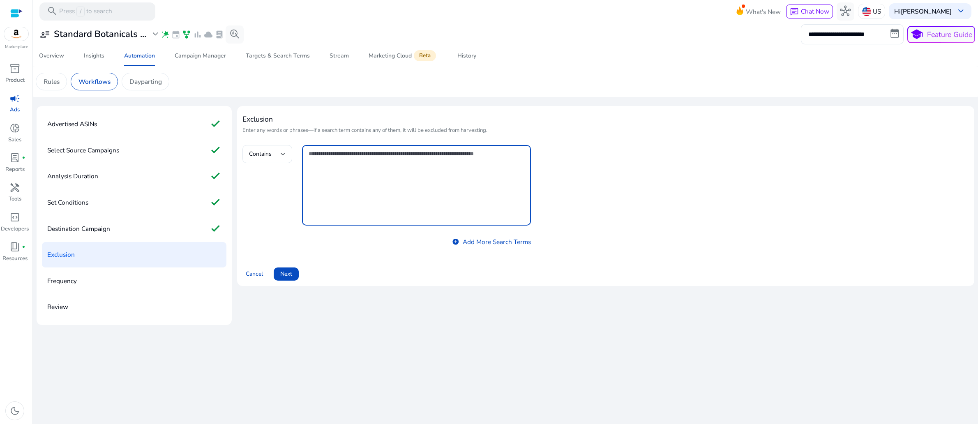
click at [343, 178] on textarea at bounding box center [417, 185] width 216 height 72
paste textarea "**********"
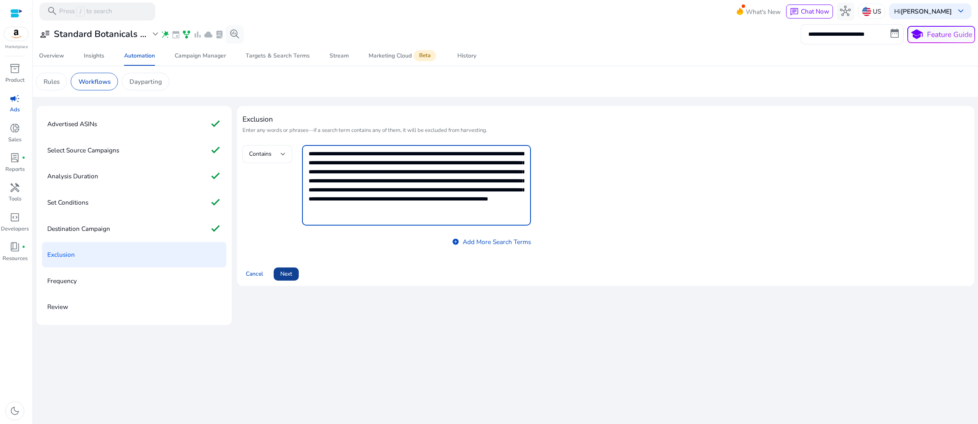
type textarea "**********"
click at [292, 278] on span "Next" at bounding box center [286, 274] width 12 height 9
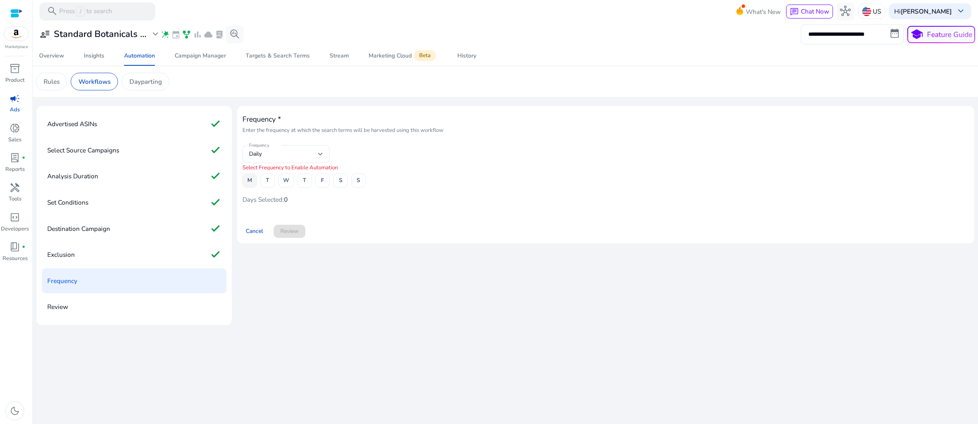
click at [252, 188] on span "M" at bounding box center [249, 180] width 5 height 14
click at [275, 191] on span at bounding box center [268, 181] width 14 height 20
click at [289, 188] on span "W" at bounding box center [286, 180] width 6 height 14
drag, startPoint x: 320, startPoint y: 196, endPoint x: 339, endPoint y: 197, distance: 19.4
click at [312, 191] on span at bounding box center [305, 181] width 14 height 20
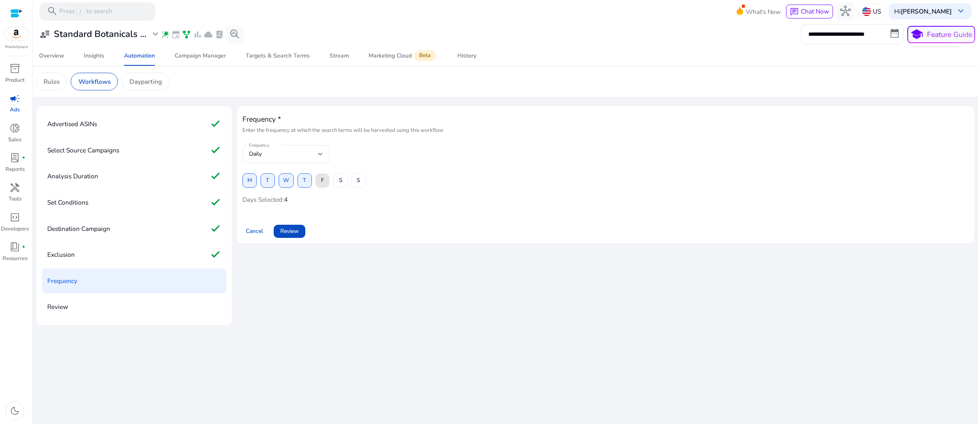
drag, startPoint x: 342, startPoint y: 197, endPoint x: 355, endPoint y: 196, distance: 12.8
click at [324, 188] on span "F" at bounding box center [322, 180] width 3 height 14
click at [347, 191] on span at bounding box center [341, 181] width 14 height 20
click at [365, 191] on span at bounding box center [359, 181] width 14 height 20
click at [299, 236] on span "Review" at bounding box center [289, 231] width 18 height 9
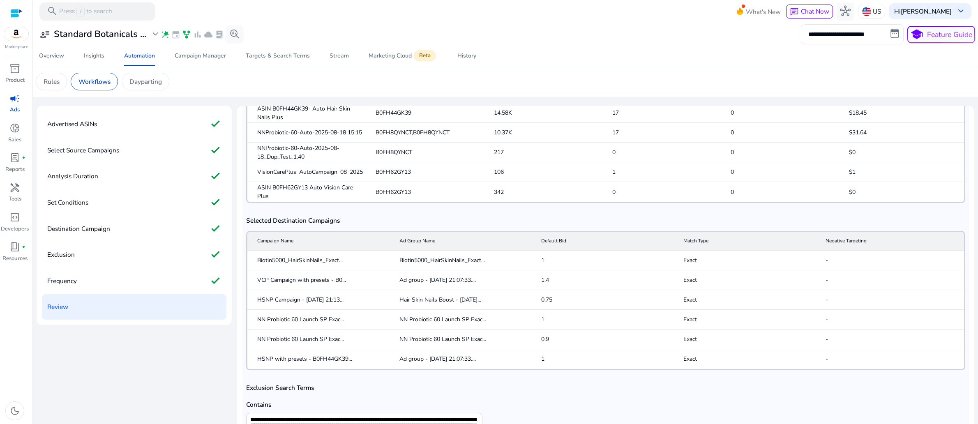
scroll to position [131, 0]
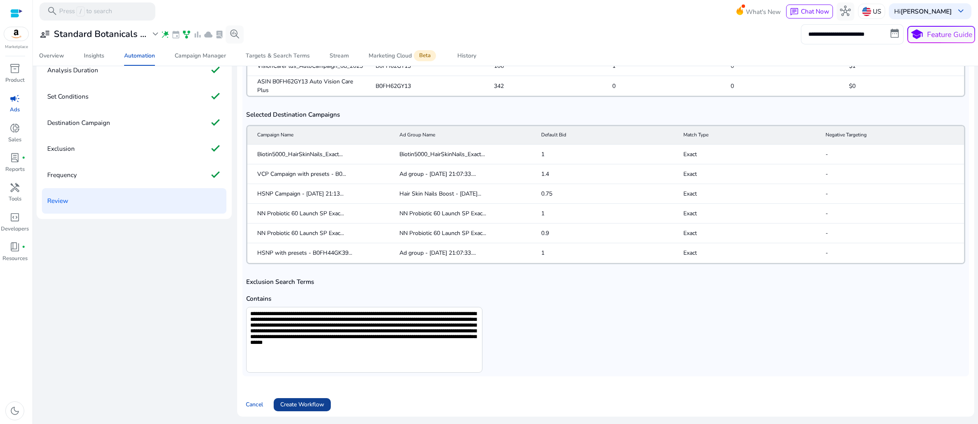
click at [321, 400] on span "Create Workflow" at bounding box center [302, 404] width 44 height 9
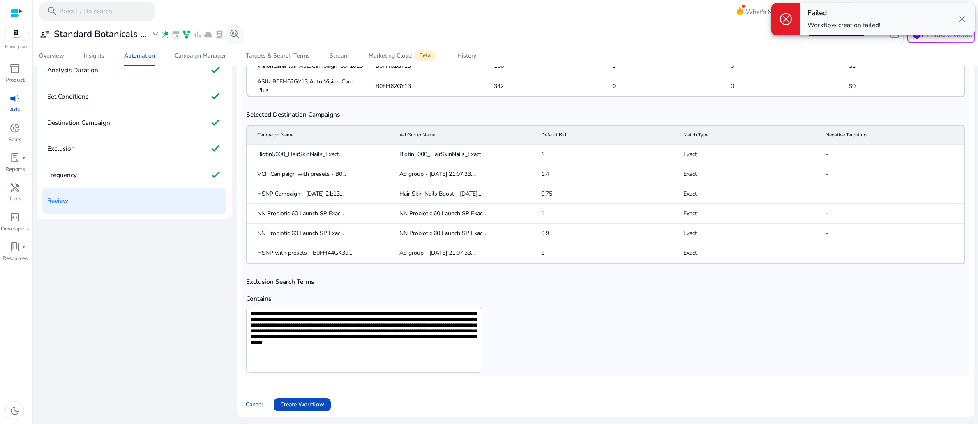
click at [957, 24] on span "close" at bounding box center [962, 19] width 11 height 11
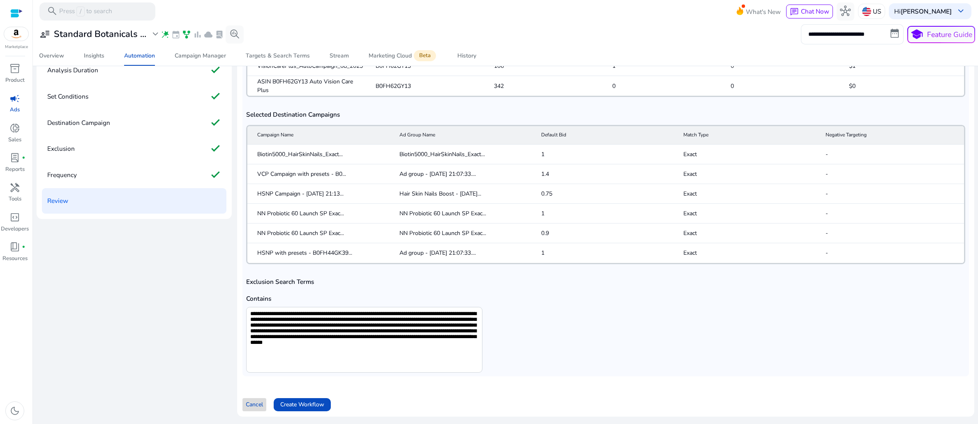
click at [261, 400] on span "Cancel" at bounding box center [254, 404] width 17 height 9
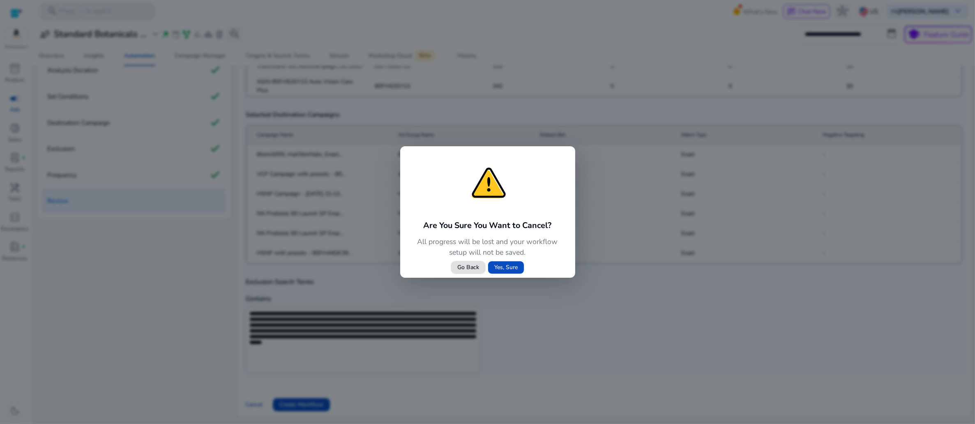
click at [462, 272] on span "Go Back" at bounding box center [468, 267] width 22 height 9
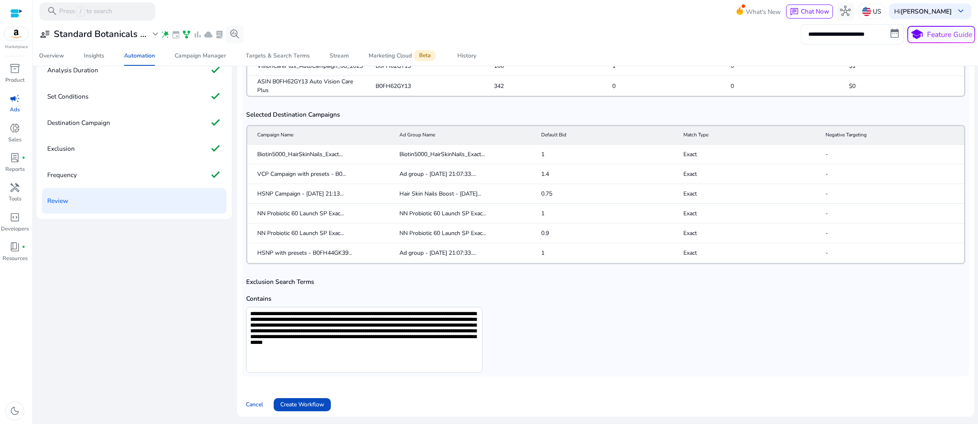
click at [649, 338] on div "**********" at bounding box center [605, 332] width 719 height 81
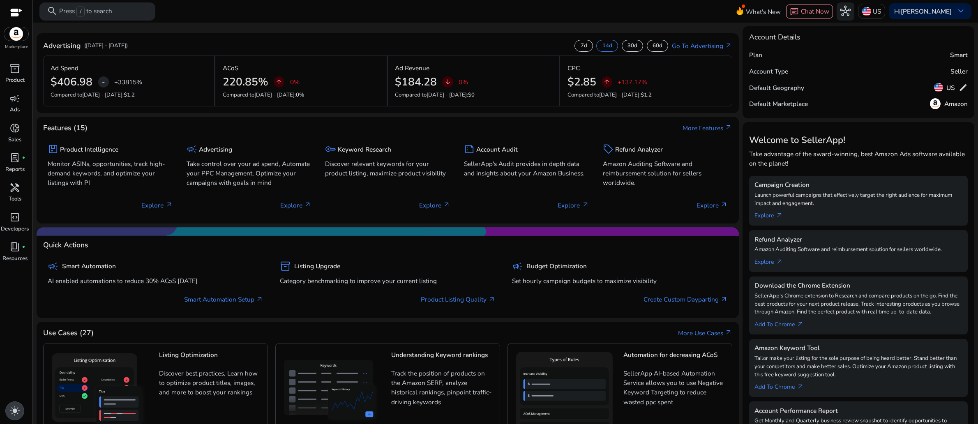
click at [16, 409] on span "light_mode" at bounding box center [14, 411] width 11 height 11
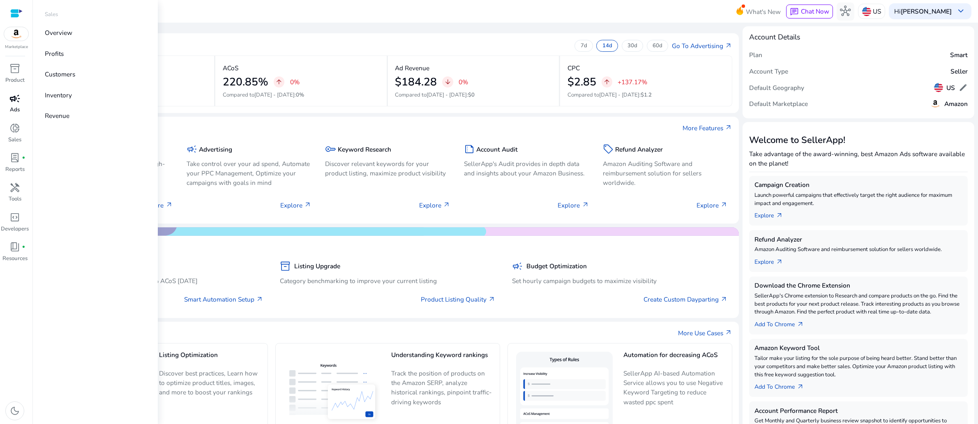
click at [15, 104] on span "campaign" at bounding box center [14, 98] width 11 height 11
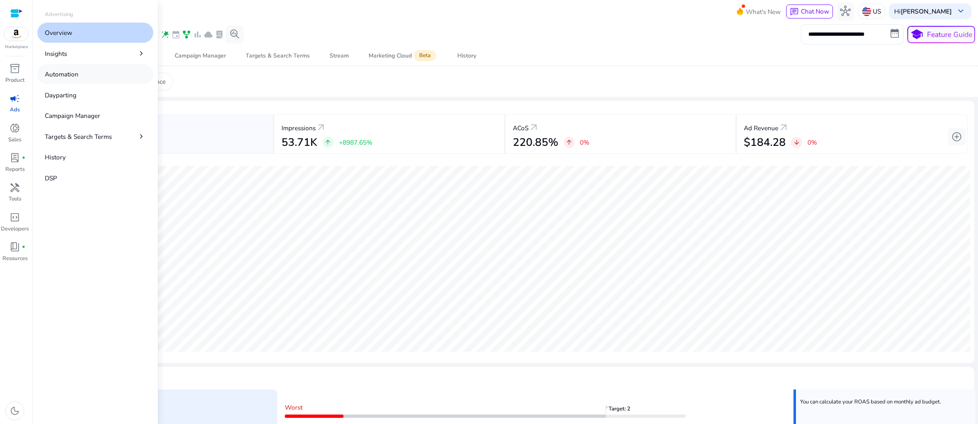
click at [79, 79] on p "Automation" at bounding box center [62, 73] width 34 height 9
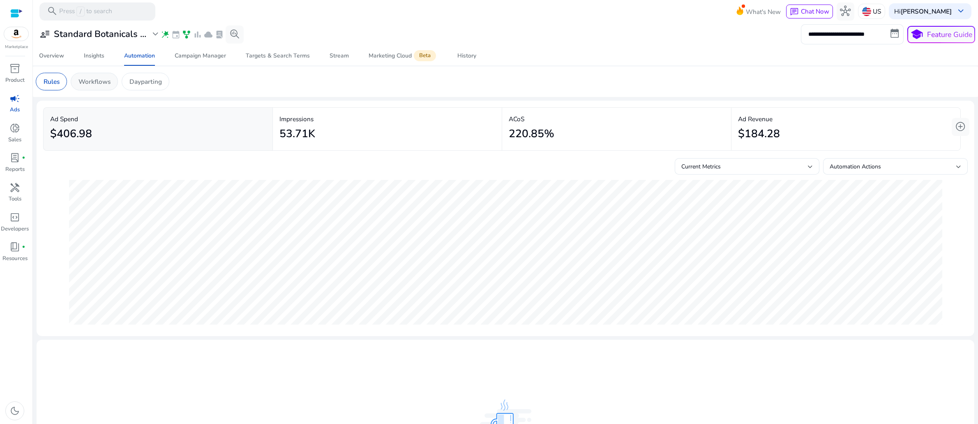
click at [111, 86] on p "Workflows" at bounding box center [95, 81] width 32 height 9
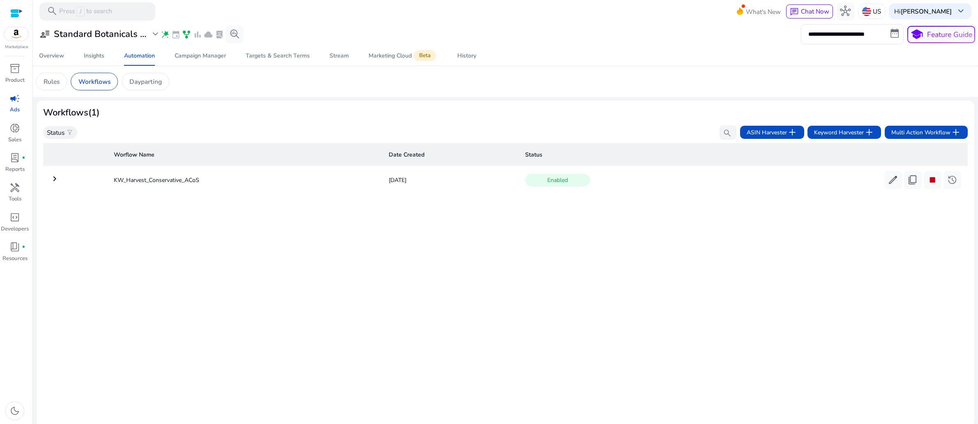
click at [430, 320] on div "Worflow Name Date Created Status keyboard_arrow_right KW_Harvest_Conservative_A…" at bounding box center [505, 280] width 925 height 280
click at [202, 39] on span "bar_chart" at bounding box center [197, 34] width 9 height 9
click at [334, 37] on div "Amazon Marketing Cloud (AMC) not enabled" at bounding box center [372, 37] width 139 height 17
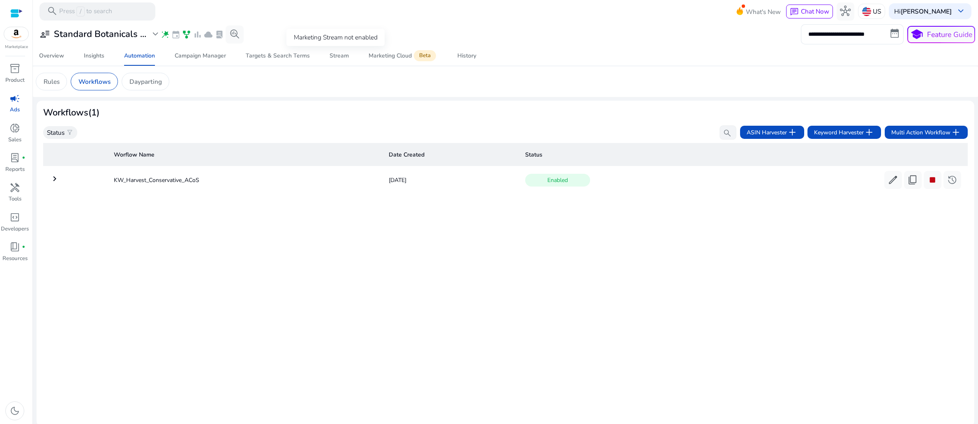
click at [202, 39] on span "bar_chart" at bounding box center [197, 34] width 9 height 9
click at [319, 42] on div "Marketing Stream not enabled" at bounding box center [335, 37] width 98 height 17
click at [353, 44] on div "Marketing Stream not enabled" at bounding box center [335, 37] width 98 height 17
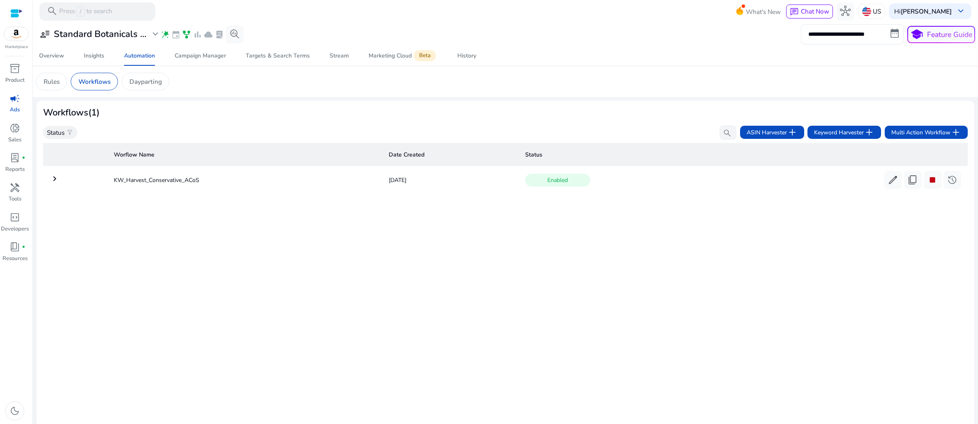
click at [521, 118] on div "Workflows (1)" at bounding box center [505, 112] width 925 height 11
click at [57, 184] on mat-icon "keyboard_arrow_right" at bounding box center [55, 179] width 10 height 10
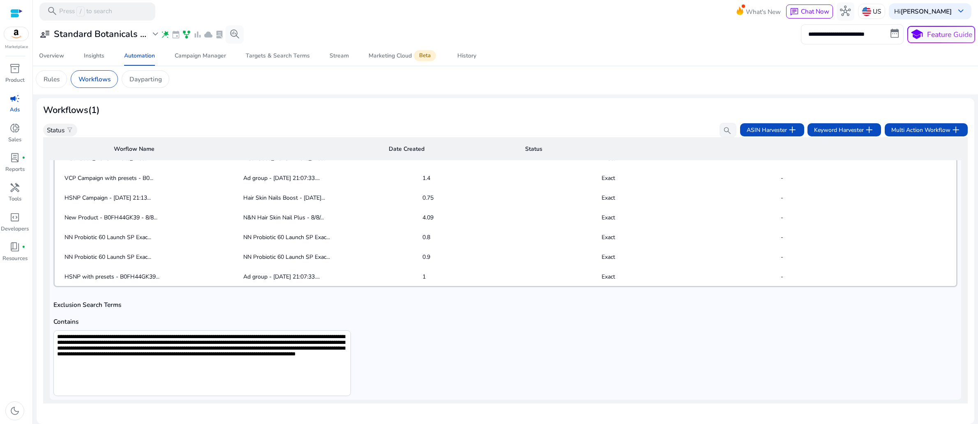
scroll to position [34, 0]
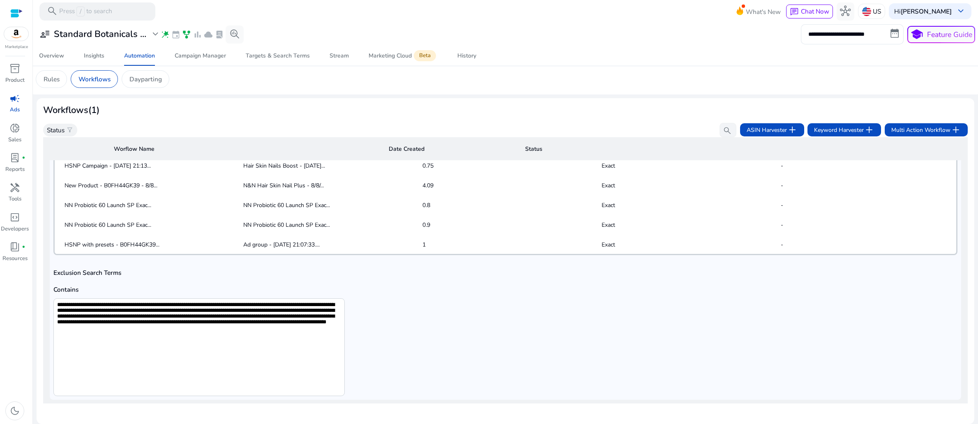
click at [340, 408] on div "Worflow Name Date Created Status keyboard_arrow_down KW_Harvest_Conservative_AC…" at bounding box center [505, 277] width 925 height 280
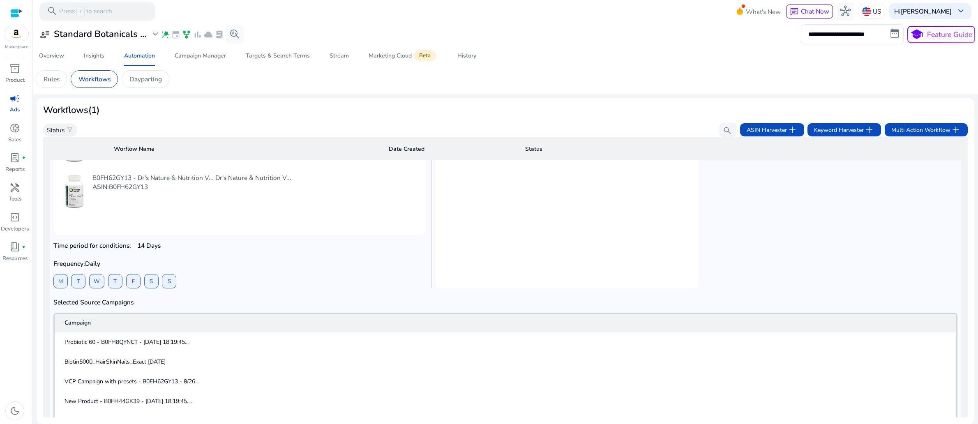
scroll to position [0, 0]
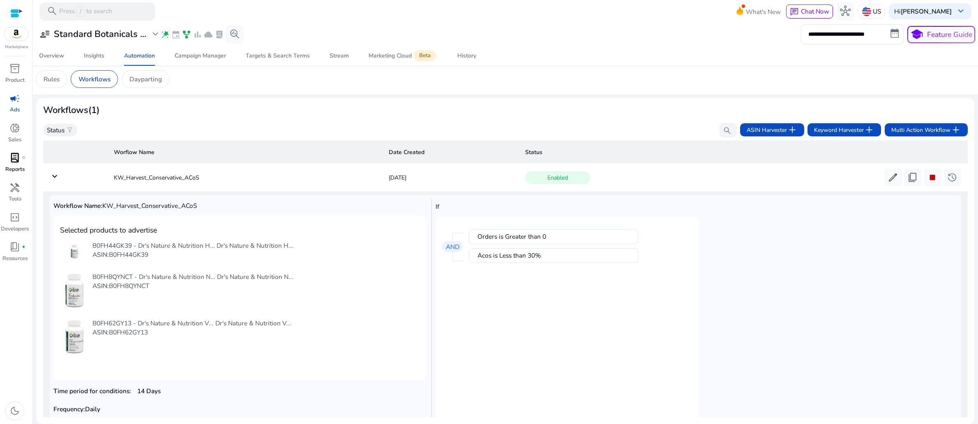
click at [12, 163] on span "lab_profile" at bounding box center [14, 157] width 11 height 11
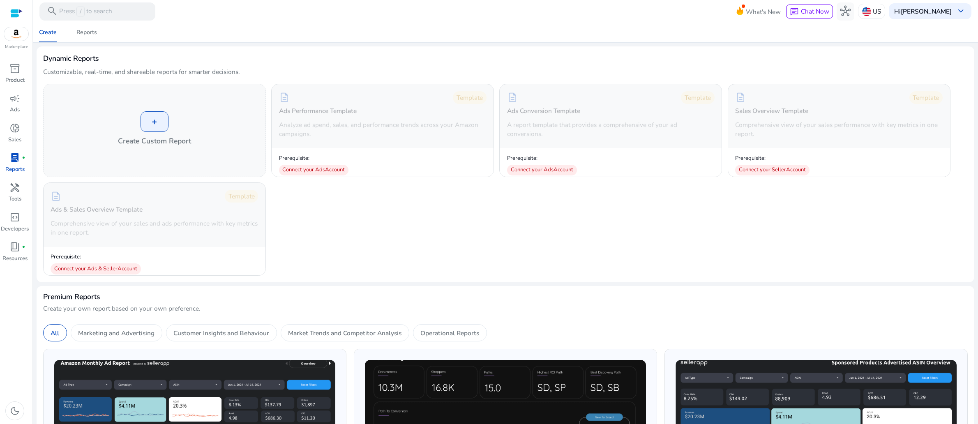
click at [379, 228] on div "+ Create Custom Report description Template Ads Performance Template Analyze ad…" at bounding box center [505, 180] width 925 height 192
